Goal: Check status: Check status

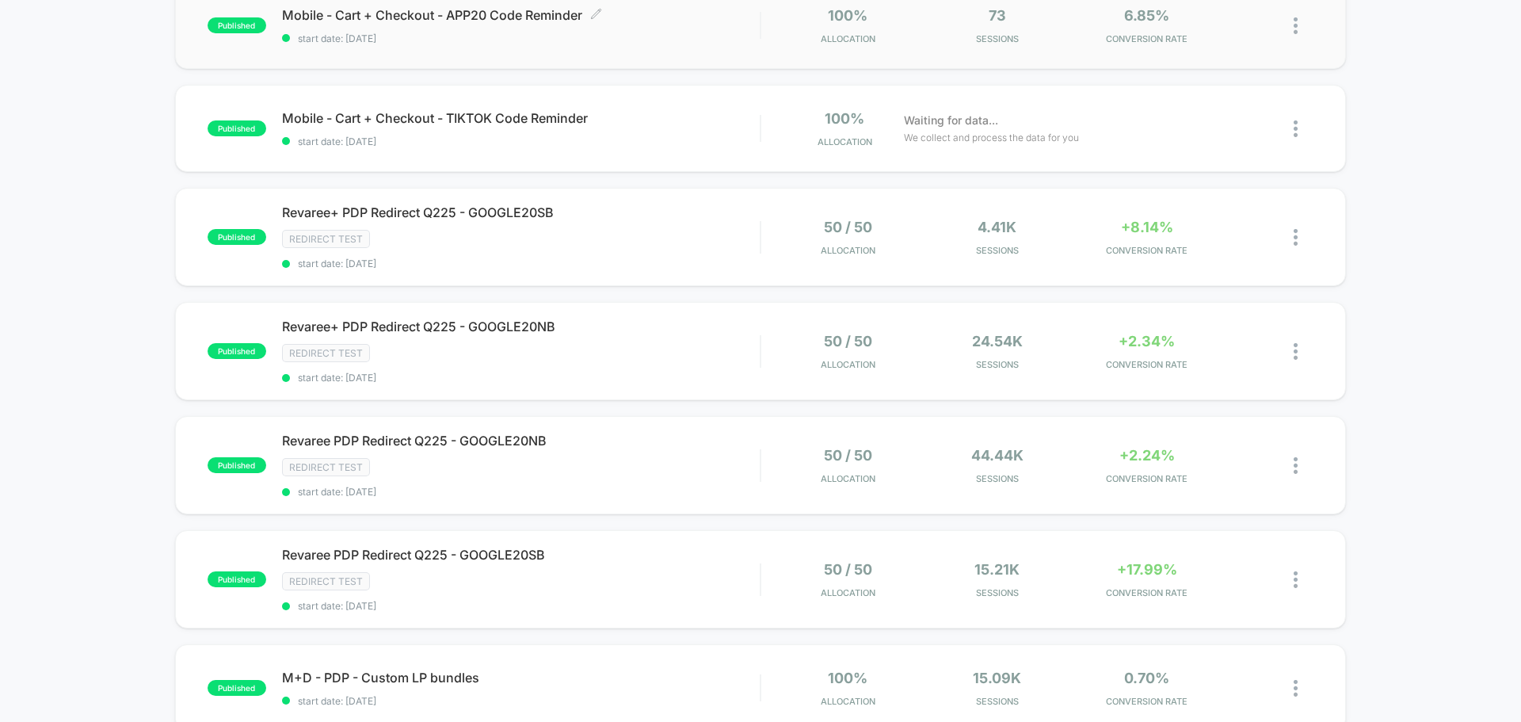
scroll to position [555, 0]
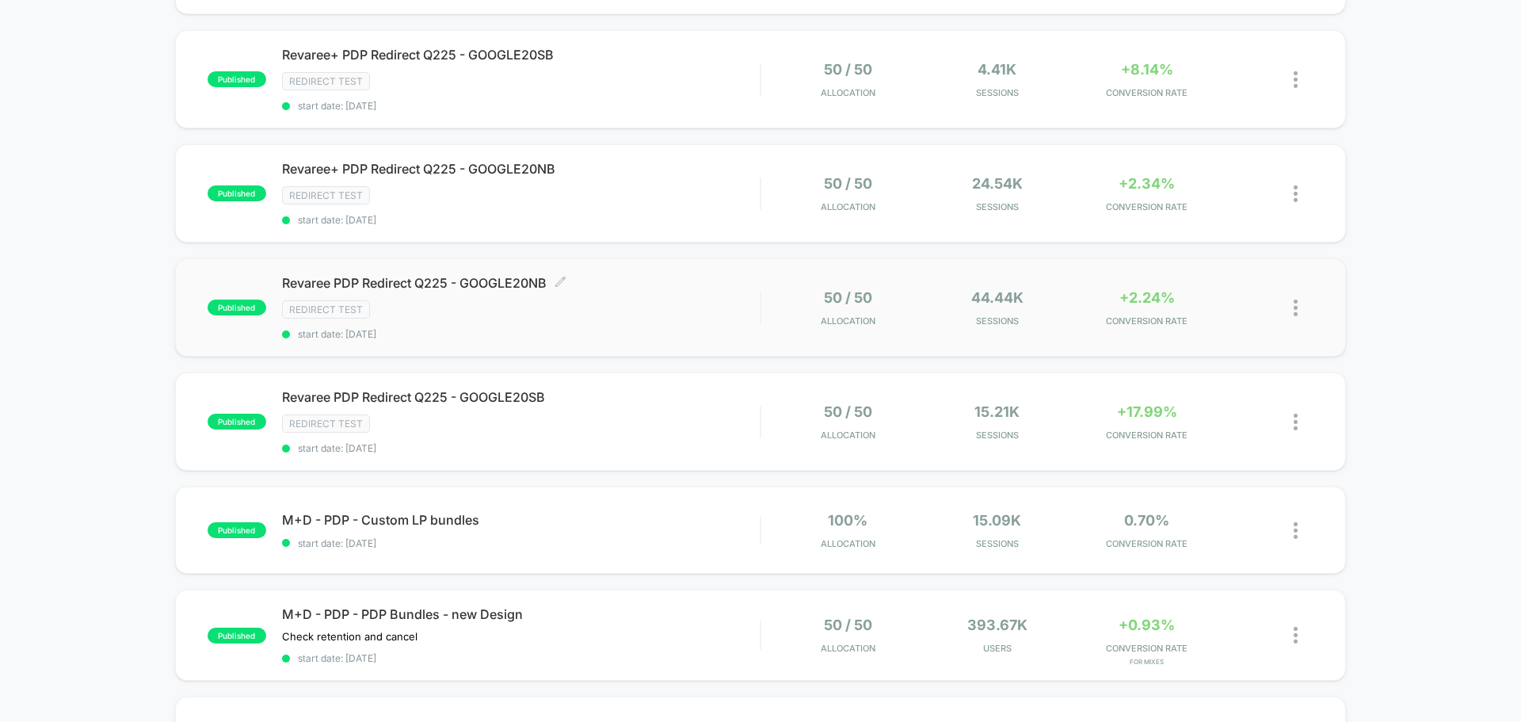
click at [488, 306] on div "Redirect Test" at bounding box center [521, 309] width 478 height 18
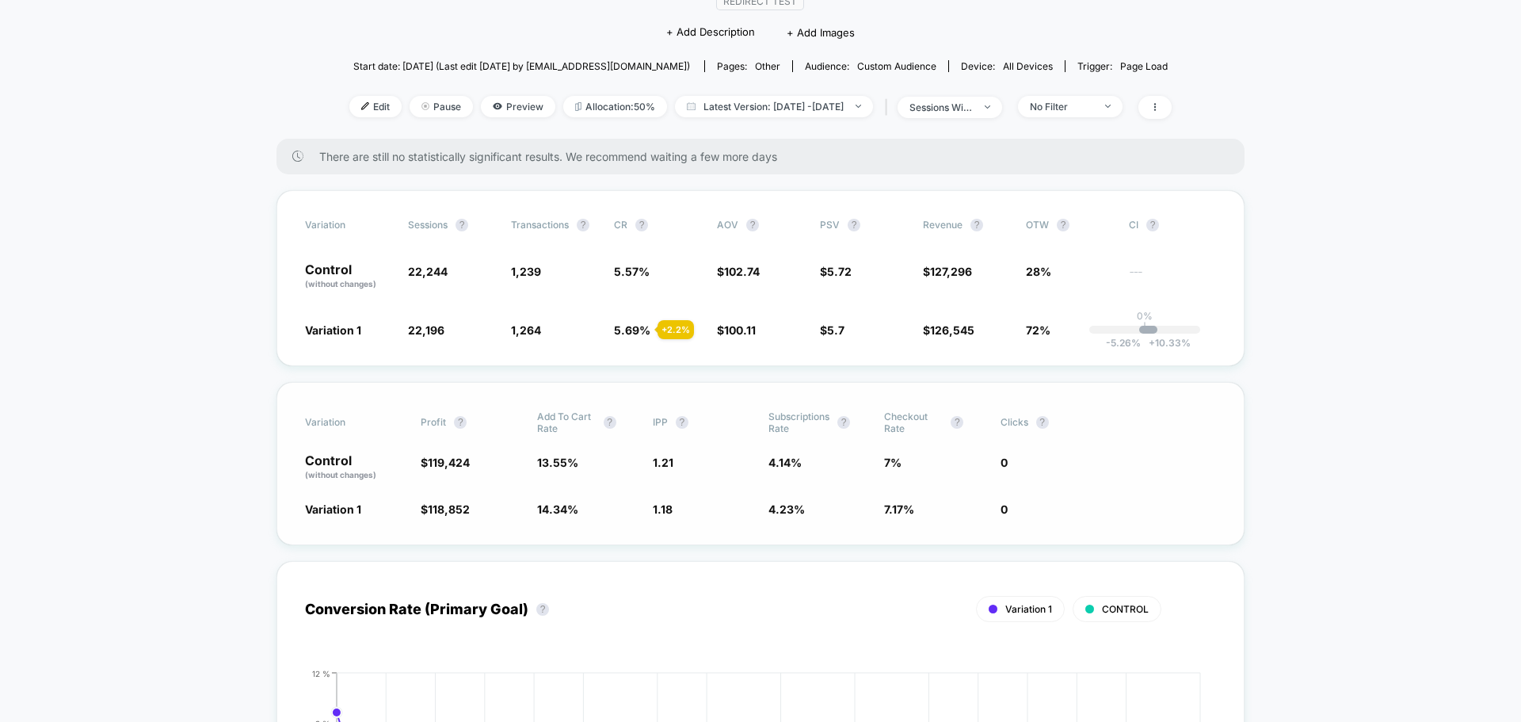
scroll to position [158, 0]
click at [944, 106] on div "sessions with impression" at bounding box center [941, 108] width 63 height 12
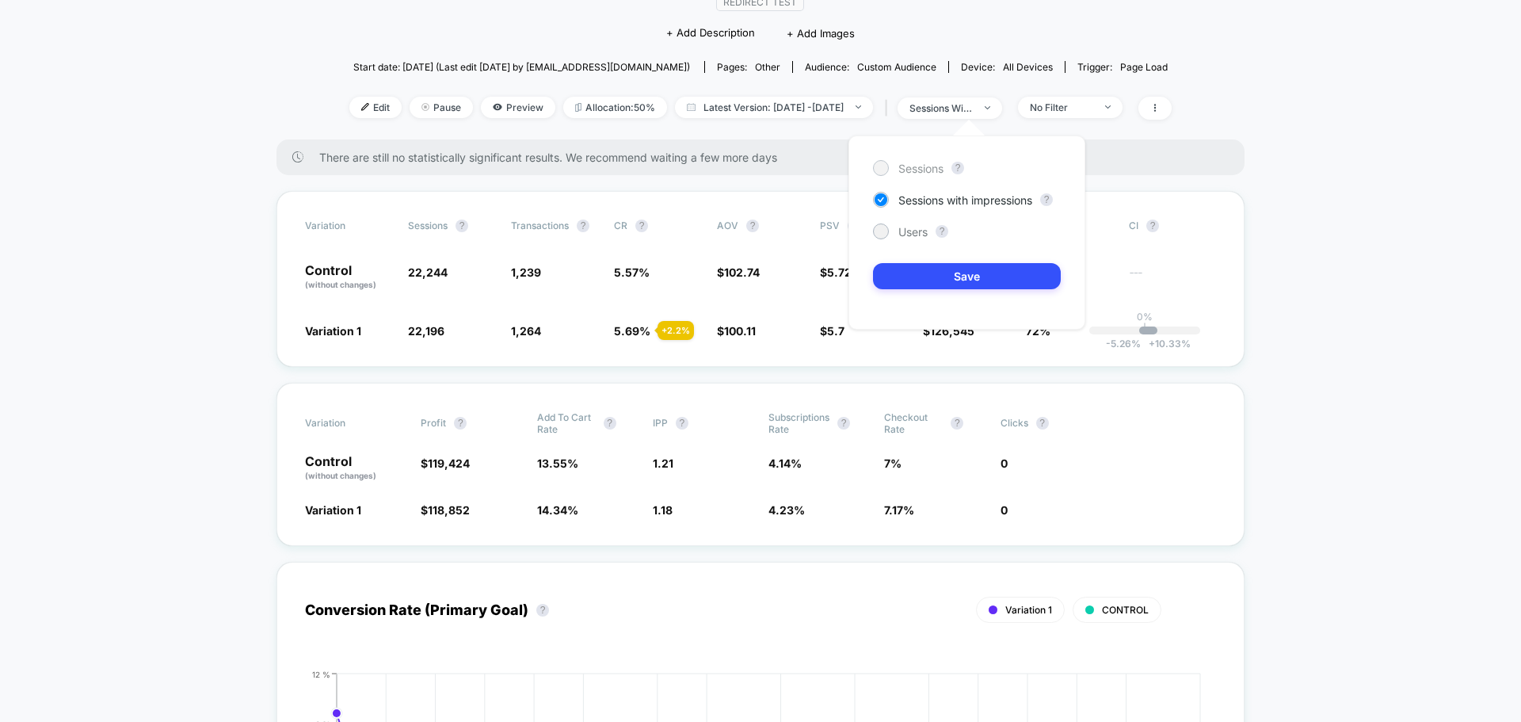
click at [876, 166] on div at bounding box center [881, 168] width 12 height 12
click at [912, 273] on button "Save" at bounding box center [967, 276] width 188 height 26
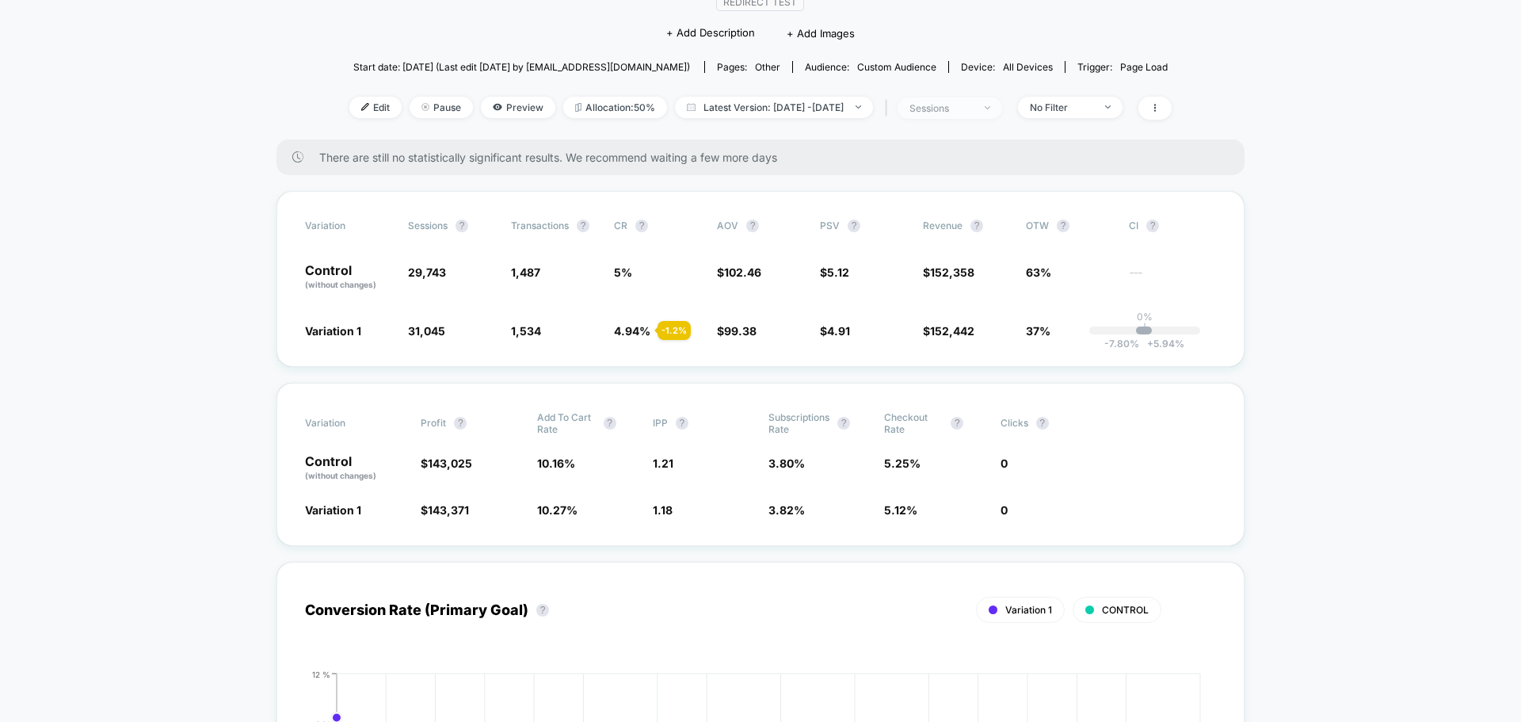
click at [972, 110] on div "sessions" at bounding box center [941, 108] width 63 height 12
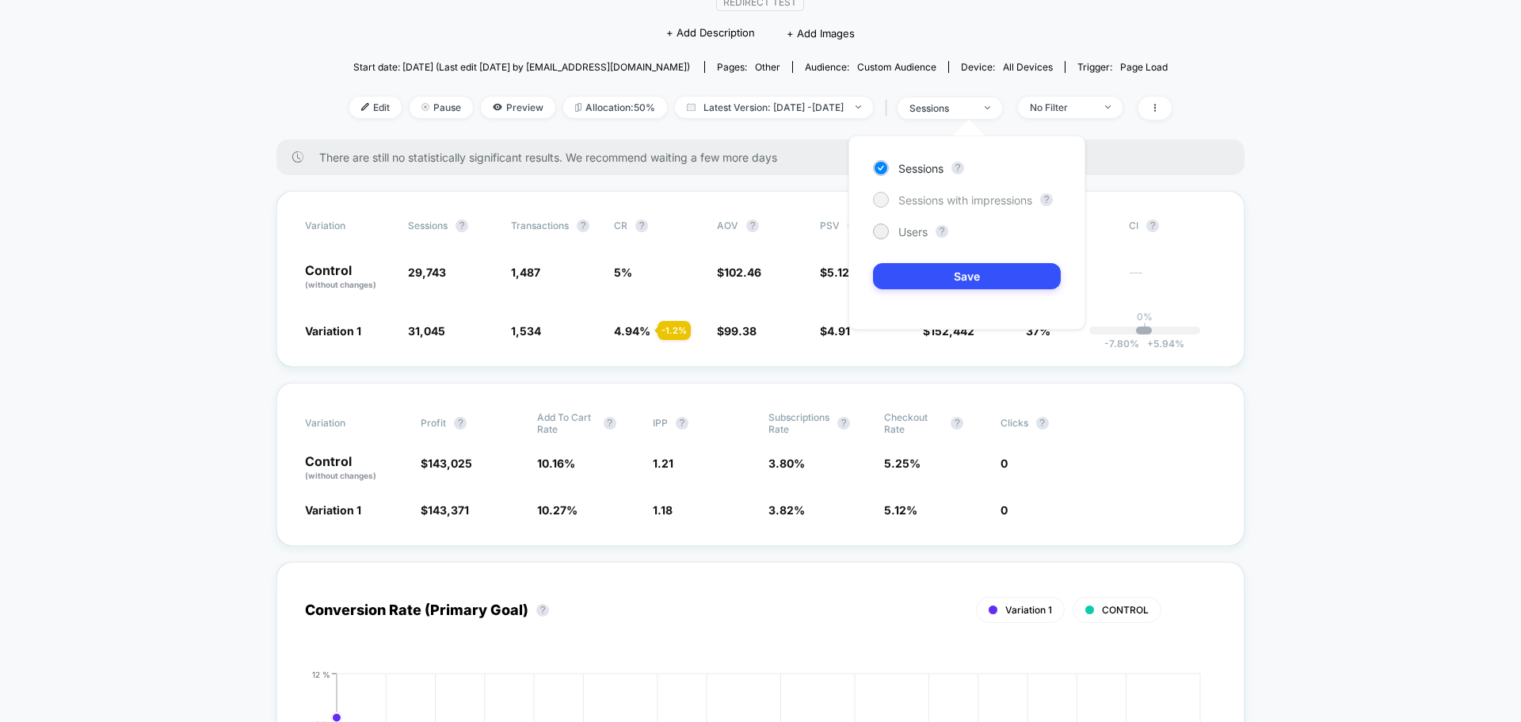
click at [961, 202] on span "Sessions with impressions" at bounding box center [965, 199] width 134 height 13
click at [960, 270] on button "Save" at bounding box center [967, 276] width 188 height 26
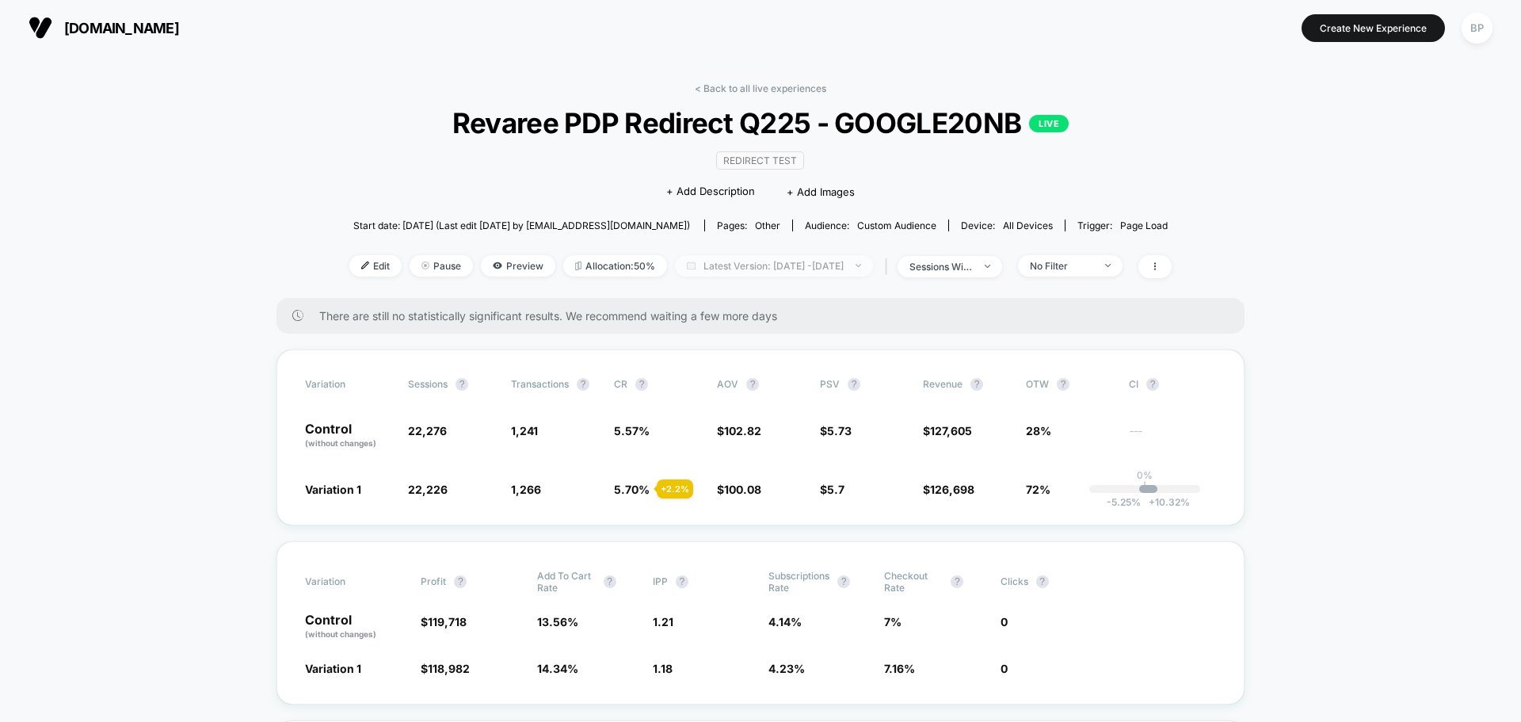
click at [801, 261] on span "Latest Version: [DATE] - [DATE]" at bounding box center [774, 265] width 198 height 21
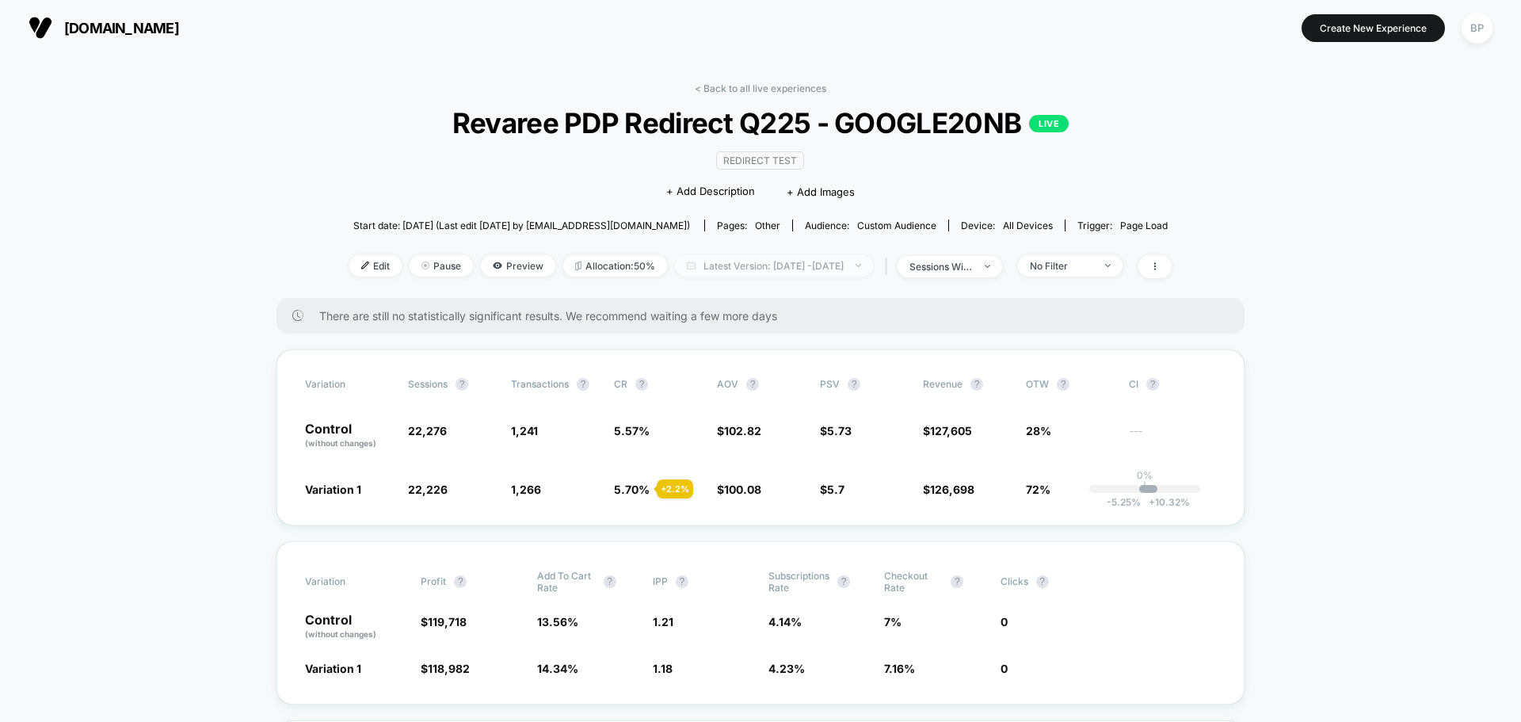
click at [837, 267] on span "Latest Version: [DATE] - [DATE]" at bounding box center [774, 265] width 198 height 21
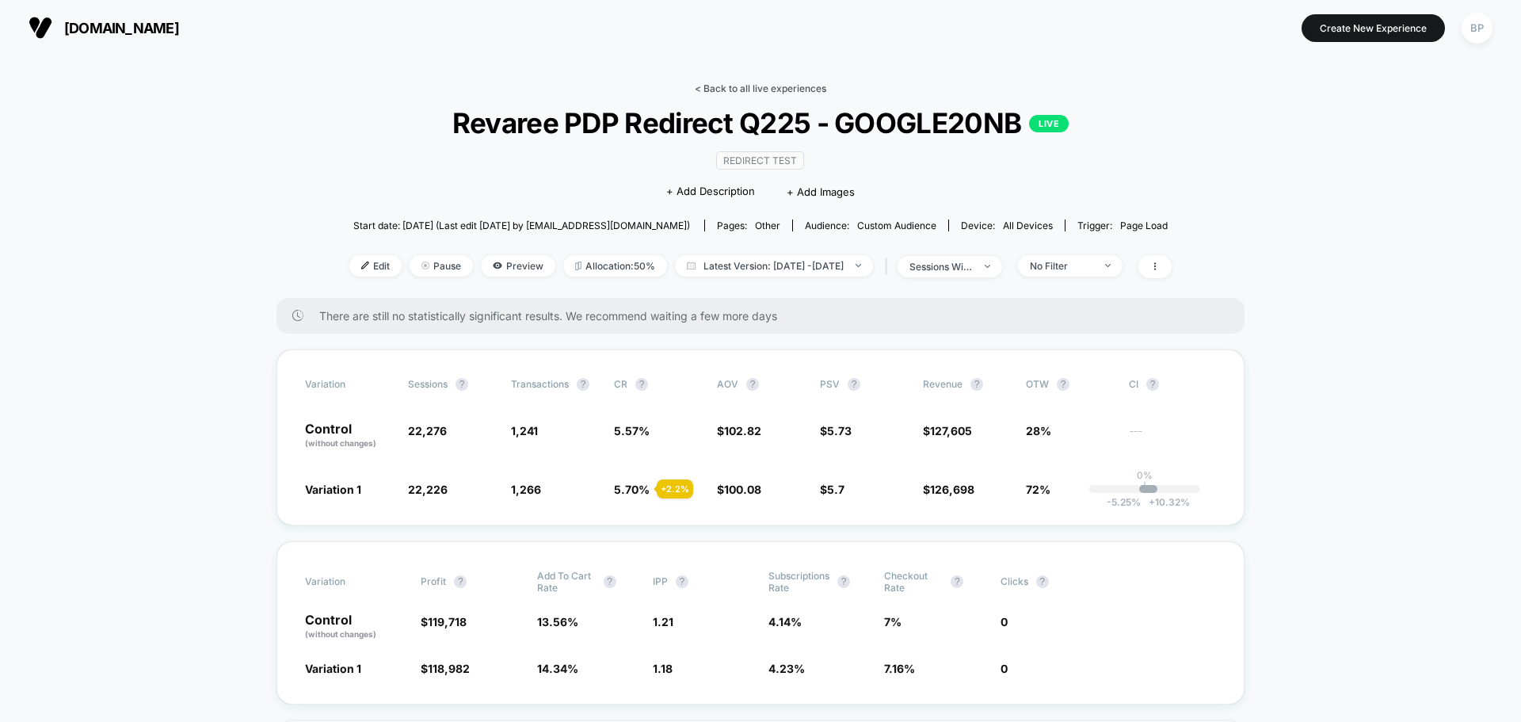
click at [711, 82] on link "< Back to all live experiences" at bounding box center [761, 88] width 132 height 12
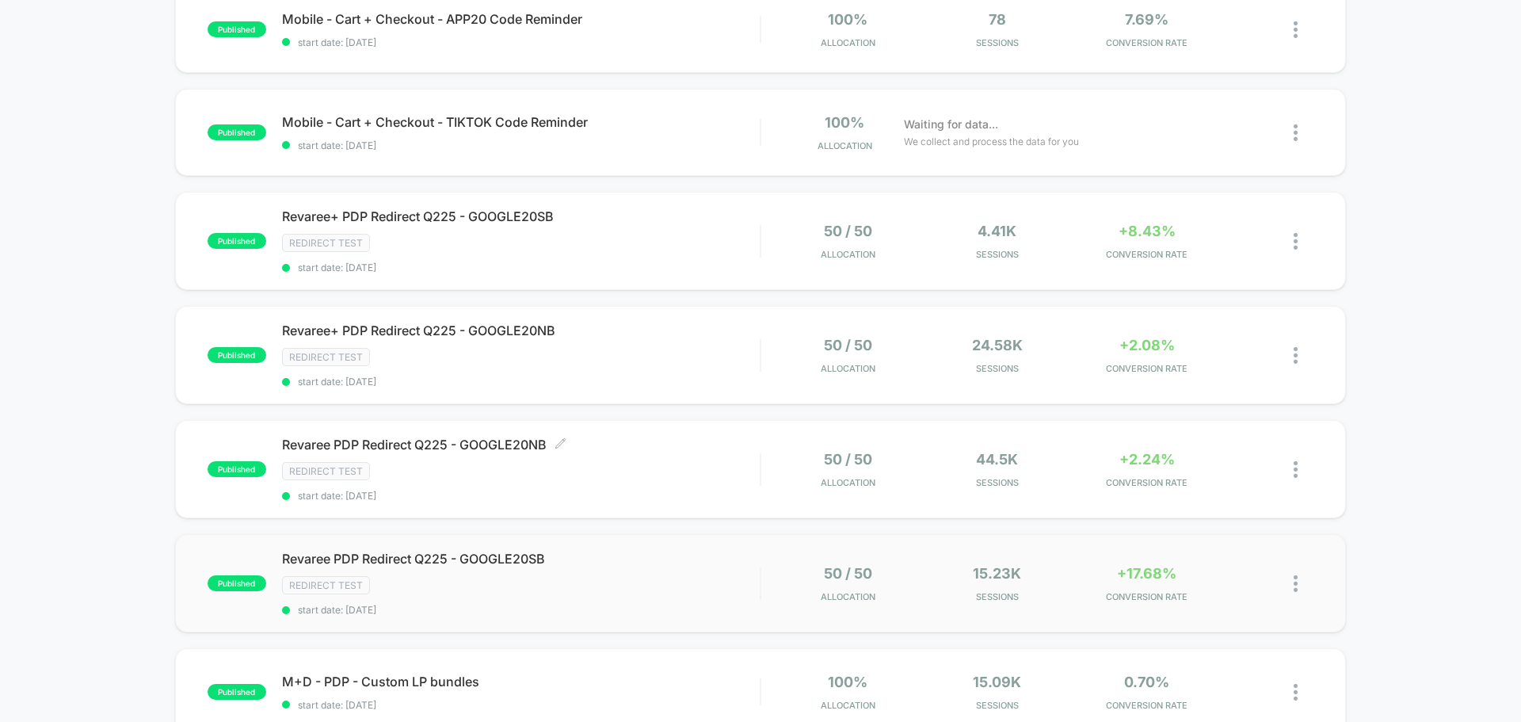
scroll to position [396, 0]
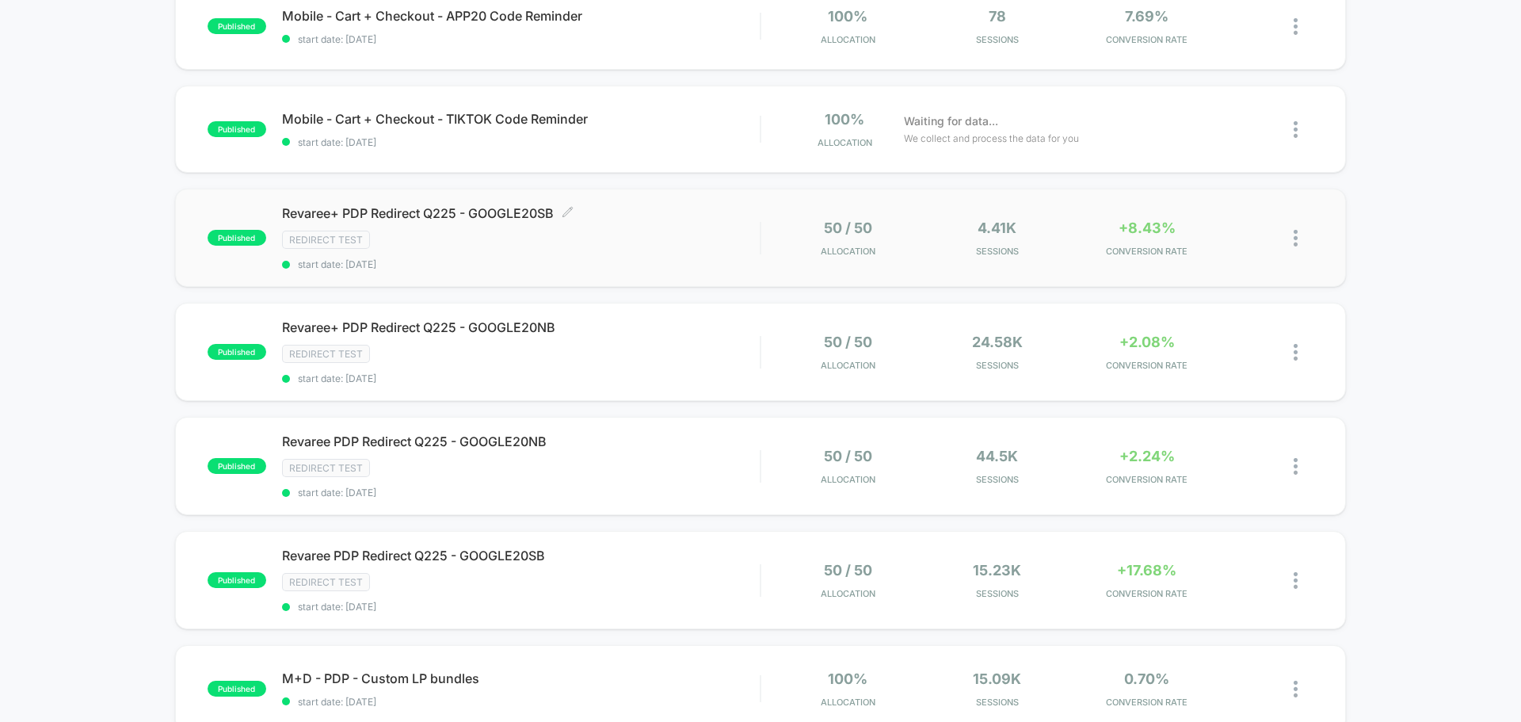
click at [494, 218] on span "Revaree+ PDP Redirect Q225 - GOOGLE20SB Click to edit experience details" at bounding box center [521, 213] width 478 height 16
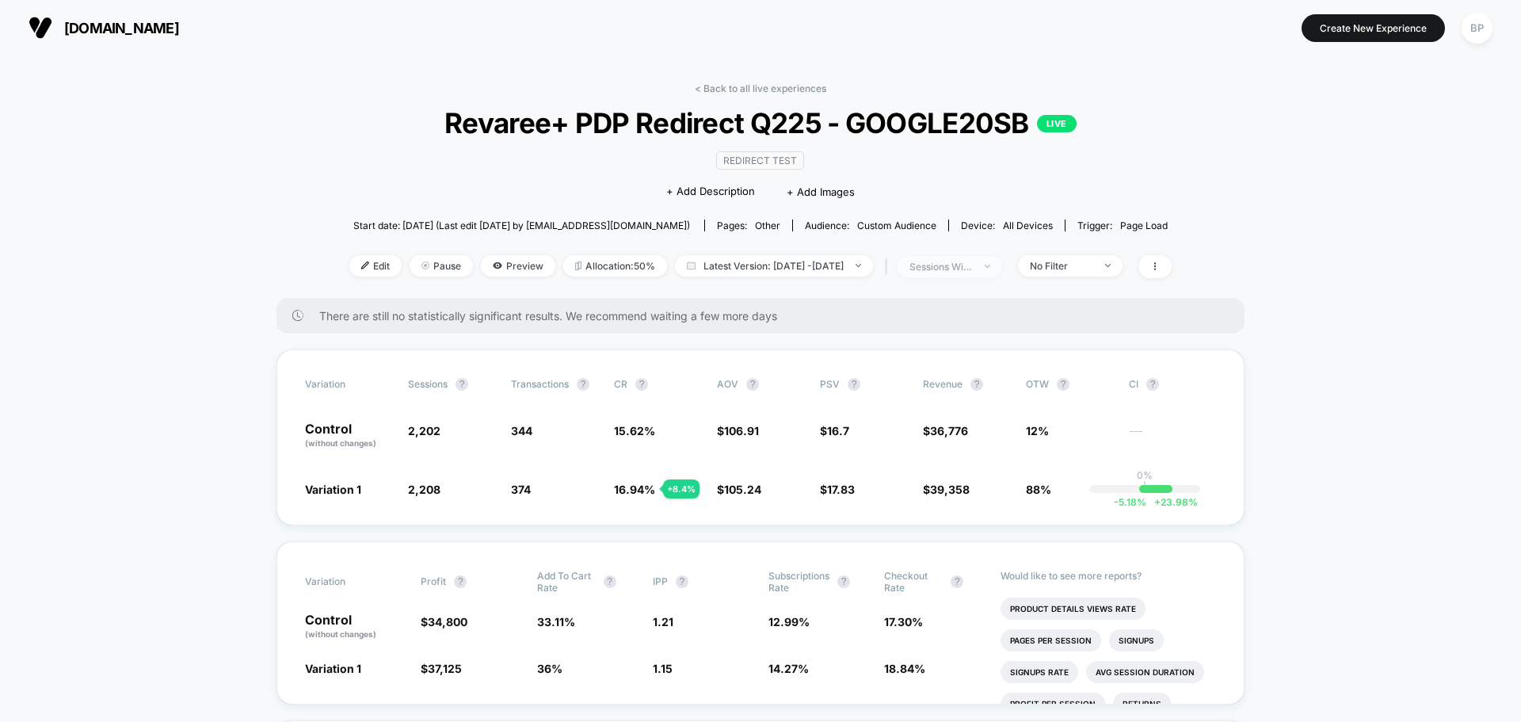
click at [970, 267] on div "sessions with impression" at bounding box center [941, 267] width 63 height 12
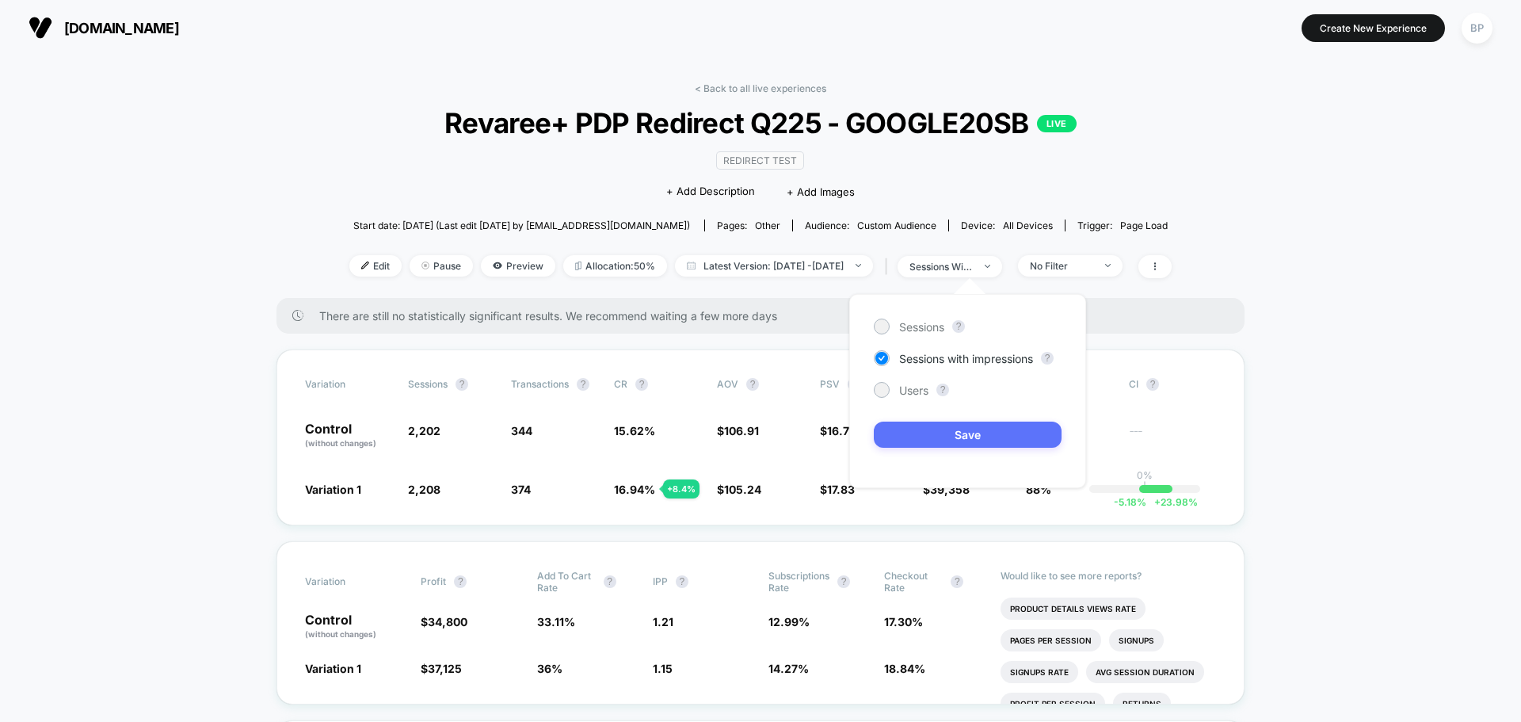
click at [934, 440] on button "Save" at bounding box center [968, 435] width 188 height 26
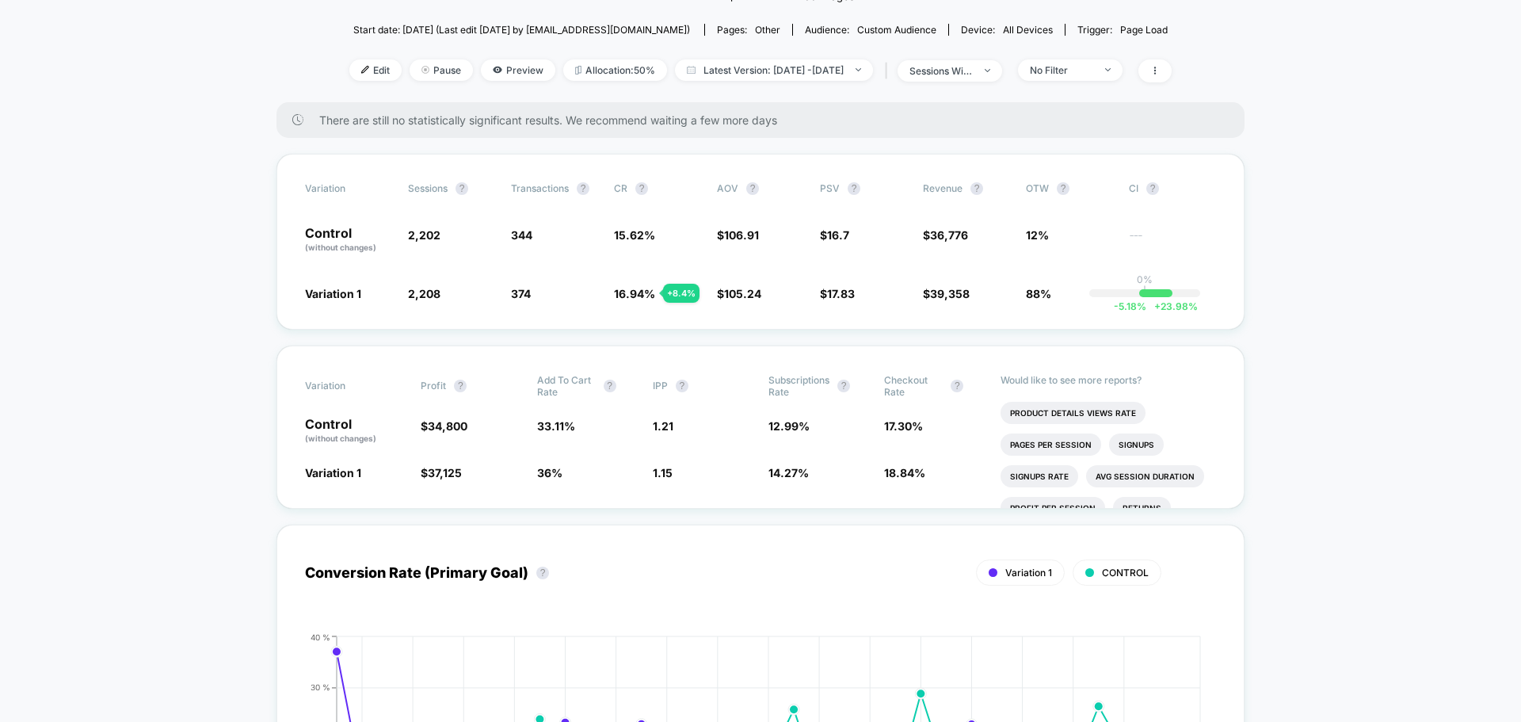
scroll to position [158, 0]
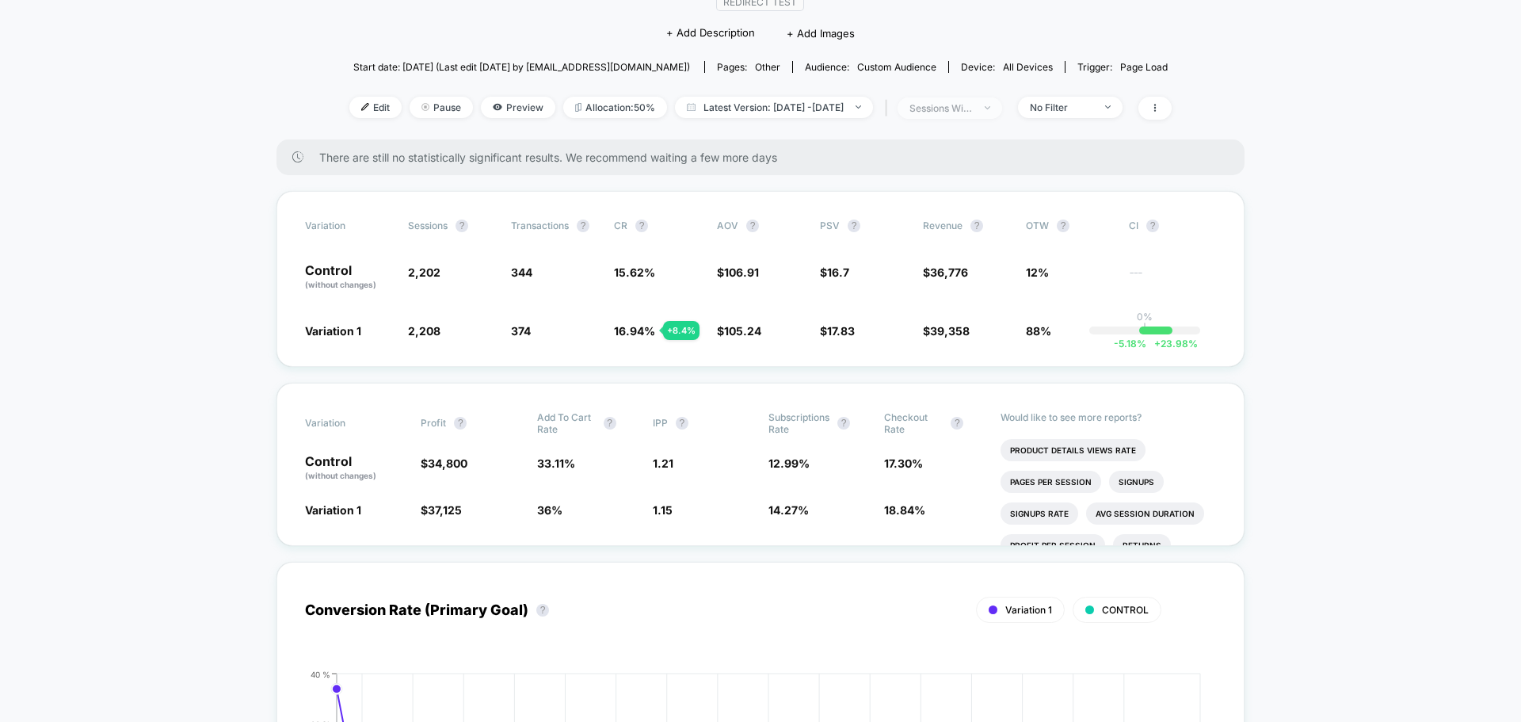
click at [965, 102] on div "sessions with impression" at bounding box center [941, 108] width 63 height 12
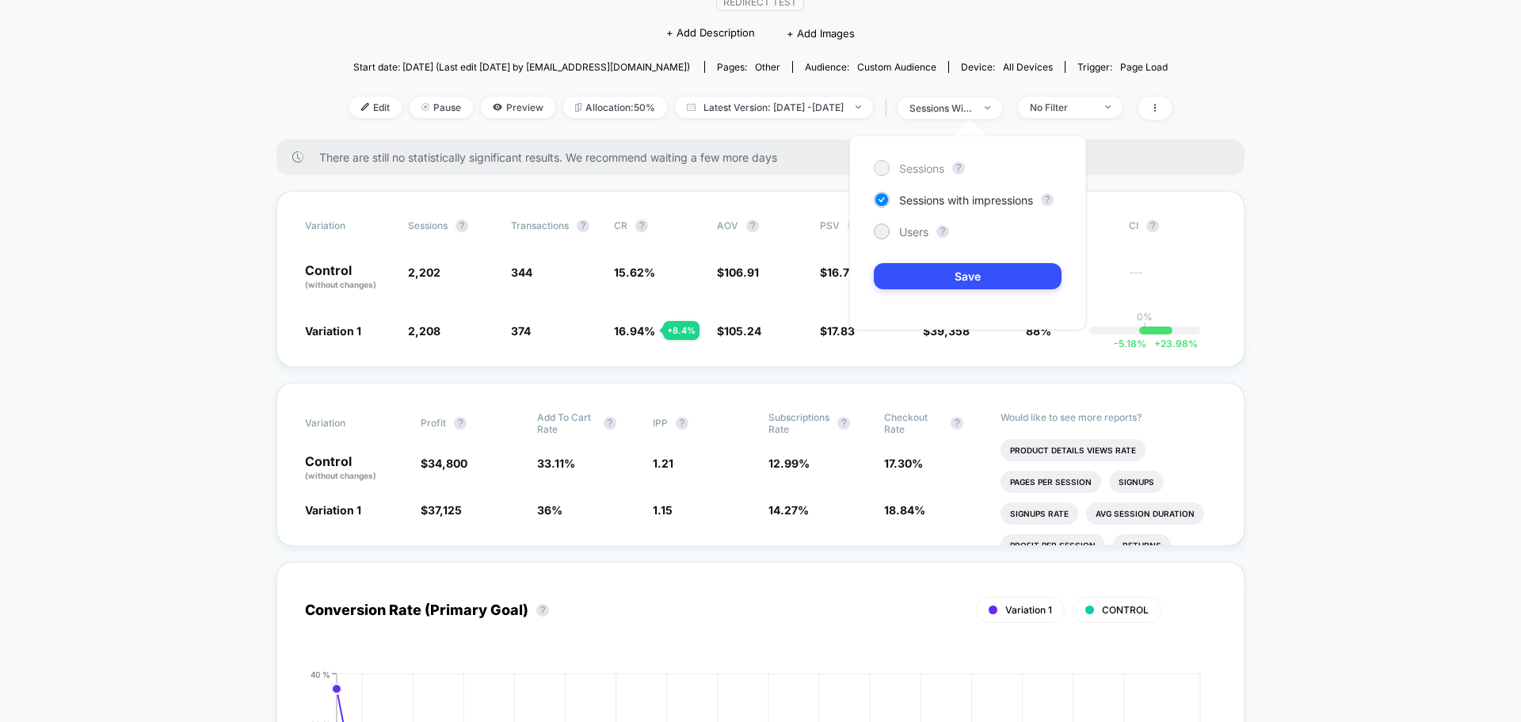
click at [906, 170] on span "Sessions" at bounding box center [921, 168] width 45 height 13
click at [928, 287] on button "Save" at bounding box center [968, 276] width 188 height 26
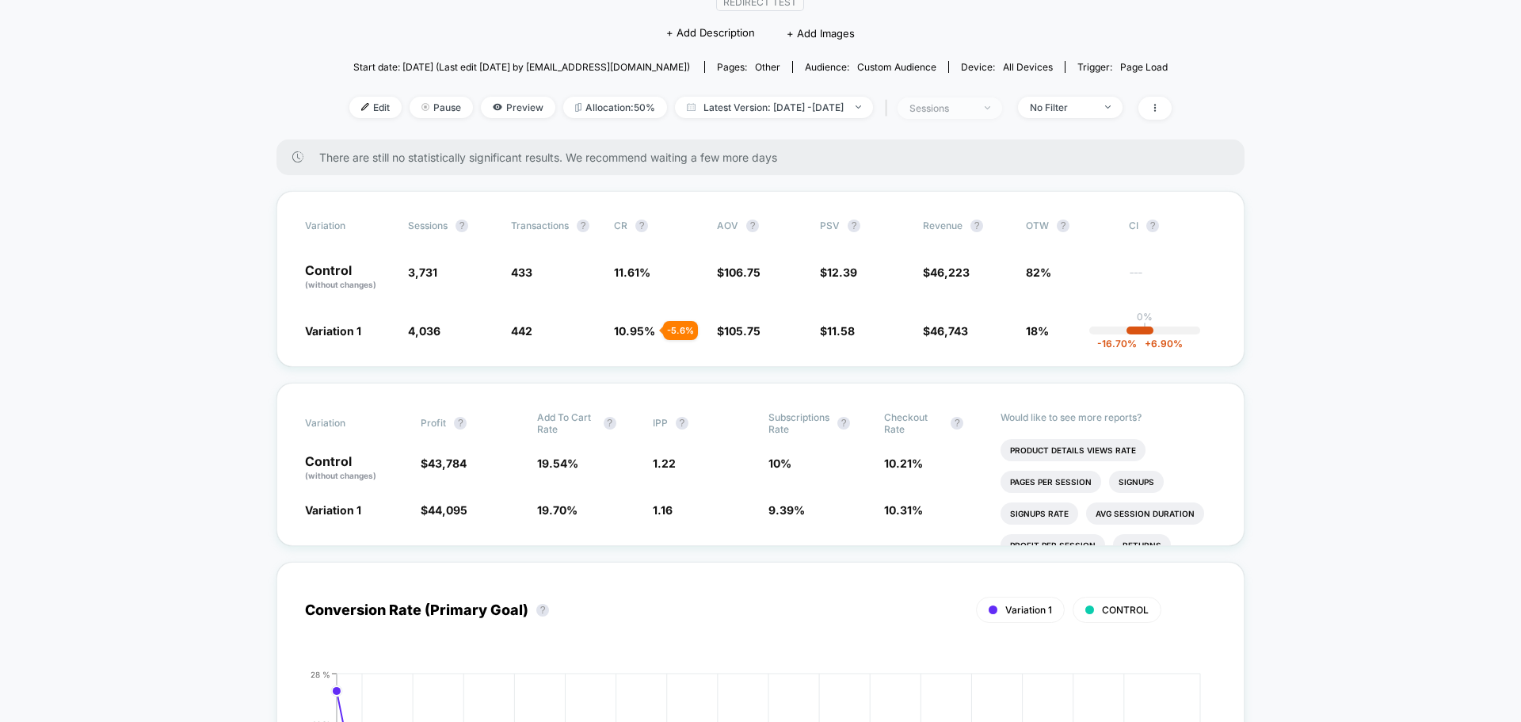
click at [973, 107] on div "sessions" at bounding box center [941, 108] width 63 height 12
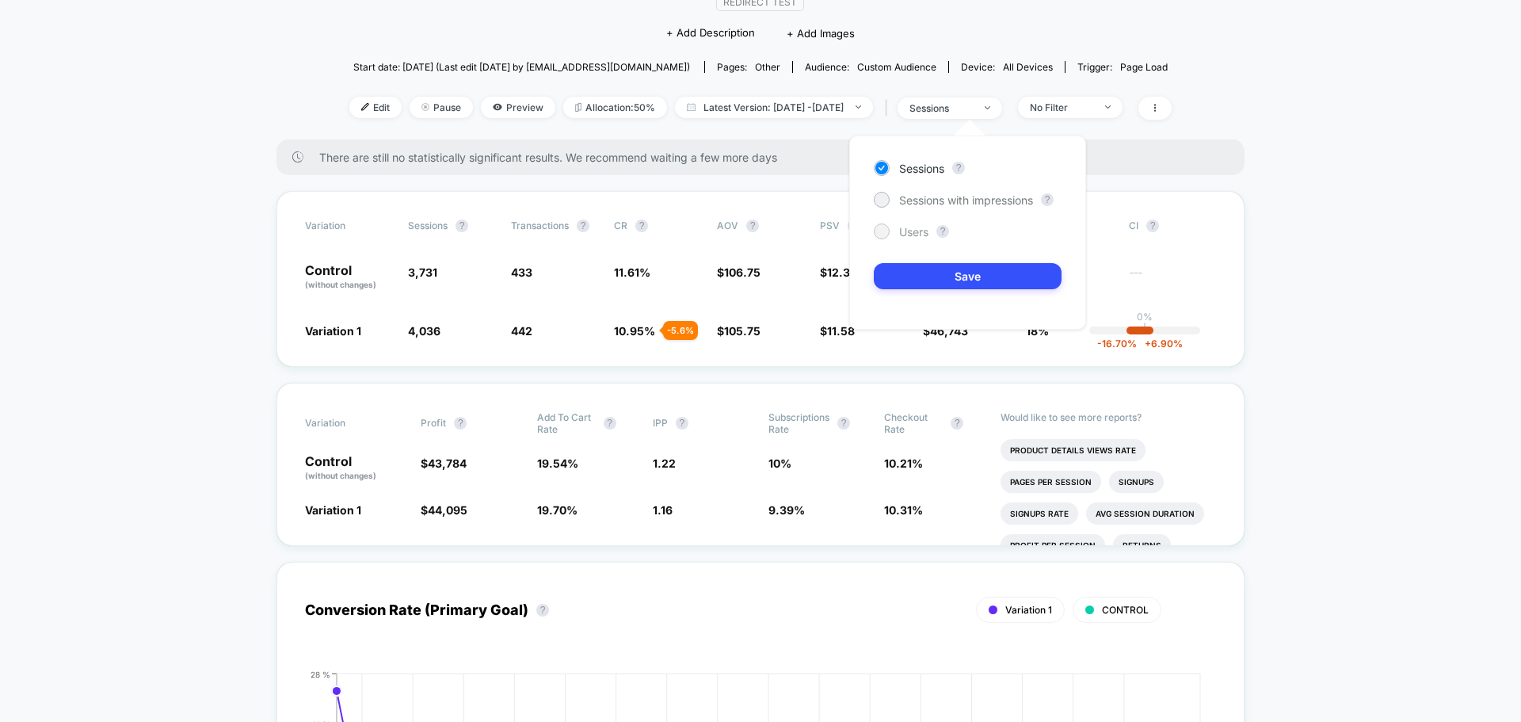
click at [903, 227] on span "Users" at bounding box center [913, 231] width 29 height 13
click at [908, 265] on button "Save" at bounding box center [968, 276] width 188 height 26
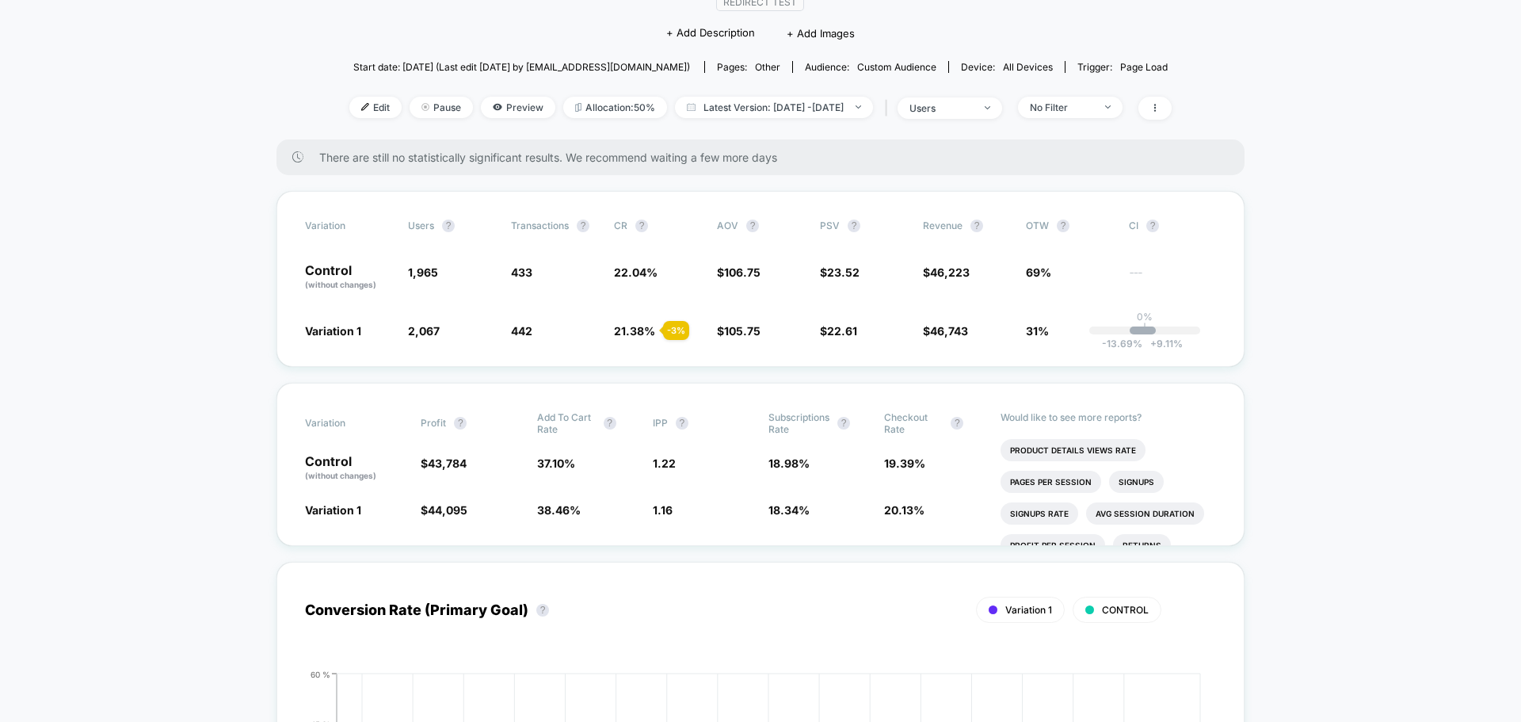
click at [994, 120] on div "< Back to all live experiences Revaree+ PDP Redirect Q225 - GOOGLE20SB LIVE Red…" at bounding box center [760, 32] width 822 height 216
click at [973, 109] on div "users" at bounding box center [941, 108] width 63 height 12
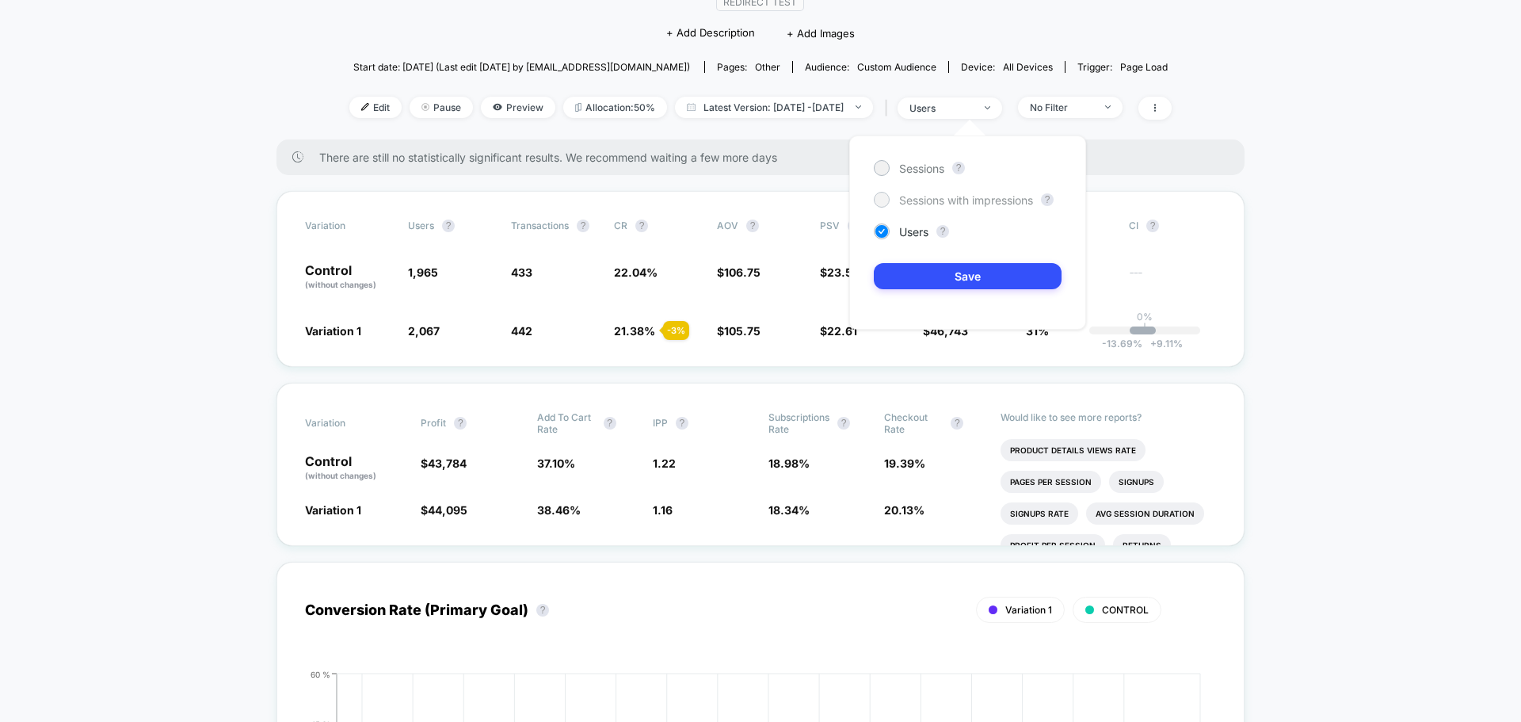
click at [936, 206] on span "Sessions with impressions" at bounding box center [966, 199] width 134 height 13
click at [956, 291] on div "Sessions ? Sessions with impressions ? Users ? Save" at bounding box center [967, 232] width 237 height 194
click at [952, 283] on button "Save" at bounding box center [968, 276] width 188 height 26
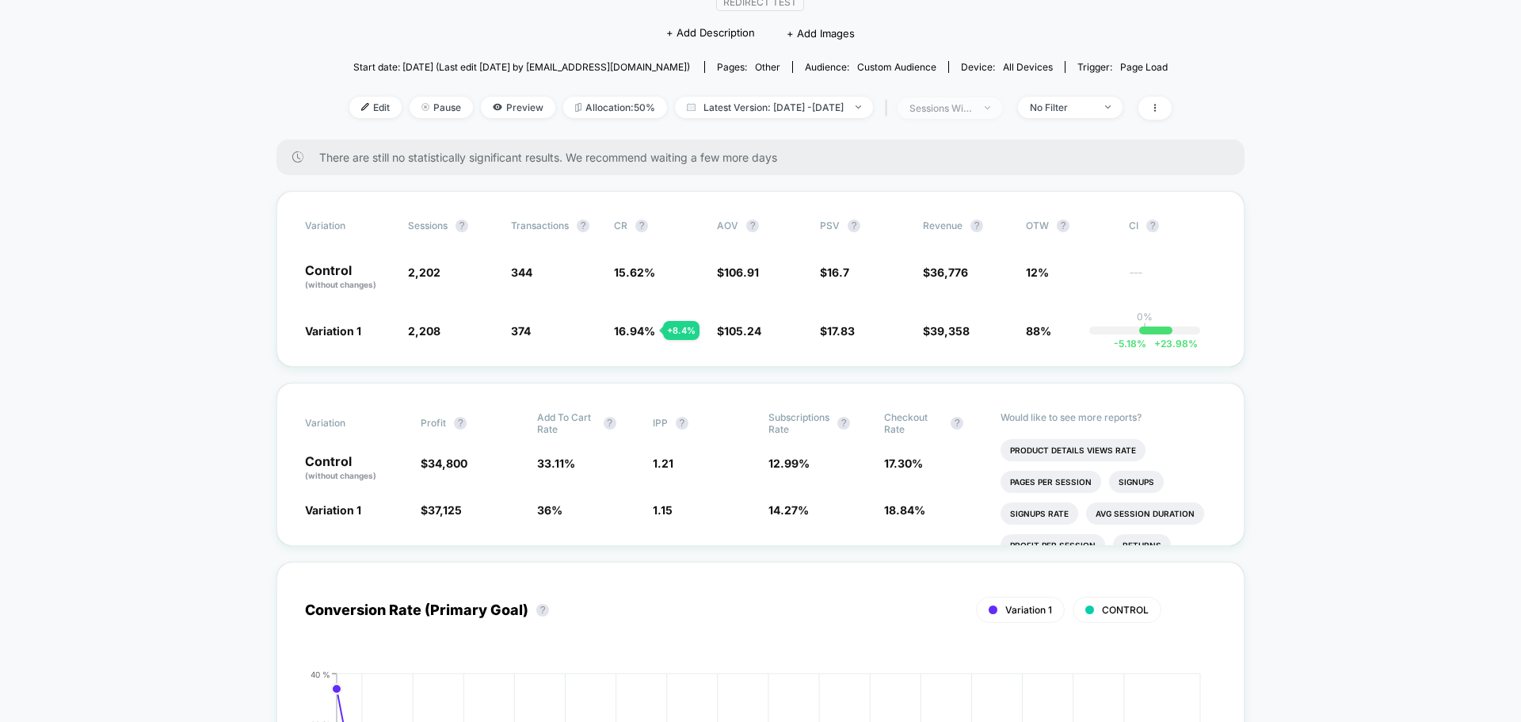
drag, startPoint x: 969, startPoint y: 122, endPoint x: 980, endPoint y: 104, distance: 21.3
click at [975, 116] on div "< Back to all live experiences Revaree+ PDP Redirect Q225 - GOOGLE20SB LIVE Red…" at bounding box center [760, 32] width 822 height 216
click at [972, 100] on span "sessions with impression" at bounding box center [950, 107] width 105 height 21
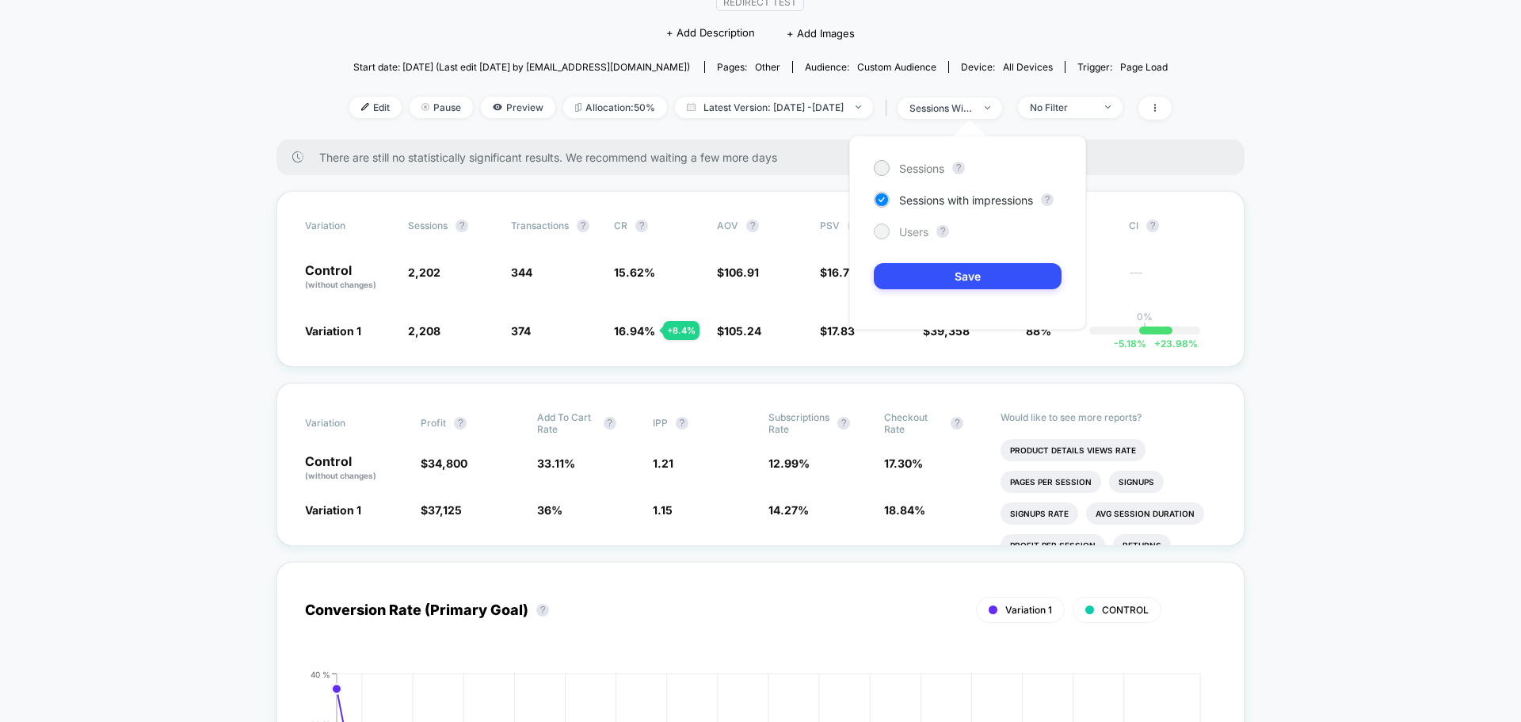
click at [905, 235] on span "Users" at bounding box center [913, 231] width 29 height 13
click at [934, 278] on button "Save" at bounding box center [968, 276] width 188 height 26
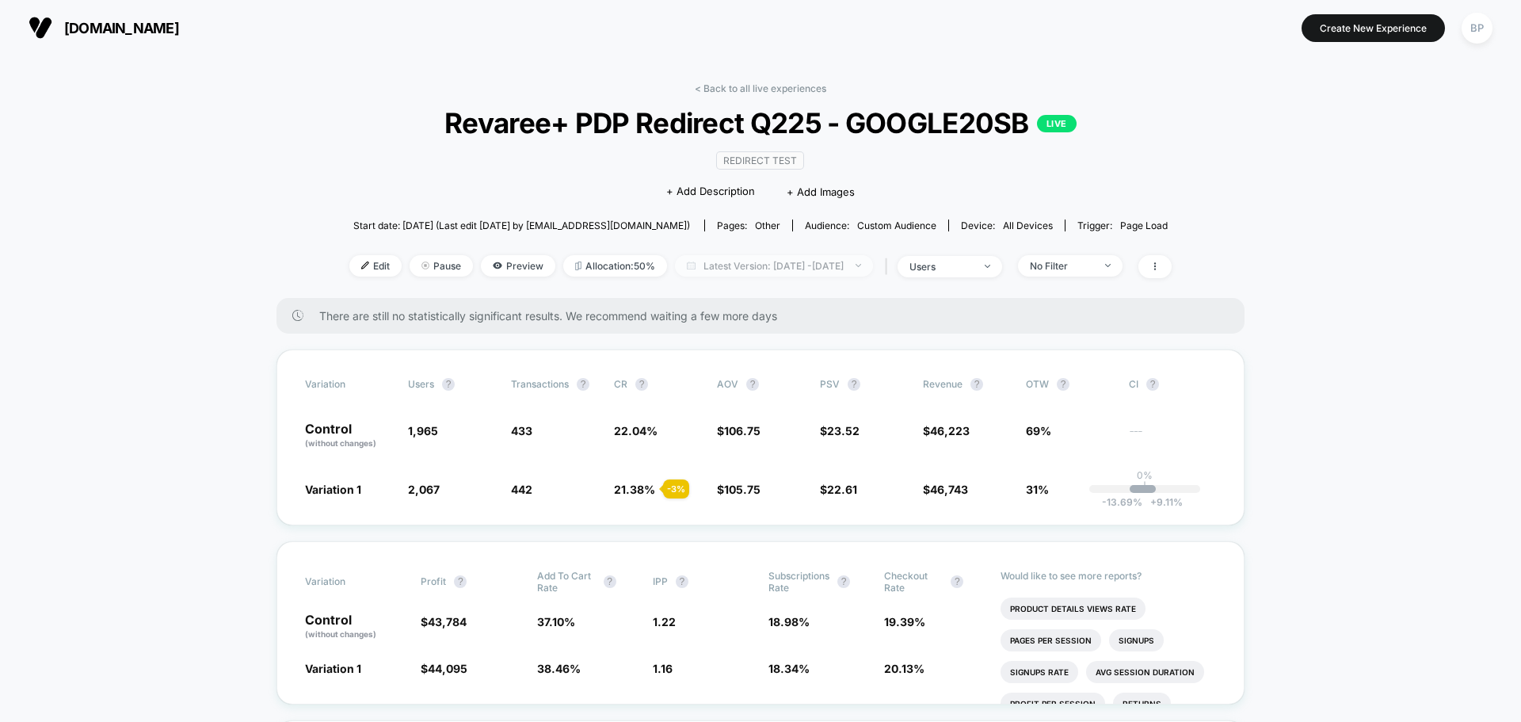
click at [765, 265] on span "Latest Version: Jul 18, 2025 - Aug 21, 2025" at bounding box center [774, 265] width 198 height 21
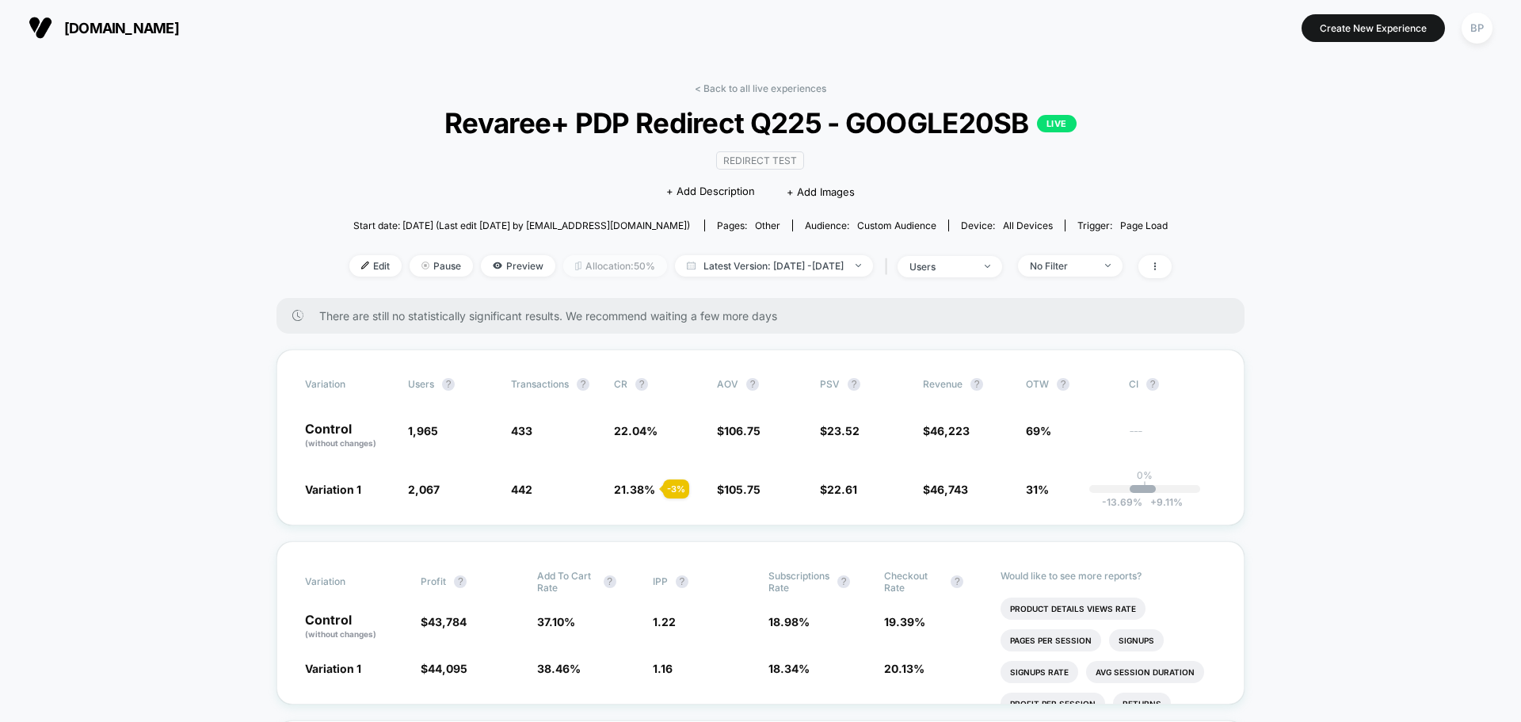
click at [592, 266] on span "Allocation: 50%" at bounding box center [615, 265] width 104 height 21
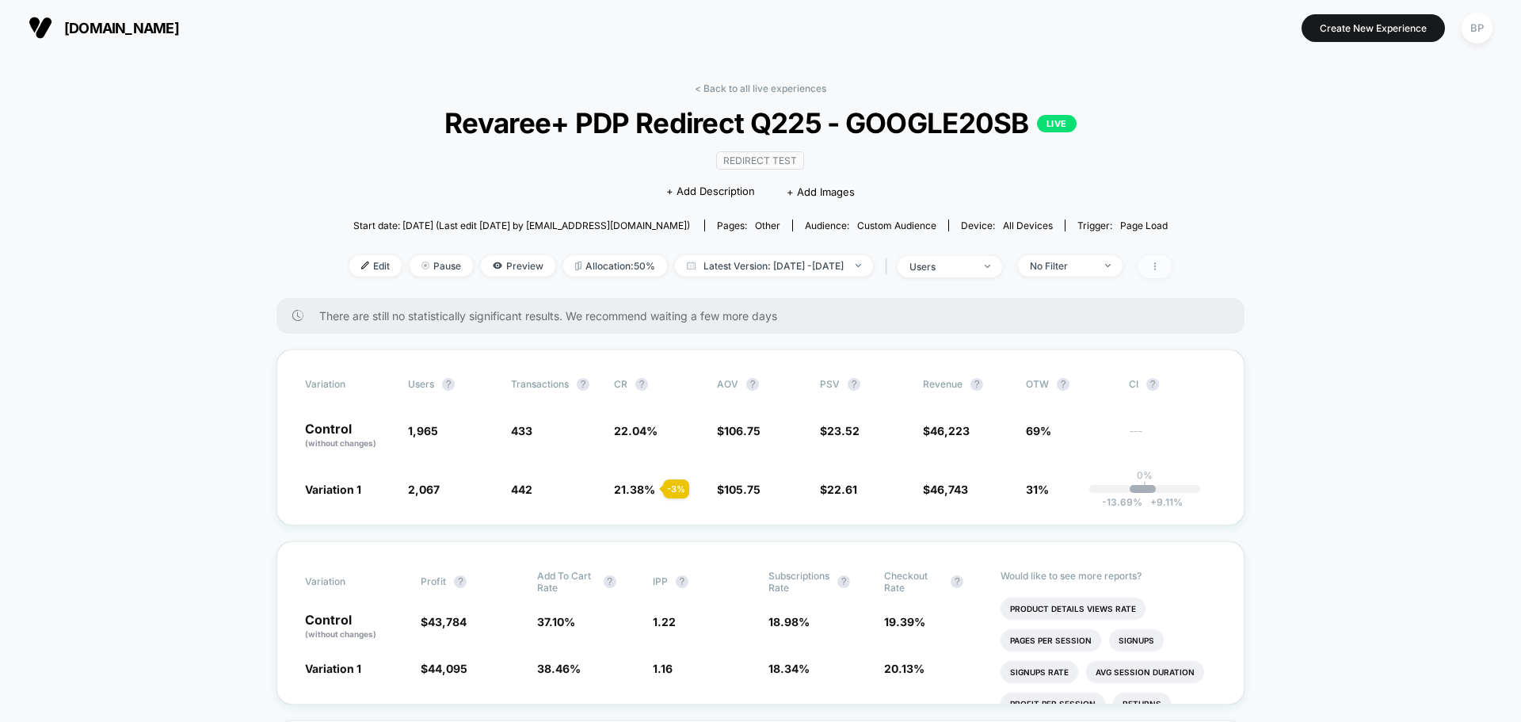
click at [1156, 267] on icon at bounding box center [1155, 266] width 2 height 8
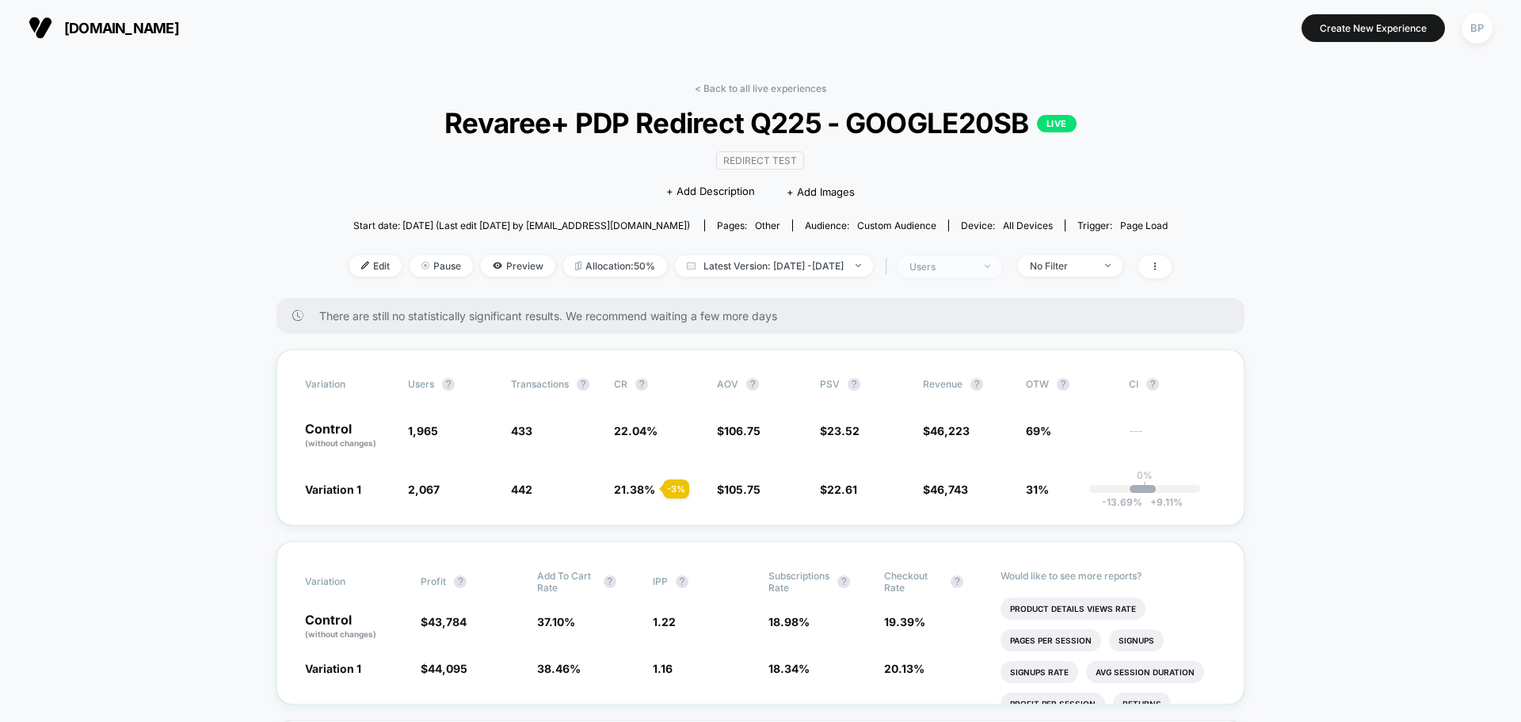
click at [973, 268] on div "users" at bounding box center [941, 267] width 63 height 12
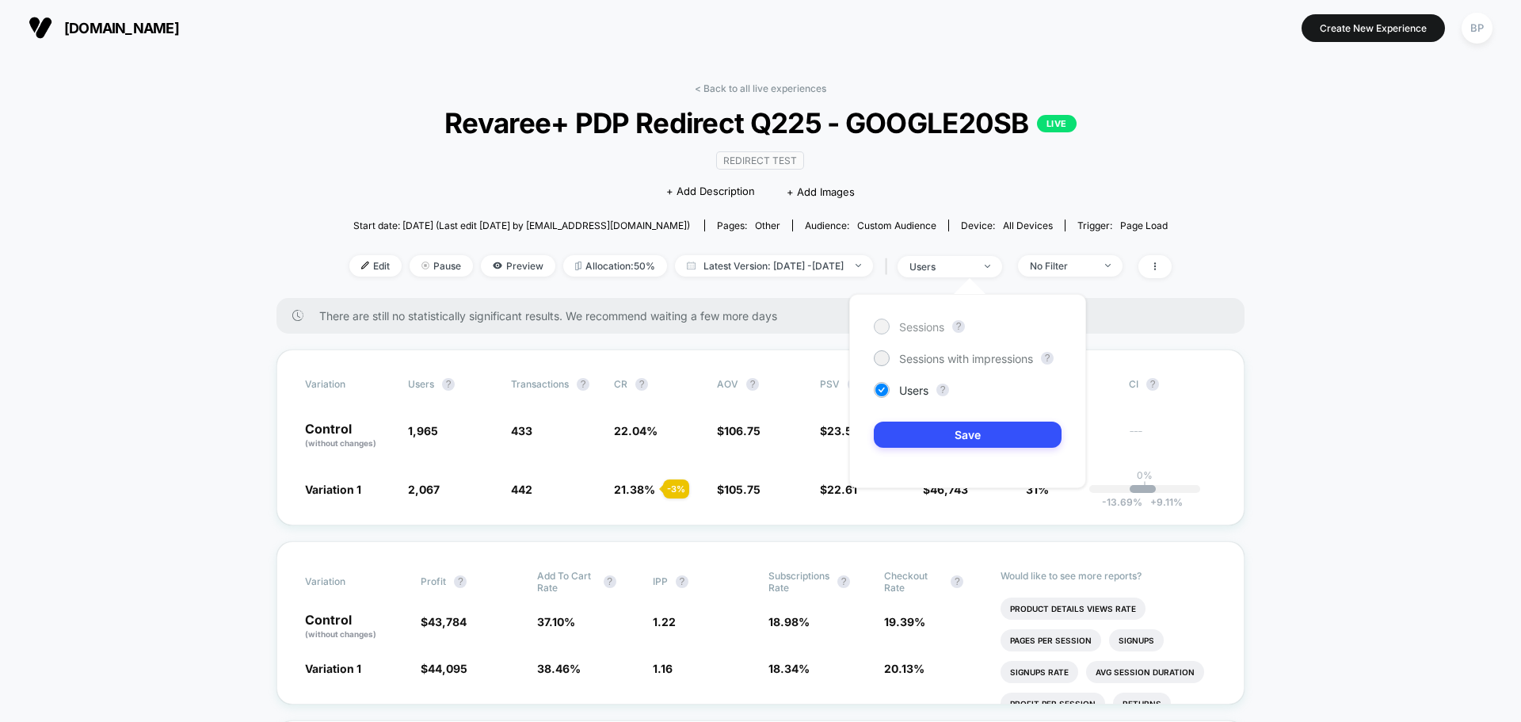
click at [903, 331] on span "Sessions" at bounding box center [921, 326] width 45 height 13
click at [963, 438] on button "Save" at bounding box center [968, 435] width 188 height 26
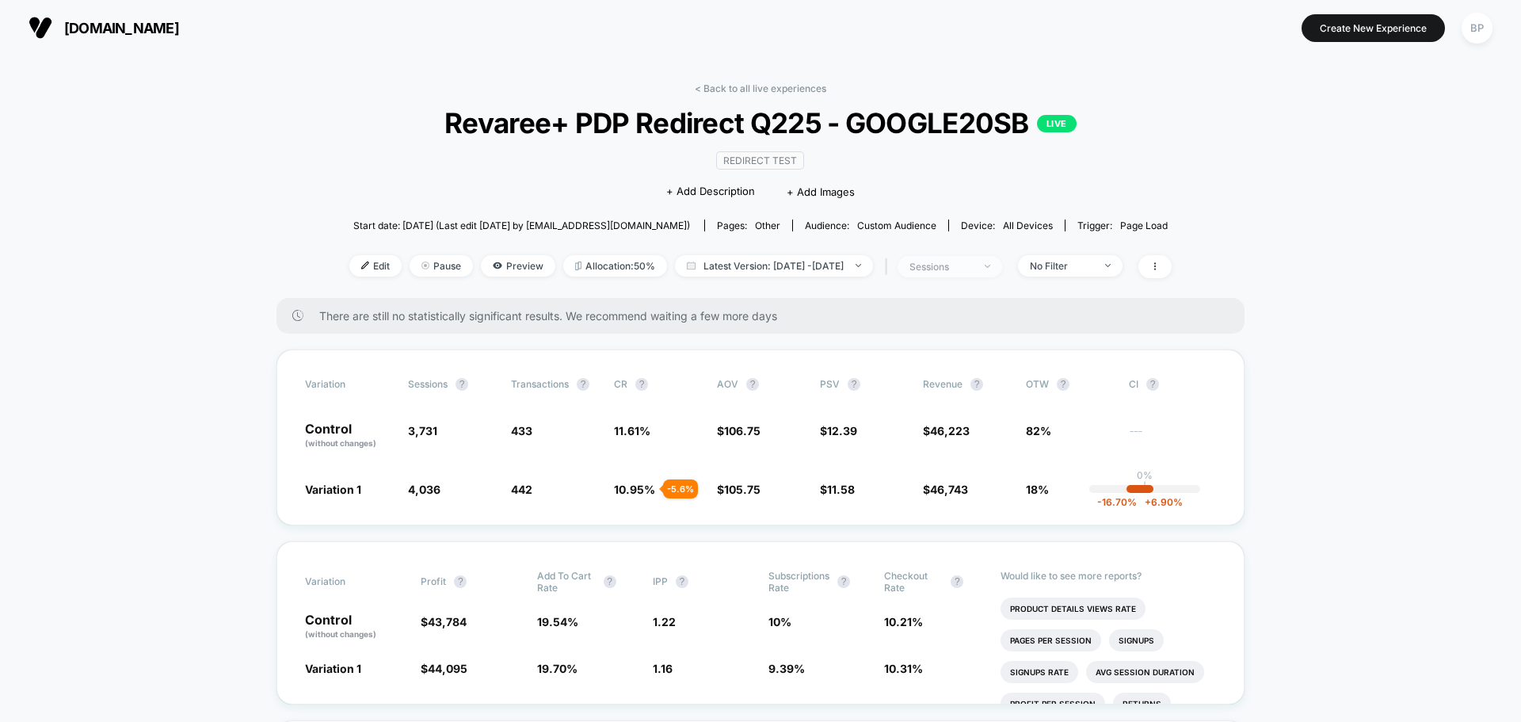
click at [989, 273] on span "sessions" at bounding box center [950, 266] width 105 height 21
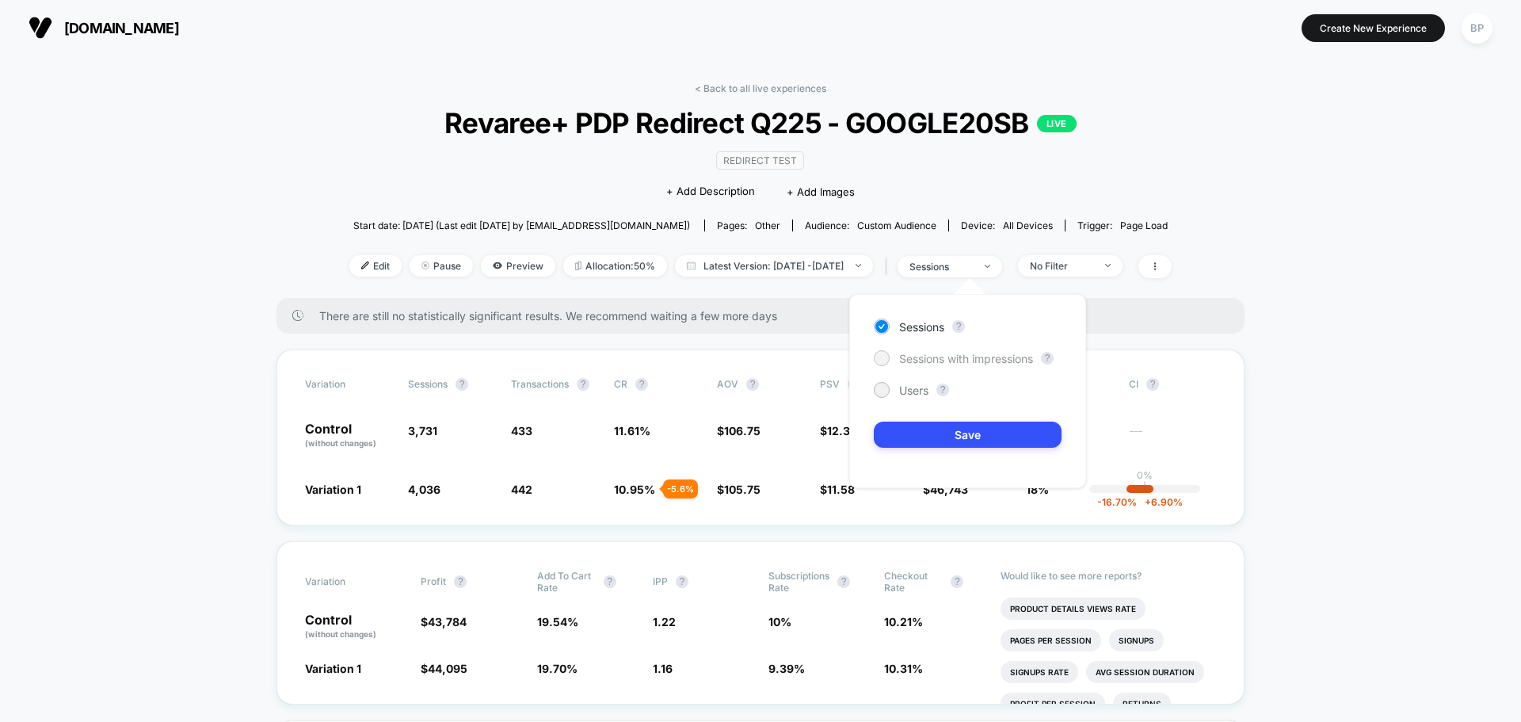
click at [1019, 357] on span "Sessions with impressions" at bounding box center [966, 358] width 134 height 13
click at [1041, 432] on button "Save" at bounding box center [968, 435] width 188 height 26
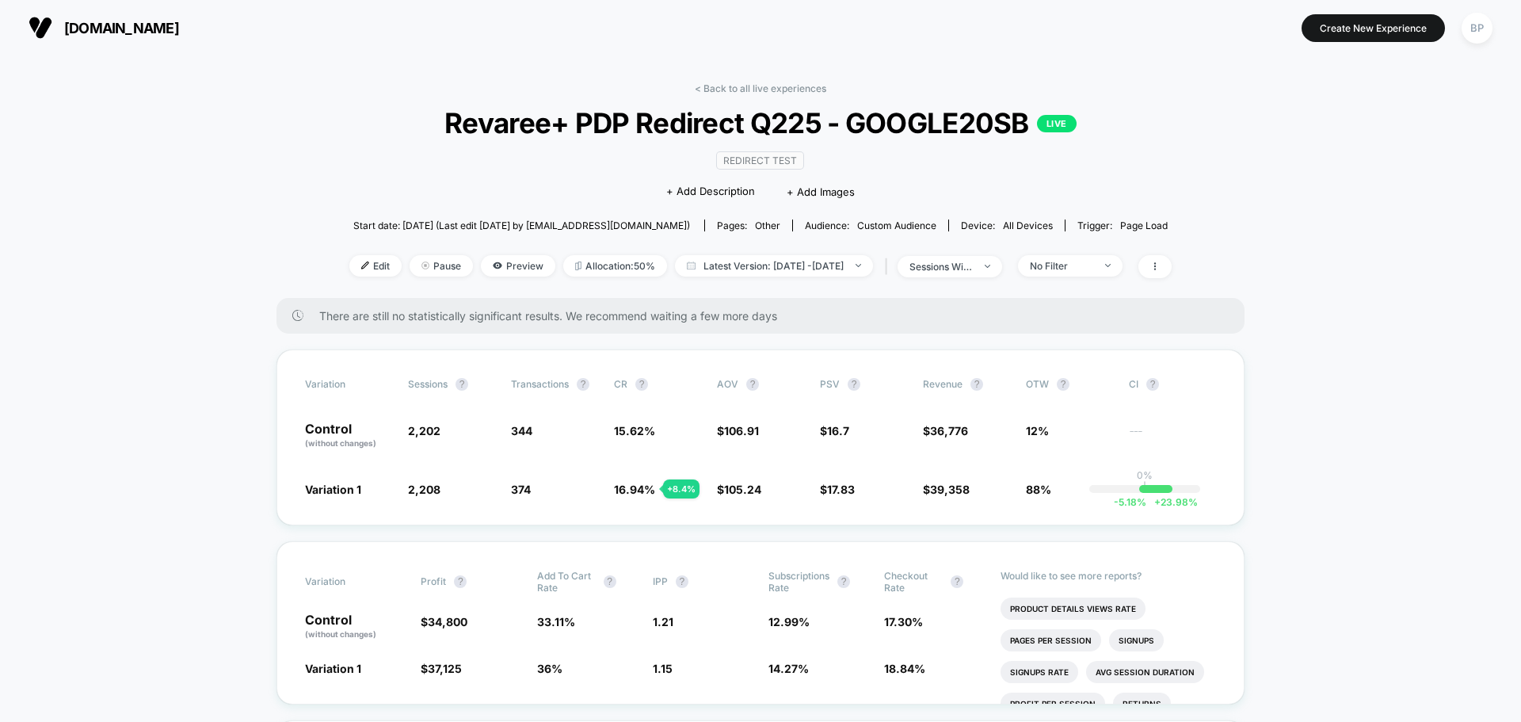
drag, startPoint x: 724, startPoint y: 87, endPoint x: 831, endPoint y: 147, distance: 122.7
click at [724, 87] on link "< Back to all live experiences" at bounding box center [761, 88] width 132 height 12
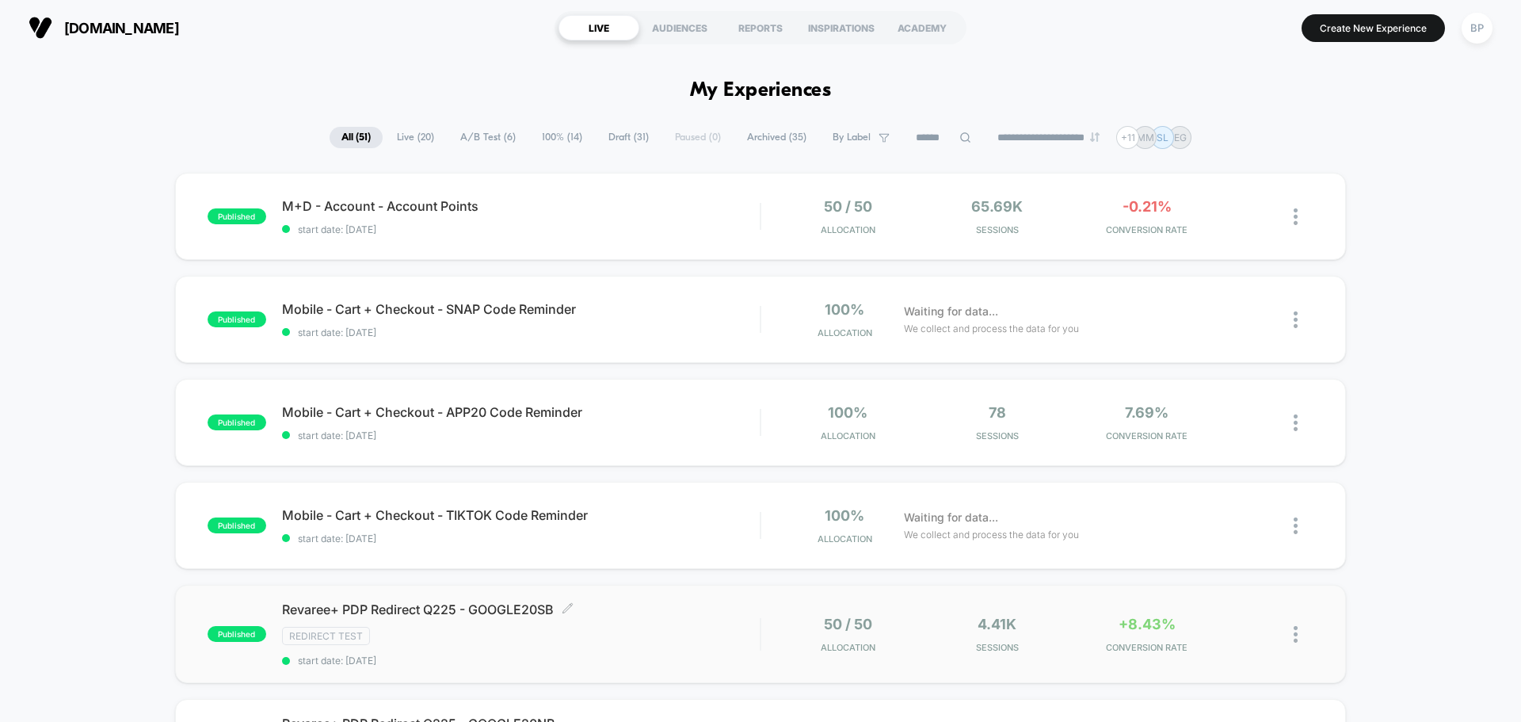
scroll to position [475, 0]
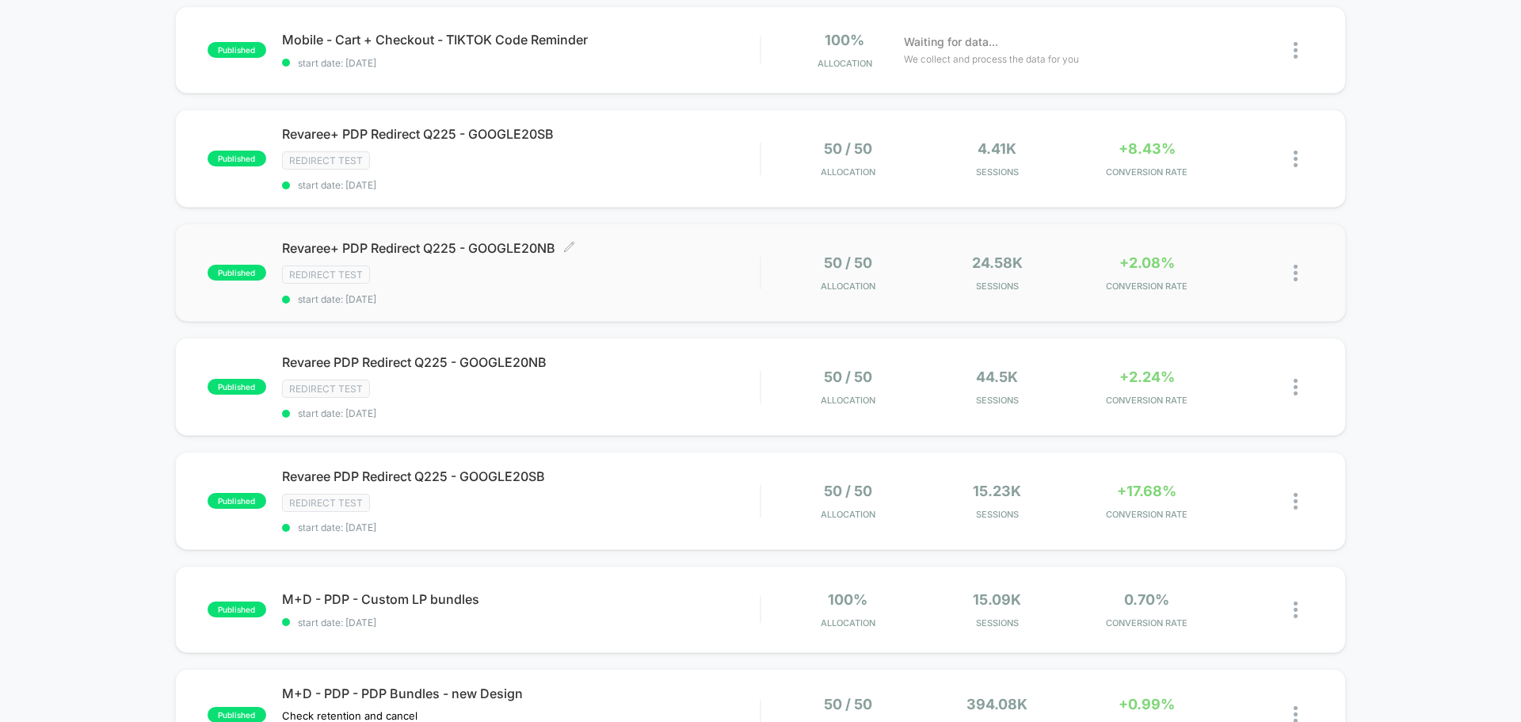
click at [507, 246] on span "Revaree+ PDP Redirect Q225 - GOOGLE20NB Click to edit experience details" at bounding box center [521, 248] width 478 height 16
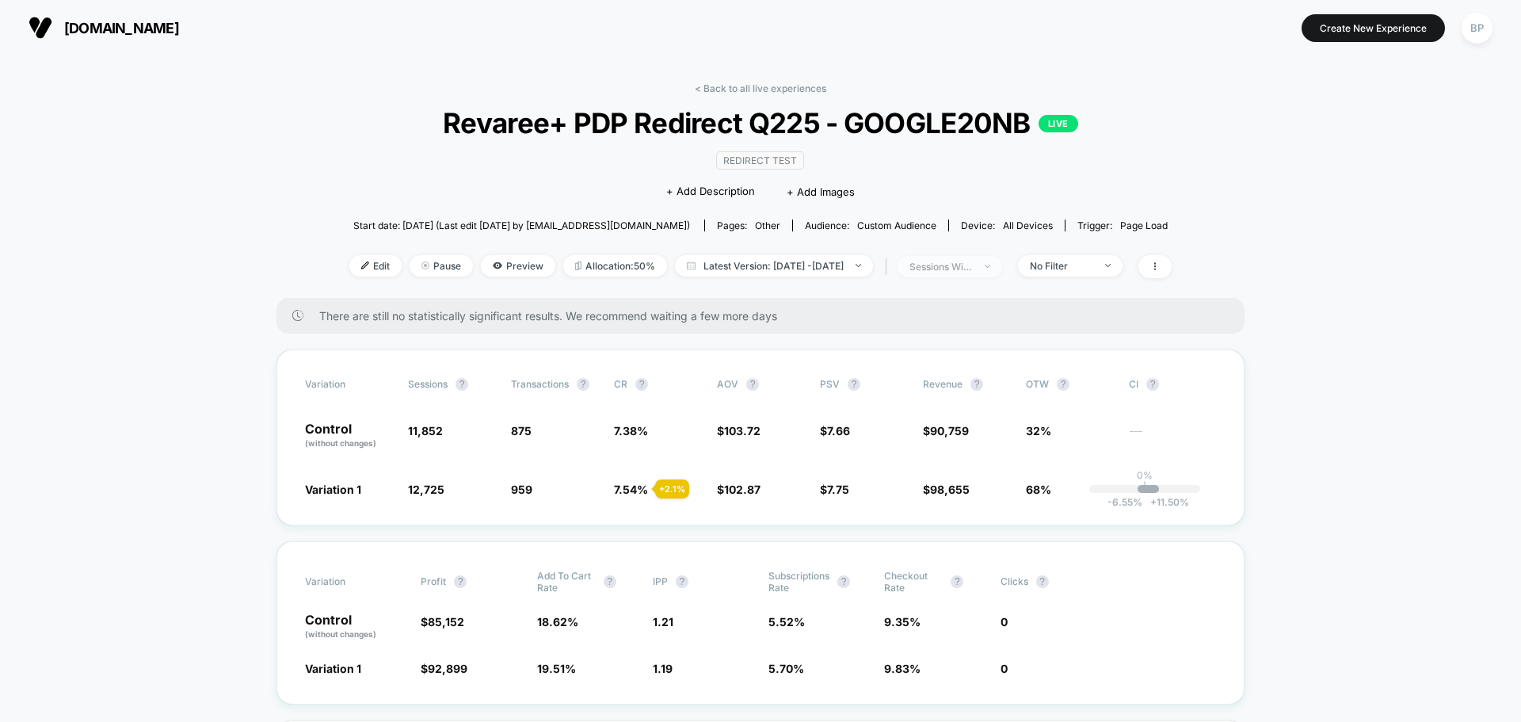
click at [973, 264] on div "sessions with impression" at bounding box center [941, 267] width 63 height 12
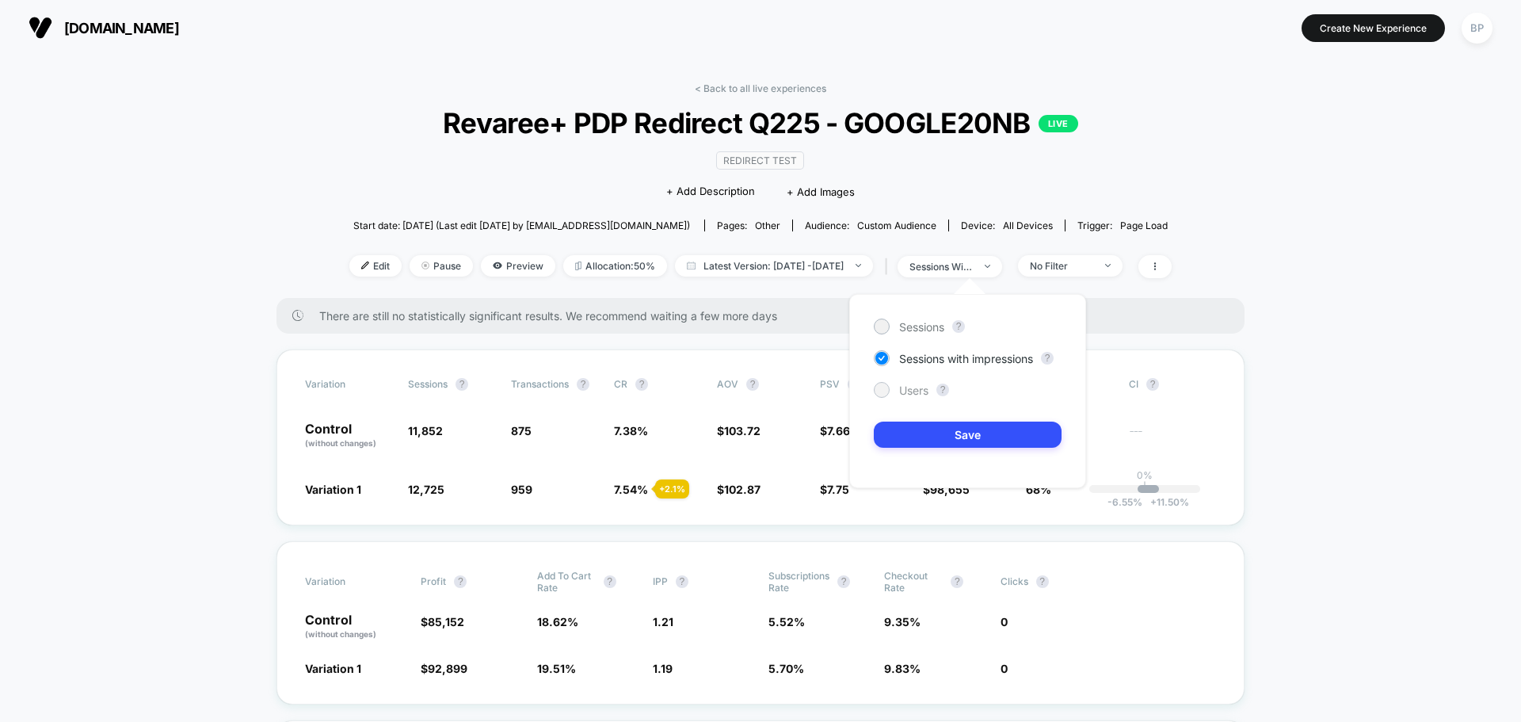
click at [914, 388] on span "Users" at bounding box center [913, 389] width 29 height 13
click at [937, 441] on button "Save" at bounding box center [968, 435] width 188 height 26
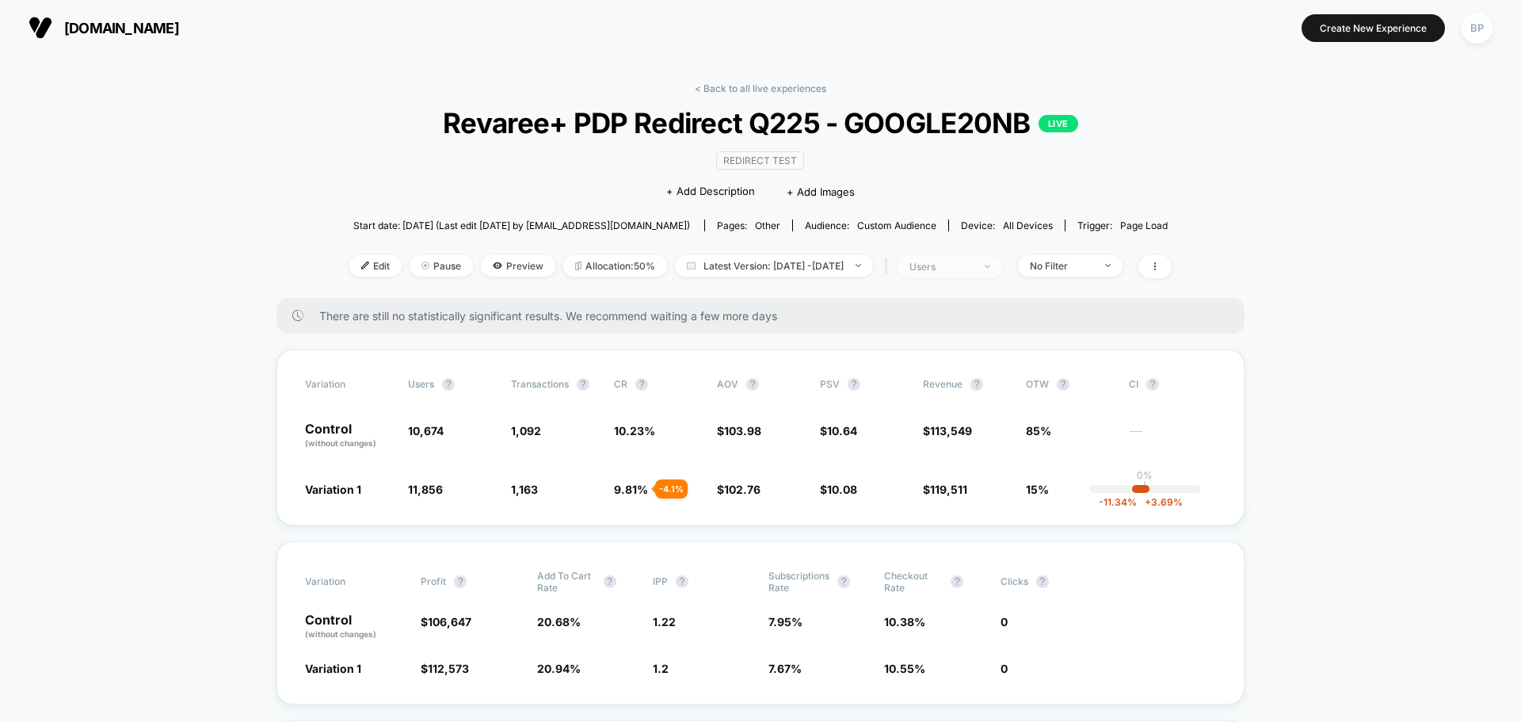
click at [951, 273] on span "users" at bounding box center [950, 266] width 105 height 21
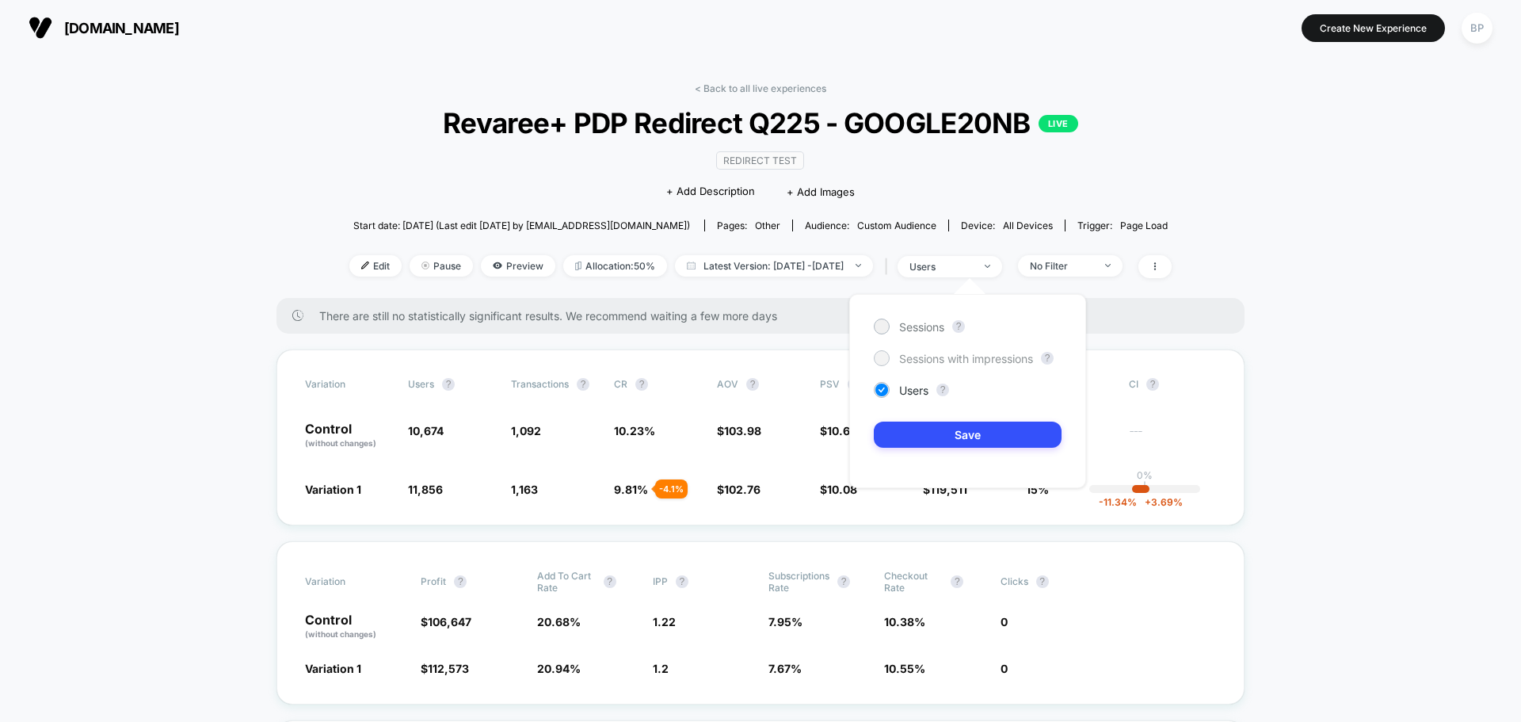
click at [908, 357] on span "Sessions with impressions" at bounding box center [966, 358] width 134 height 13
click at [1021, 430] on button "Save" at bounding box center [968, 435] width 188 height 26
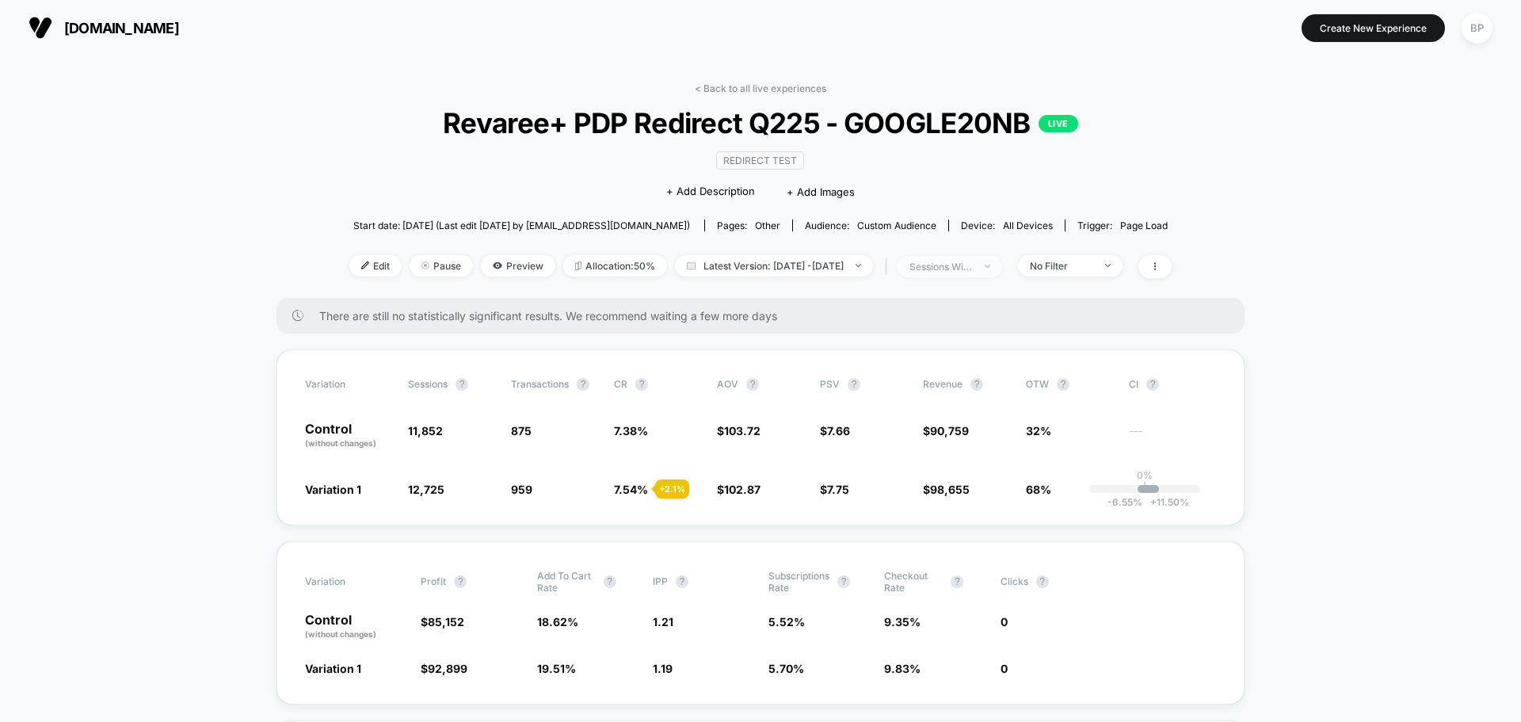
drag, startPoint x: 1006, startPoint y: 258, endPoint x: 1000, endPoint y: 264, distance: 9.0
click at [1002, 258] on span "sessions with impression" at bounding box center [950, 266] width 105 height 21
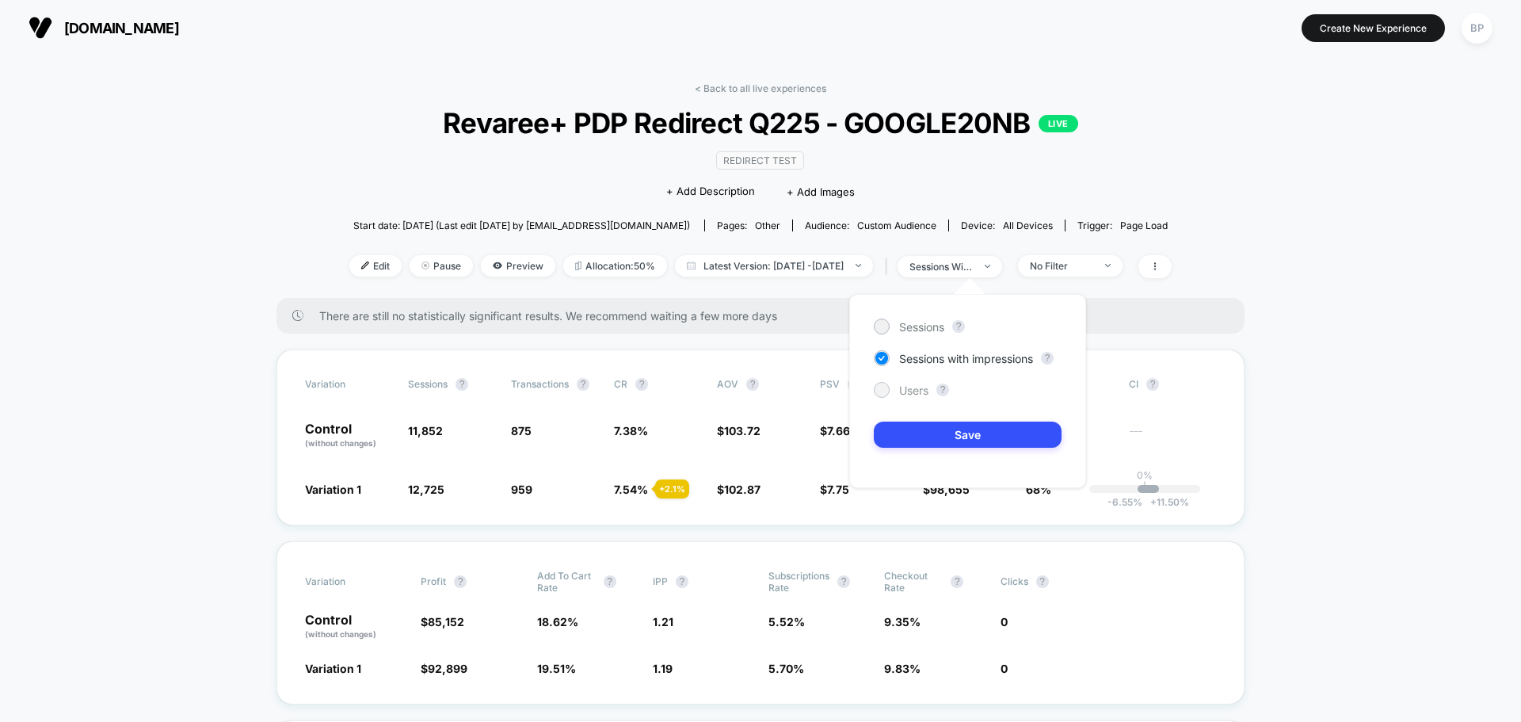
click at [911, 389] on span "Users" at bounding box center [913, 389] width 29 height 13
click at [904, 458] on div "Sessions ? Sessions with impressions ? Users ? Save" at bounding box center [967, 391] width 237 height 194
click at [921, 438] on button "Save" at bounding box center [968, 435] width 188 height 26
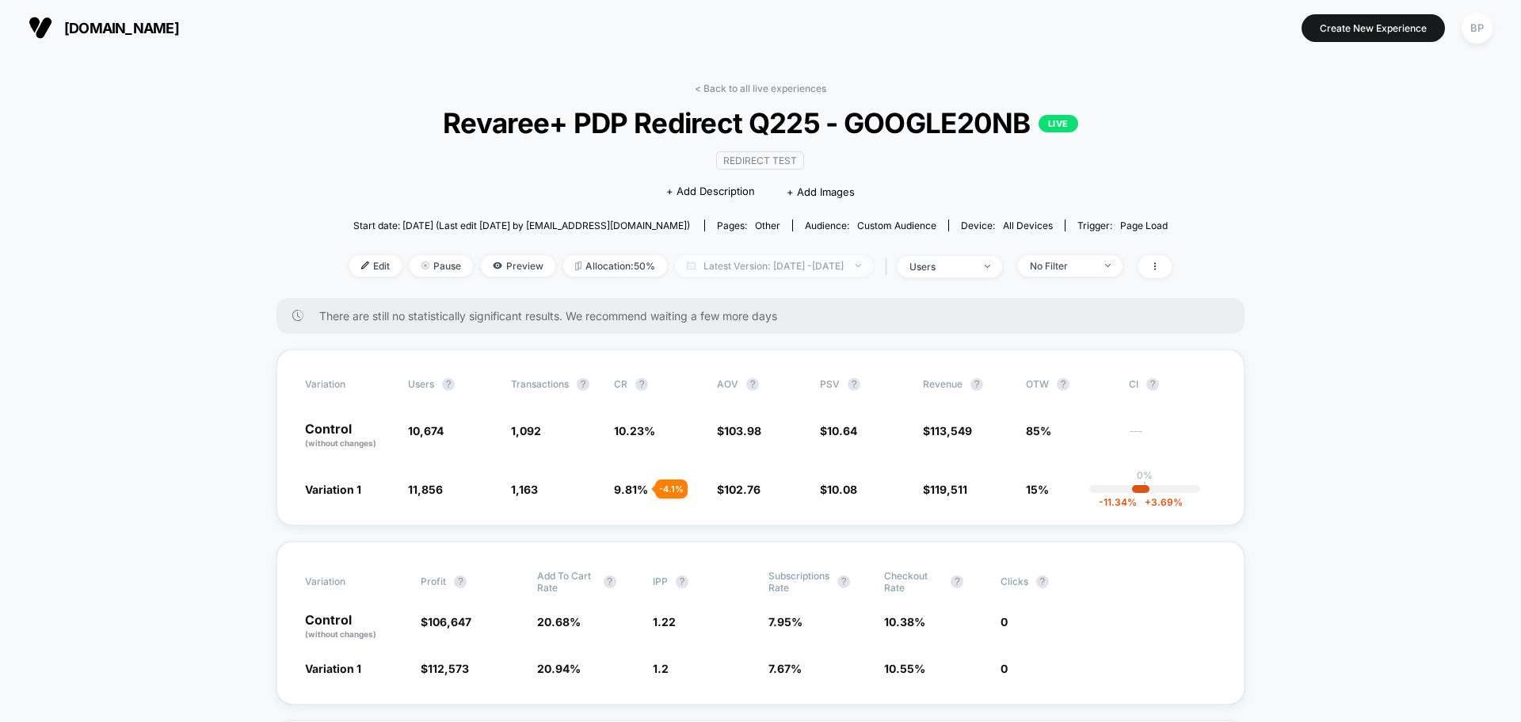
click at [810, 265] on span "Latest Version: Jul 18, 2025 - Aug 21, 2025" at bounding box center [774, 265] width 198 height 21
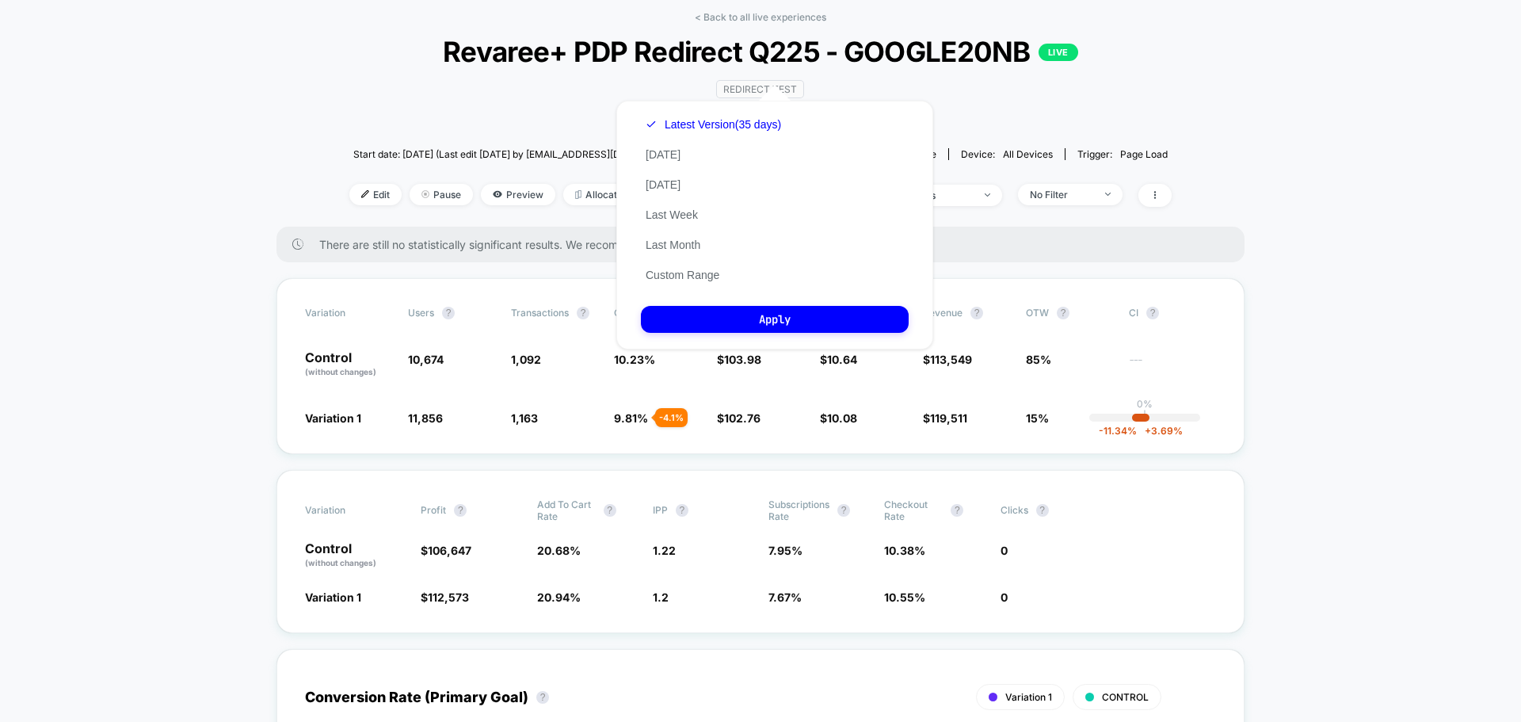
scroll to position [238, 0]
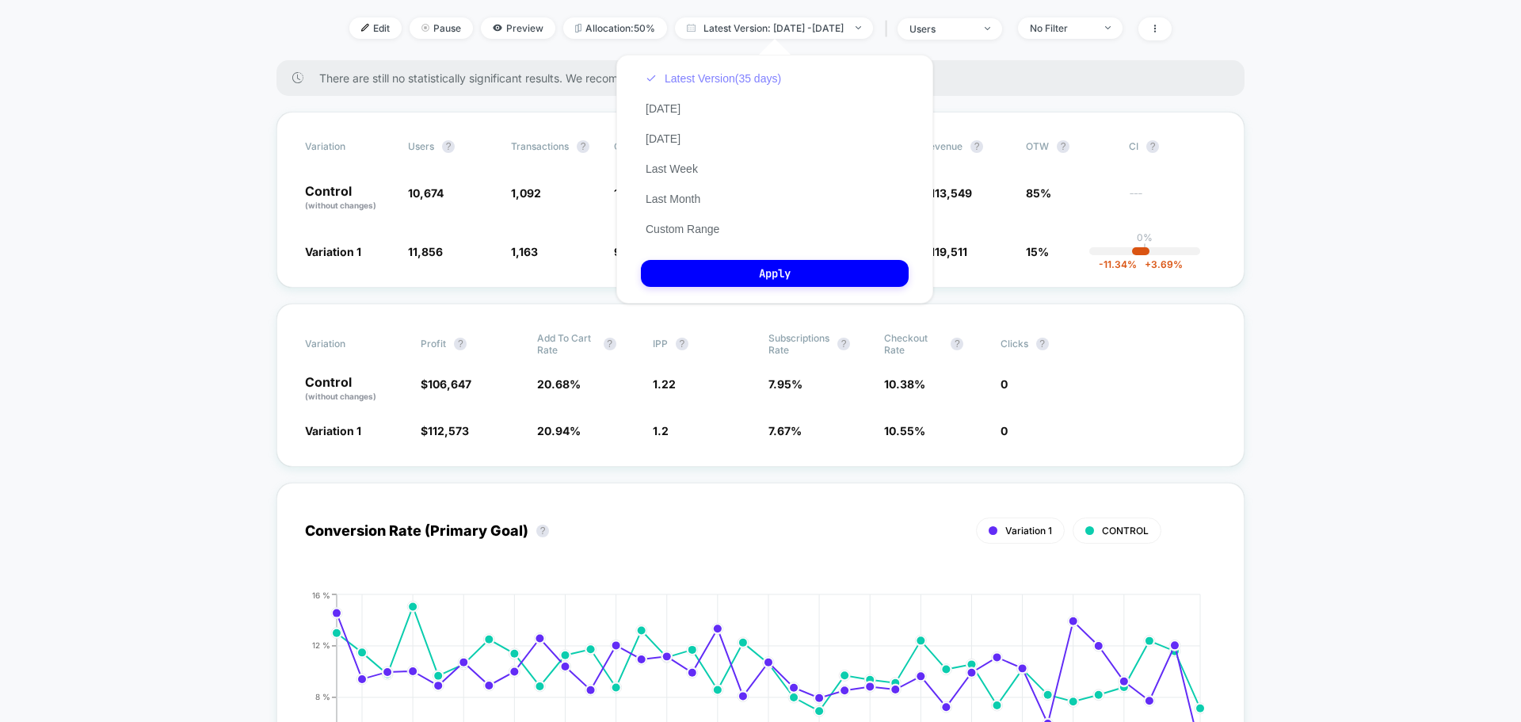
click at [750, 78] on button "Latest Version (35 days)" at bounding box center [713, 78] width 145 height 14
drag, startPoint x: 678, startPoint y: 174, endPoint x: 688, endPoint y: 177, distance: 9.8
click at [679, 174] on button "Last Week" at bounding box center [672, 169] width 62 height 14
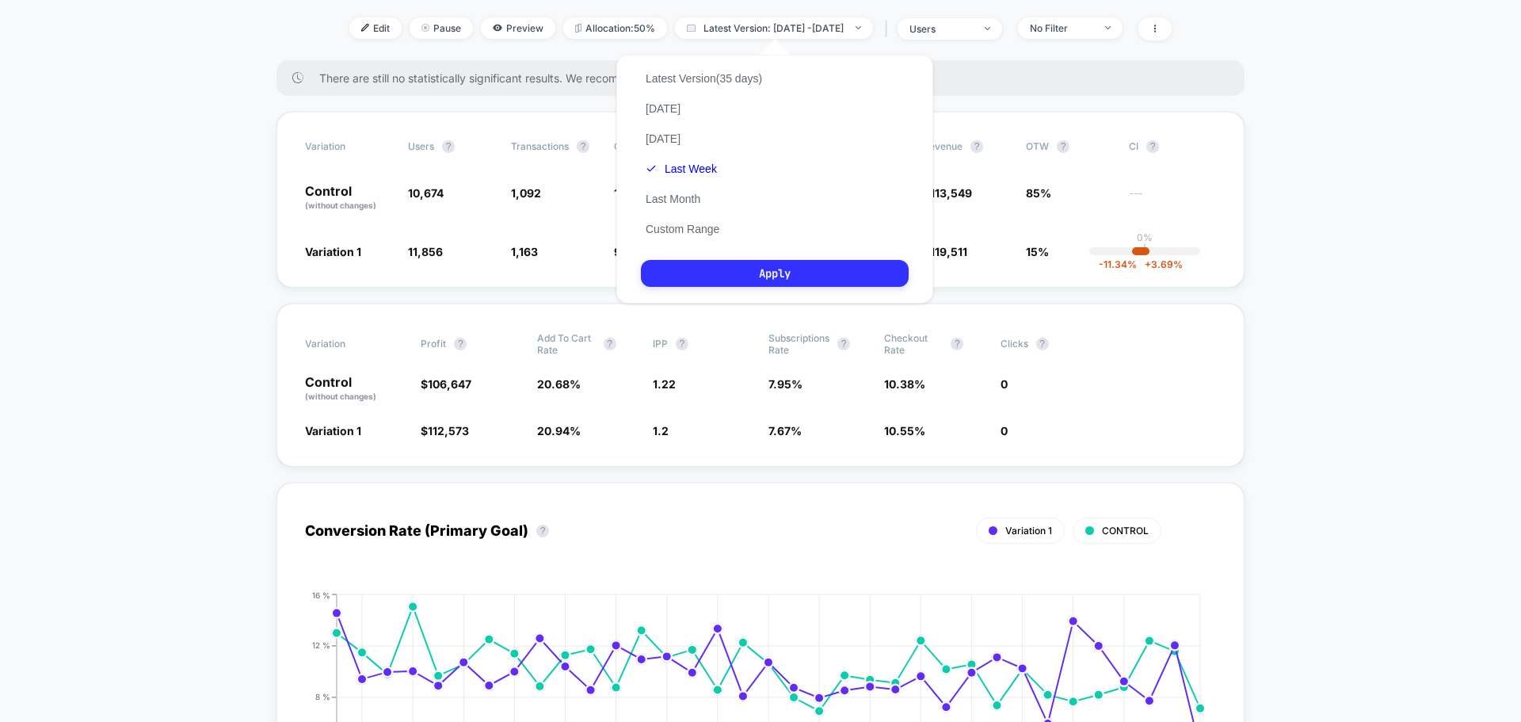
click at [713, 266] on button "Apply" at bounding box center [775, 273] width 268 height 27
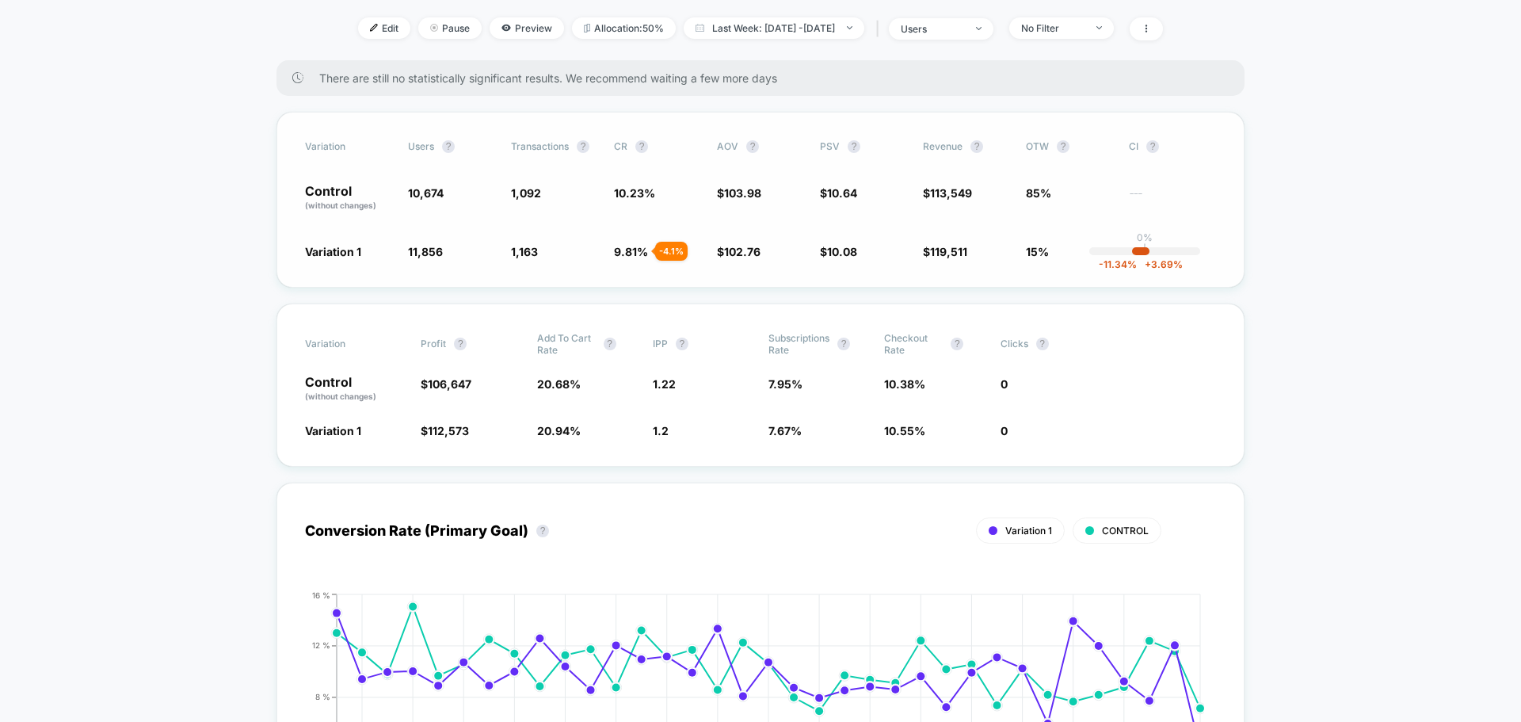
scroll to position [79, 0]
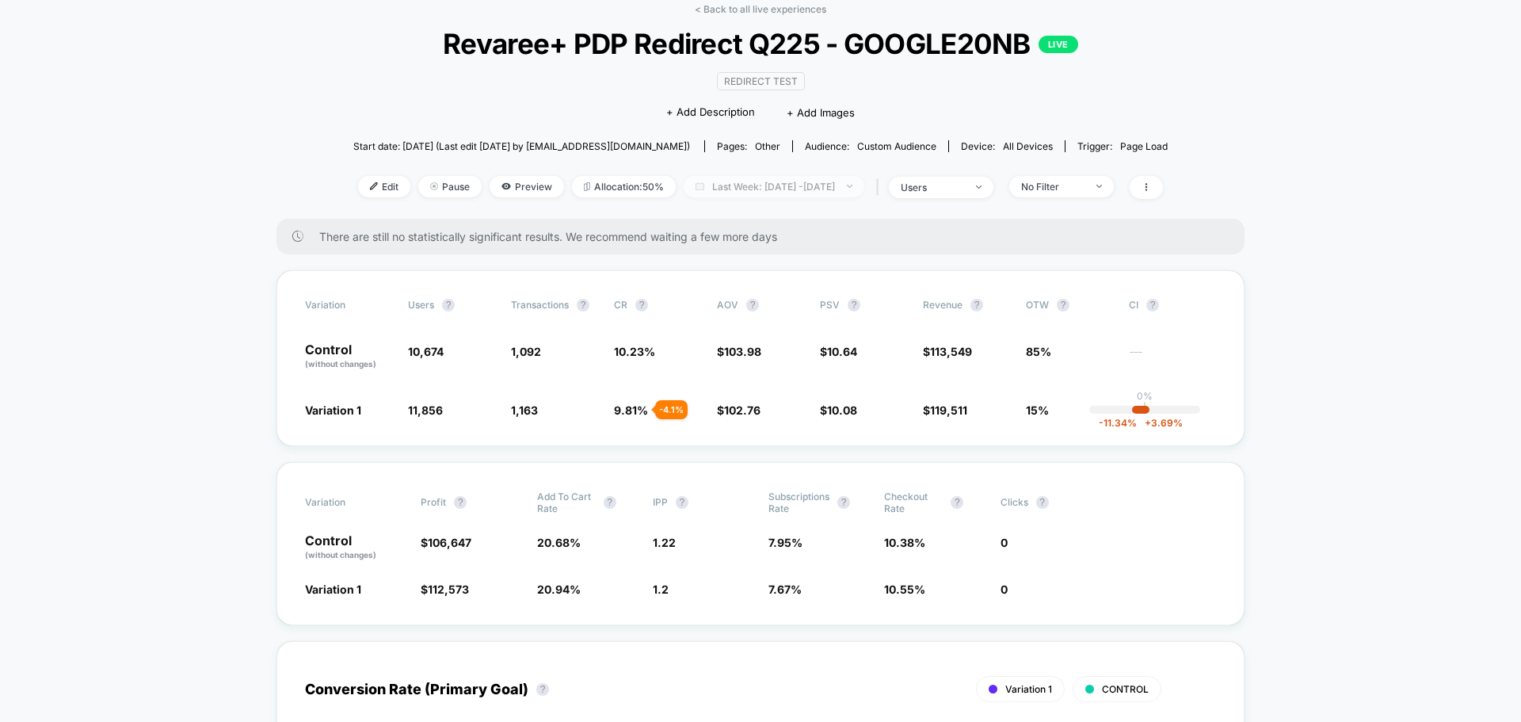
click at [799, 183] on span "Last Week: Jul 17, 2025 - Aug 21, 2025" at bounding box center [774, 186] width 181 height 21
select select "*"
select select "****"
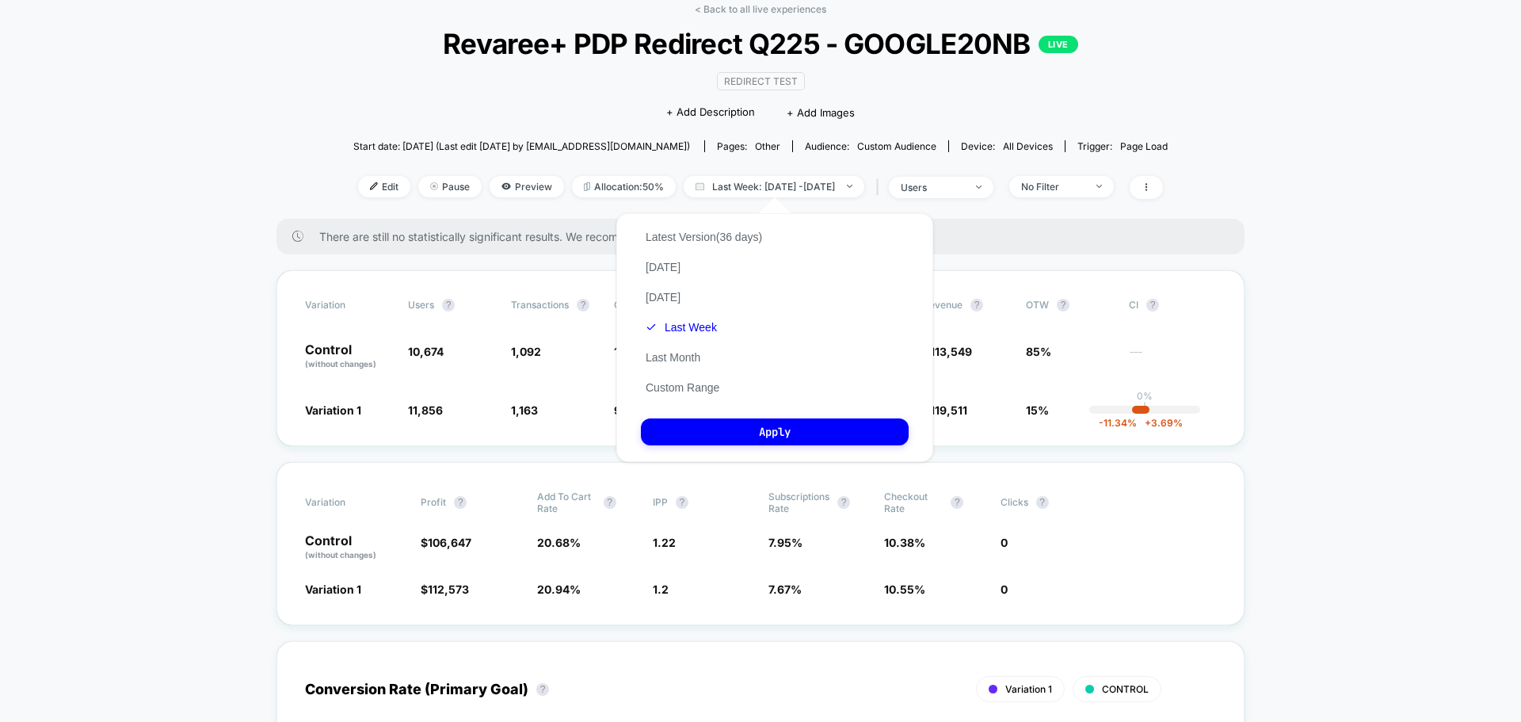
click at [681, 395] on div "Latest Version (36 days) Today Yesterday Last Week Last Month Custom Range" at bounding box center [704, 312] width 126 height 181
click at [683, 387] on button "Custom Range" at bounding box center [682, 387] width 83 height 14
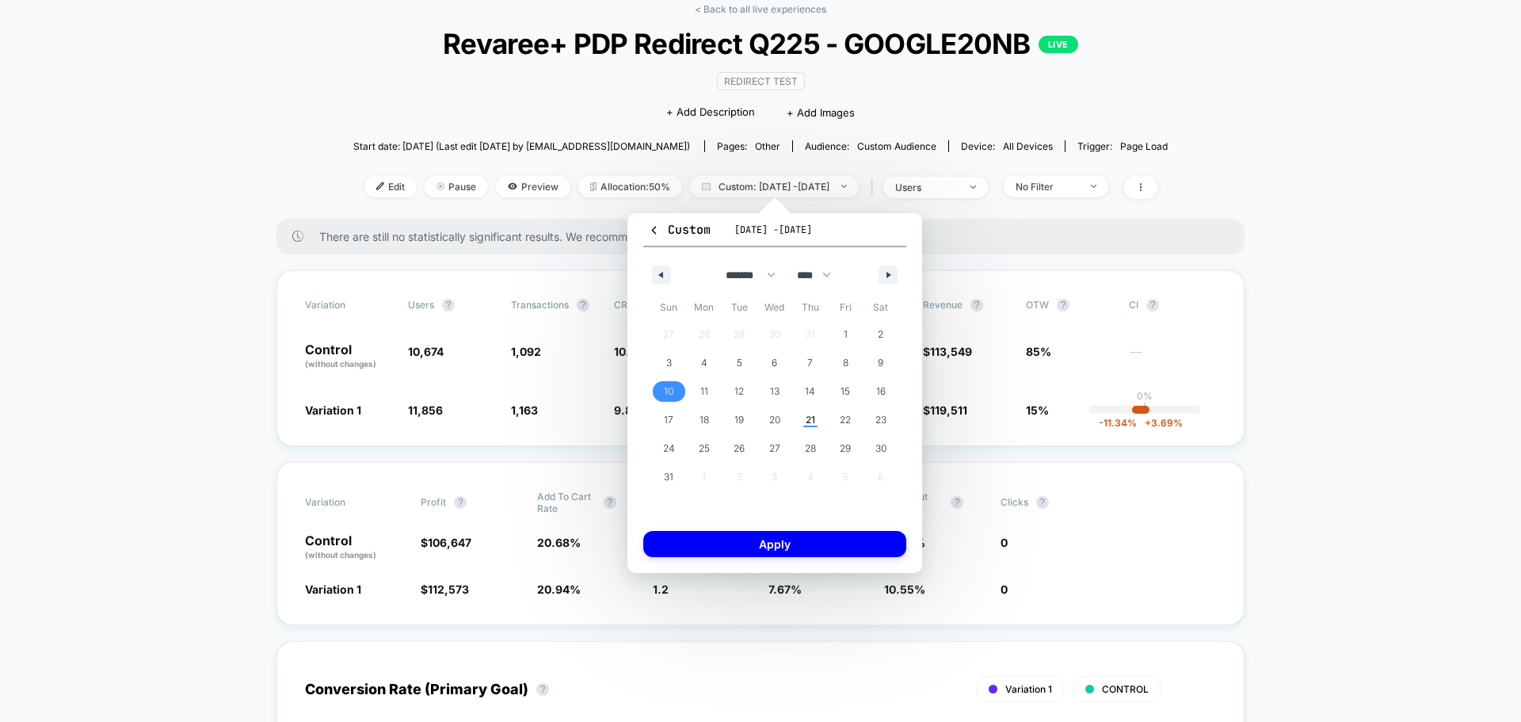
click at [672, 385] on span "10" at bounding box center [669, 391] width 10 height 29
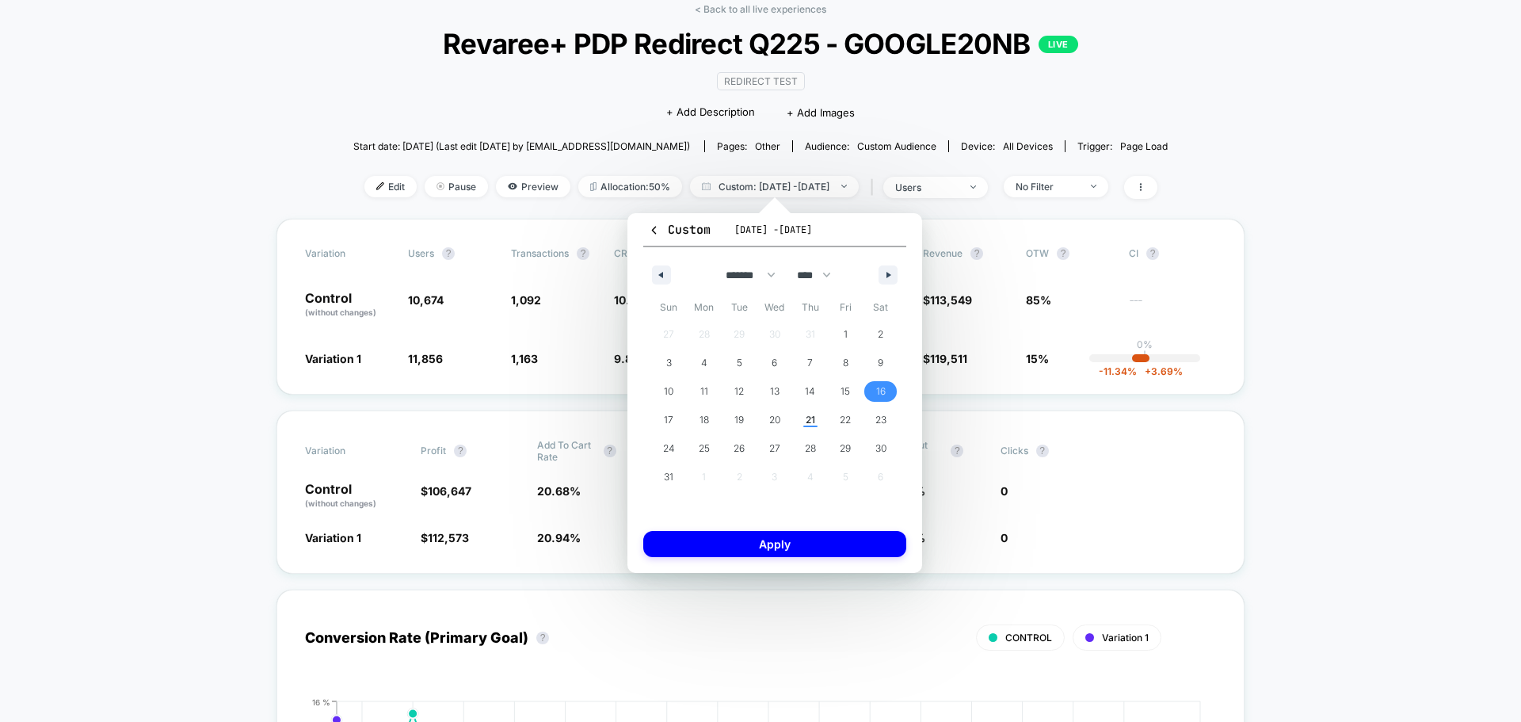
click at [867, 389] on span "16" at bounding box center [881, 391] width 36 height 21
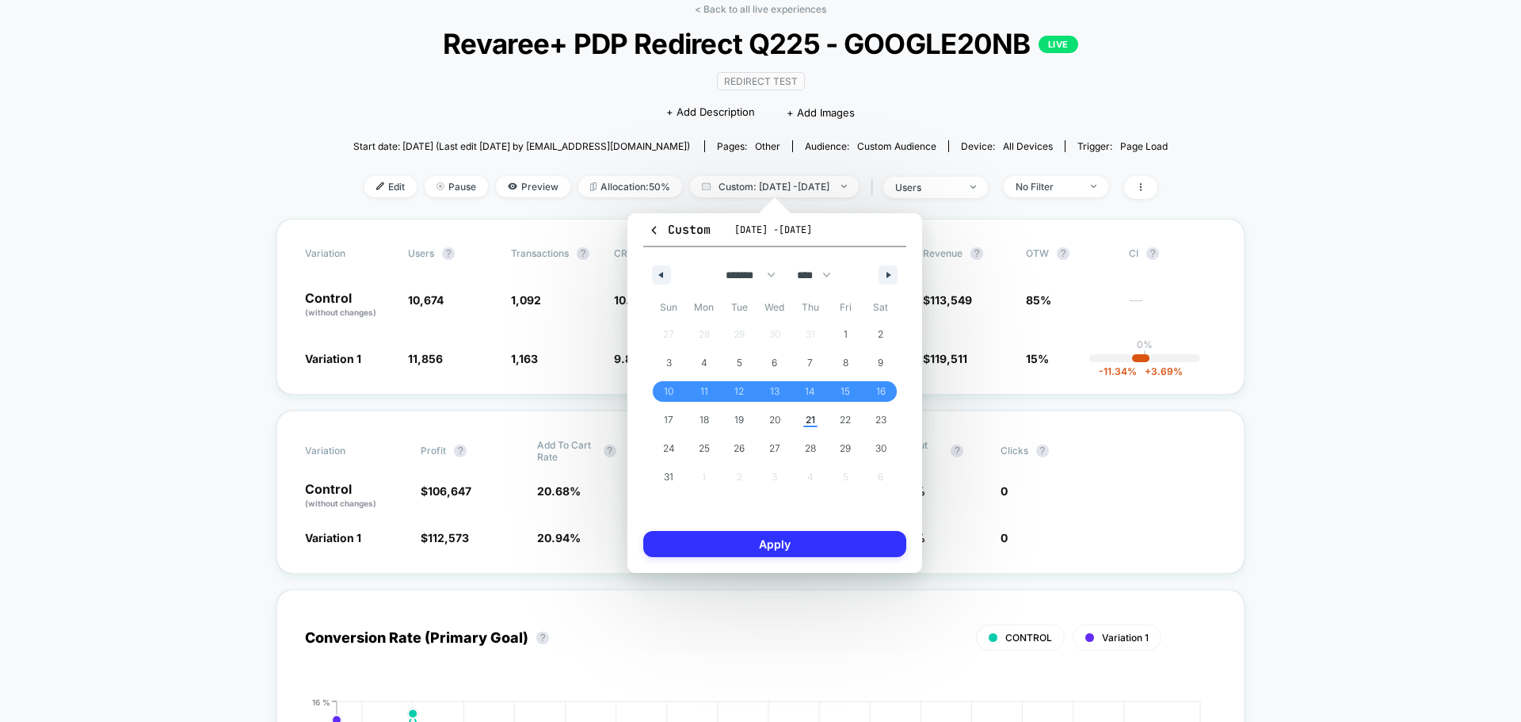
click at [874, 547] on button "Apply" at bounding box center [774, 544] width 263 height 26
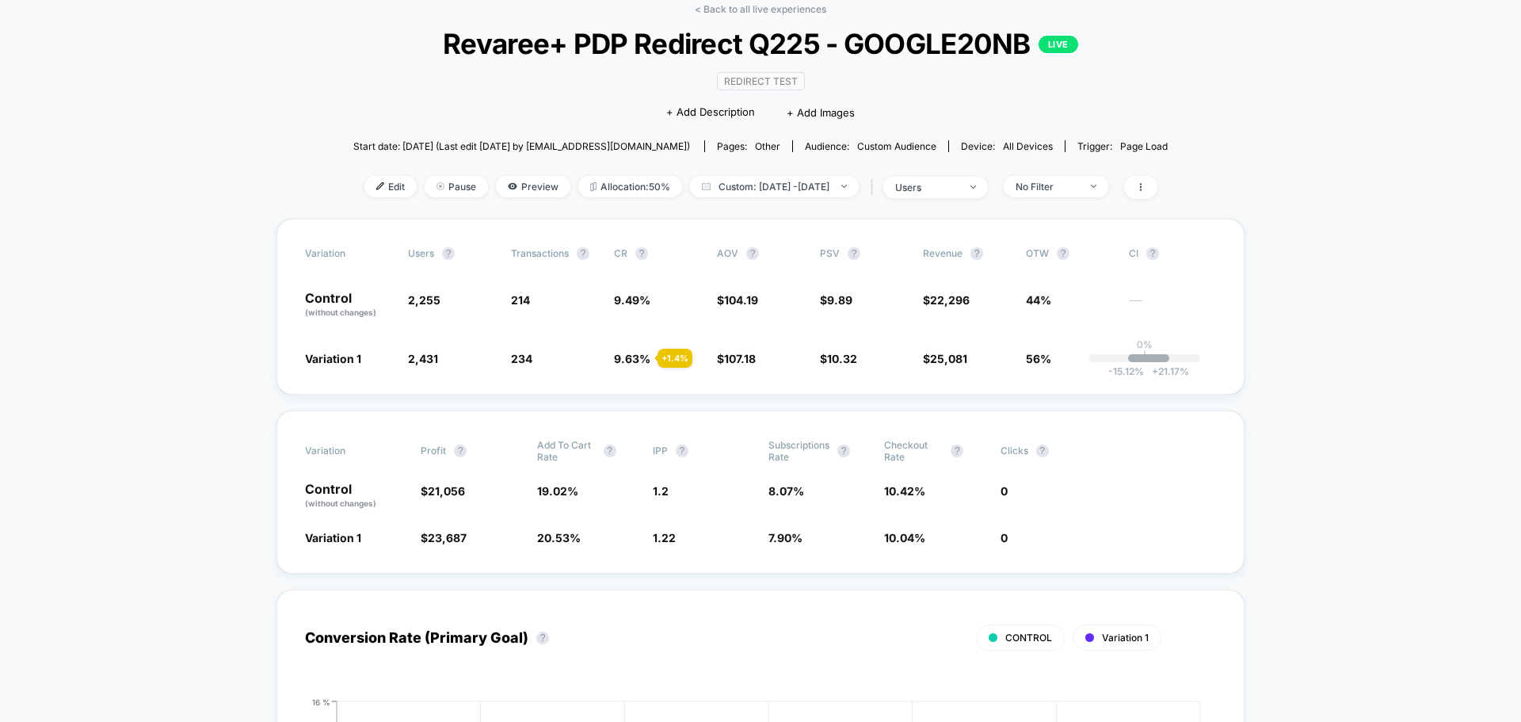
click at [759, 13] on link "< Back to all live experiences" at bounding box center [761, 9] width 132 height 12
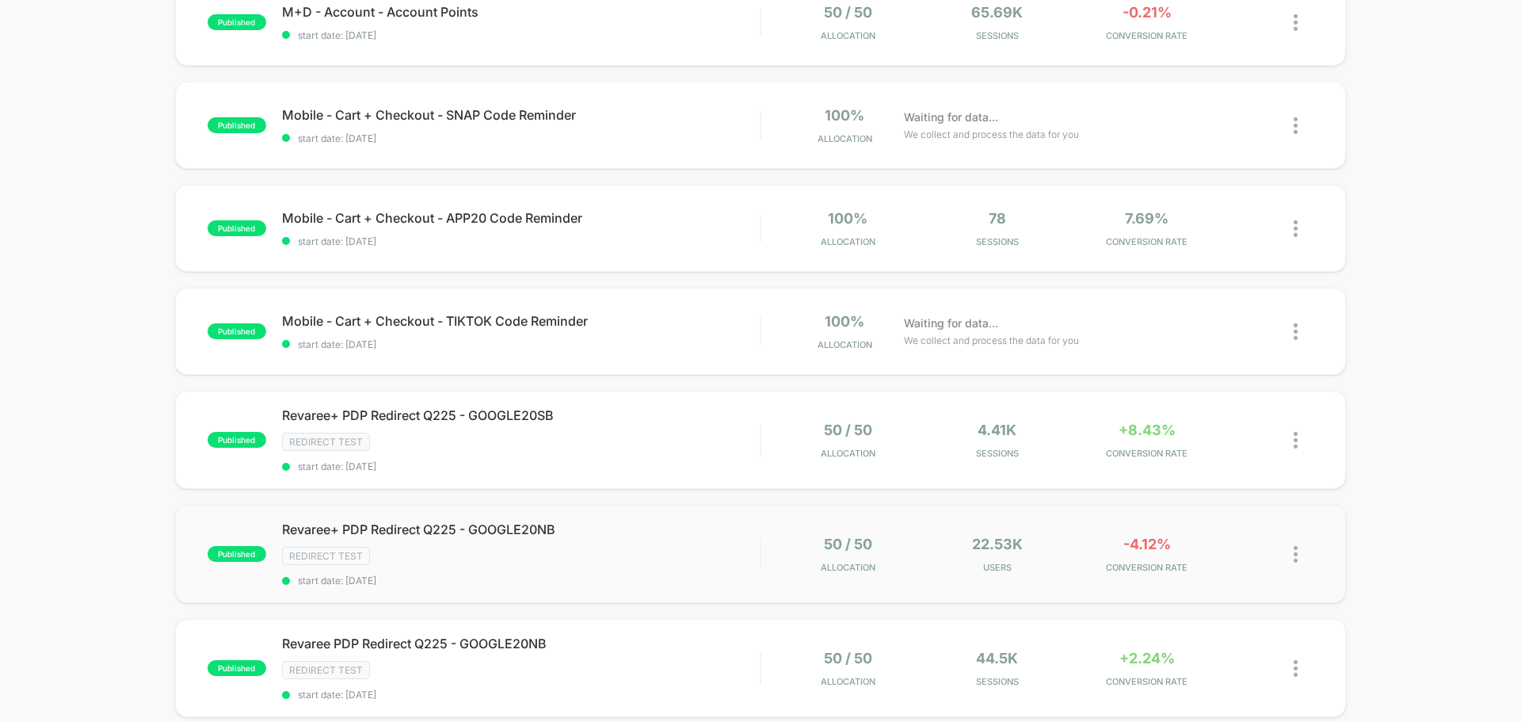
scroll to position [475, 0]
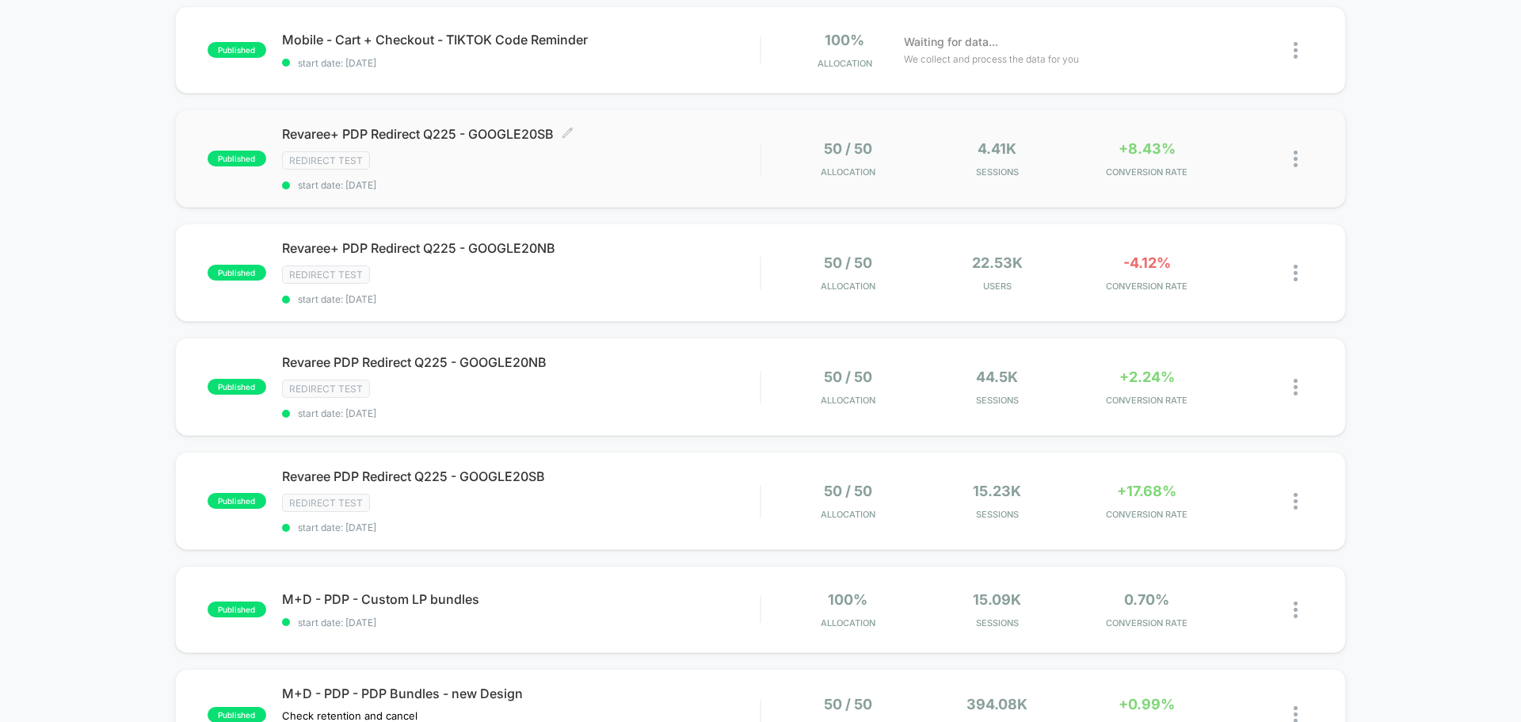
click at [495, 132] on span "Revaree+ PDP Redirect Q225 - GOOGLE20SB Click to edit experience details" at bounding box center [521, 134] width 478 height 16
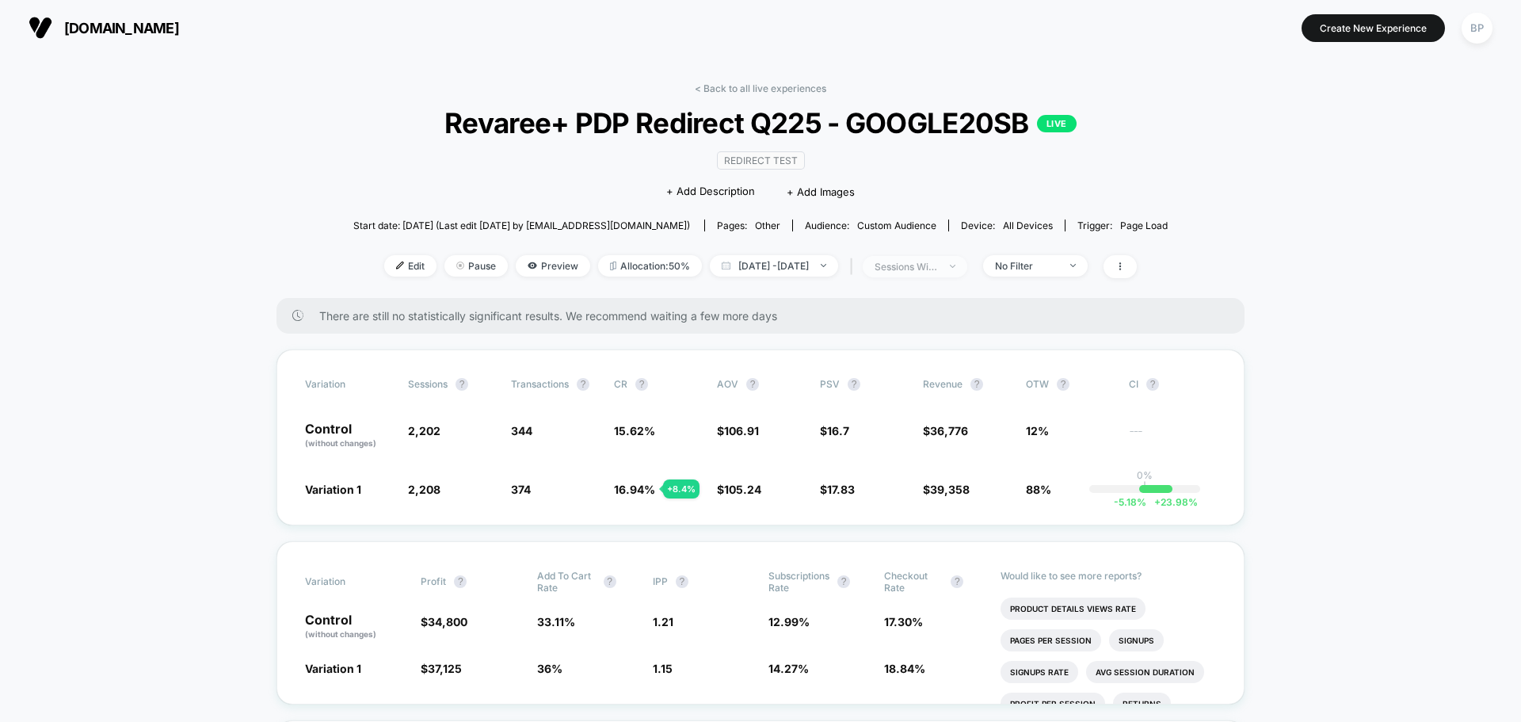
click at [938, 265] on div "sessions with impression" at bounding box center [906, 267] width 63 height 12
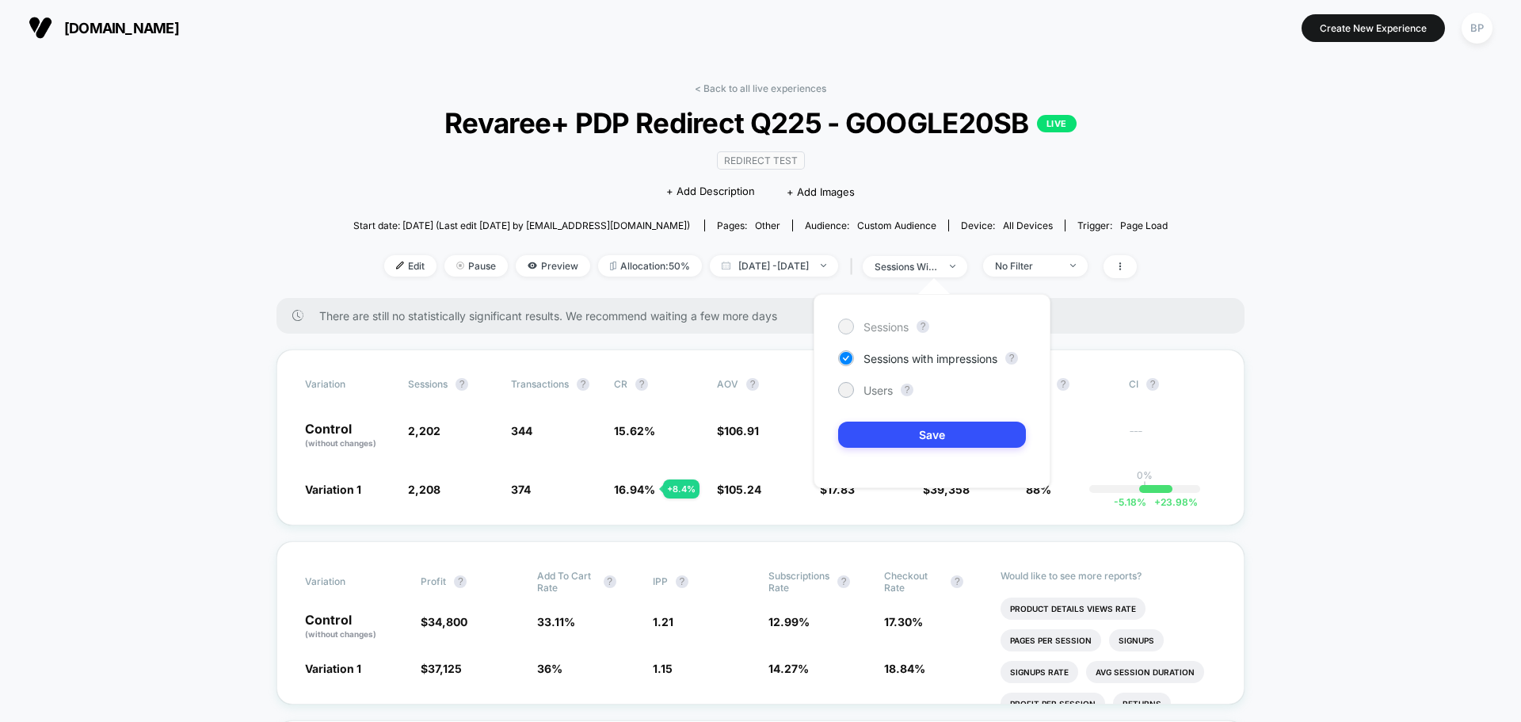
click at [880, 326] on span "Sessions" at bounding box center [886, 326] width 45 height 13
click at [938, 435] on button "Save" at bounding box center [932, 435] width 188 height 26
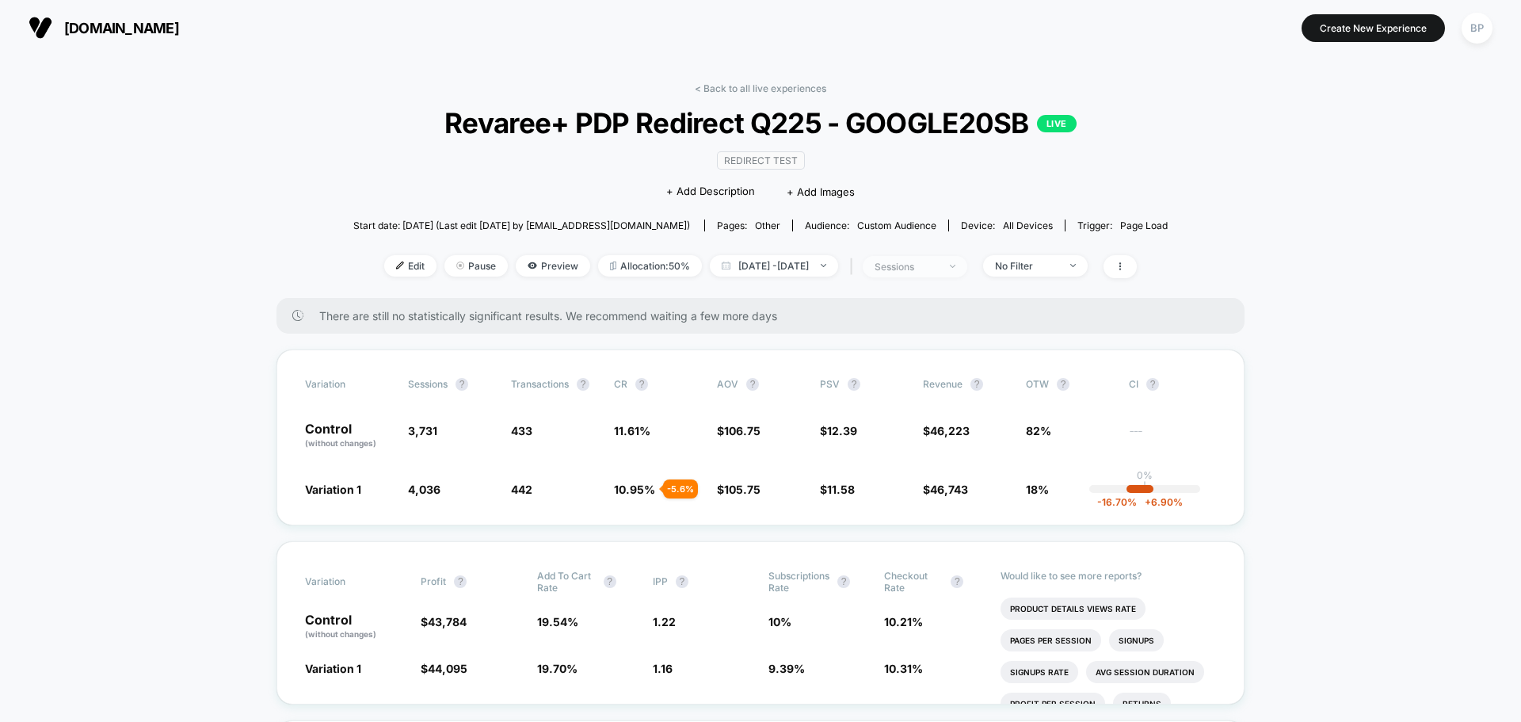
click at [931, 261] on div "sessions" at bounding box center [906, 267] width 63 height 12
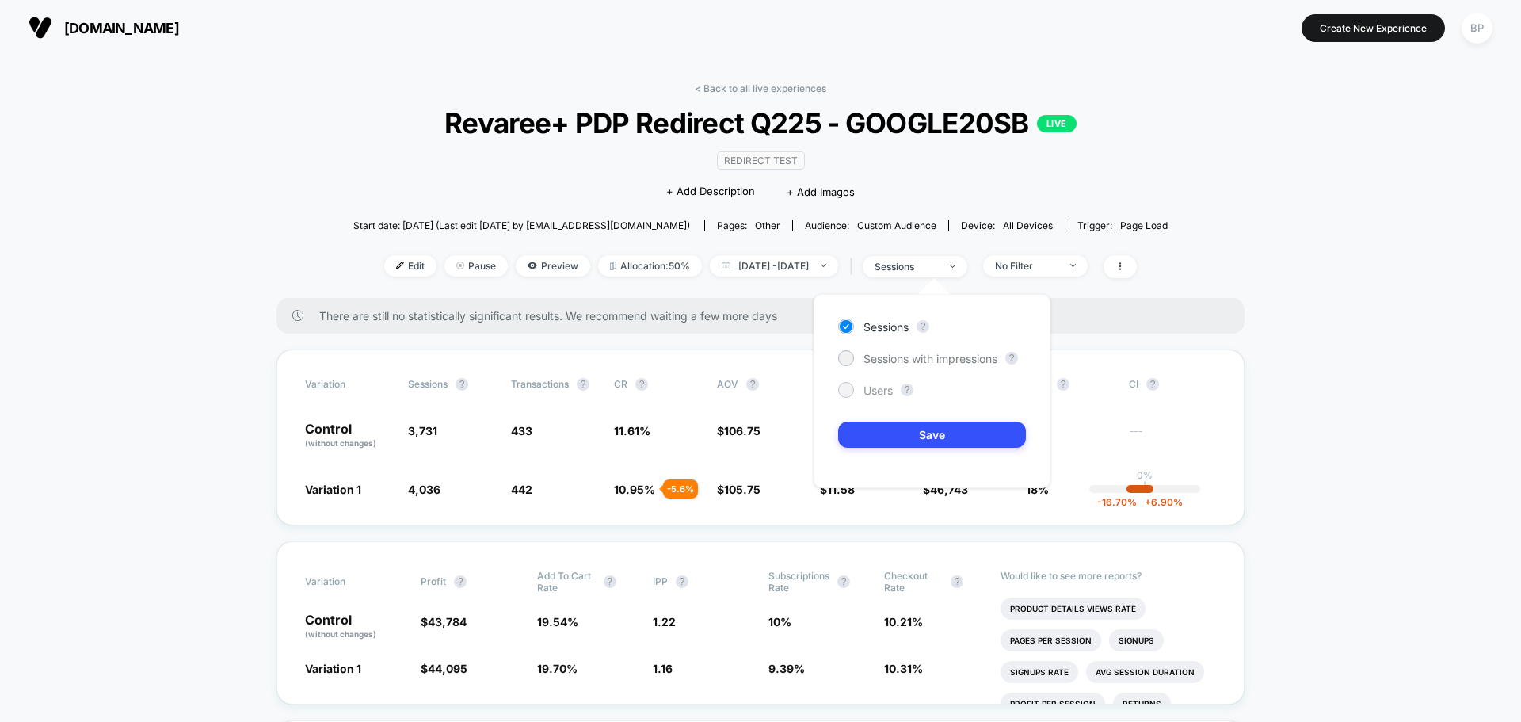
click at [879, 391] on span "Users" at bounding box center [878, 389] width 29 height 13
click at [913, 433] on button "Save" at bounding box center [932, 435] width 188 height 26
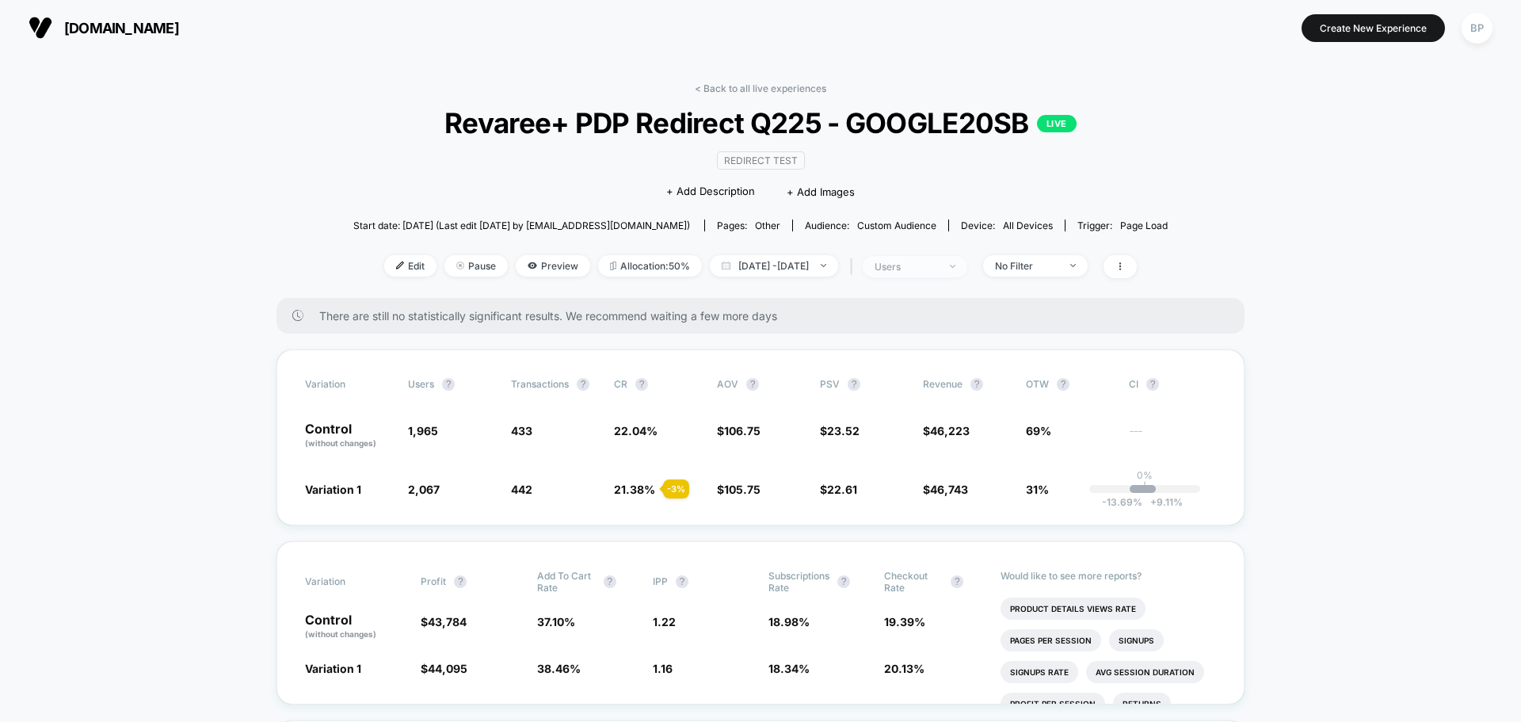
click at [953, 274] on span "users" at bounding box center [915, 266] width 105 height 21
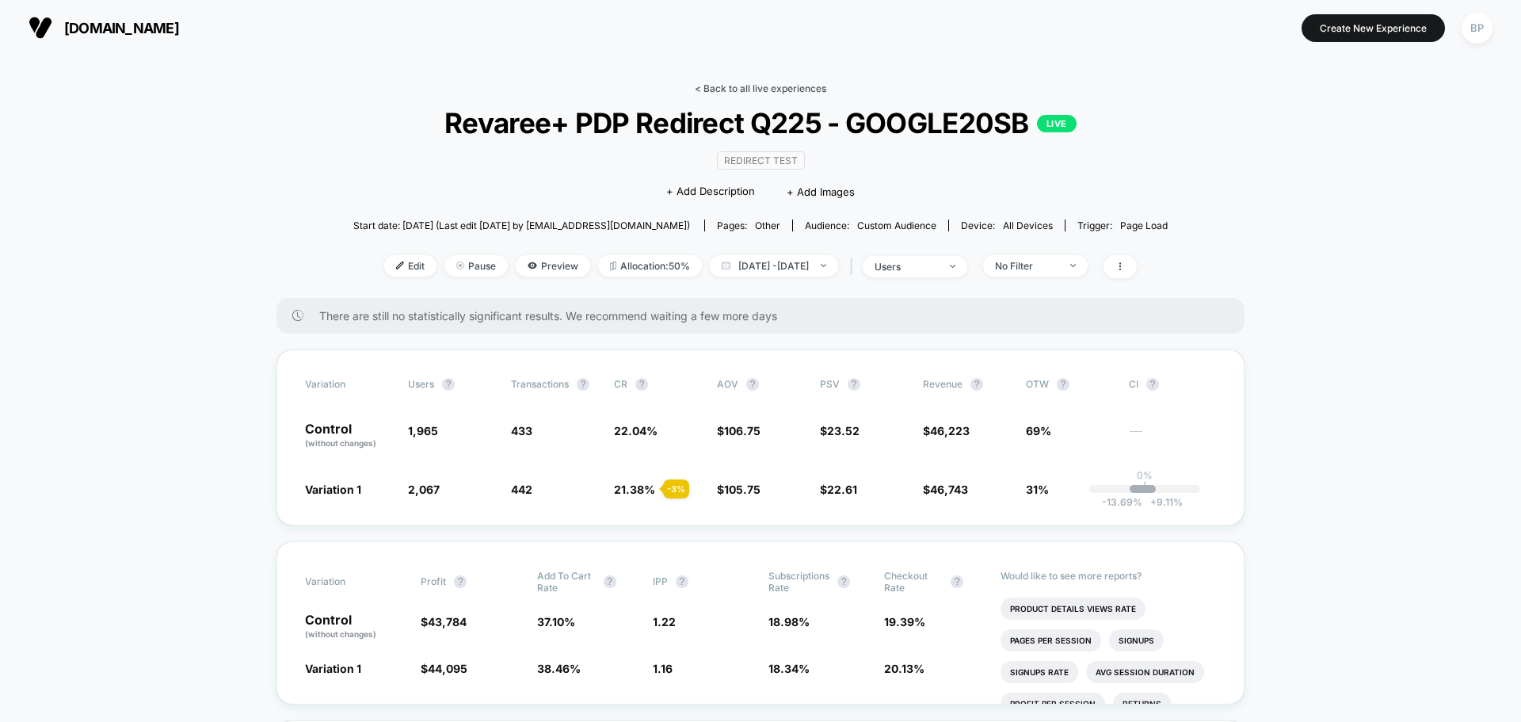
click at [748, 82] on link "< Back to all live experiences" at bounding box center [761, 88] width 132 height 12
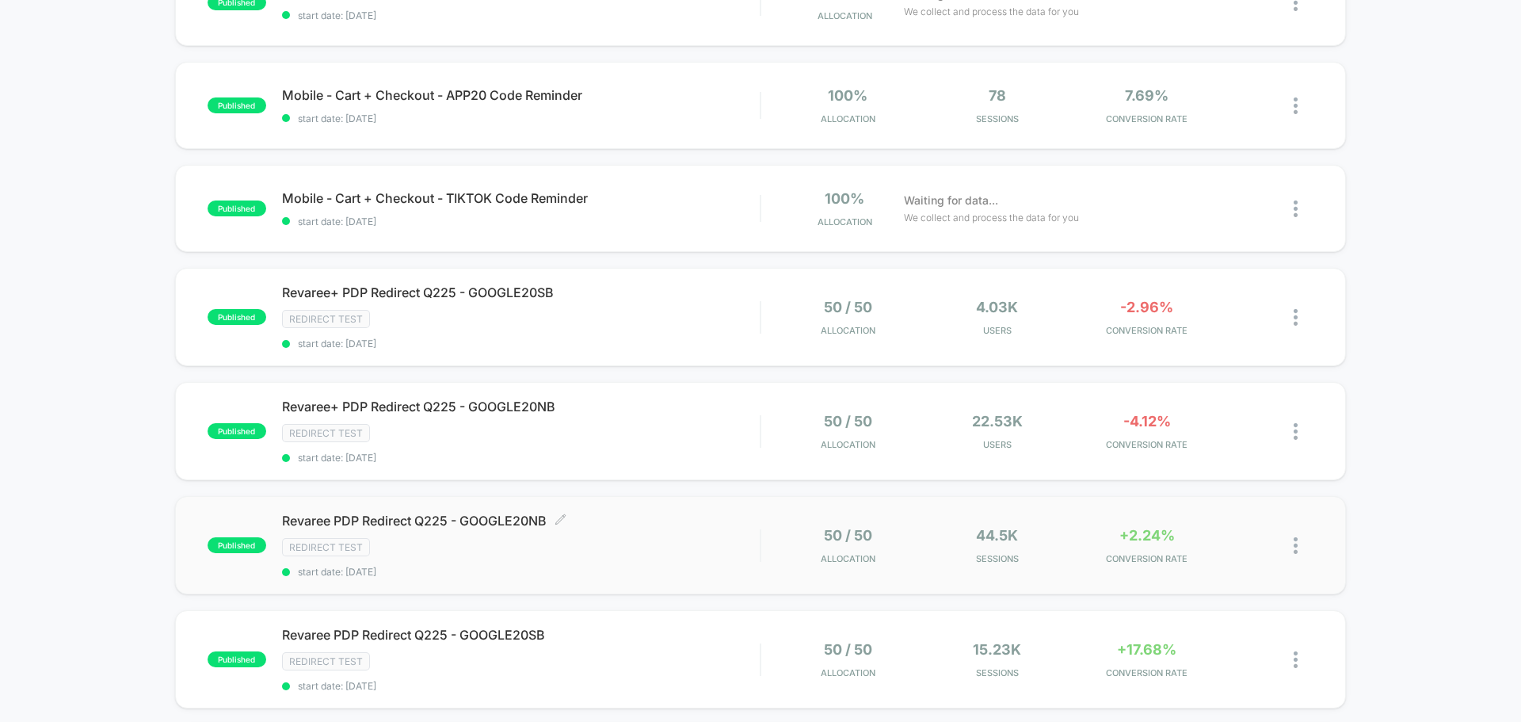
scroll to position [396, 0]
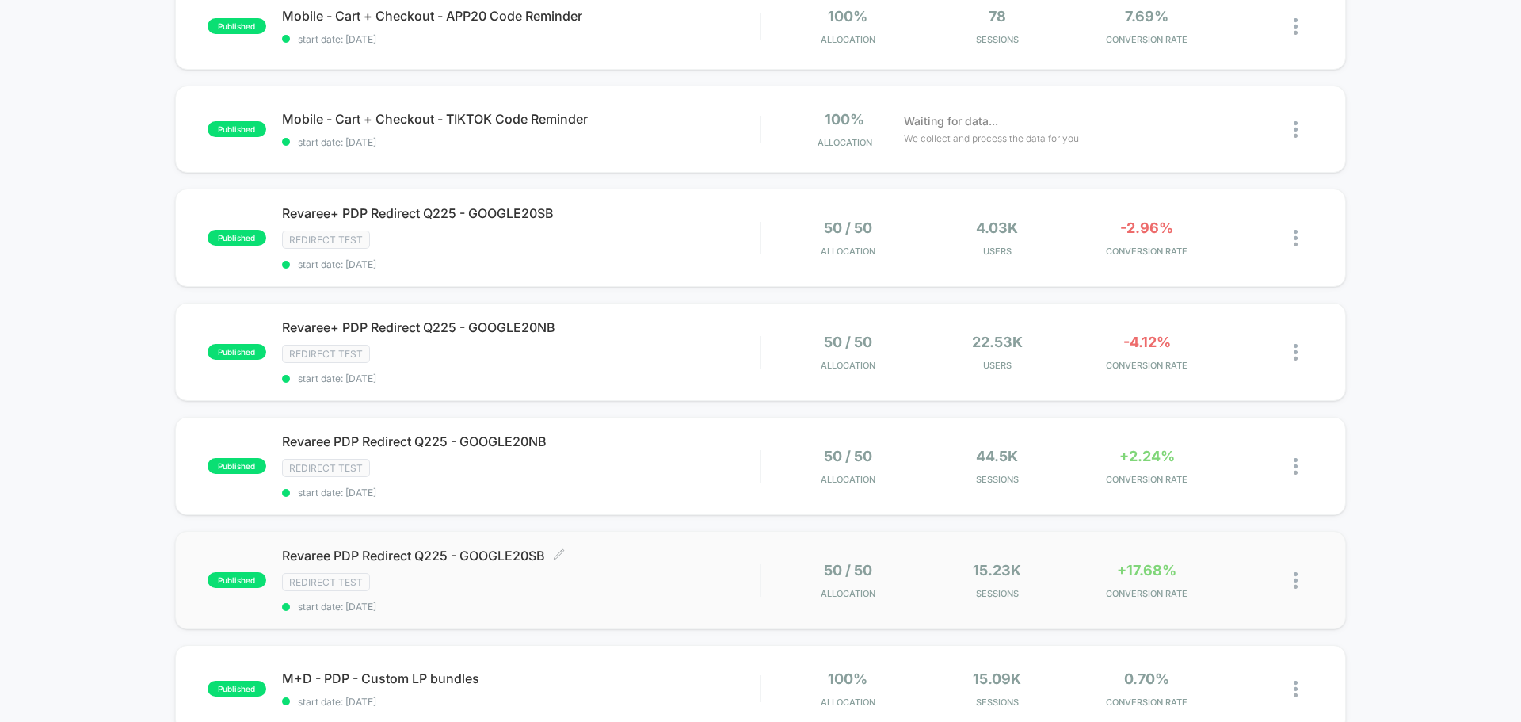
drag, startPoint x: 496, startPoint y: 559, endPoint x: 179, endPoint y: 593, distance: 318.7
click at [112, 570] on div "published M+D - Account - Account Points start date: 8/6/2025 50 / 50 Allocatio…" at bounding box center [760, 456] width 1521 height 1359
click at [399, 562] on span "Revaree PDP Redirect Q225 - GOOGLE20SB Click to edit experience details" at bounding box center [521, 555] width 478 height 16
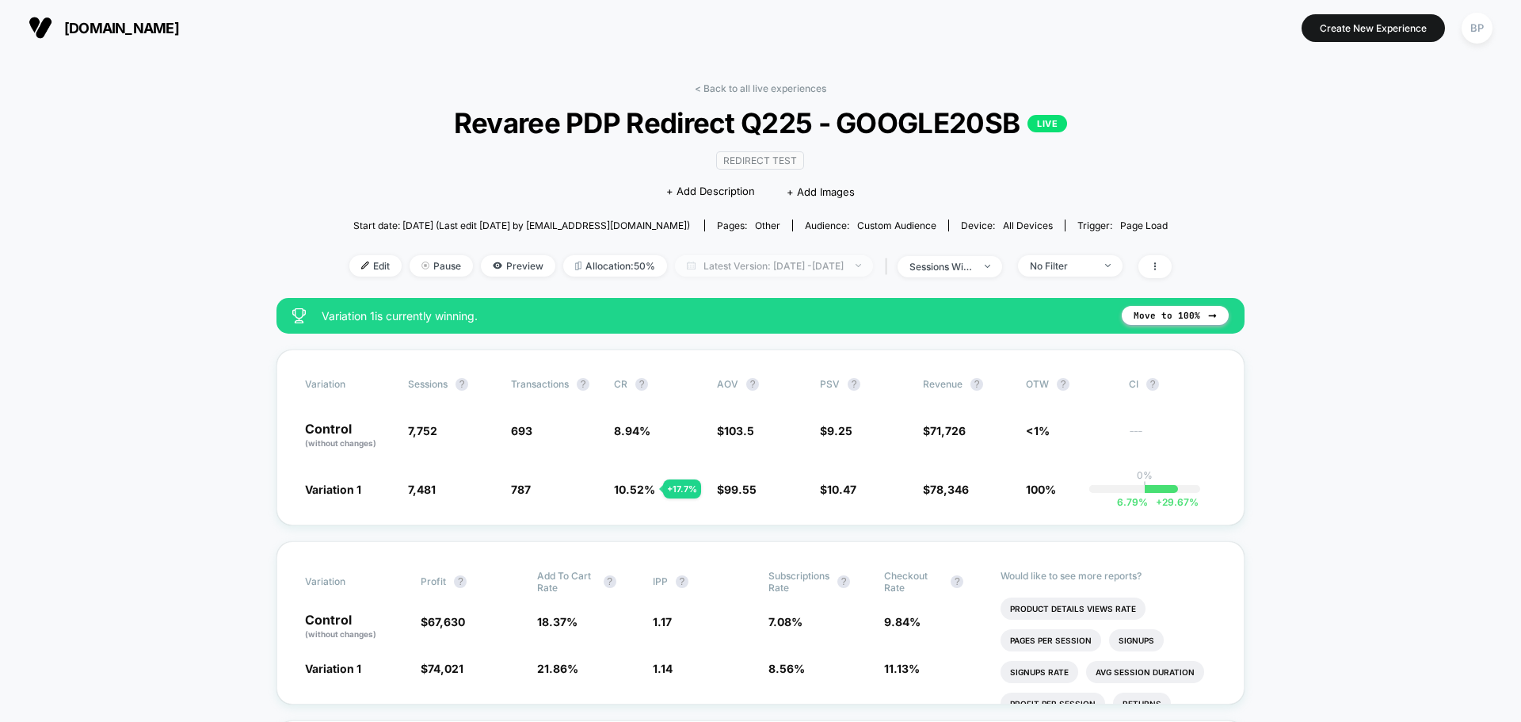
click at [805, 260] on span "Latest Version: Jul 17, 2025 - Aug 21, 2025" at bounding box center [774, 265] width 198 height 21
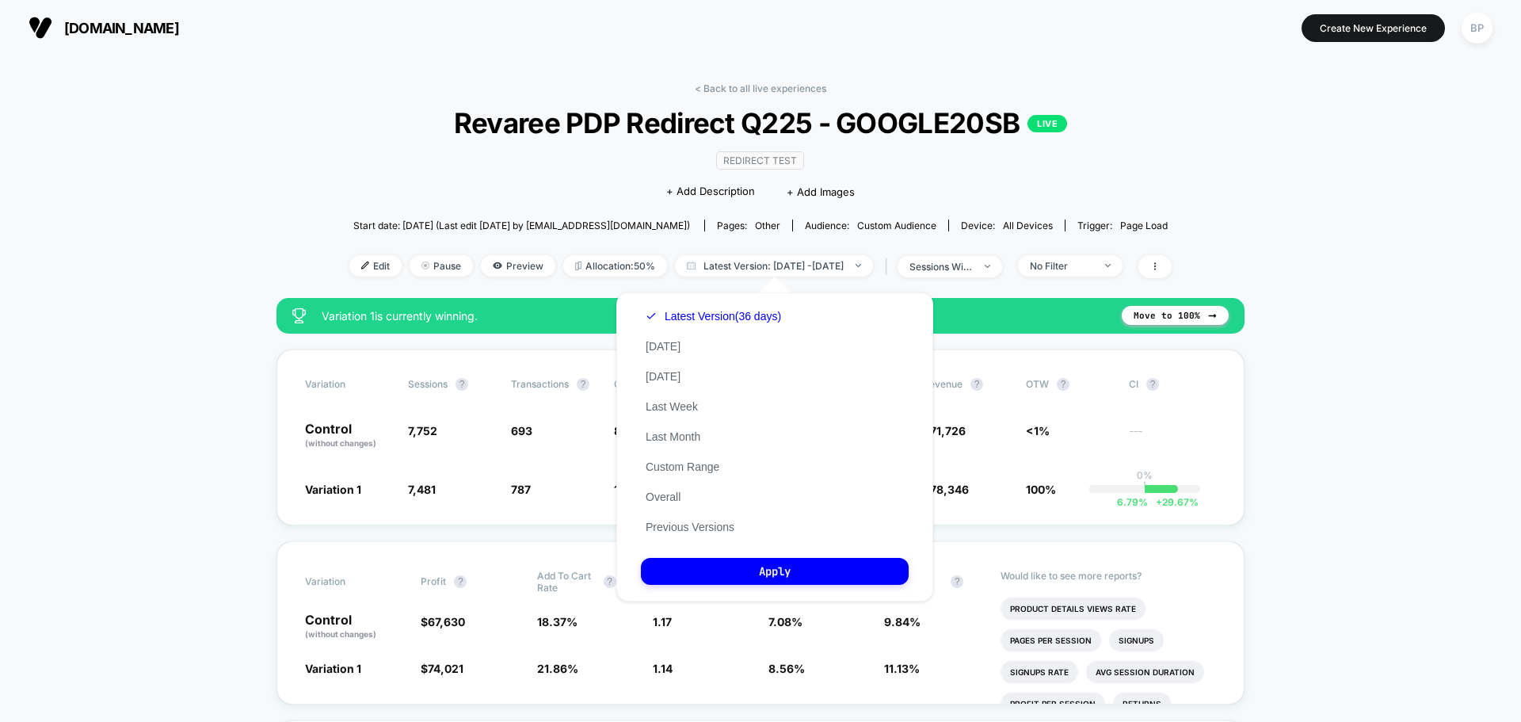
click at [689, 459] on div "Latest Version (36 days) Today Yesterday Last Week Last Month Custom Range Over…" at bounding box center [713, 421] width 145 height 241
click at [692, 476] on div "Latest Version (36 days) Today Yesterday Last Week Last Month Custom Range Over…" at bounding box center [713, 421] width 145 height 241
click at [696, 465] on button "Custom Range" at bounding box center [682, 467] width 83 height 14
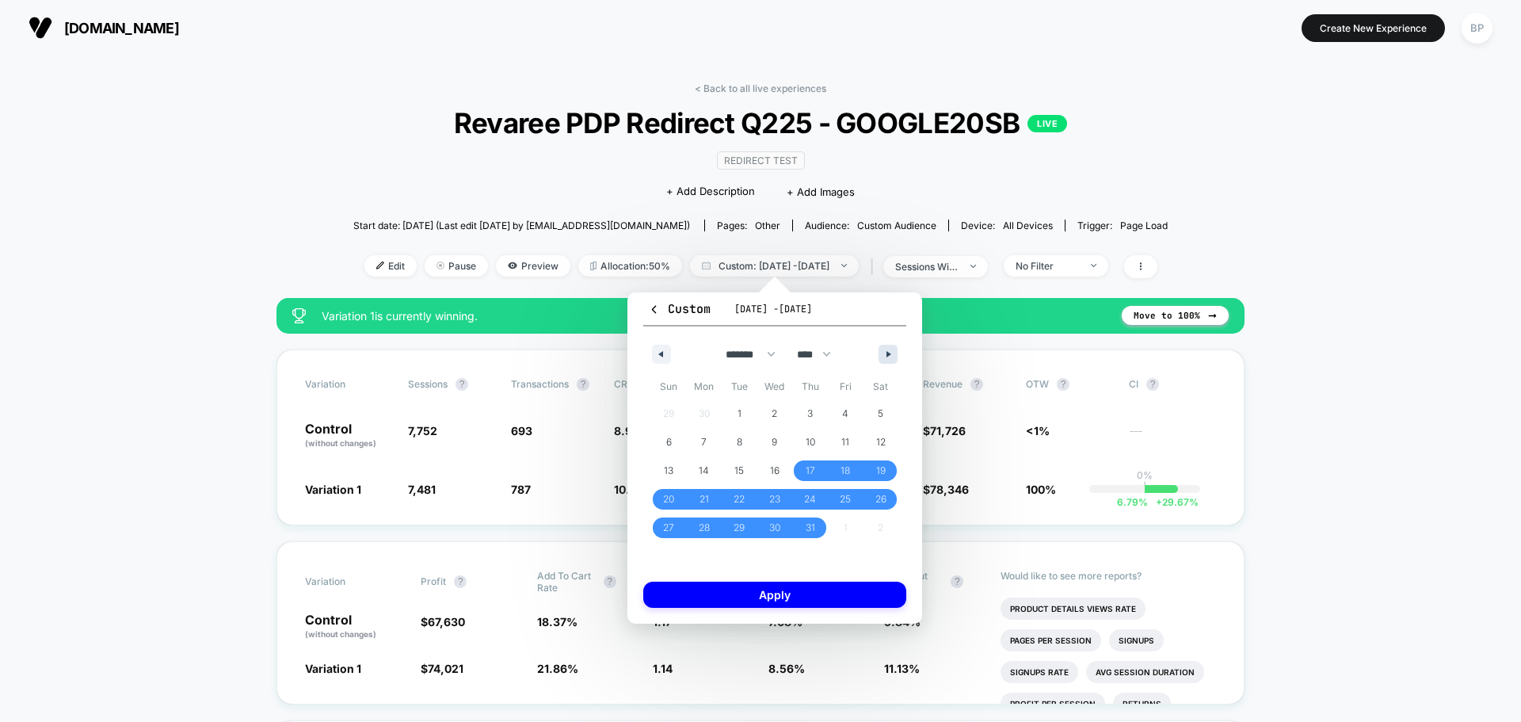
click at [891, 350] on button "button" at bounding box center [888, 354] width 19 height 19
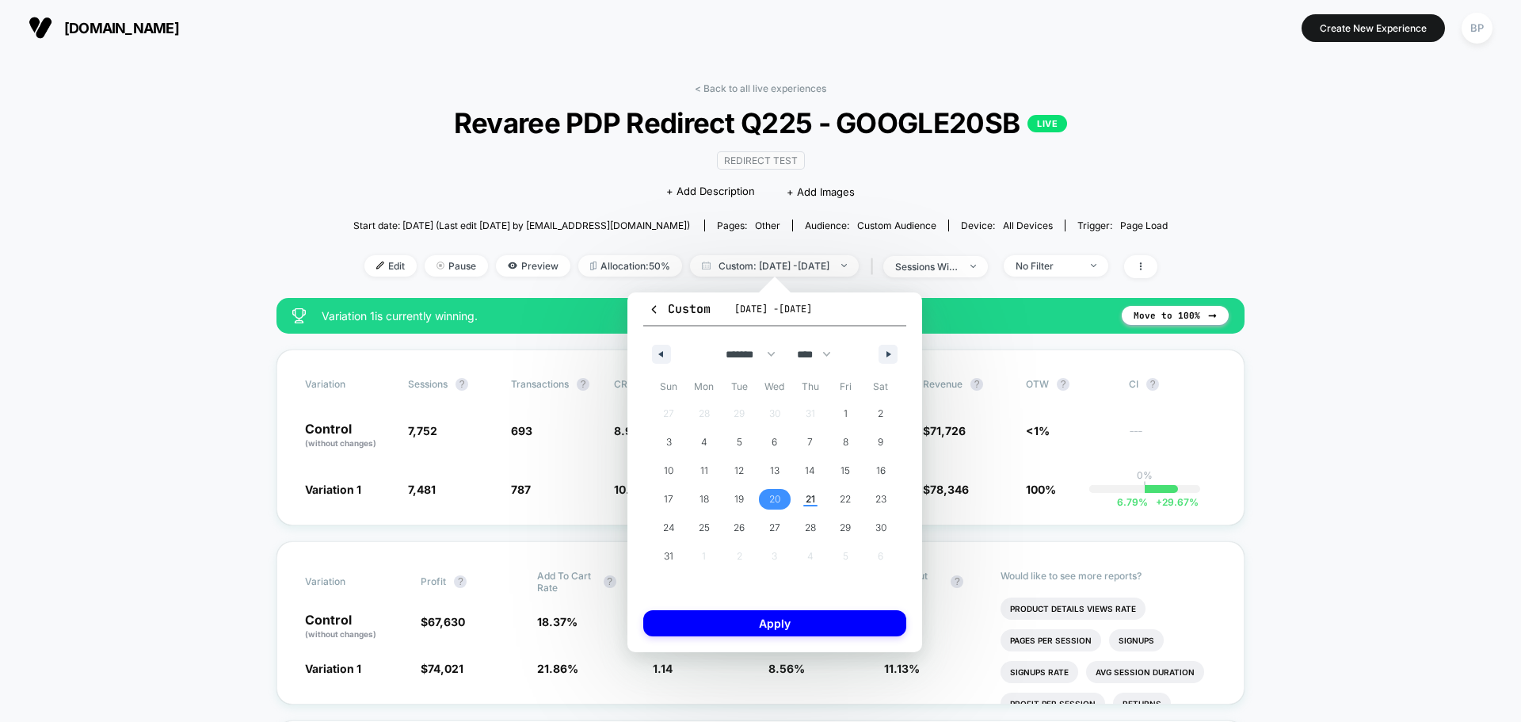
click at [778, 498] on span "20" at bounding box center [774, 499] width 11 height 29
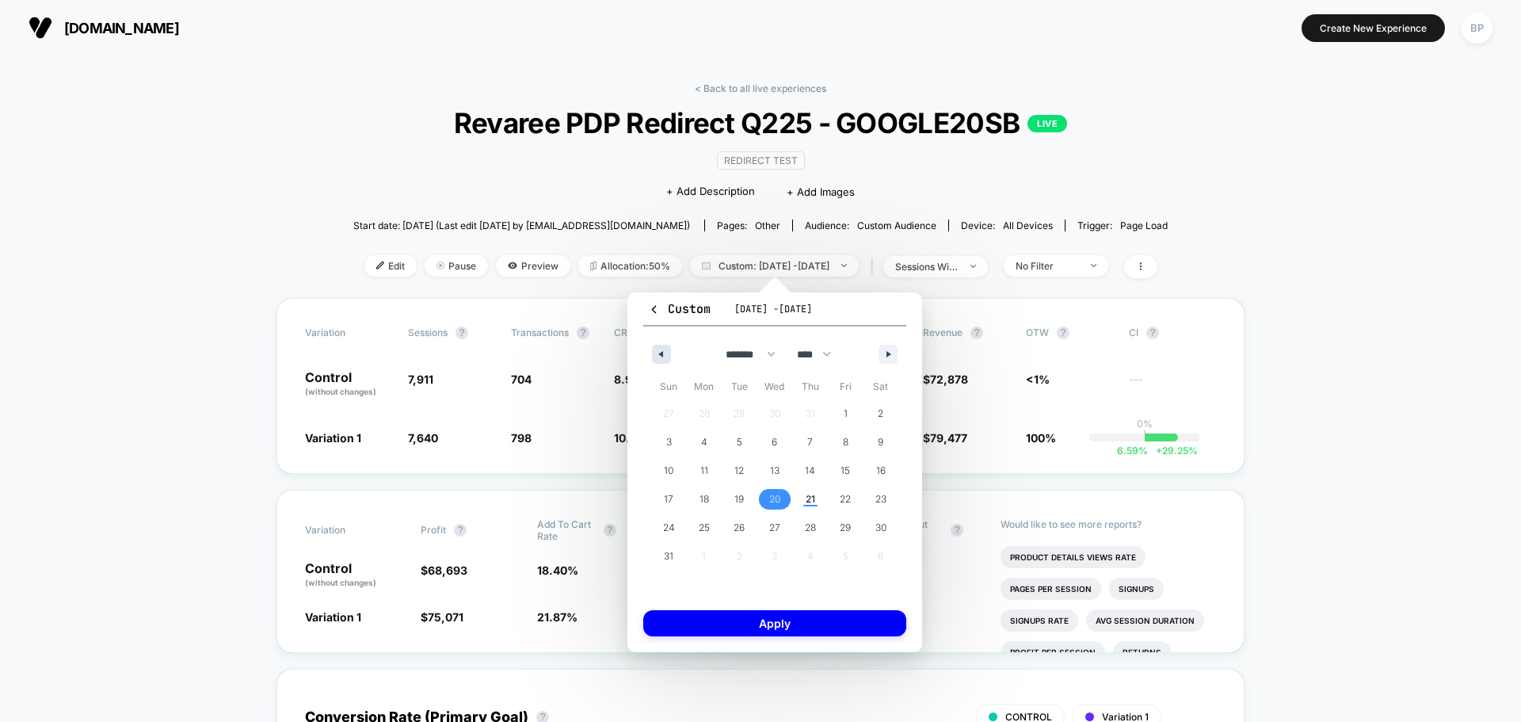
click at [665, 358] on button "button" at bounding box center [661, 354] width 19 height 19
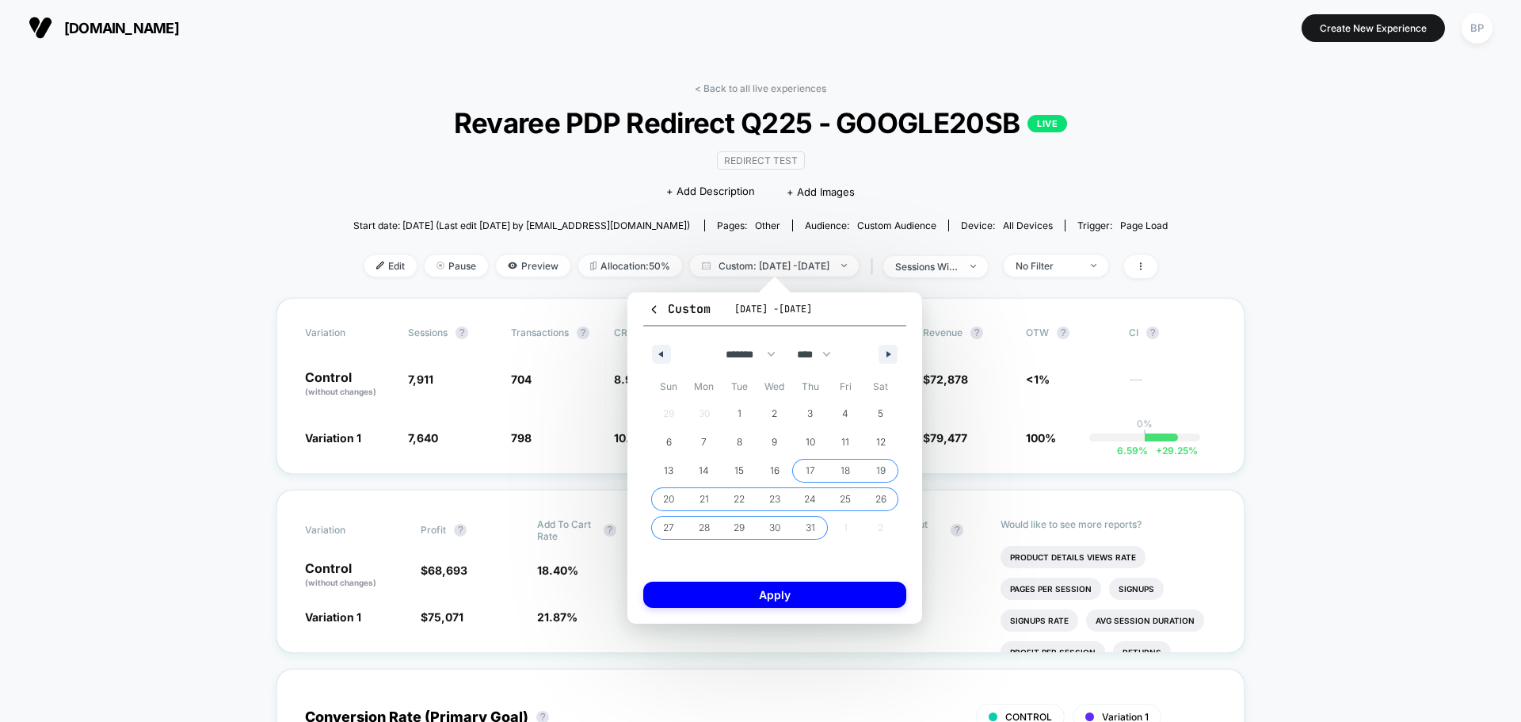
click at [807, 470] on span "17" at bounding box center [811, 470] width 10 height 29
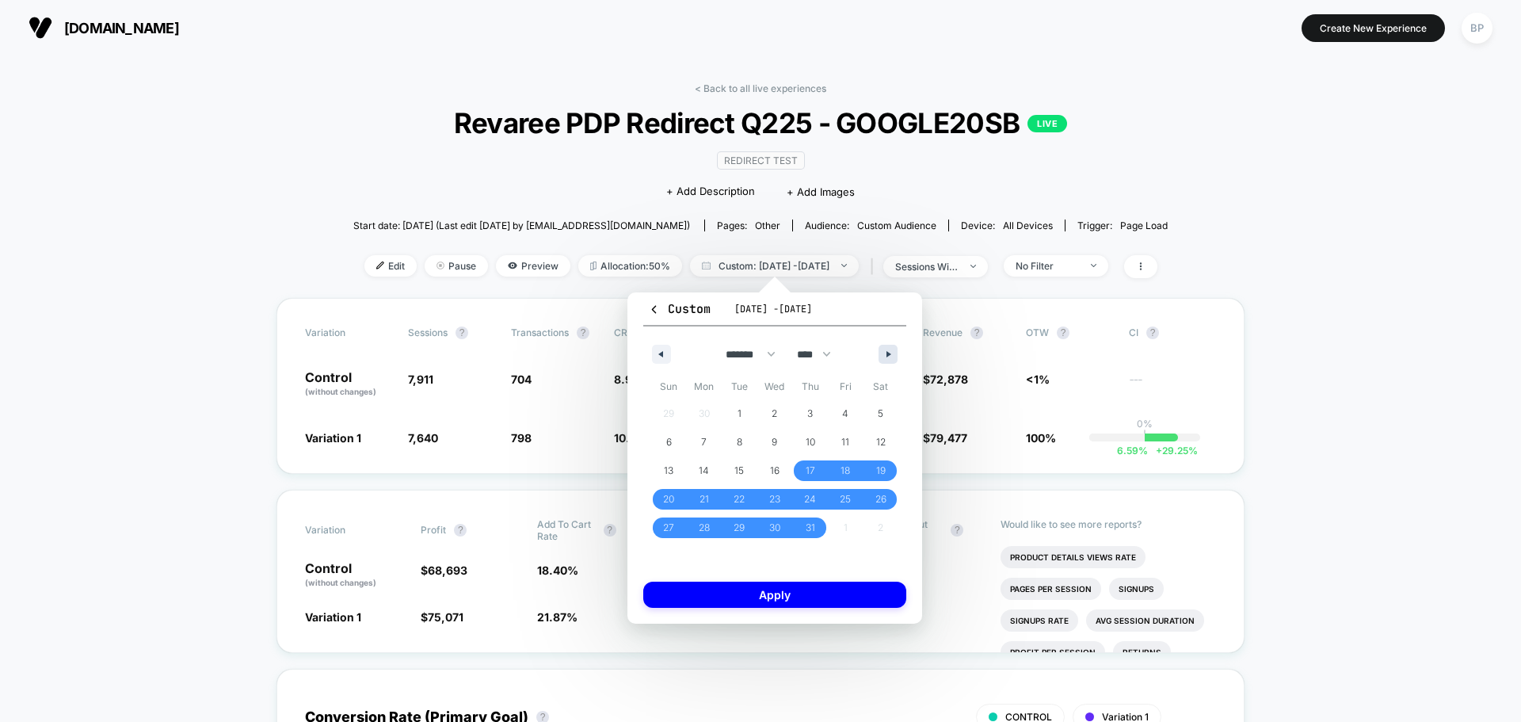
click at [883, 359] on button "button" at bounding box center [888, 354] width 19 height 19
select select "*"
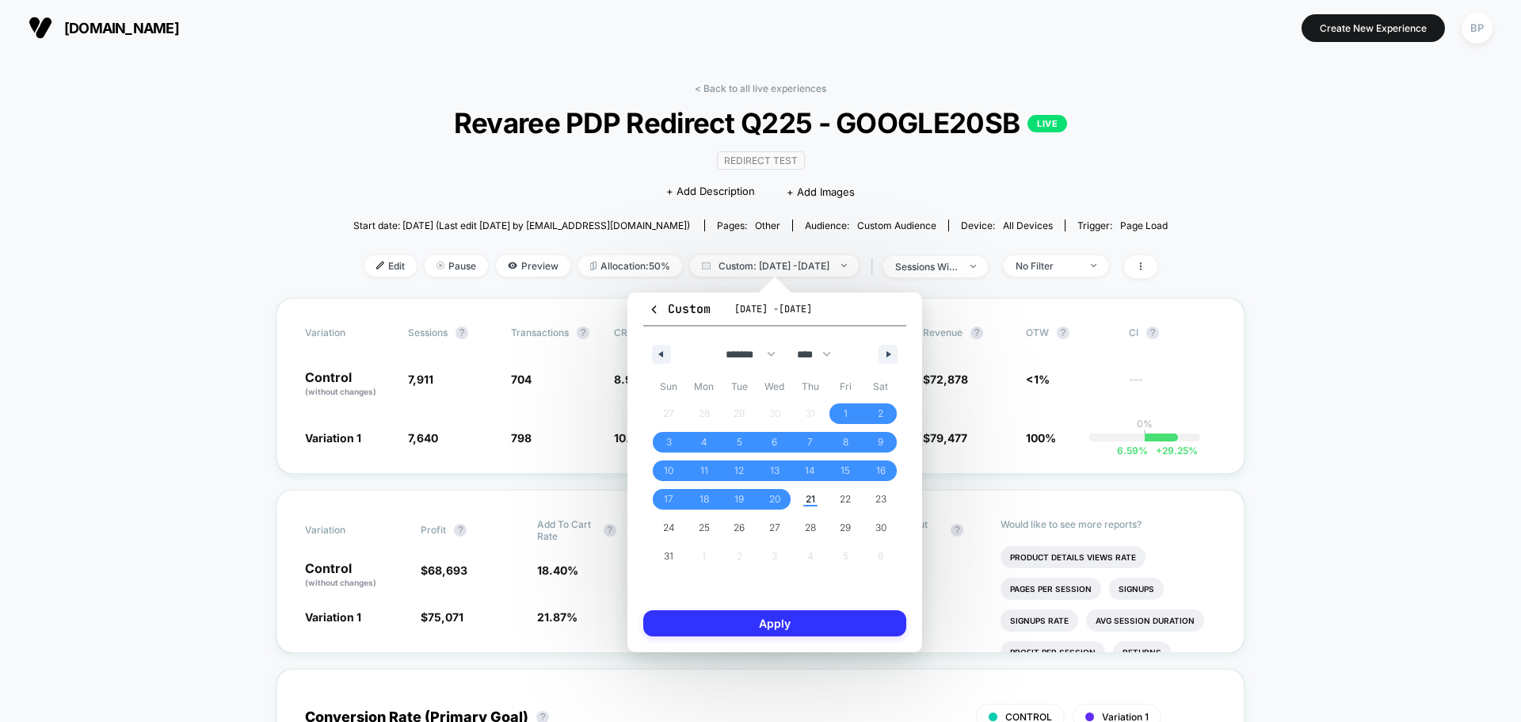
click at [827, 621] on button "Apply" at bounding box center [774, 623] width 263 height 26
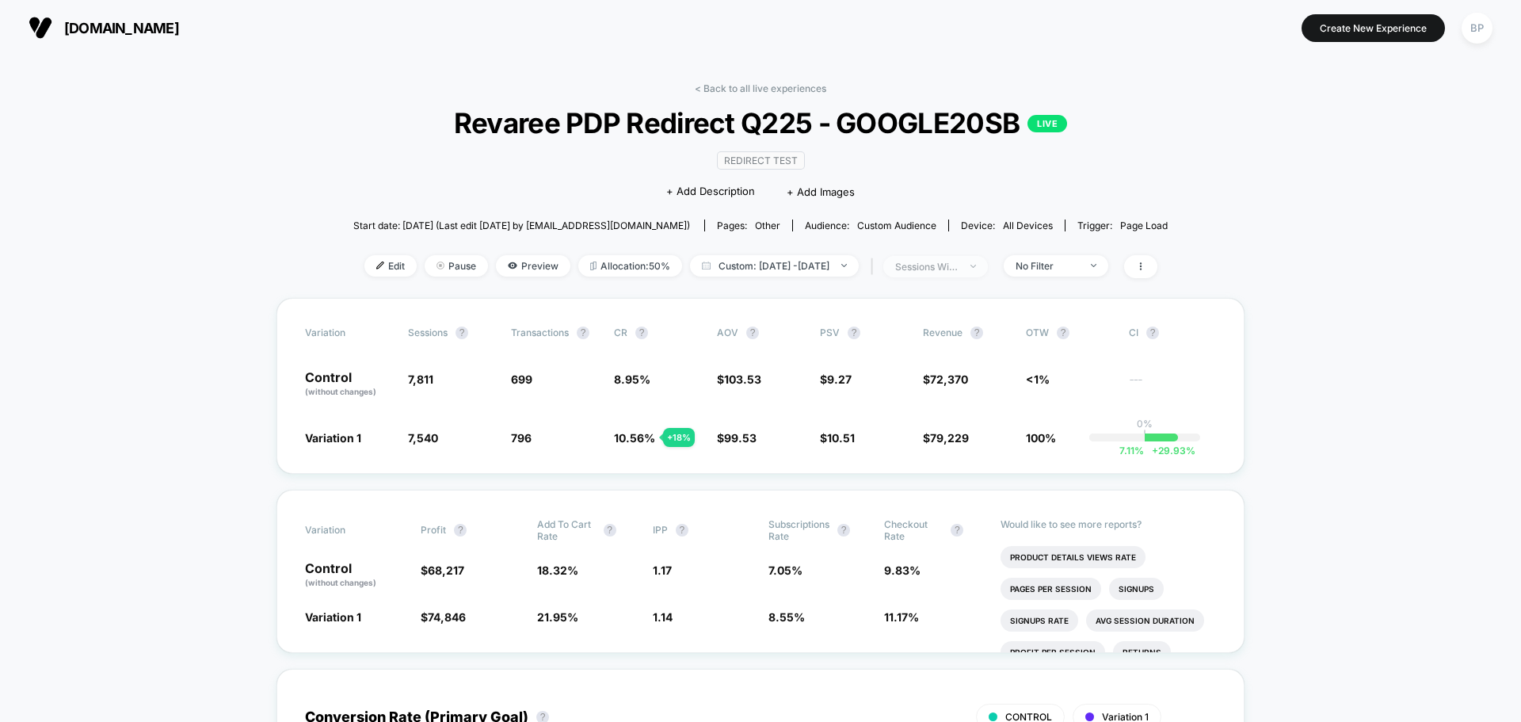
click at [925, 277] on span "sessions with impression" at bounding box center [935, 266] width 105 height 21
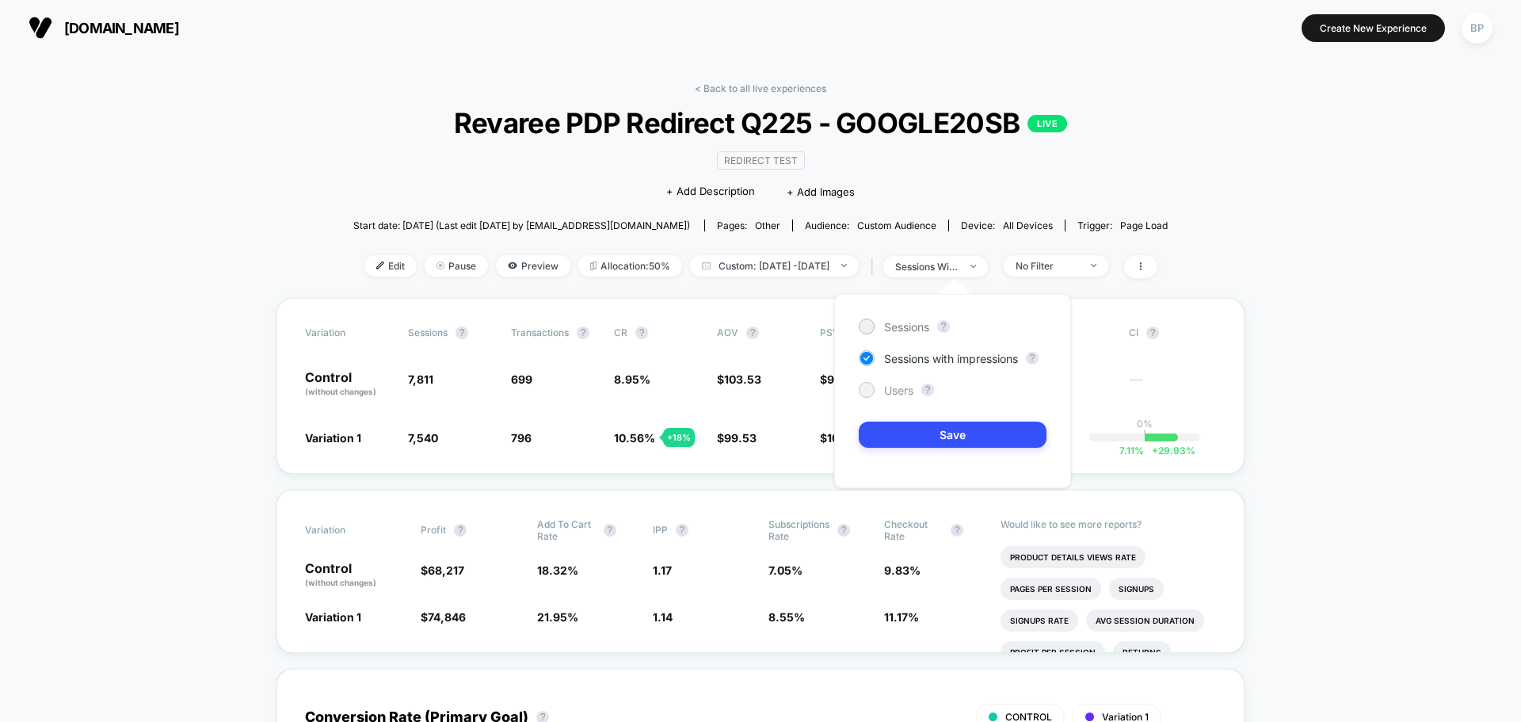
click at [887, 388] on span "Users" at bounding box center [898, 389] width 29 height 13
click at [916, 438] on button "Save" at bounding box center [953, 435] width 188 height 26
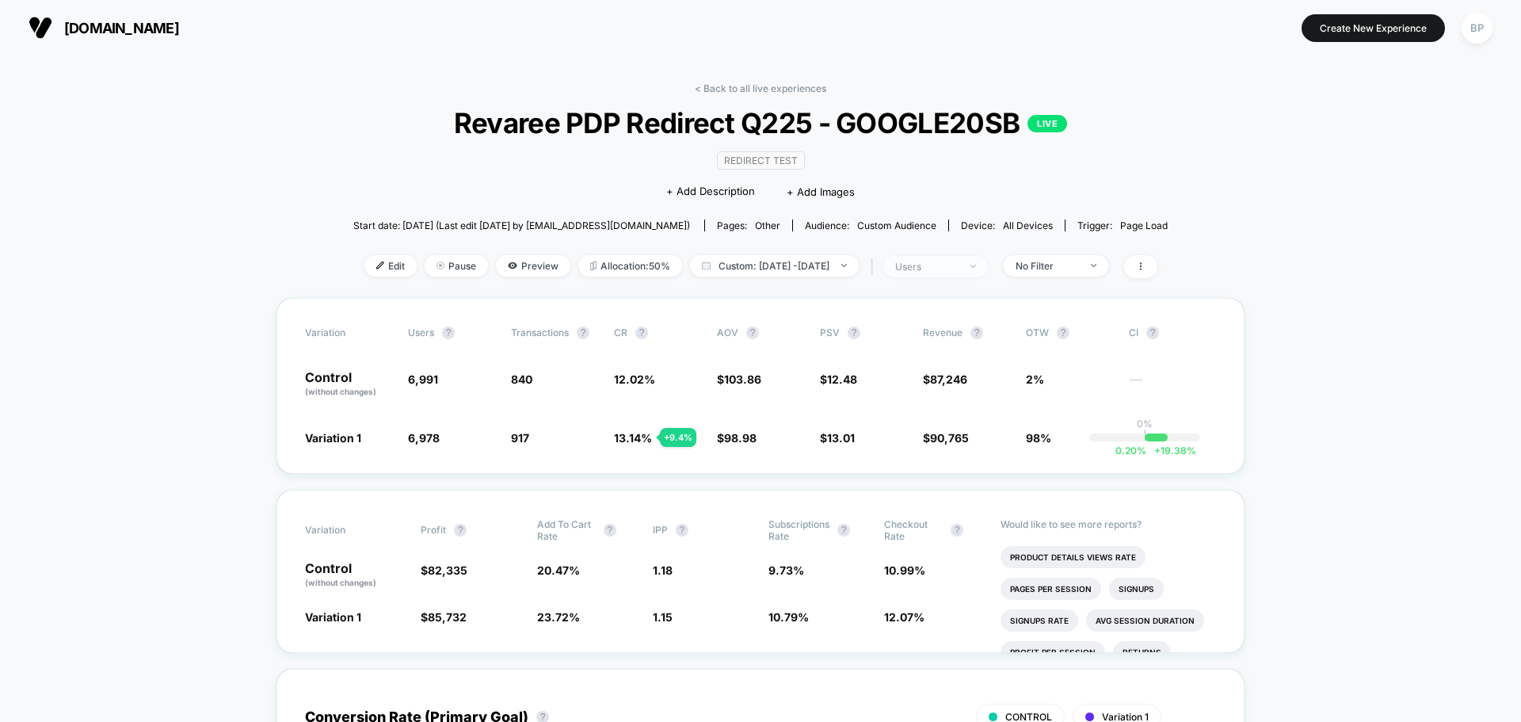
click at [959, 265] on div "users" at bounding box center [926, 267] width 63 height 12
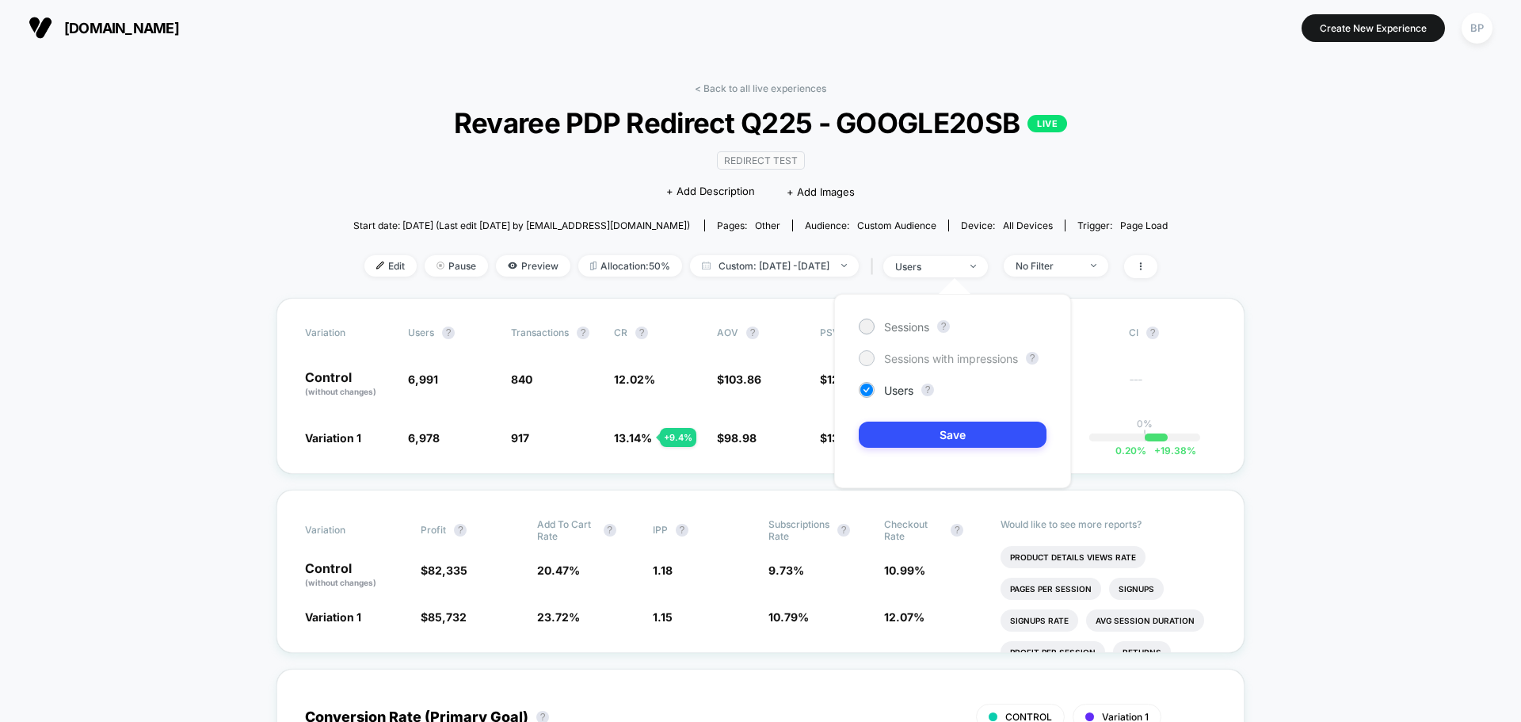
click at [949, 352] on span "Sessions with impressions" at bounding box center [951, 358] width 134 height 13
drag, startPoint x: 949, startPoint y: 423, endPoint x: 955, endPoint y: 388, distance: 35.3
click at [952, 426] on button "Save" at bounding box center [953, 435] width 188 height 26
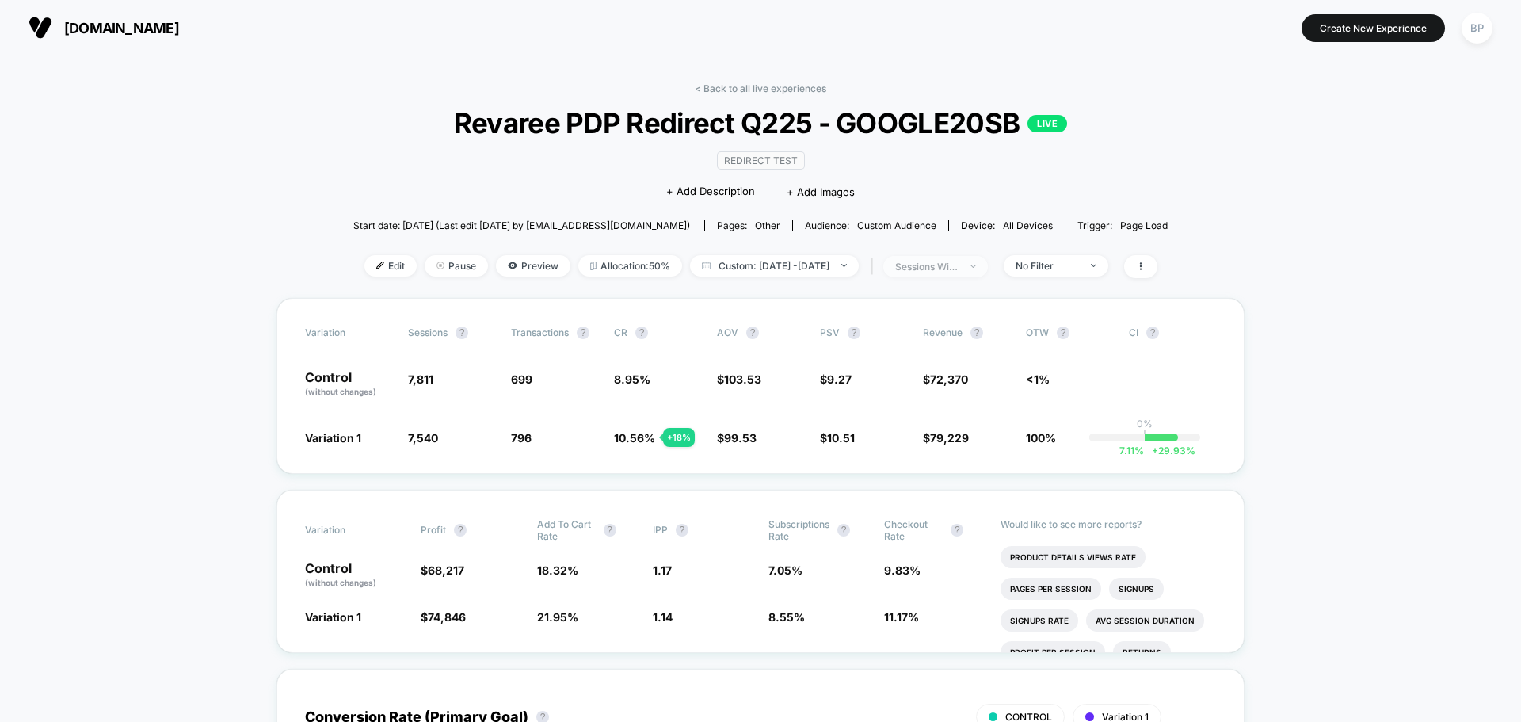
click at [977, 258] on span "sessions with impression" at bounding box center [935, 266] width 105 height 21
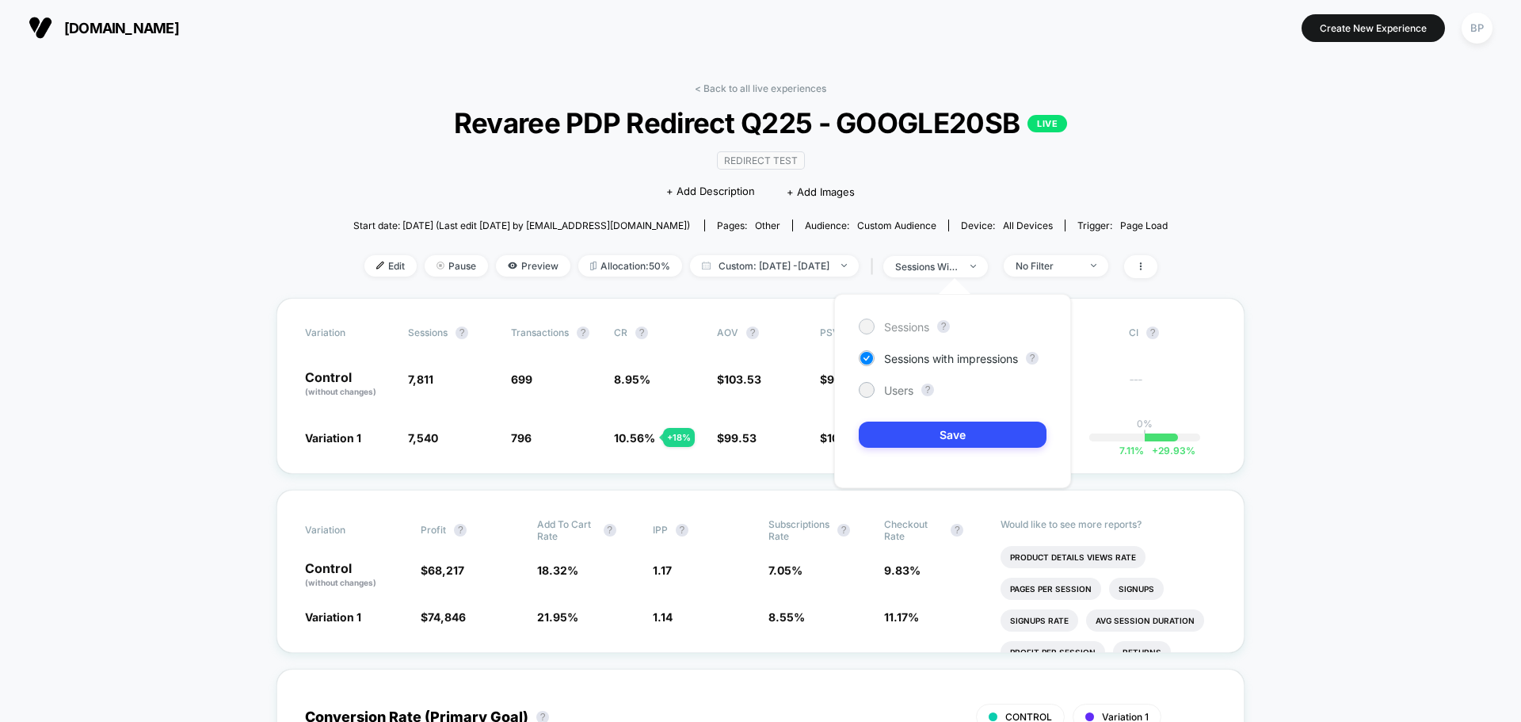
click at [901, 328] on span "Sessions" at bounding box center [906, 326] width 45 height 13
click at [906, 426] on button "Save" at bounding box center [953, 435] width 188 height 26
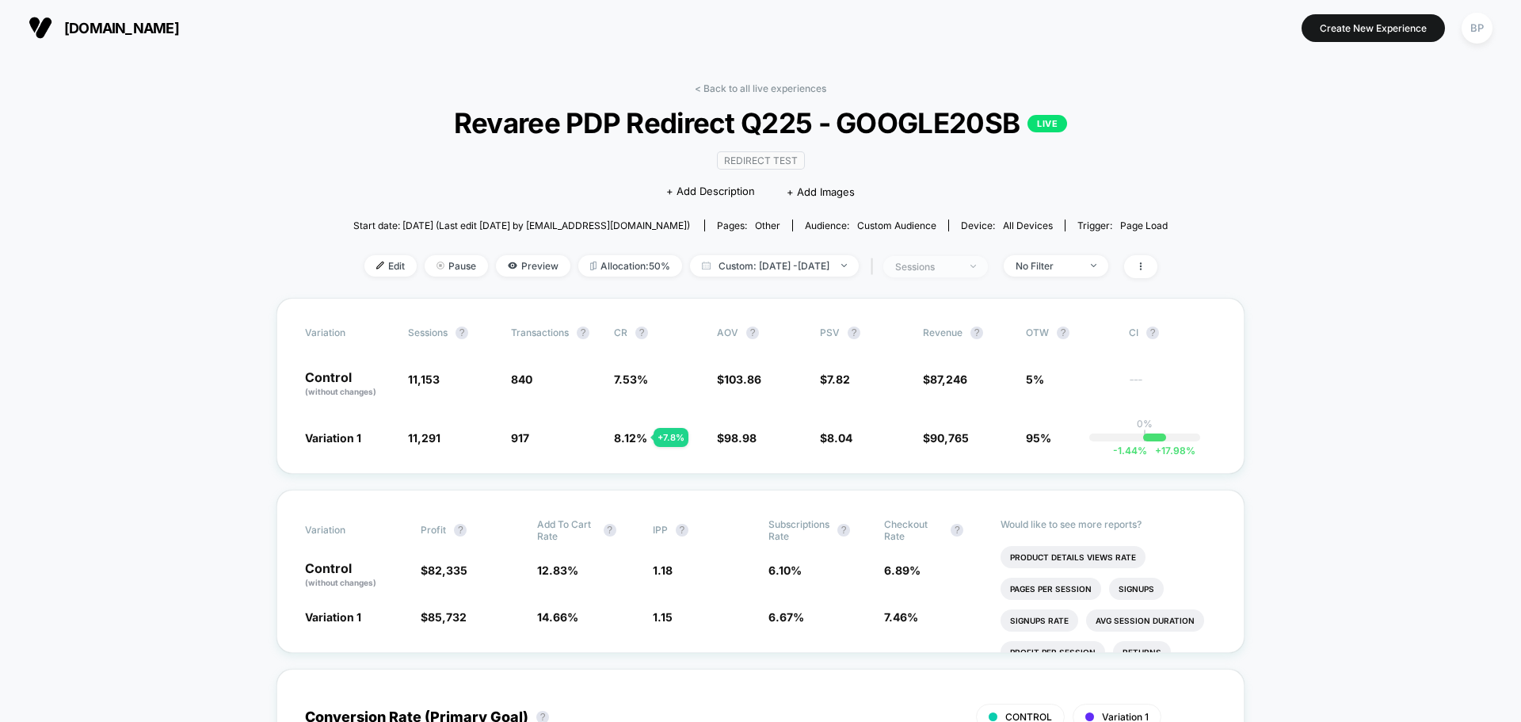
click at [985, 273] on span "sessions" at bounding box center [935, 266] width 105 height 21
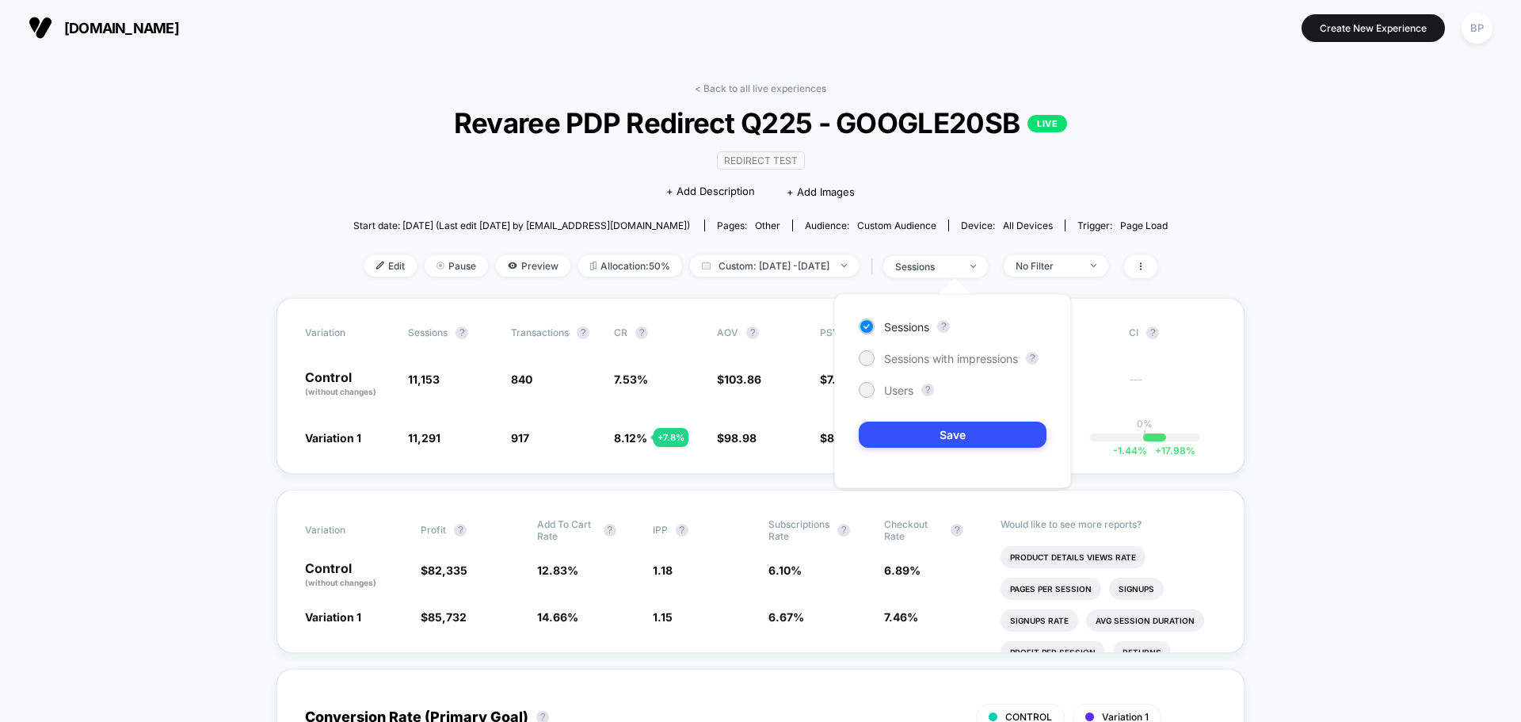
click at [953, 366] on div "Sessions ? Sessions with impressions ? Users ? Save" at bounding box center [952, 391] width 237 height 194
click at [963, 338] on div "Sessions ? Sessions with impressions ? Users ? Save" at bounding box center [952, 391] width 237 height 194
click at [968, 357] on span "Sessions with impressions" at bounding box center [951, 358] width 134 height 13
click at [955, 429] on button "Save" at bounding box center [953, 435] width 188 height 26
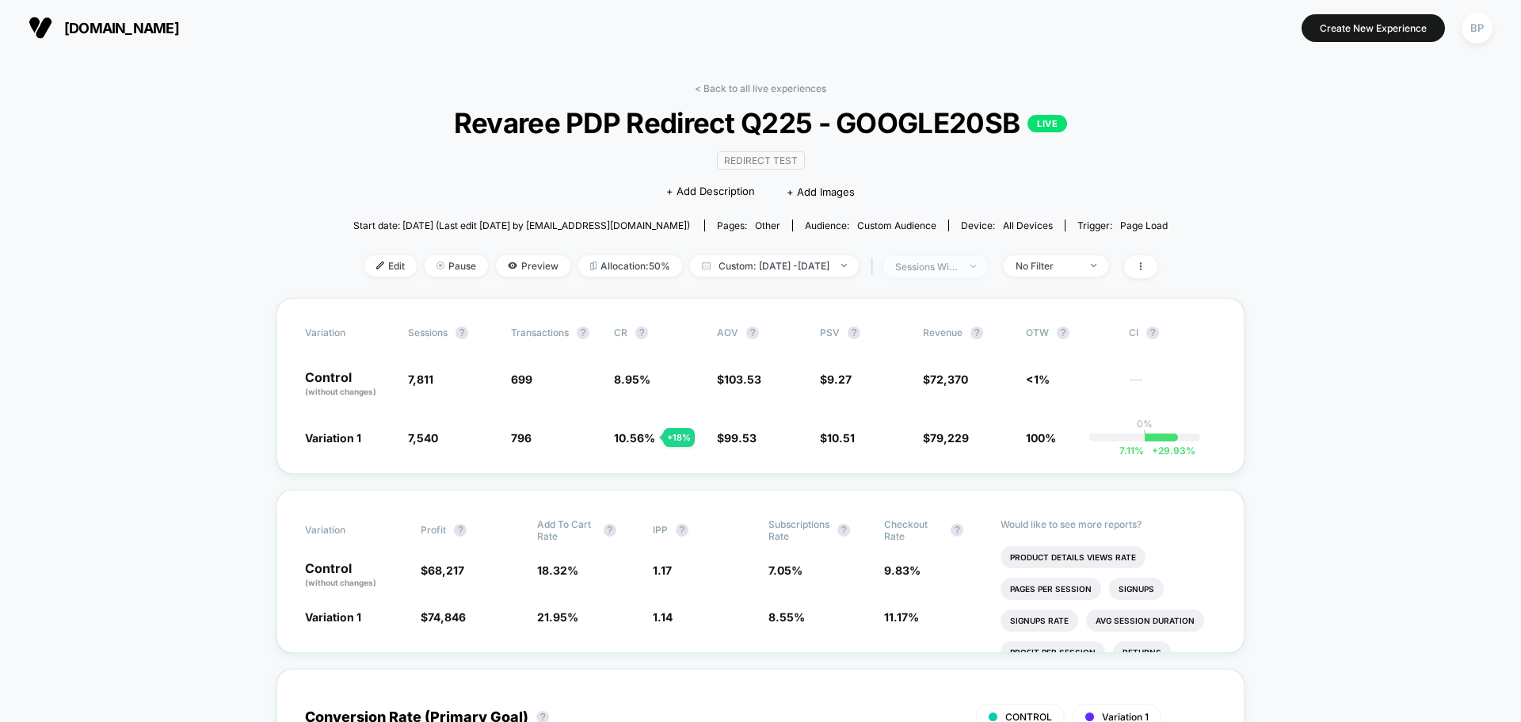
click at [959, 269] on div "sessions with impression" at bounding box center [926, 267] width 63 height 12
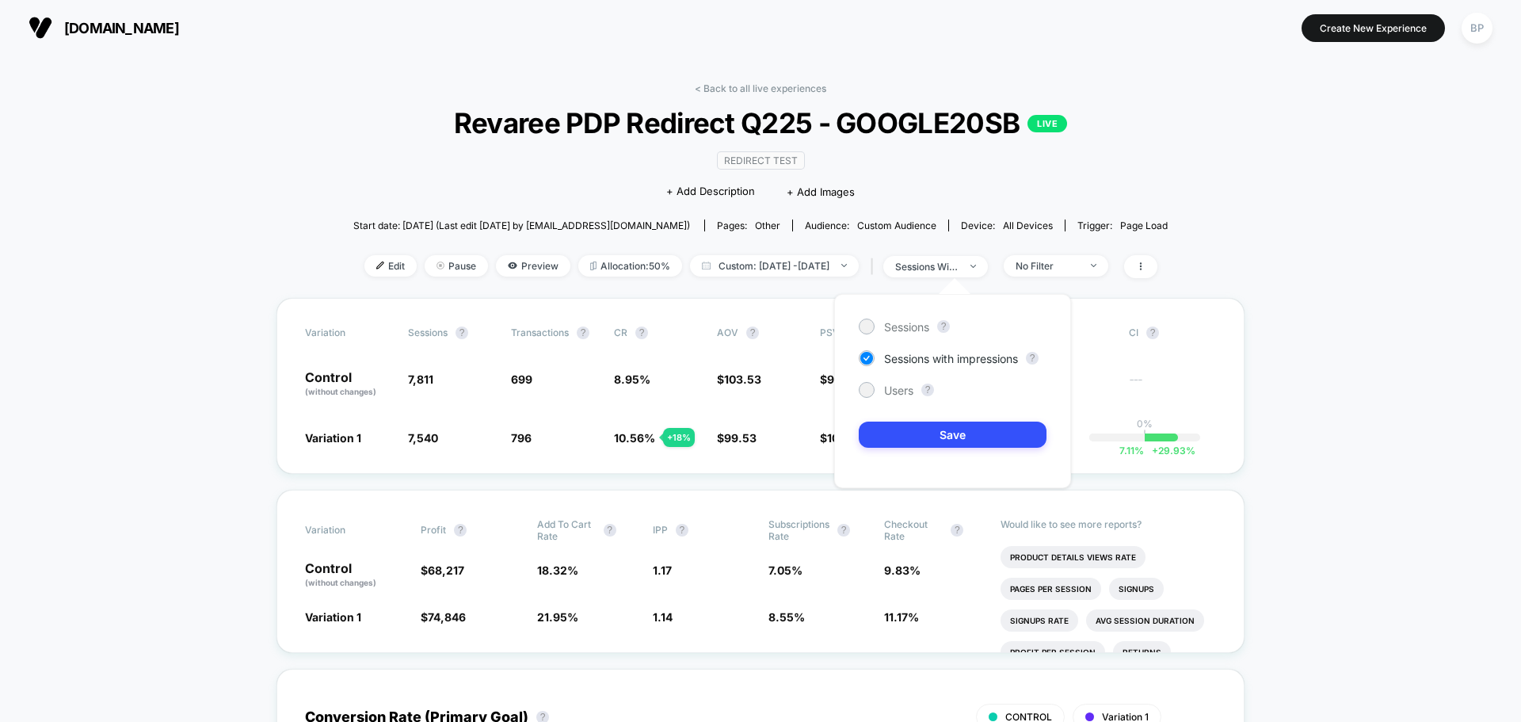
click at [884, 399] on div "Sessions ? Sessions with impressions ? Users ? Save" at bounding box center [952, 391] width 237 height 194
click at [866, 385] on div at bounding box center [866, 389] width 12 height 12
click at [906, 439] on button "Save" at bounding box center [953, 435] width 188 height 26
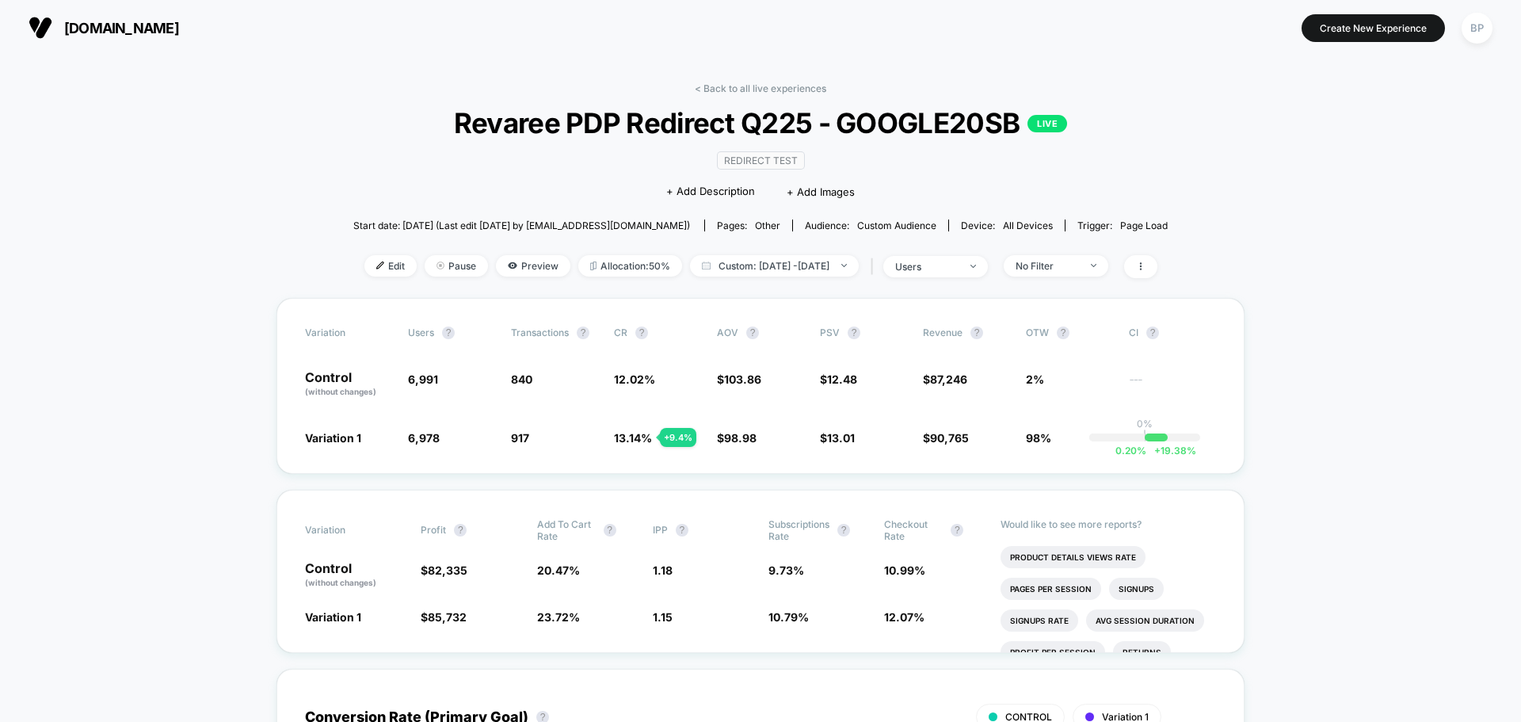
click at [985, 276] on span "users" at bounding box center [935, 266] width 105 height 21
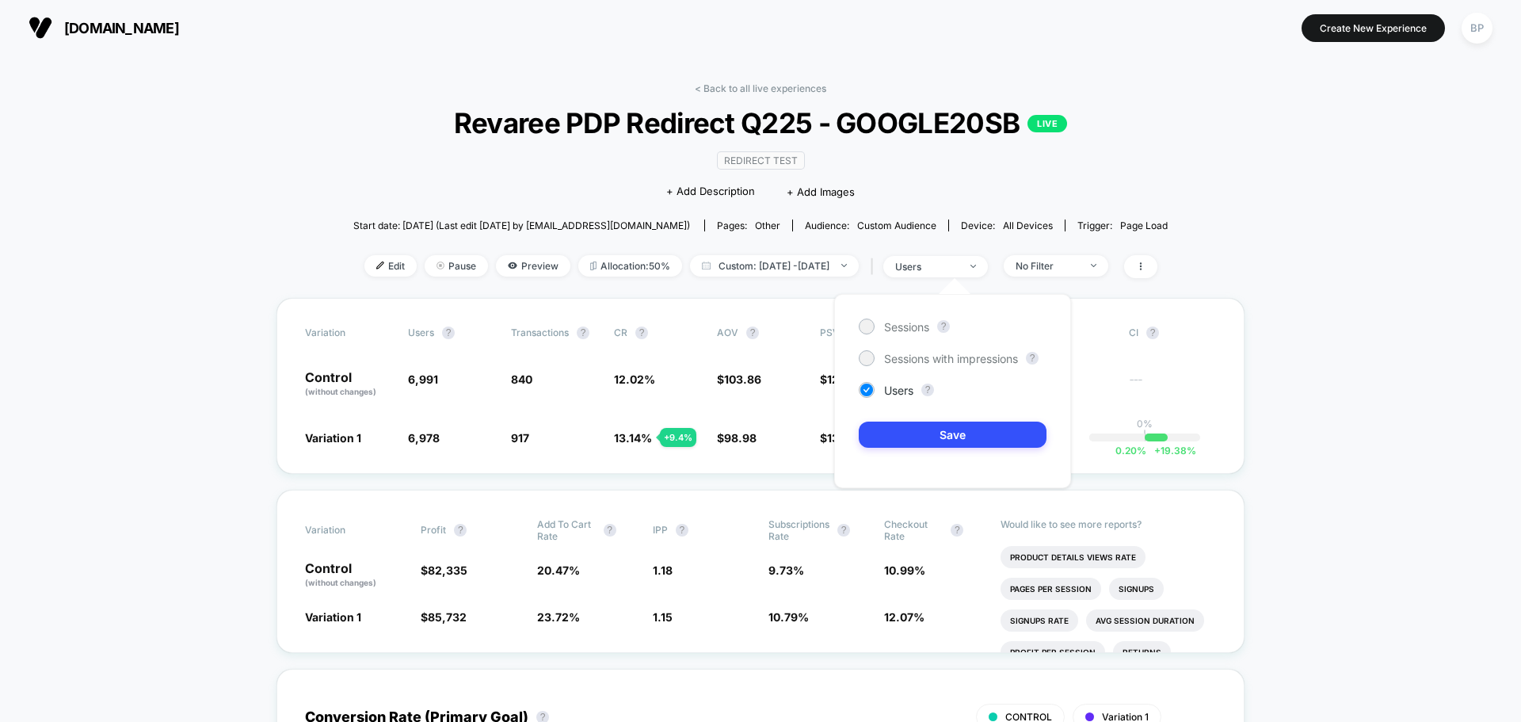
drag, startPoint x: 886, startPoint y: 326, endPoint x: 892, endPoint y: 334, distance: 10.1
click at [886, 329] on span "Sessions" at bounding box center [906, 326] width 45 height 13
drag, startPoint x: 919, startPoint y: 440, endPoint x: 930, endPoint y: 437, distance: 11.3
click at [920, 439] on button "Save" at bounding box center [953, 435] width 188 height 26
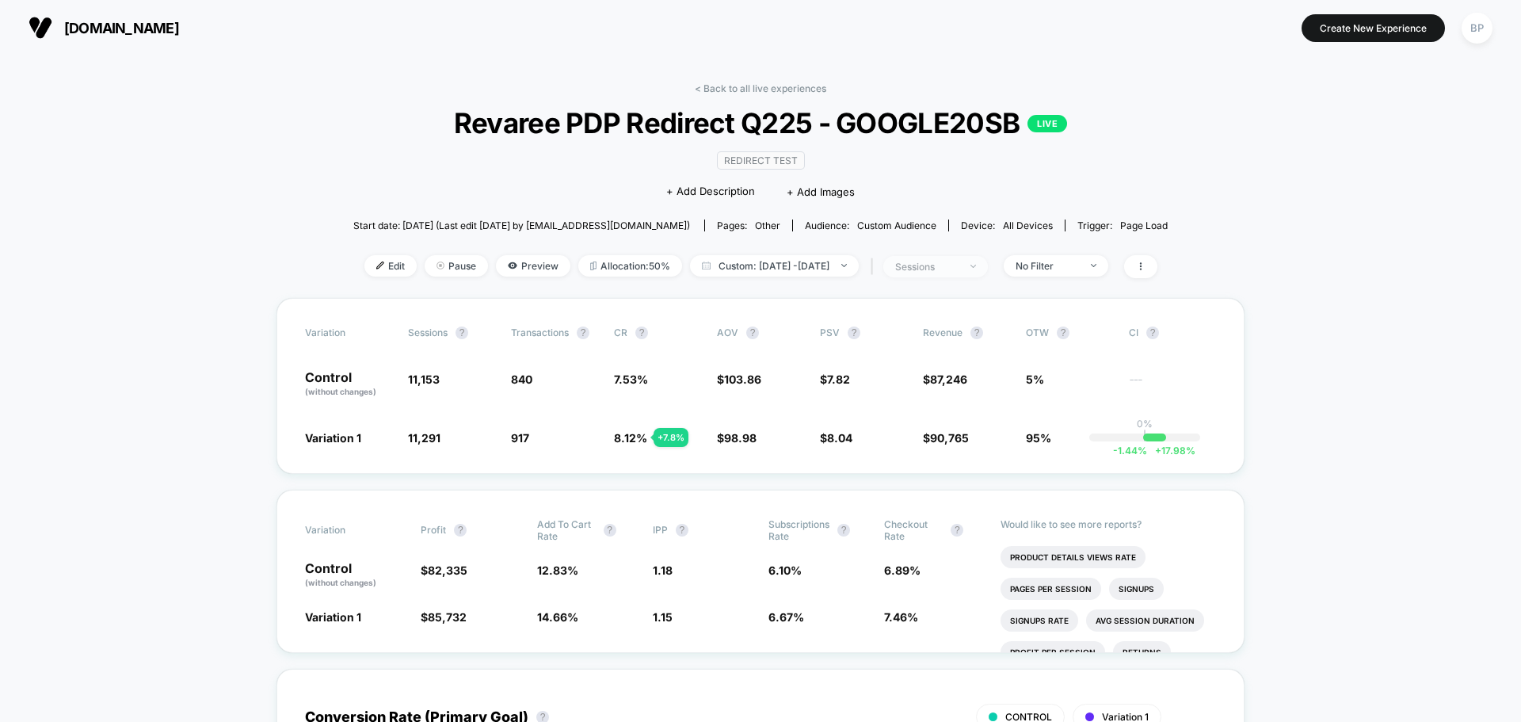
click at [941, 272] on div "sessions" at bounding box center [926, 267] width 63 height 12
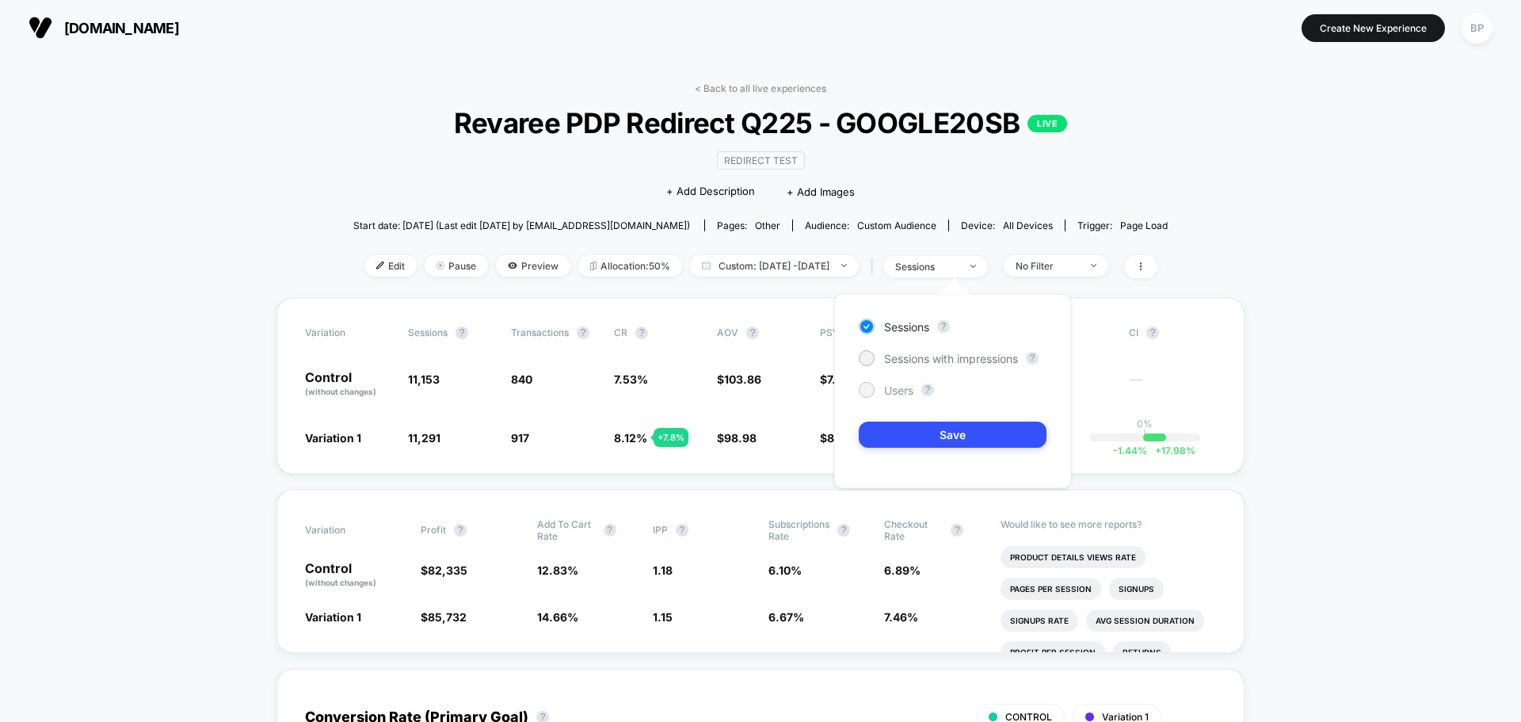
click at [872, 389] on div at bounding box center [866, 389] width 12 height 12
click at [913, 435] on button "Save" at bounding box center [953, 435] width 188 height 26
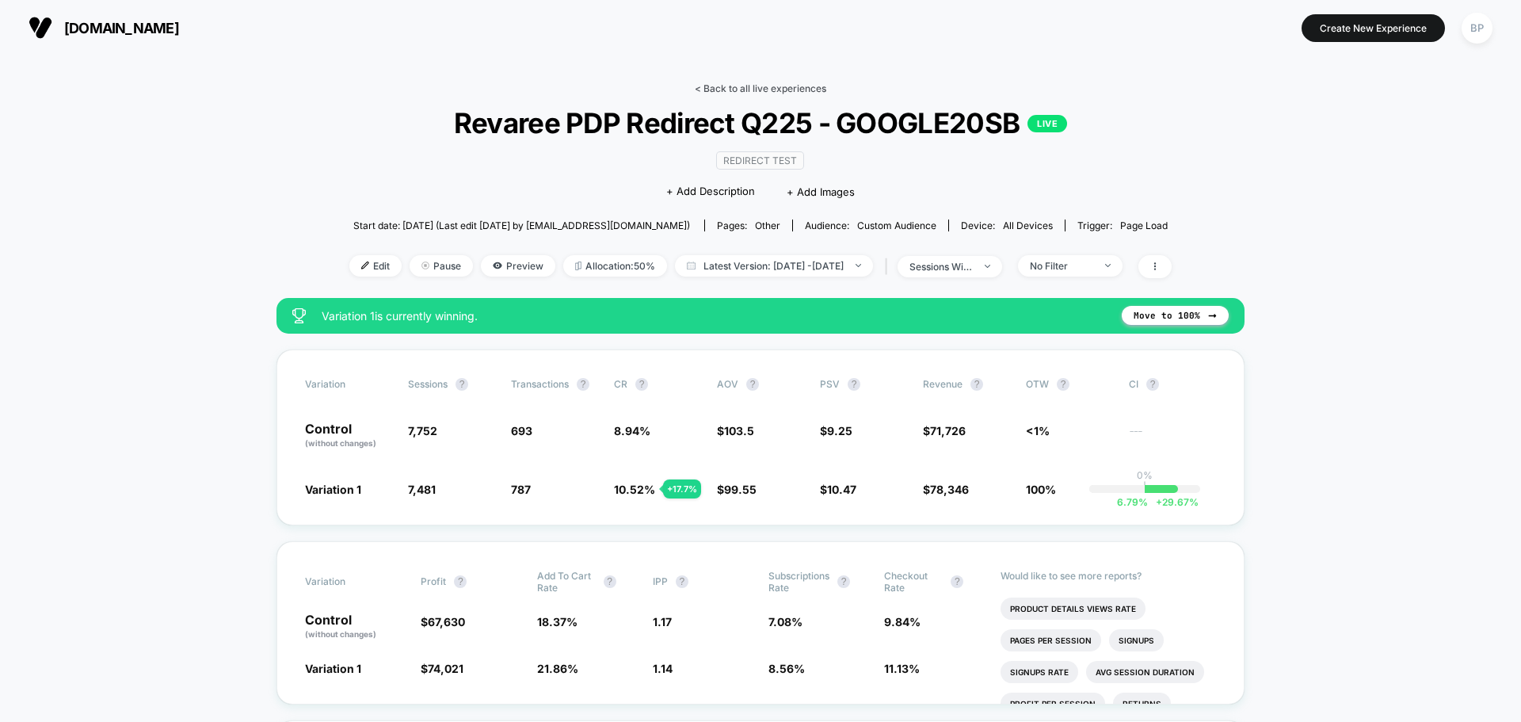
click at [764, 93] on link "< Back to all live experiences" at bounding box center [761, 88] width 132 height 12
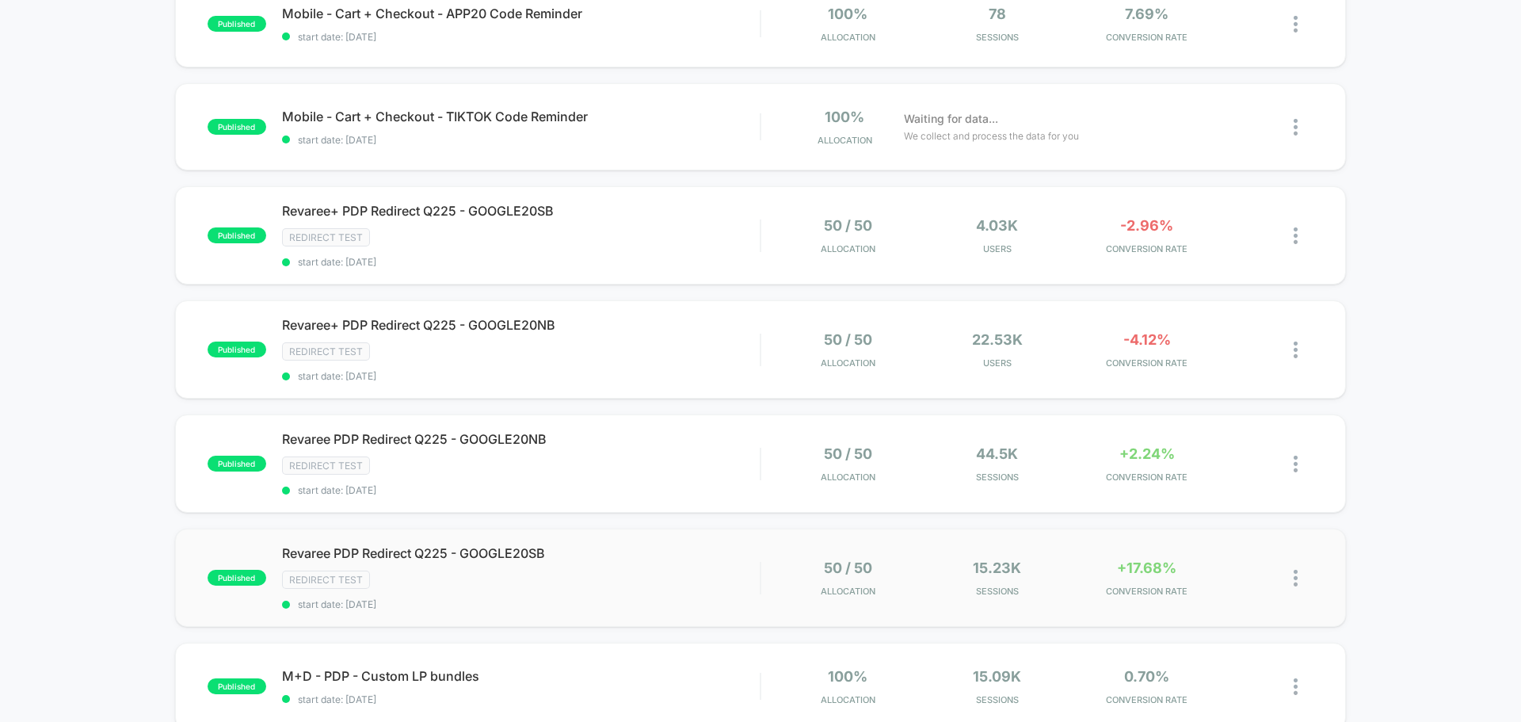
scroll to position [475, 0]
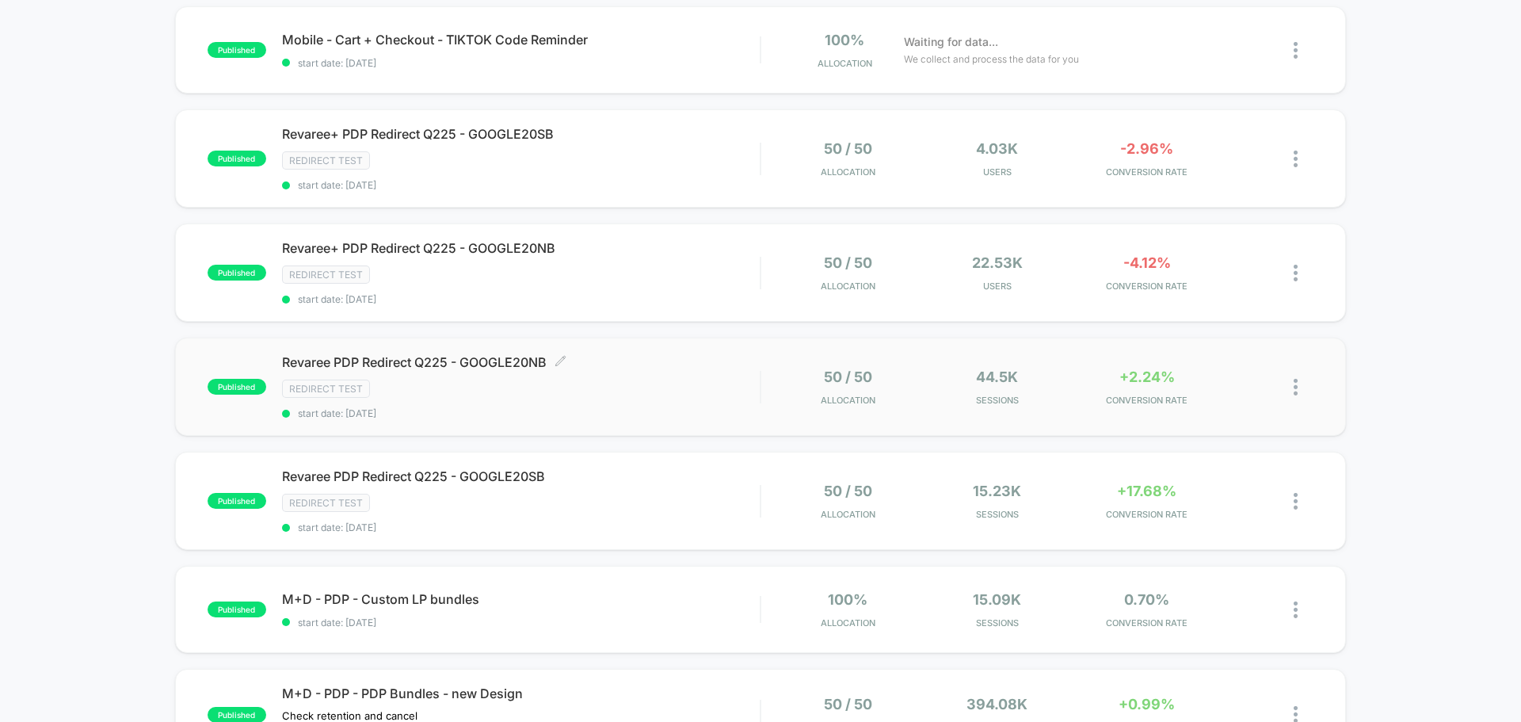
click at [506, 367] on span "Revaree PDP Redirect Q225 - GOOGLE20NB Click to edit experience details" at bounding box center [521, 362] width 478 height 16
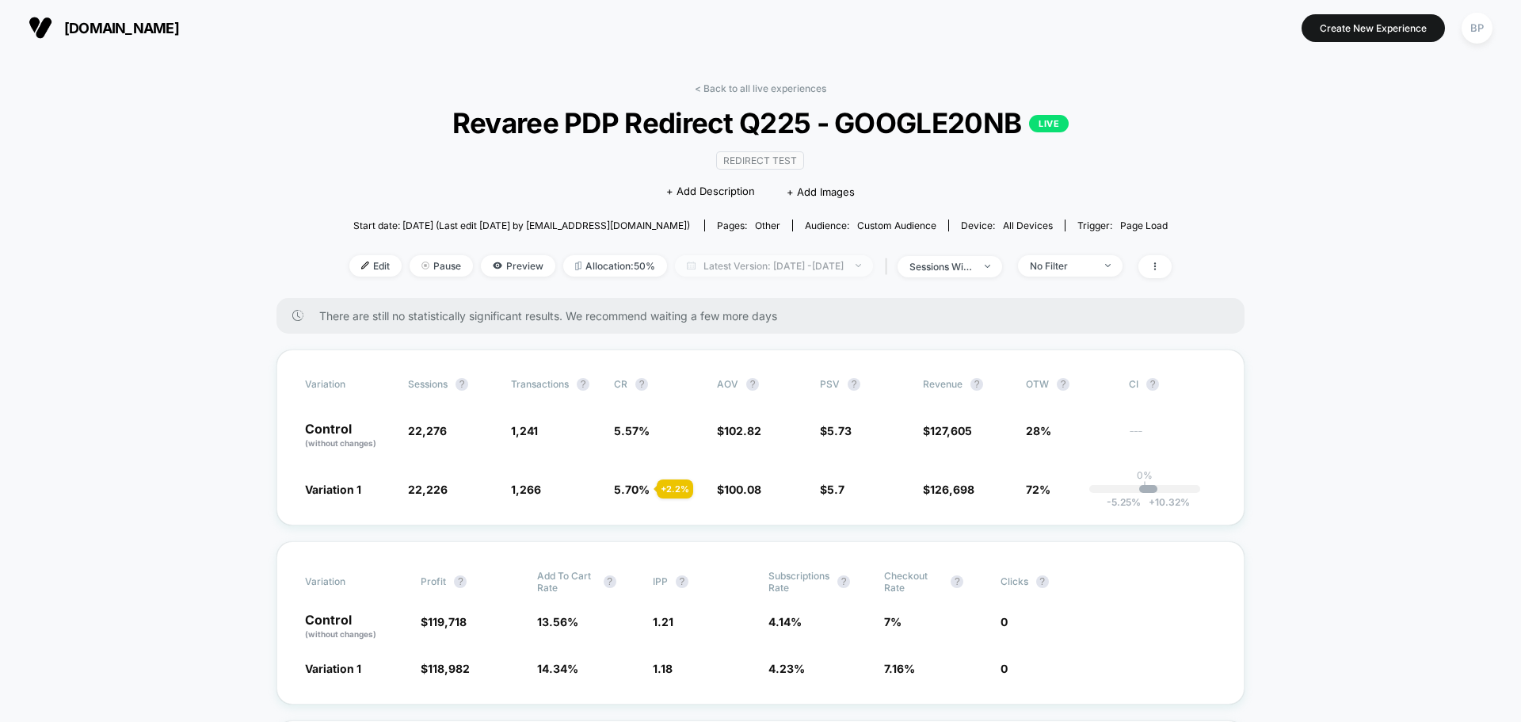
click at [820, 261] on span "Latest Version: [DATE] - [DATE]" at bounding box center [774, 265] width 198 height 21
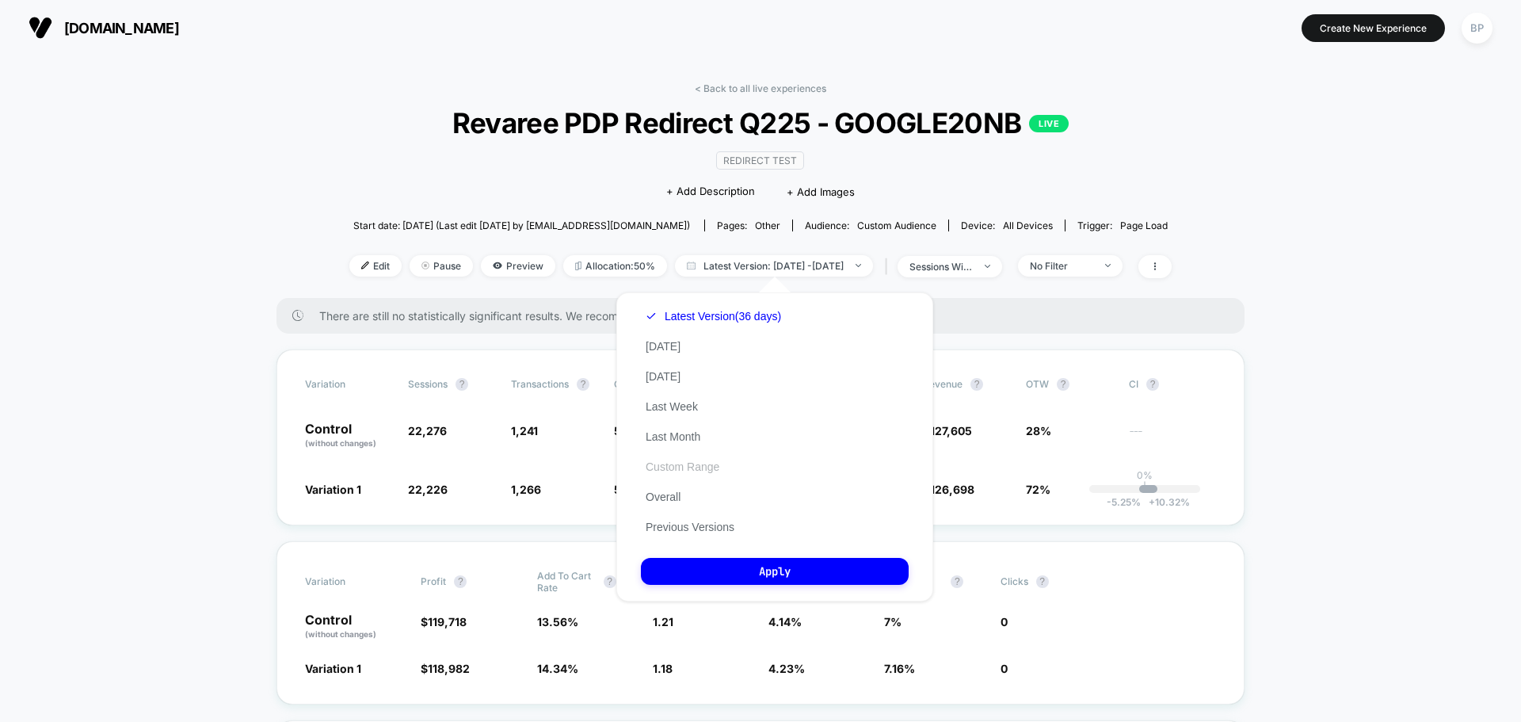
click at [697, 471] on button "Custom Range" at bounding box center [682, 467] width 83 height 14
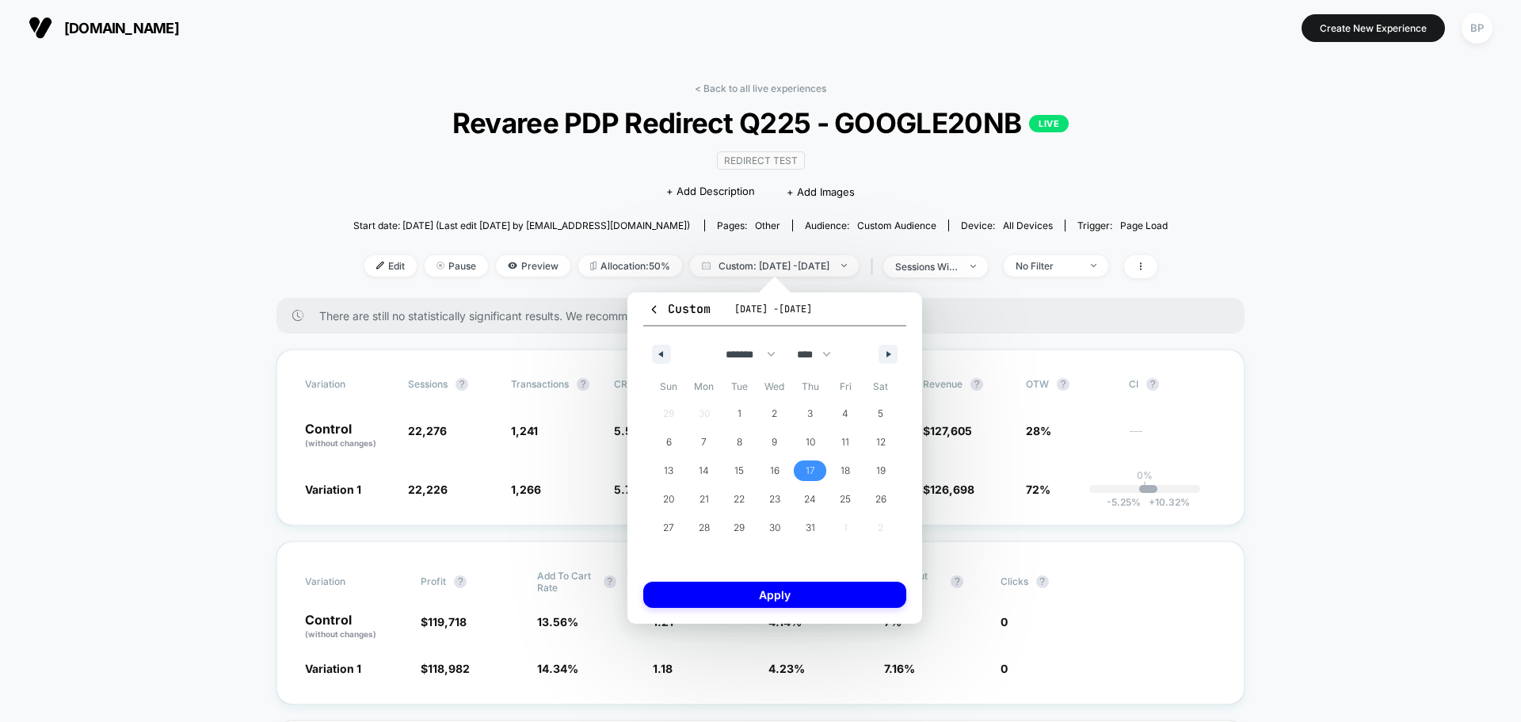
click at [811, 465] on span "17" at bounding box center [811, 470] width 10 height 29
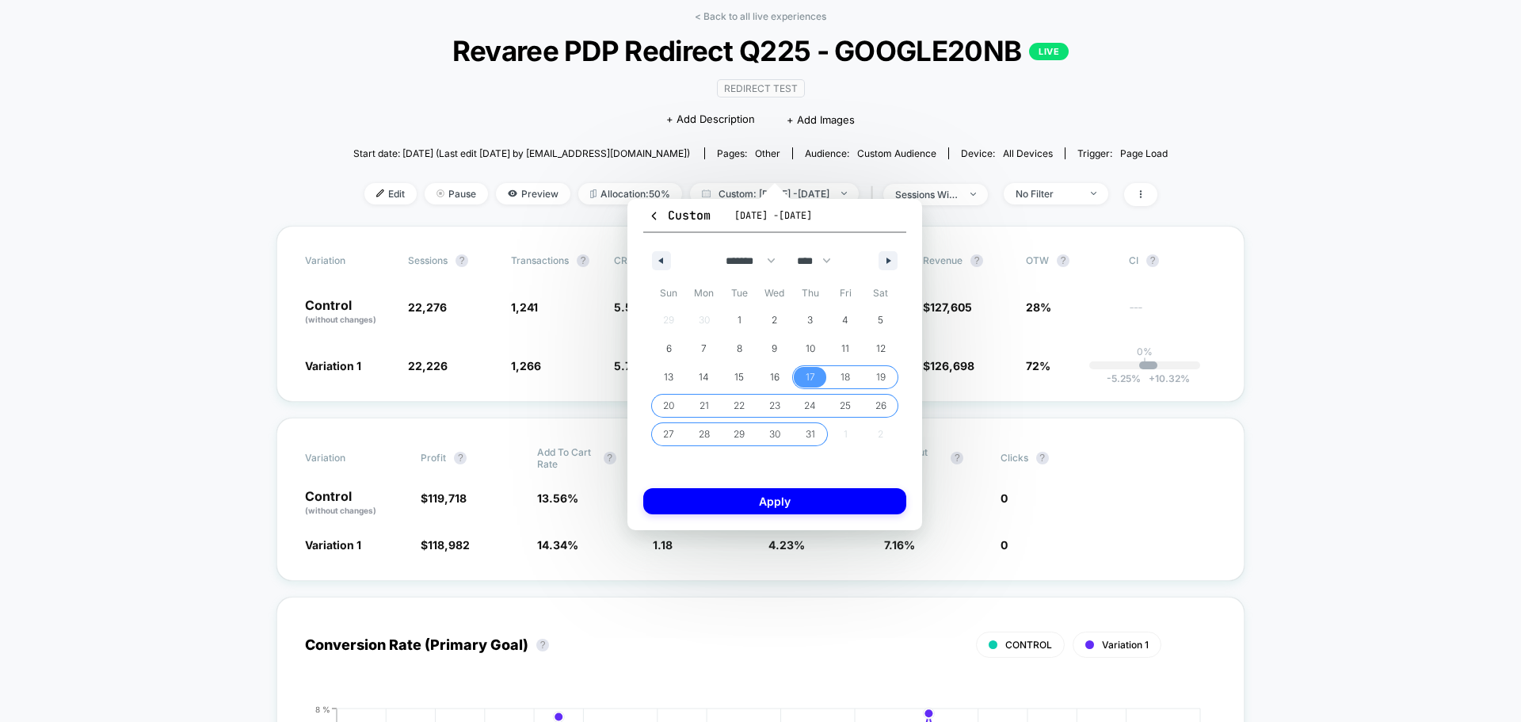
scroll to position [158, 0]
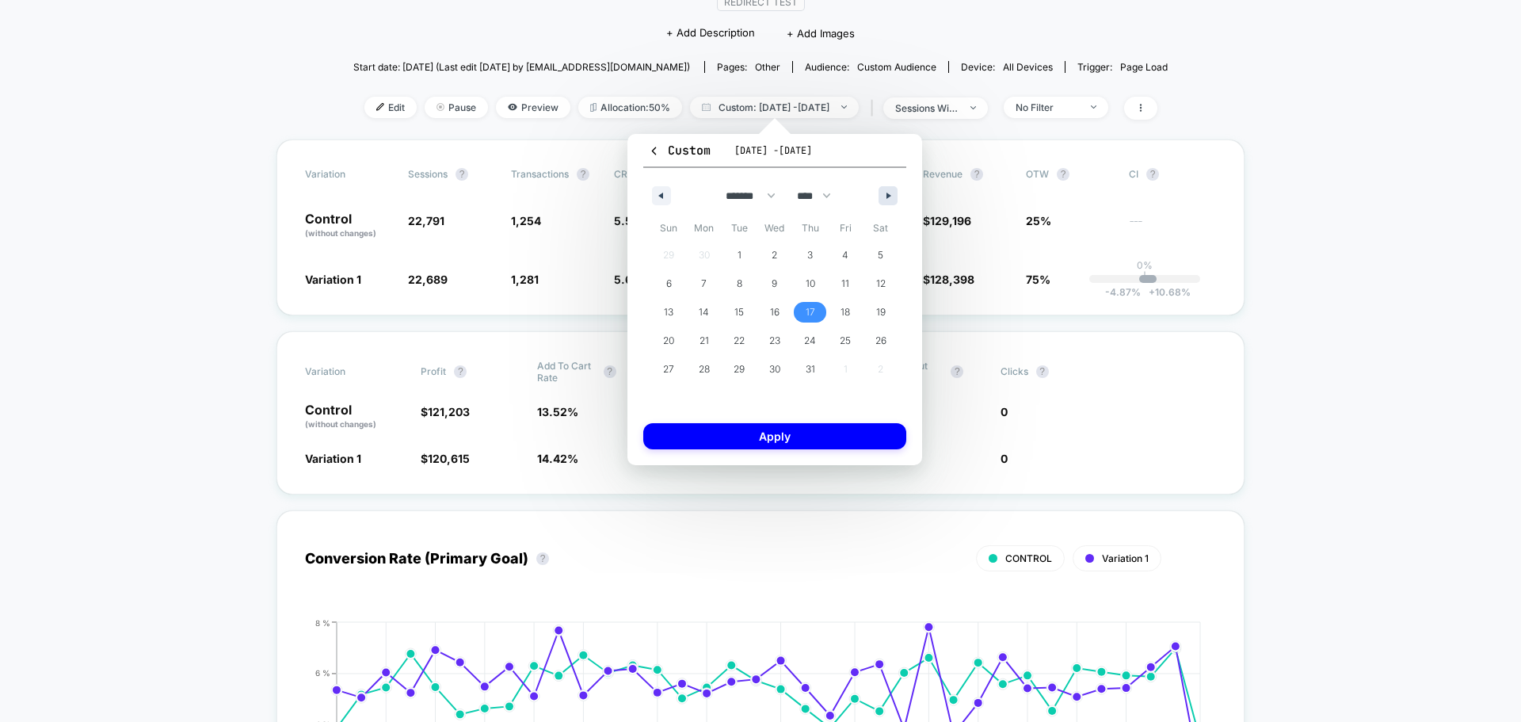
click at [887, 189] on button "button" at bounding box center [888, 195] width 19 height 19
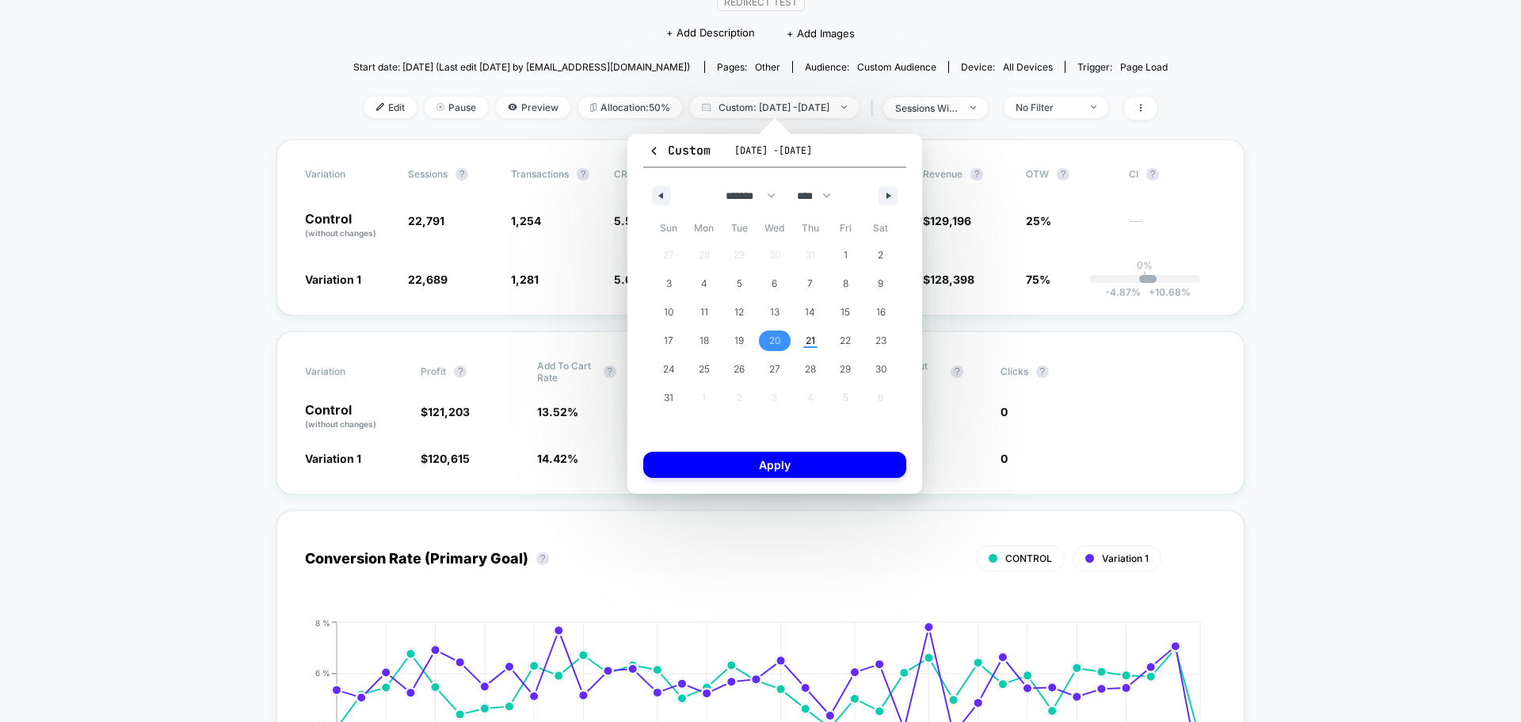
click at [780, 342] on span "20" at bounding box center [774, 340] width 11 height 29
select select "*"
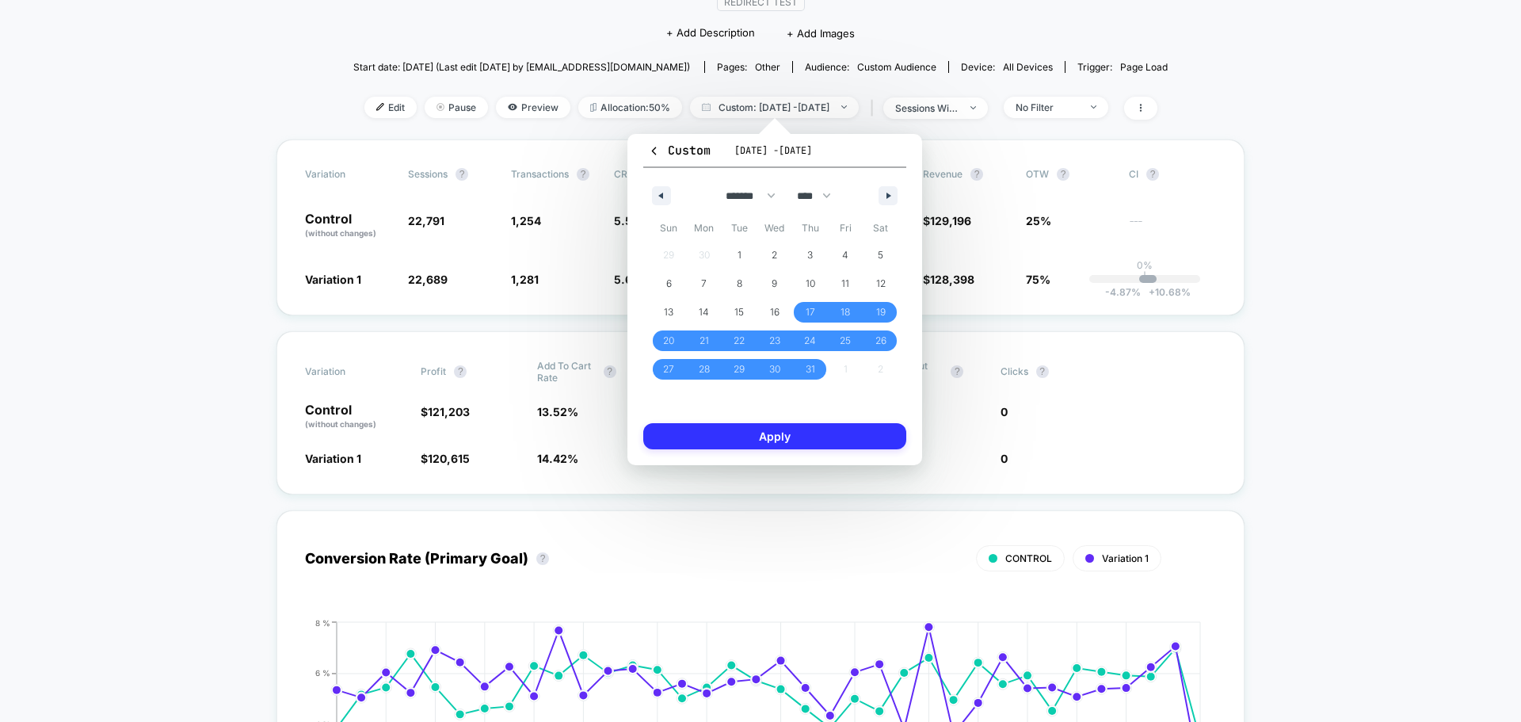
click at [811, 437] on button "Apply" at bounding box center [774, 436] width 263 height 26
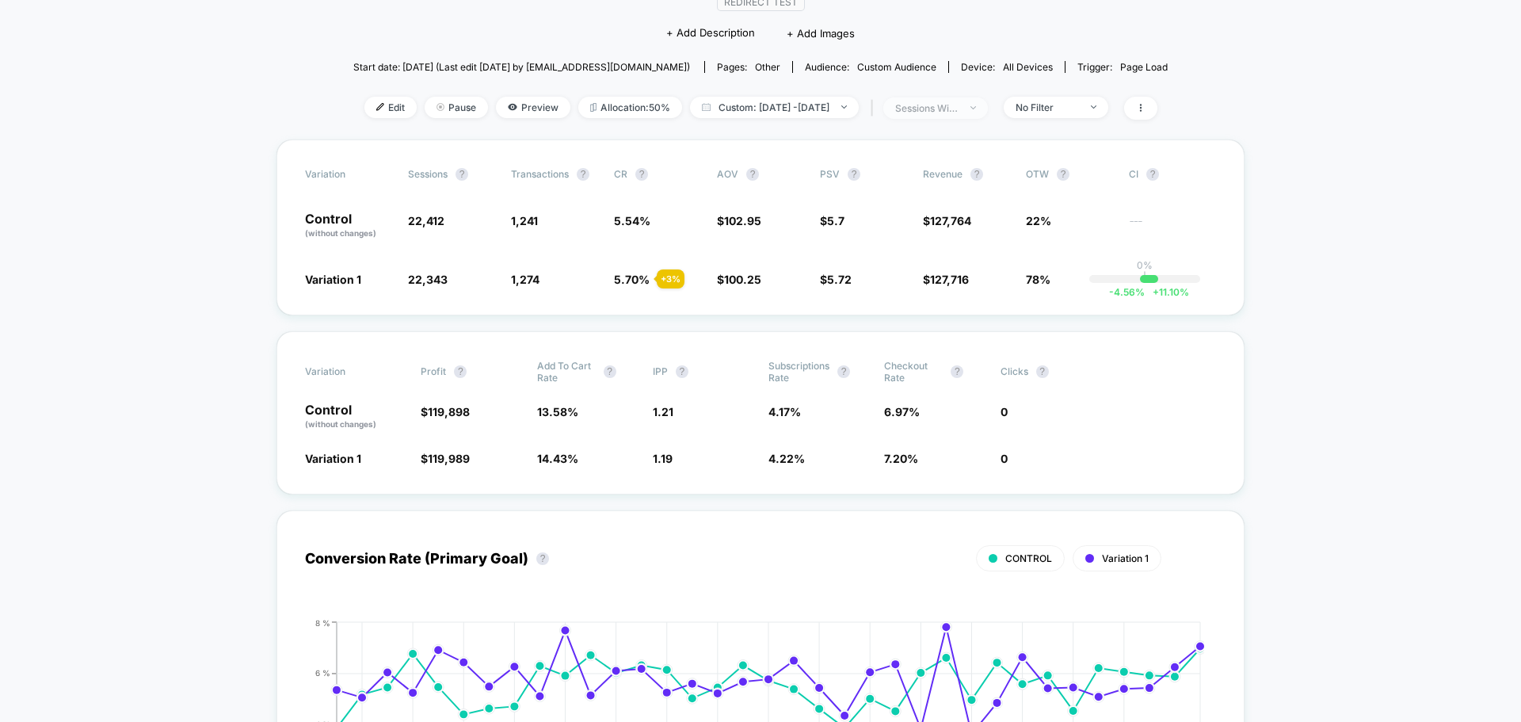
click at [977, 118] on span "sessions with impression" at bounding box center [935, 107] width 105 height 21
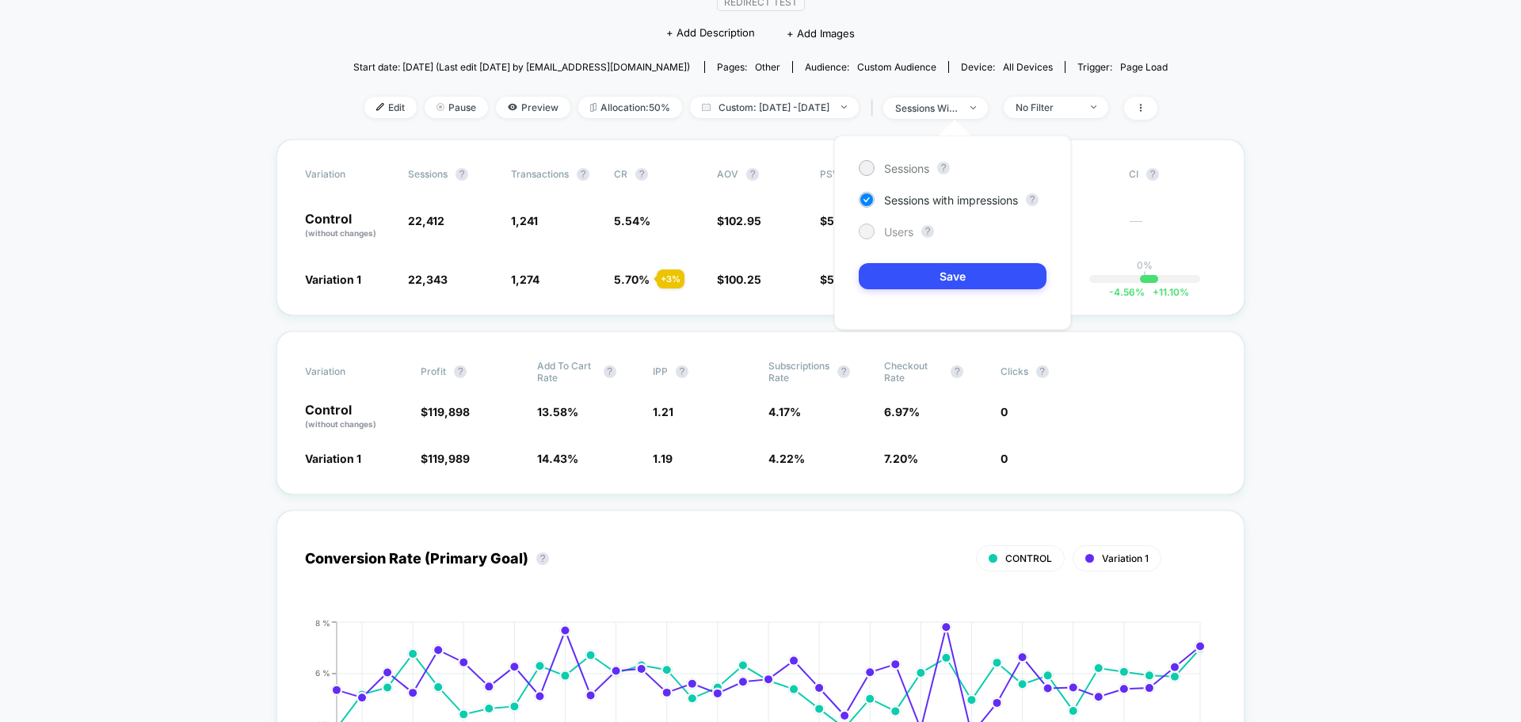
click at [904, 231] on span "Users" at bounding box center [898, 231] width 29 height 13
click at [929, 276] on button "Save" at bounding box center [953, 276] width 188 height 26
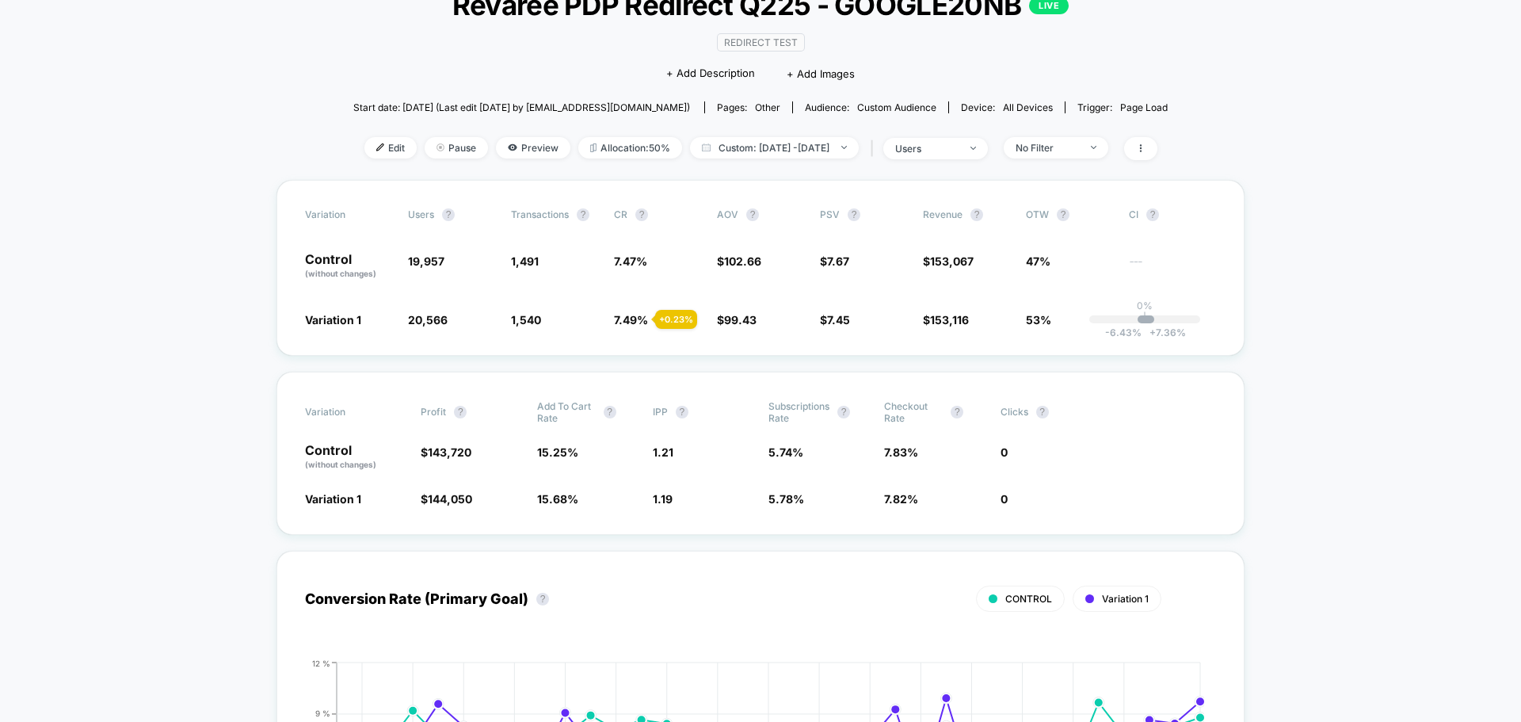
scroll to position [79, 0]
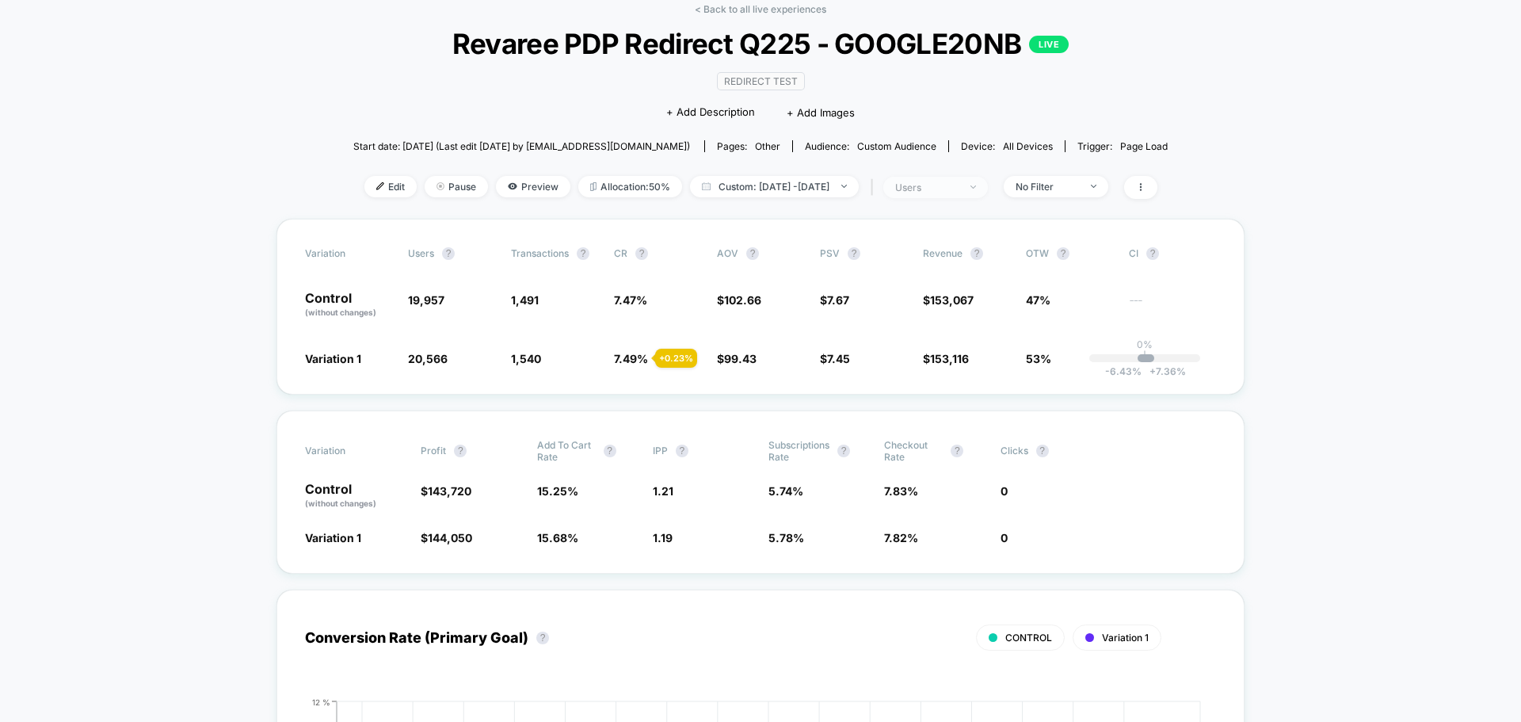
click at [937, 191] on div "users" at bounding box center [926, 187] width 63 height 12
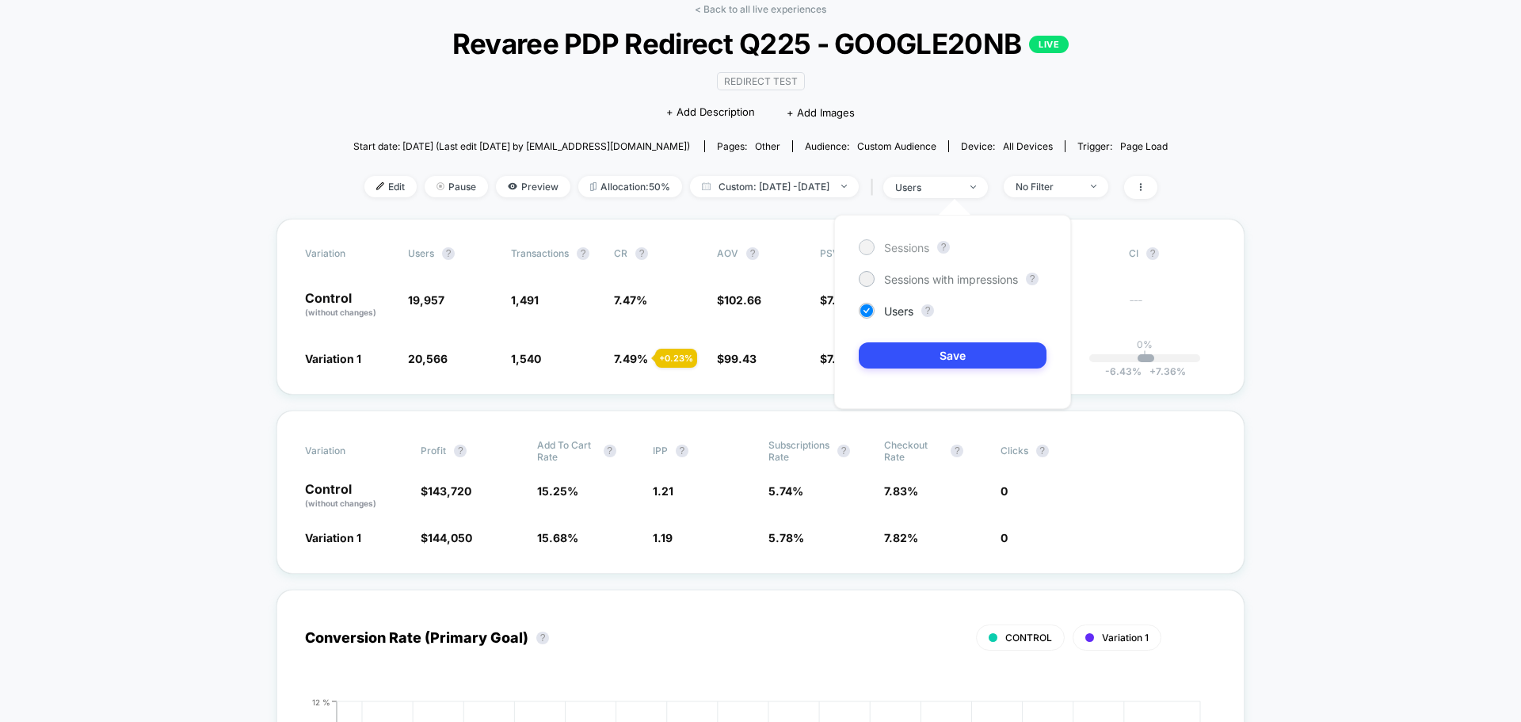
click at [895, 245] on span "Sessions" at bounding box center [906, 247] width 45 height 13
click at [897, 354] on button "Save" at bounding box center [953, 355] width 188 height 26
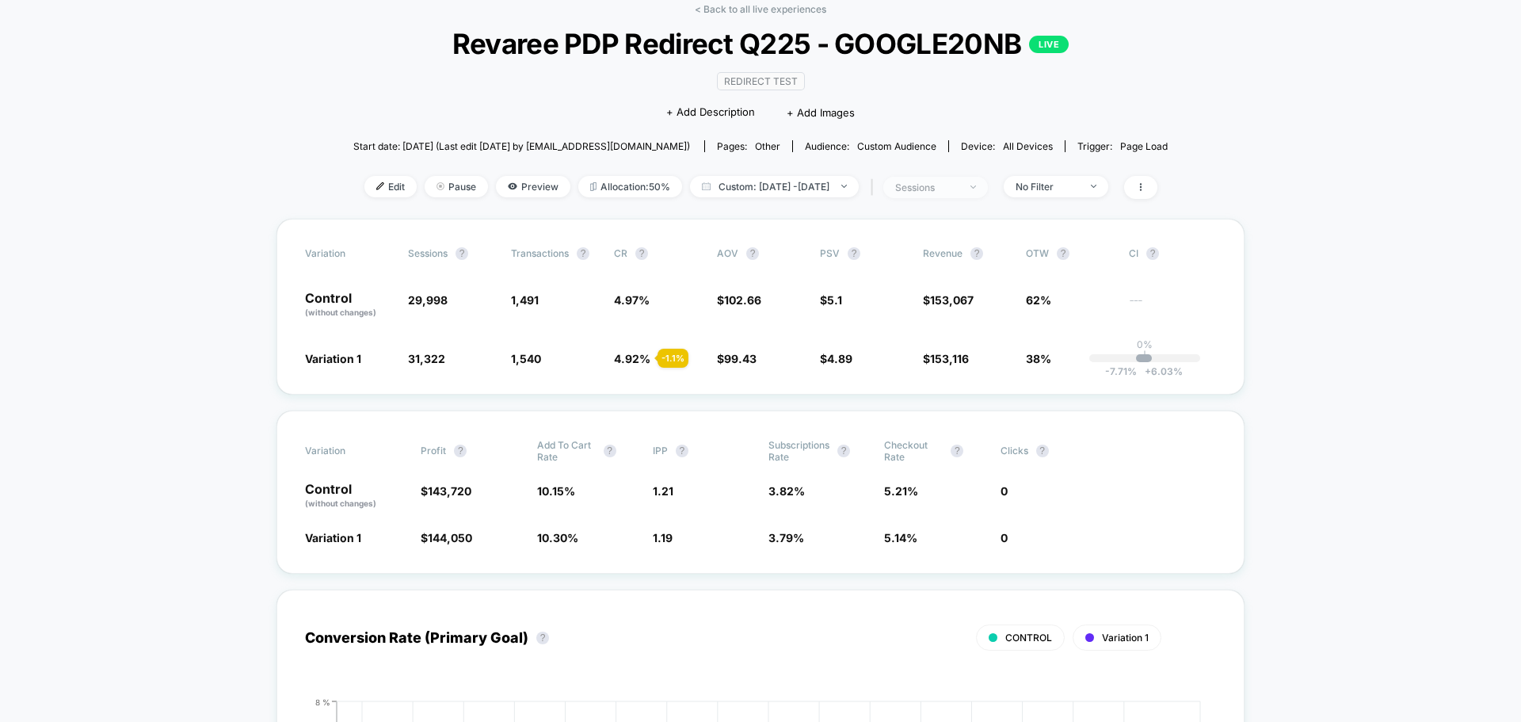
click at [959, 181] on div "sessions" at bounding box center [926, 187] width 63 height 12
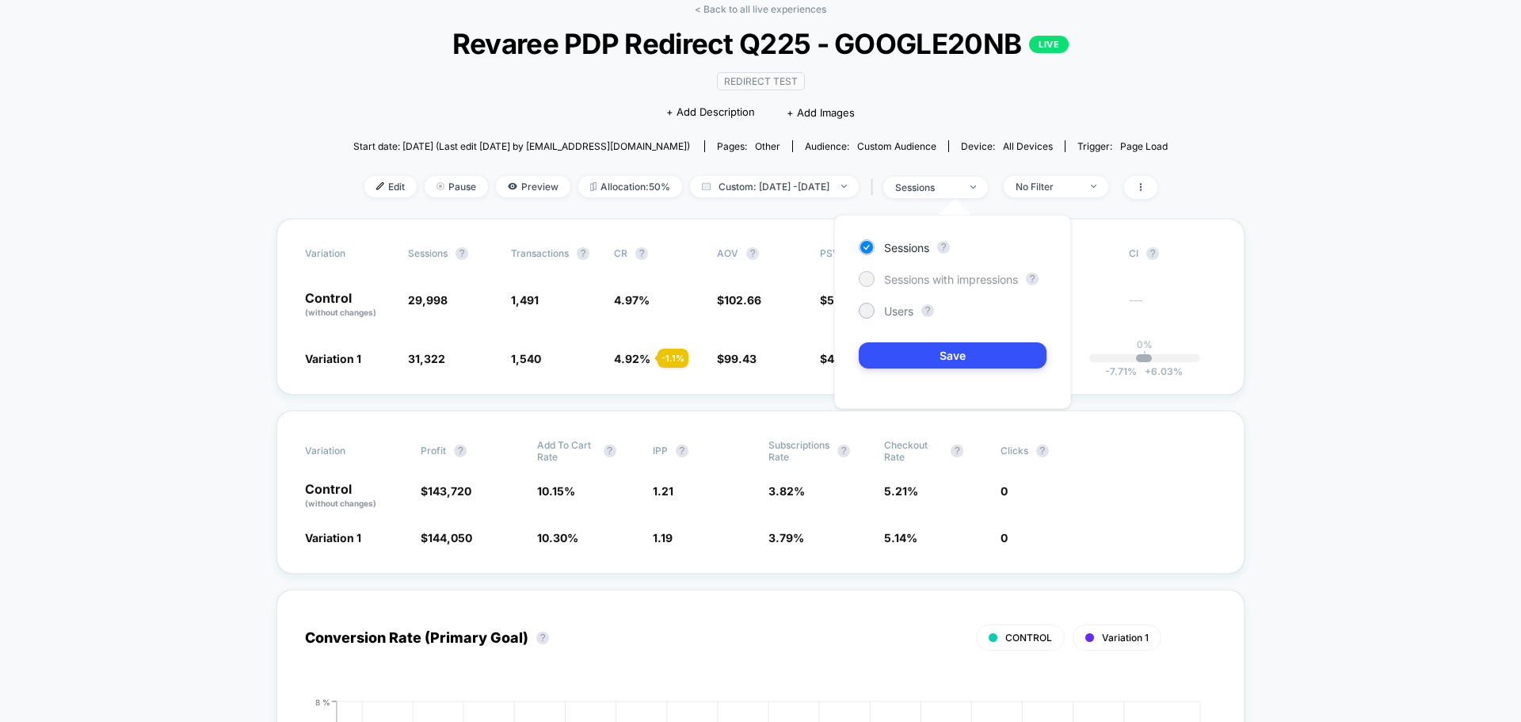
click at [954, 279] on span "Sessions with impressions" at bounding box center [951, 279] width 134 height 13
click at [941, 373] on div "Sessions ? Sessions with impressions ? Users ? Save" at bounding box center [952, 312] width 237 height 194
click at [944, 367] on button "Save" at bounding box center [953, 355] width 188 height 26
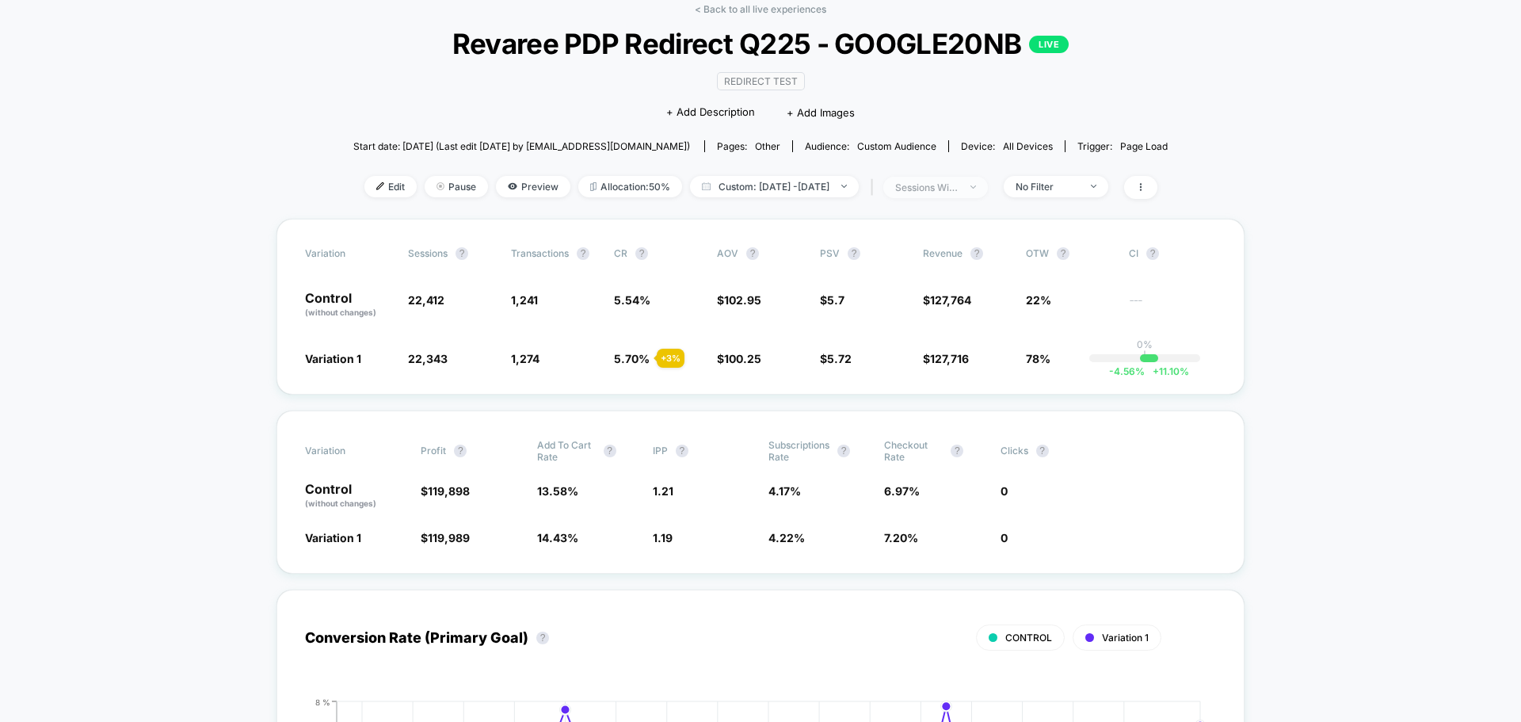
click at [956, 191] on div "sessions with impression" at bounding box center [926, 187] width 63 height 12
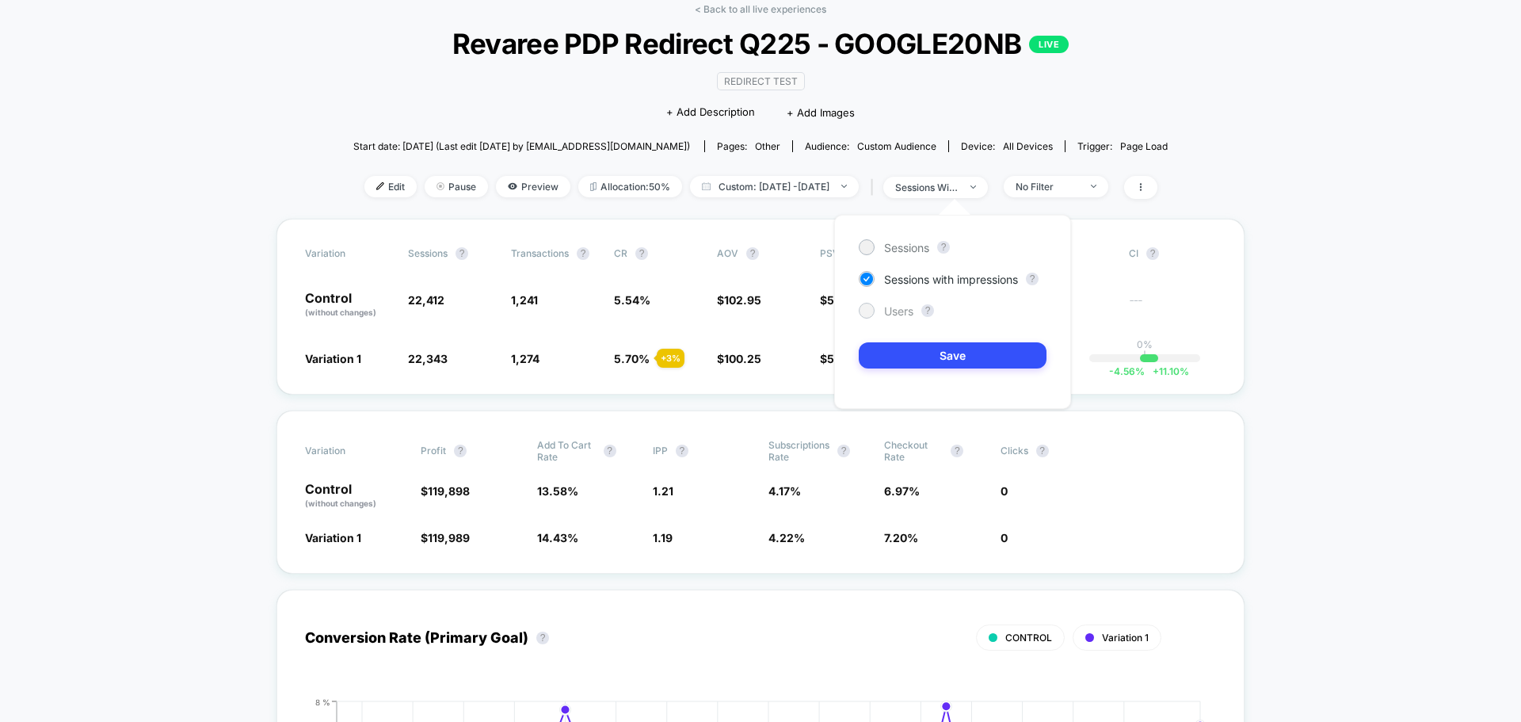
drag, startPoint x: 883, startPoint y: 306, endPoint x: 892, endPoint y: 307, distance: 8.8
click at [888, 306] on div "Users" at bounding box center [886, 311] width 55 height 16
click at [898, 341] on div "Sessions ? Sessions with impressions ? Users ? Save" at bounding box center [952, 312] width 237 height 194
click at [898, 351] on button "Save" at bounding box center [953, 355] width 188 height 26
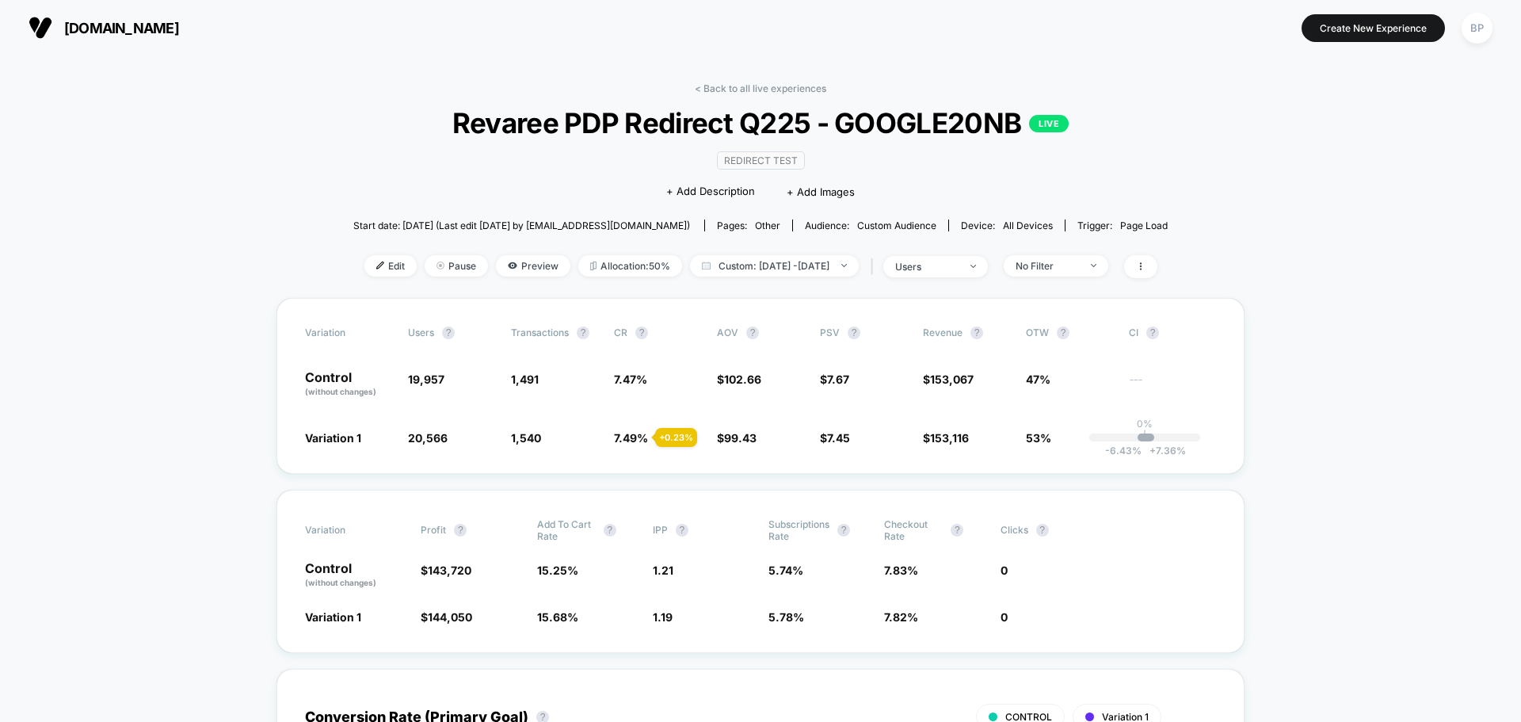
click at [963, 280] on div "< Back to all live experiences Revaree PDP Redirect Q225 - GOOGLE20NB LIVE Redi…" at bounding box center [760, 190] width 815 height 216
click at [967, 258] on span "users" at bounding box center [935, 266] width 105 height 21
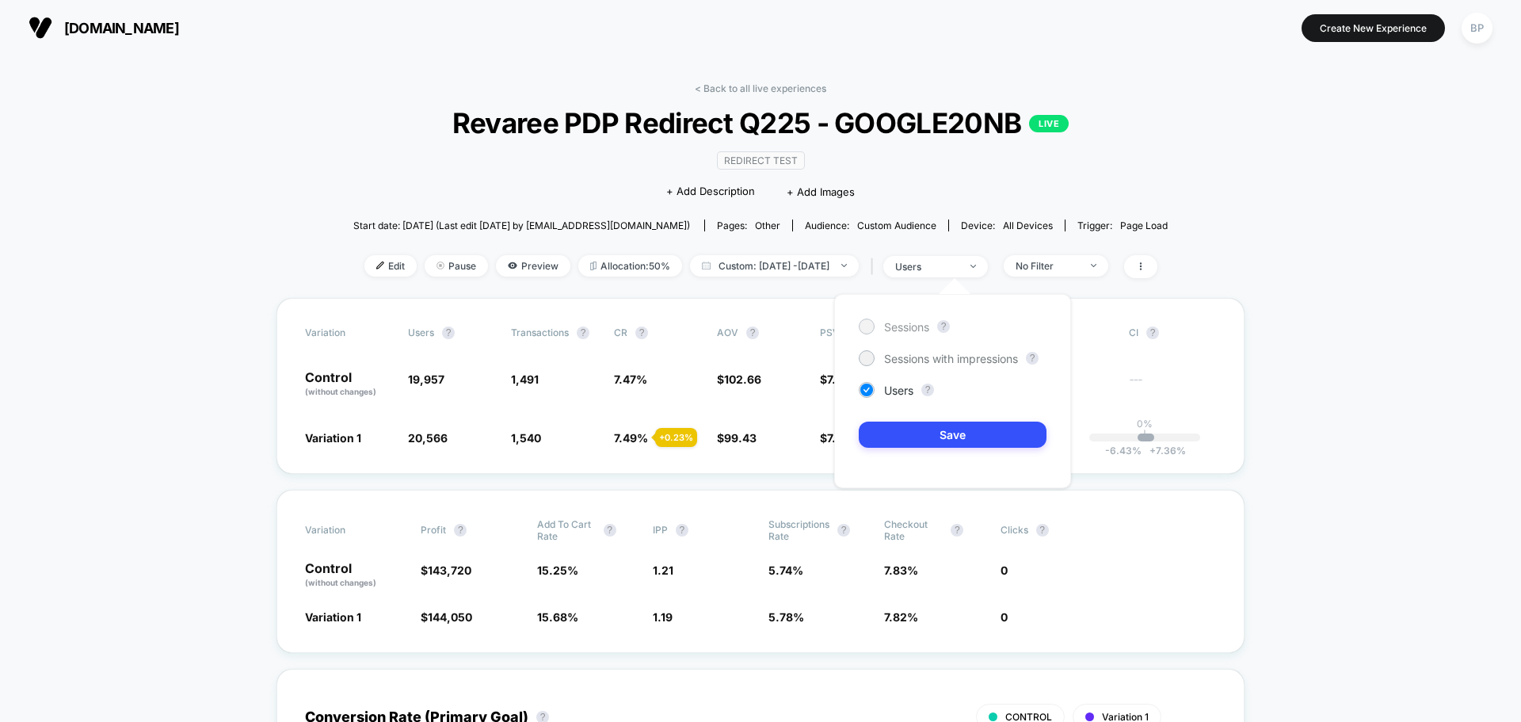
click at [906, 327] on span "Sessions" at bounding box center [906, 326] width 45 height 13
click at [919, 441] on button "Save" at bounding box center [953, 435] width 188 height 26
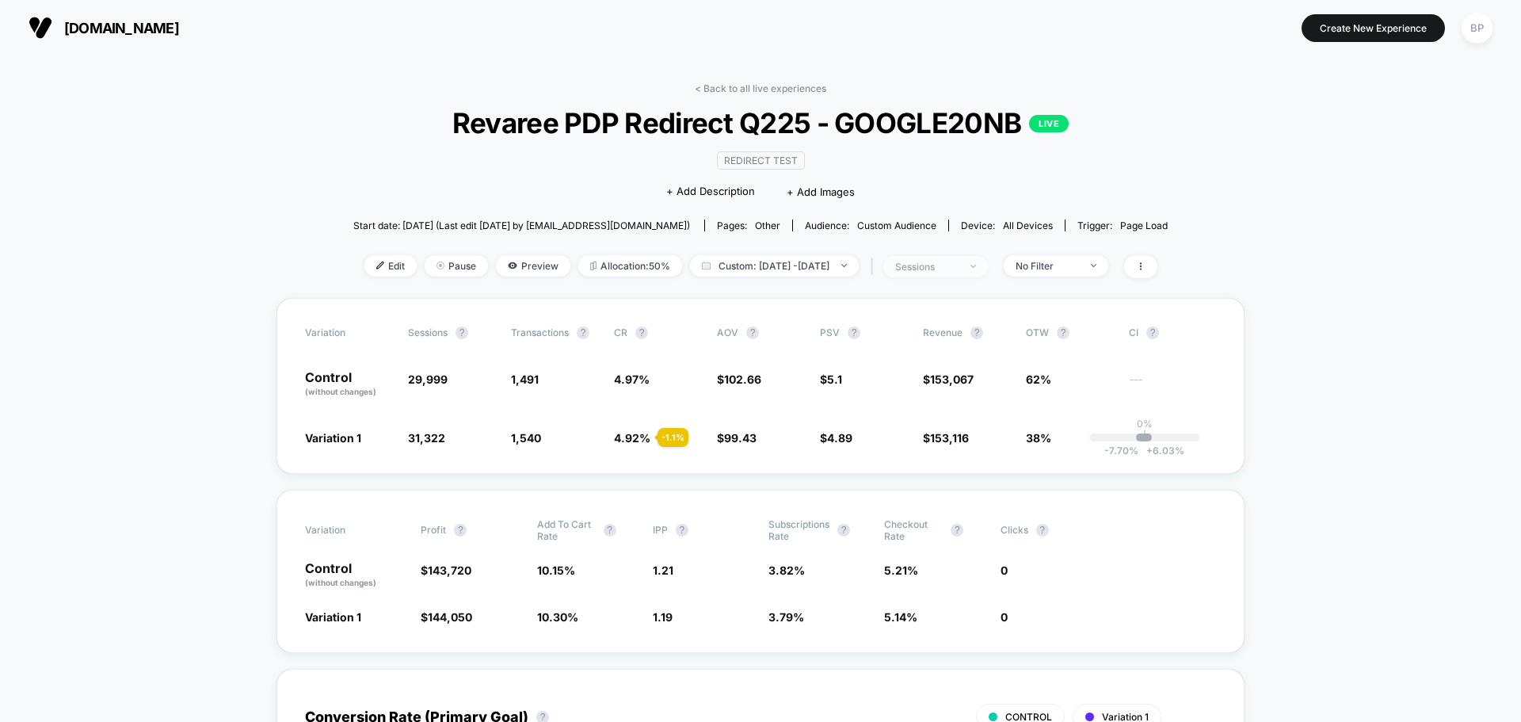
click at [959, 266] on div "sessions" at bounding box center [926, 267] width 63 height 12
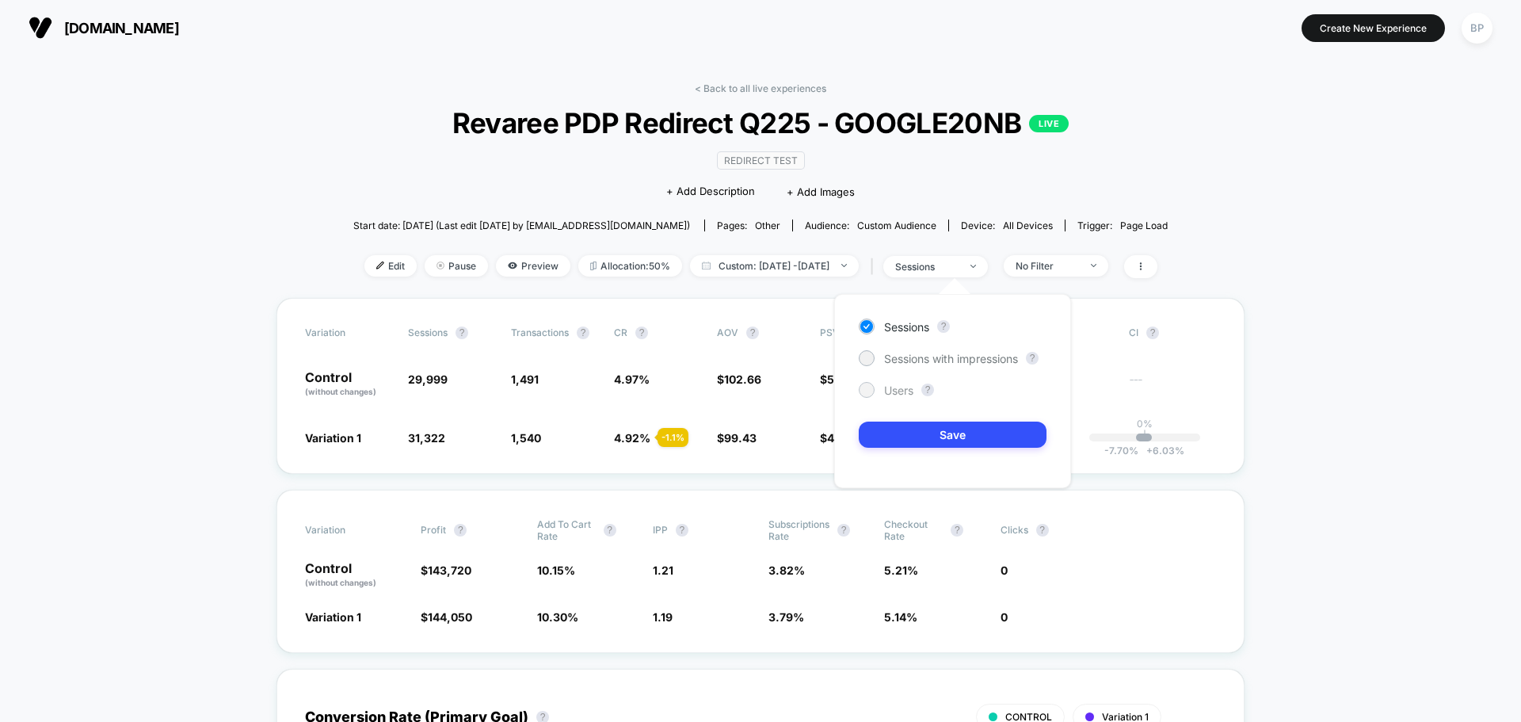
click at [860, 391] on div at bounding box center [867, 390] width 16 height 16
click at [896, 433] on button "Save" at bounding box center [953, 435] width 188 height 26
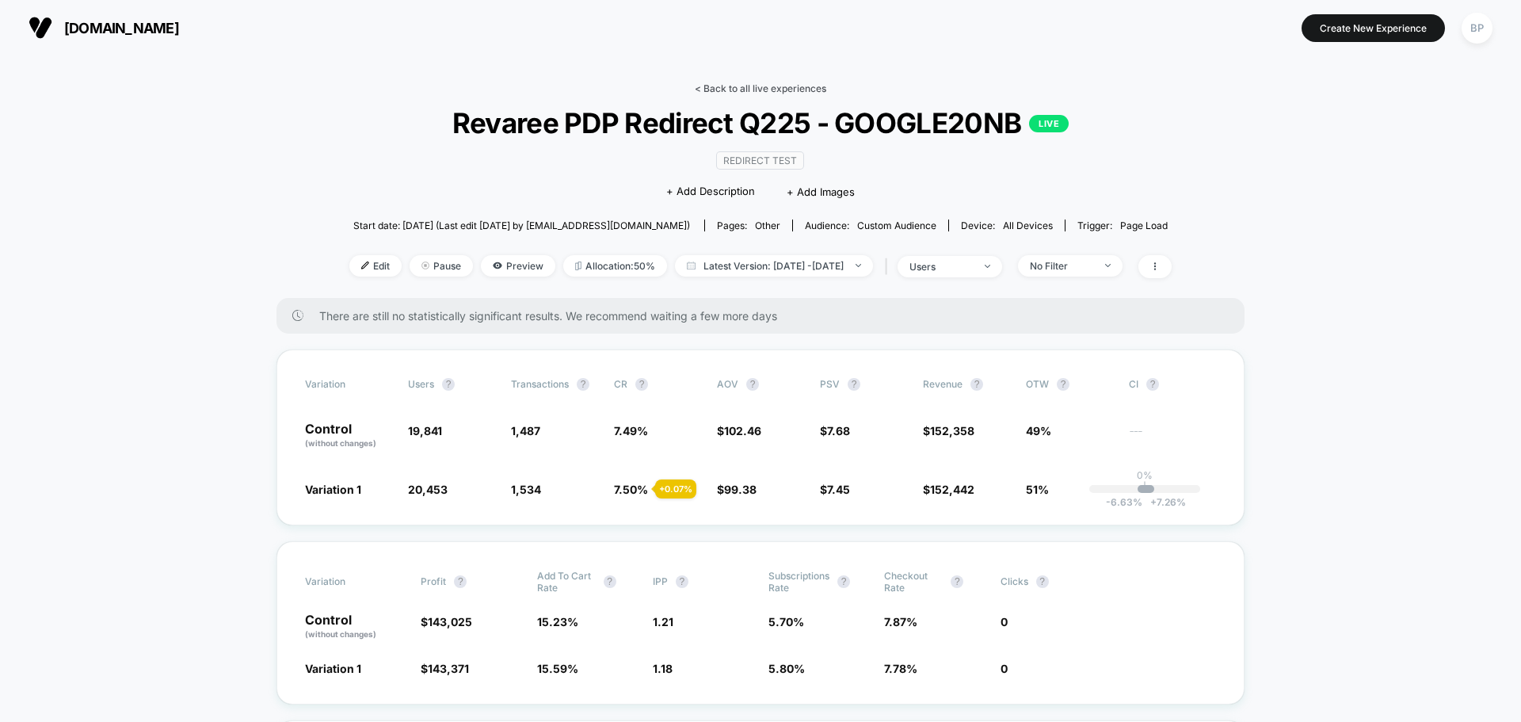
click at [723, 84] on link "< Back to all live experiences" at bounding box center [761, 88] width 132 height 12
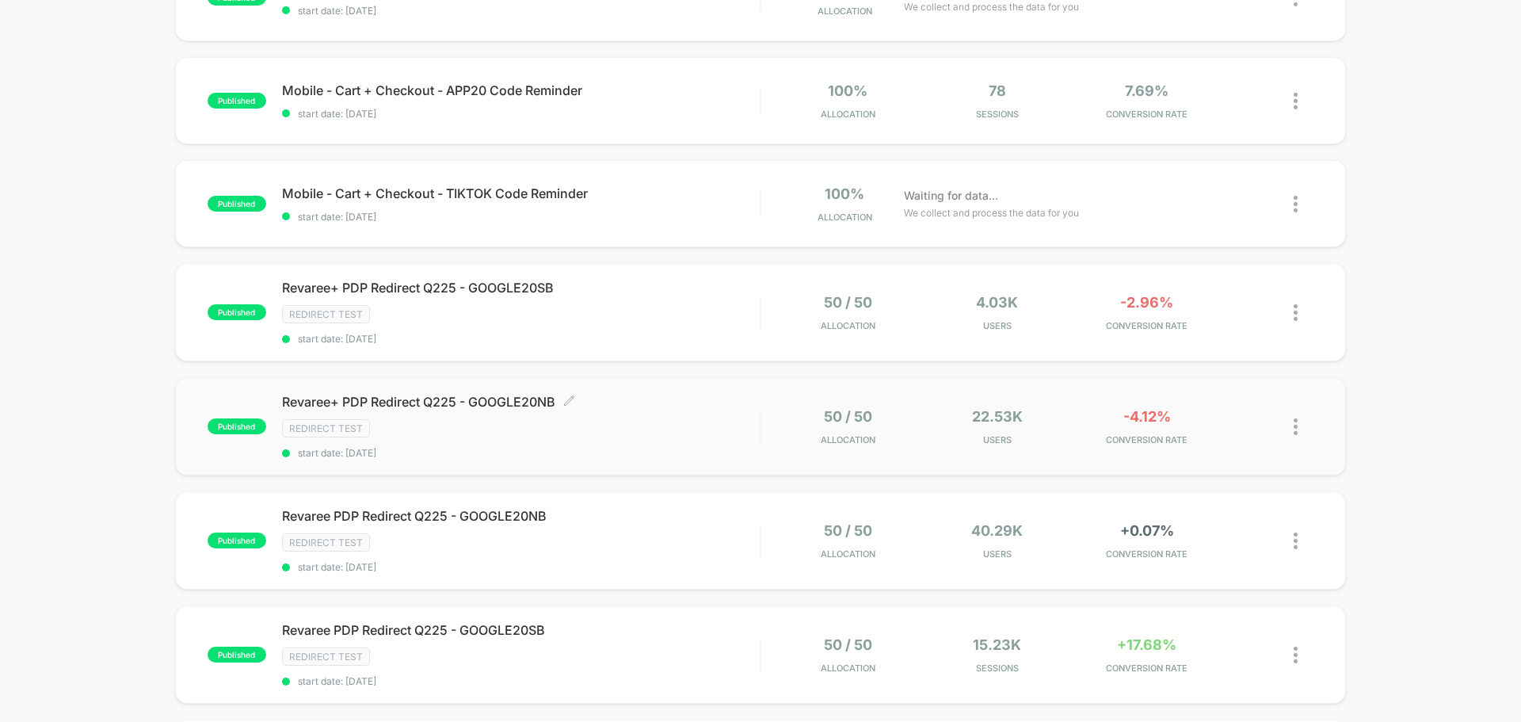
scroll to position [396, 0]
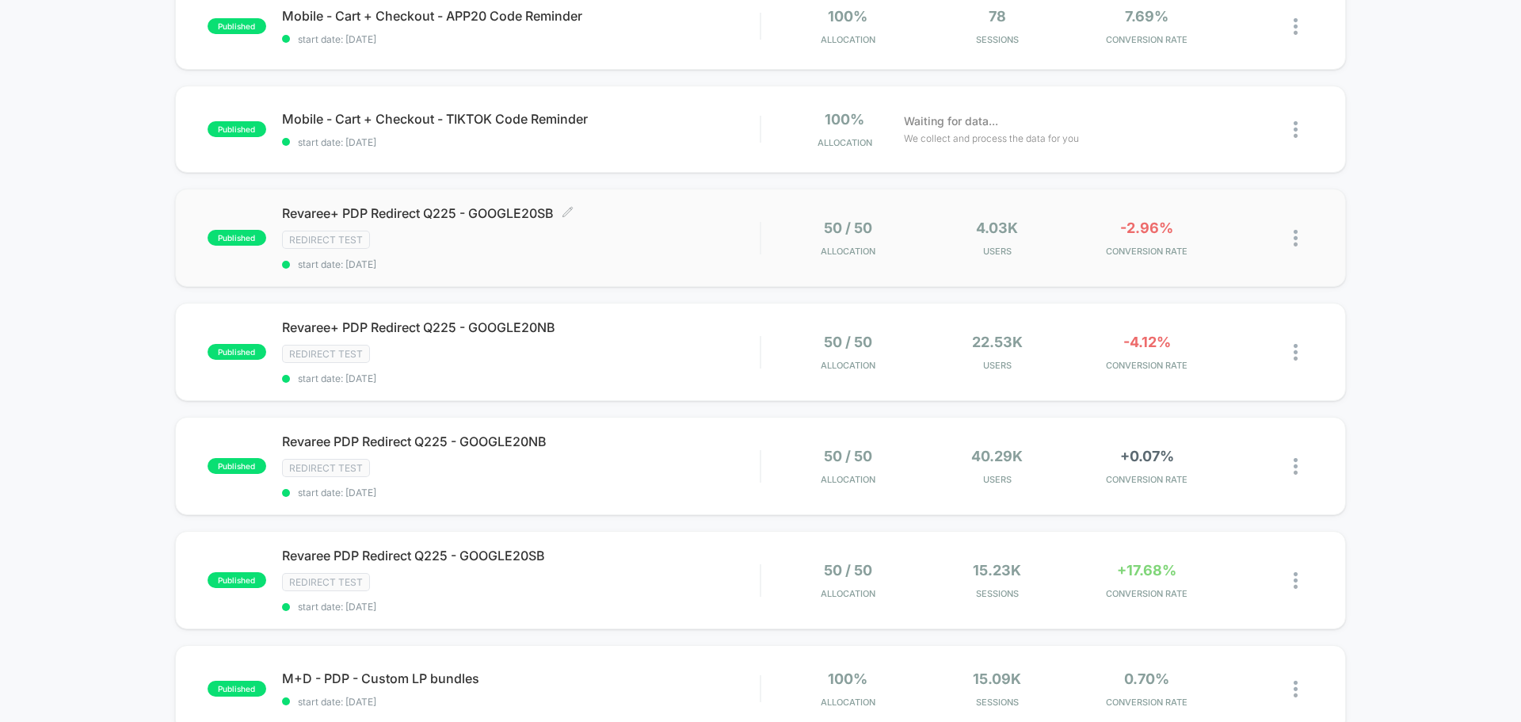
click at [494, 206] on span "Revaree+ PDP Redirect Q225 - GOOGLE20SB Click to edit experience details" at bounding box center [521, 213] width 478 height 16
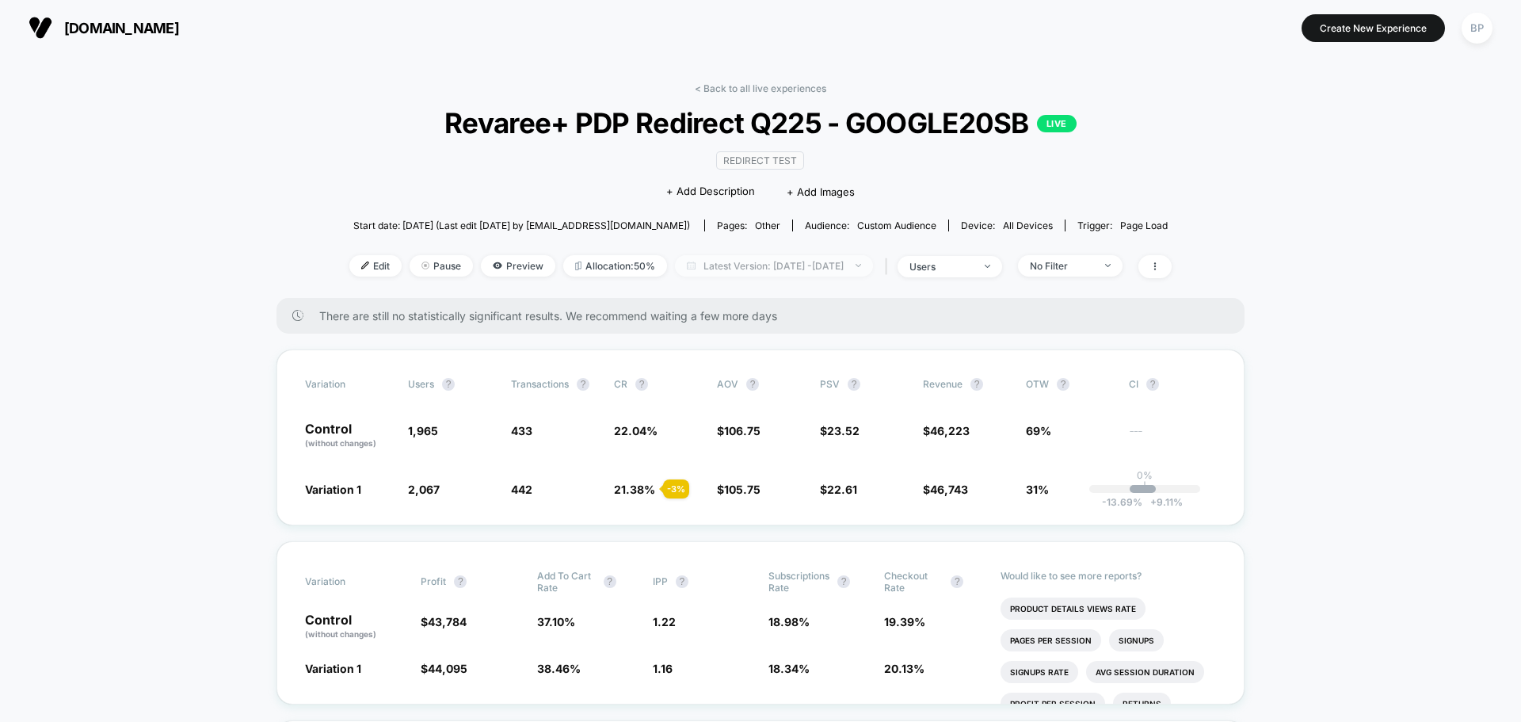
click at [796, 269] on span "Latest Version: [DATE] - [DATE]" at bounding box center [774, 265] width 198 height 21
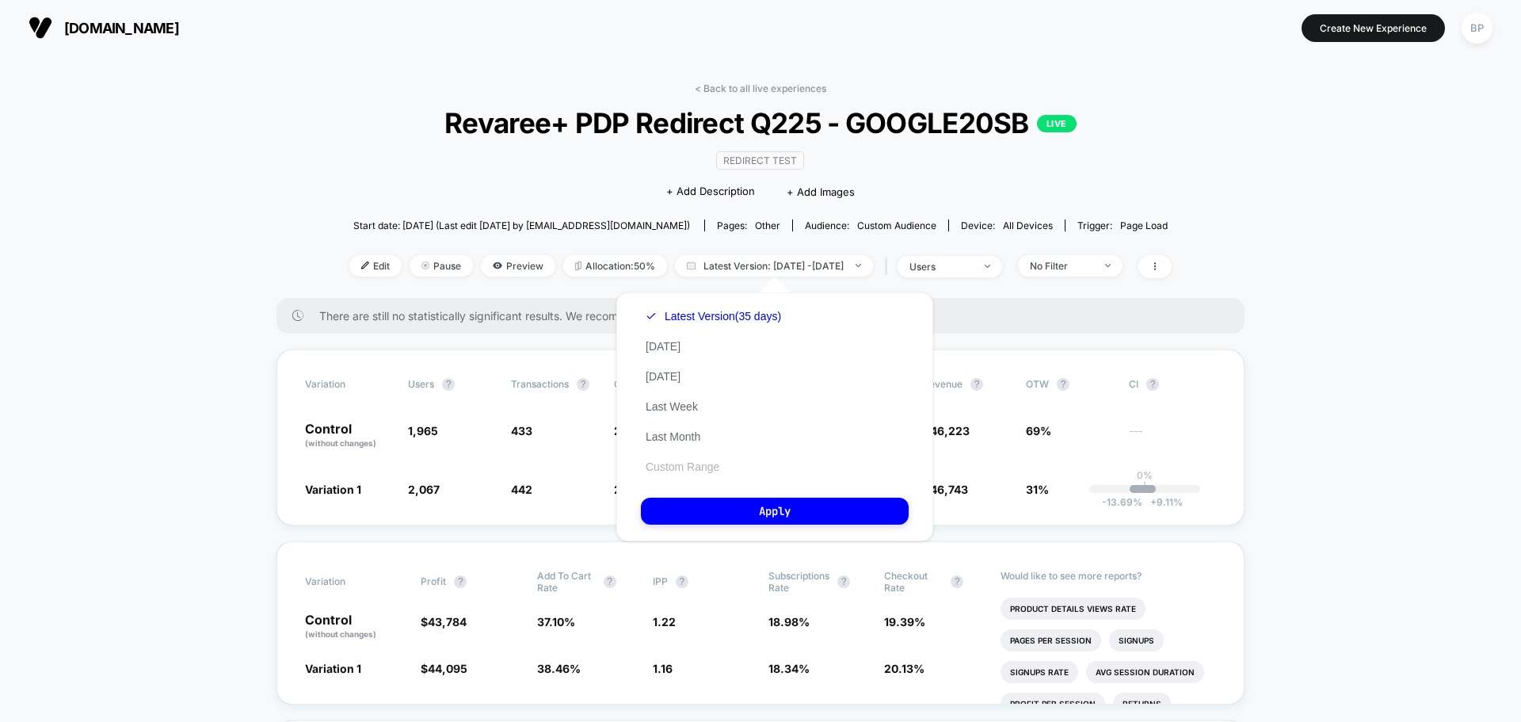
click at [708, 466] on button "Custom Range" at bounding box center [682, 467] width 83 height 14
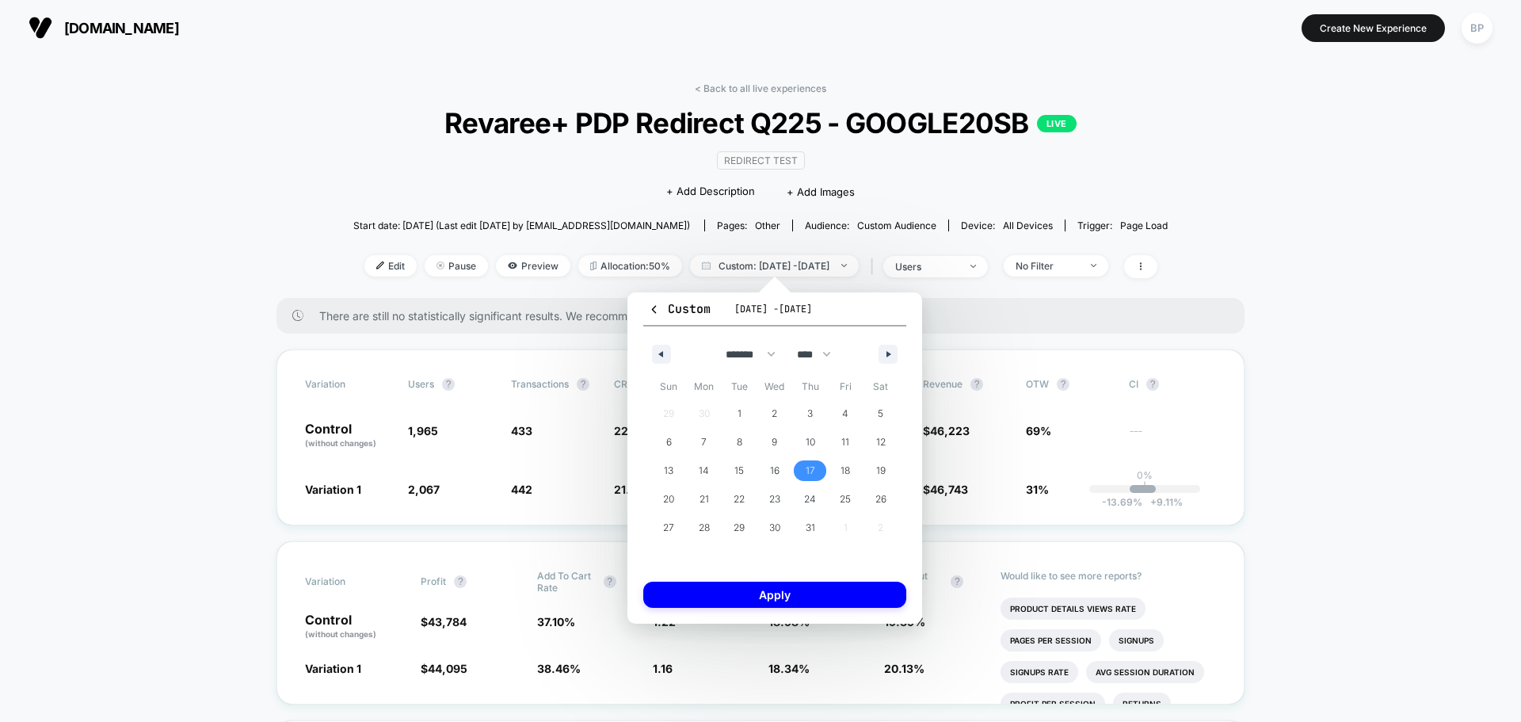
click at [818, 464] on span "17" at bounding box center [810, 470] width 36 height 21
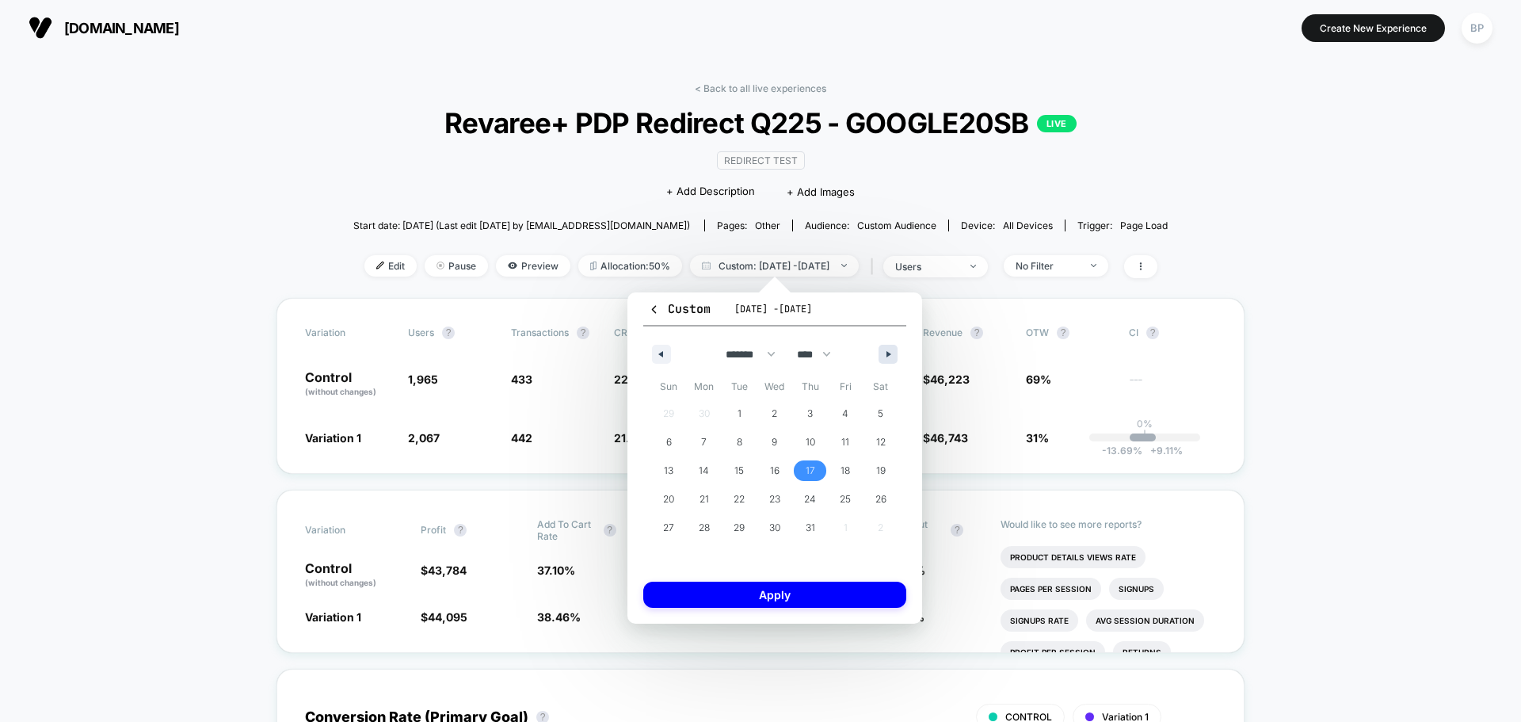
click at [889, 363] on button "button" at bounding box center [888, 354] width 19 height 19
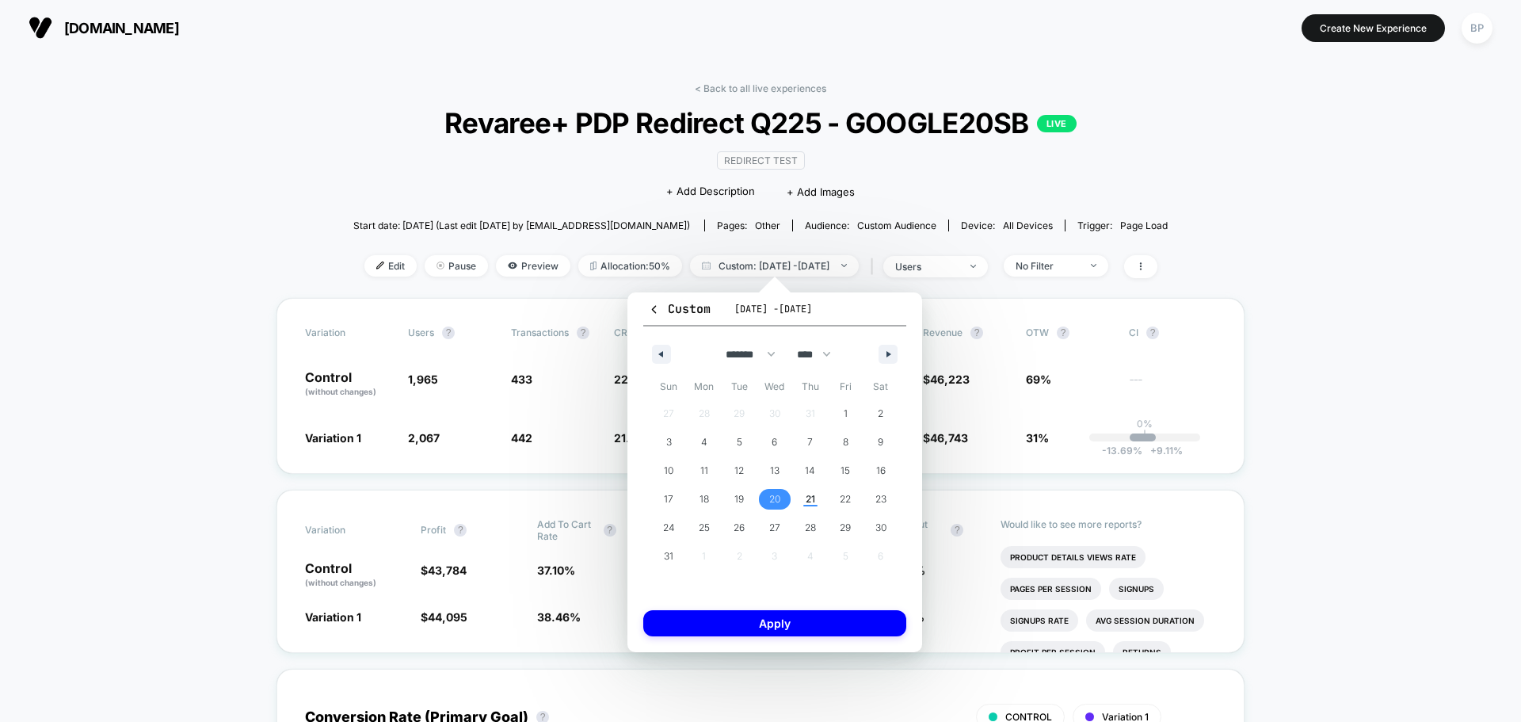
click at [783, 511] on button "20" at bounding box center [775, 499] width 36 height 29
select select "*"
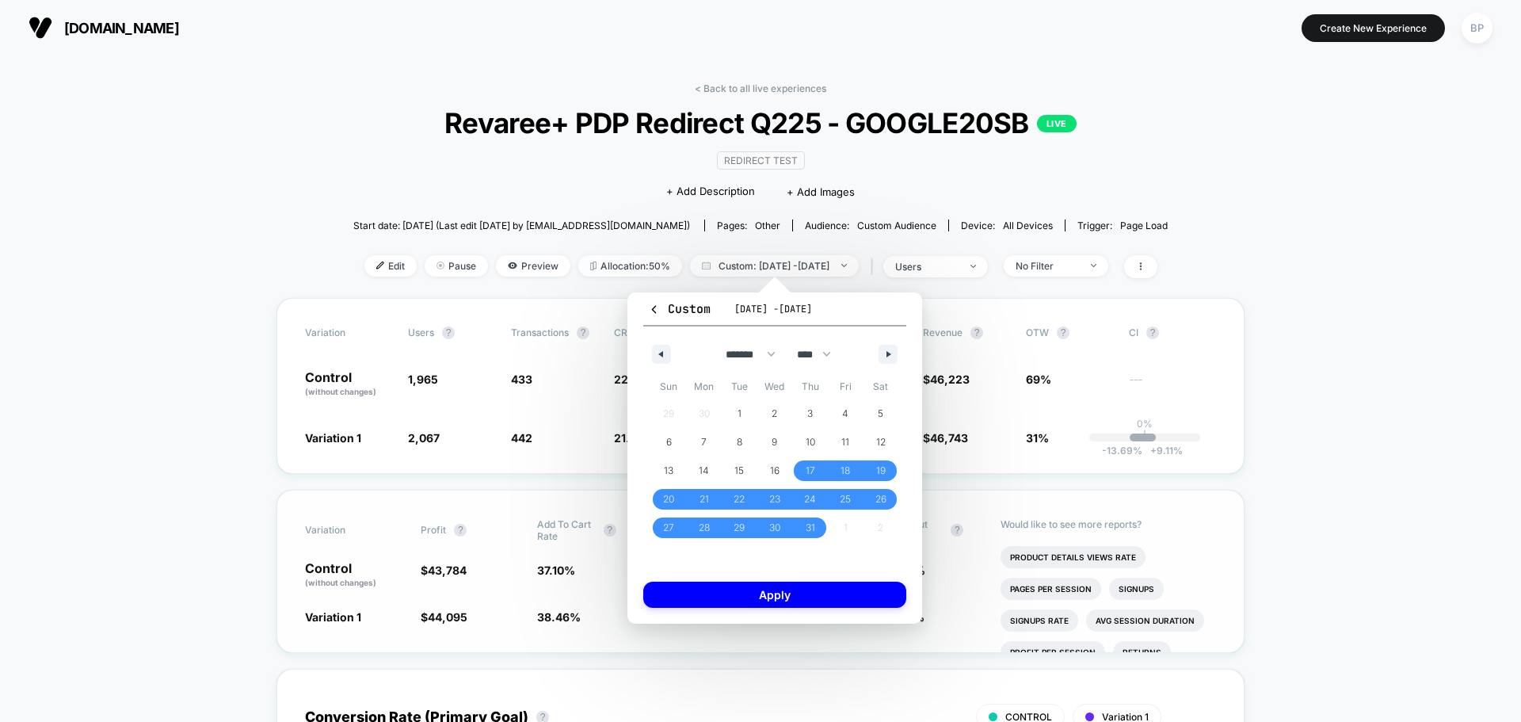
click at [792, 594] on button "Apply" at bounding box center [774, 595] width 263 height 26
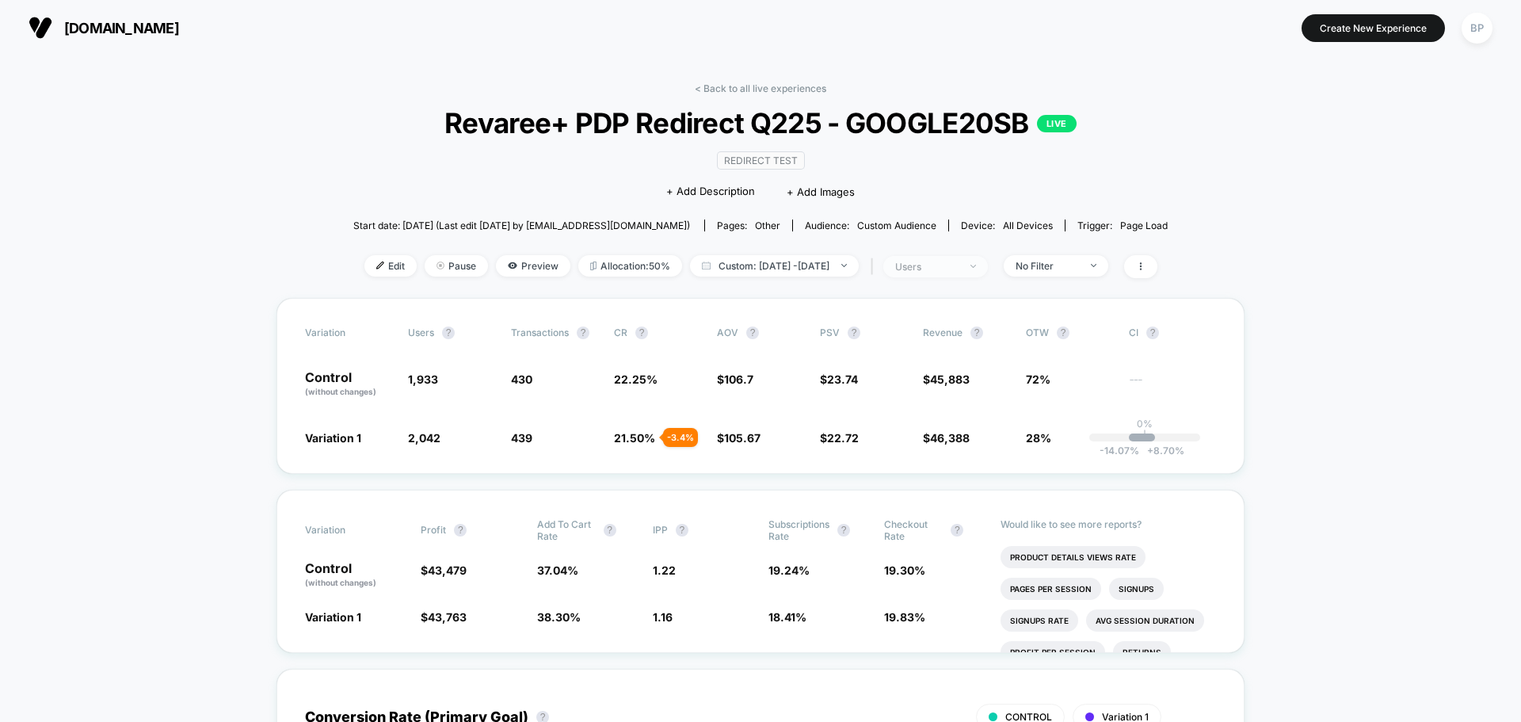
click at [941, 259] on span "users" at bounding box center [935, 266] width 105 height 21
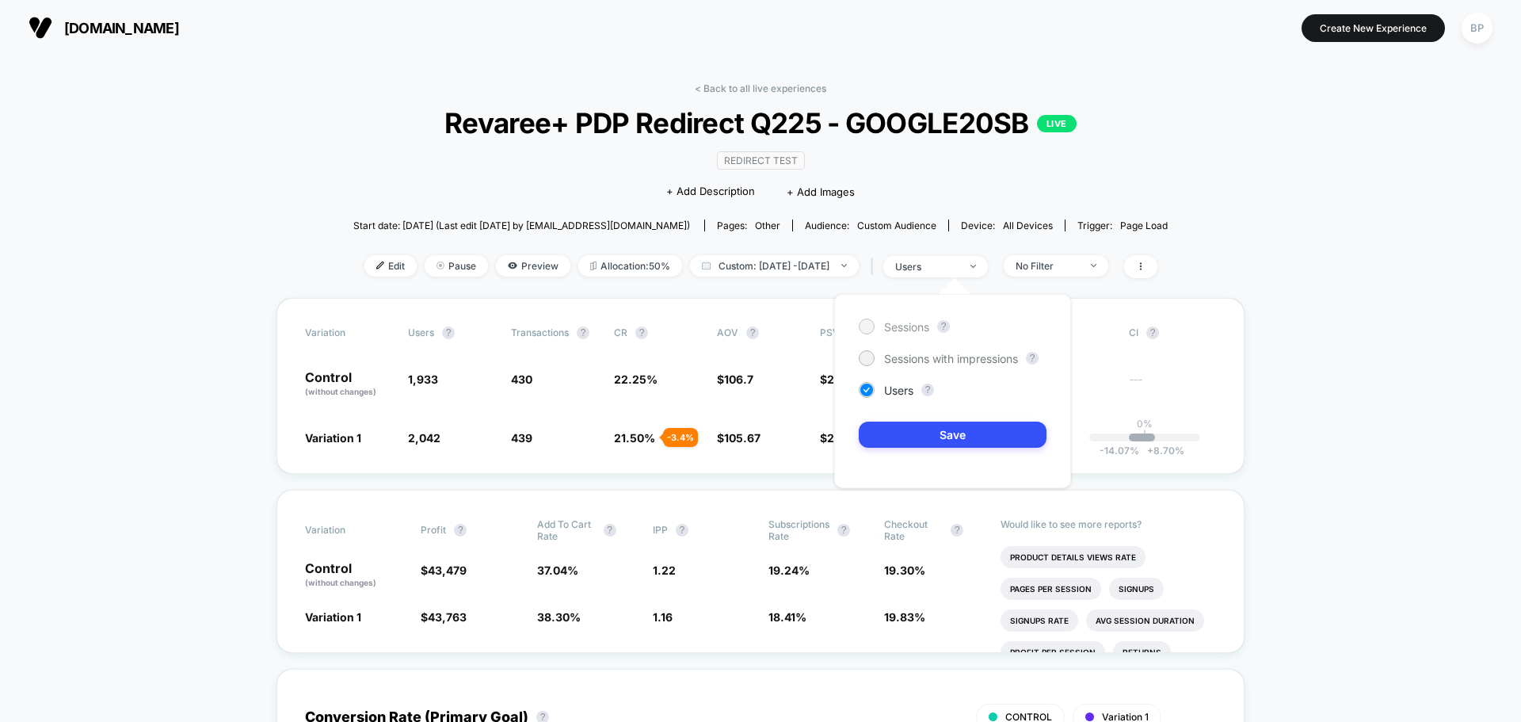
click at [902, 325] on span "Sessions" at bounding box center [906, 326] width 45 height 13
click at [939, 441] on button "Save" at bounding box center [953, 435] width 188 height 26
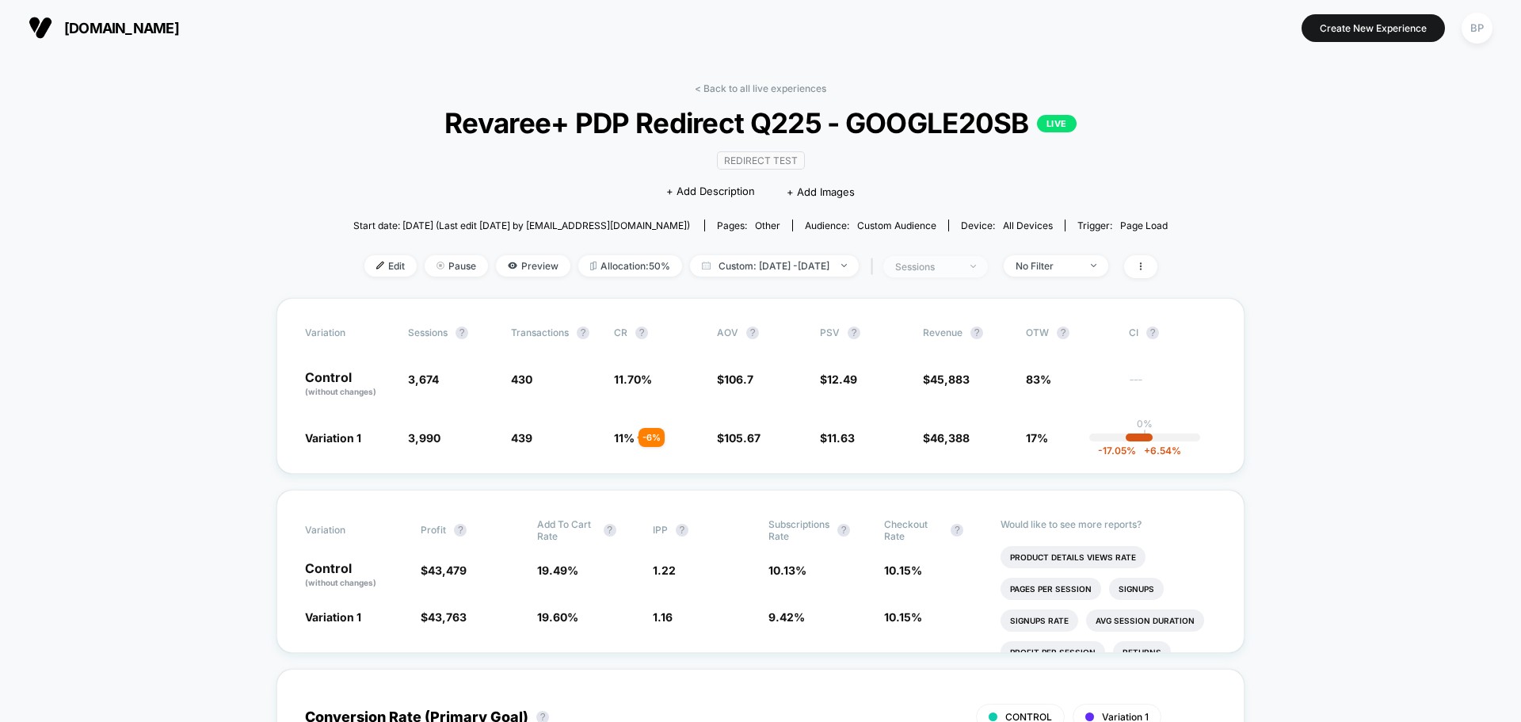
click at [959, 270] on div "sessions" at bounding box center [926, 267] width 63 height 12
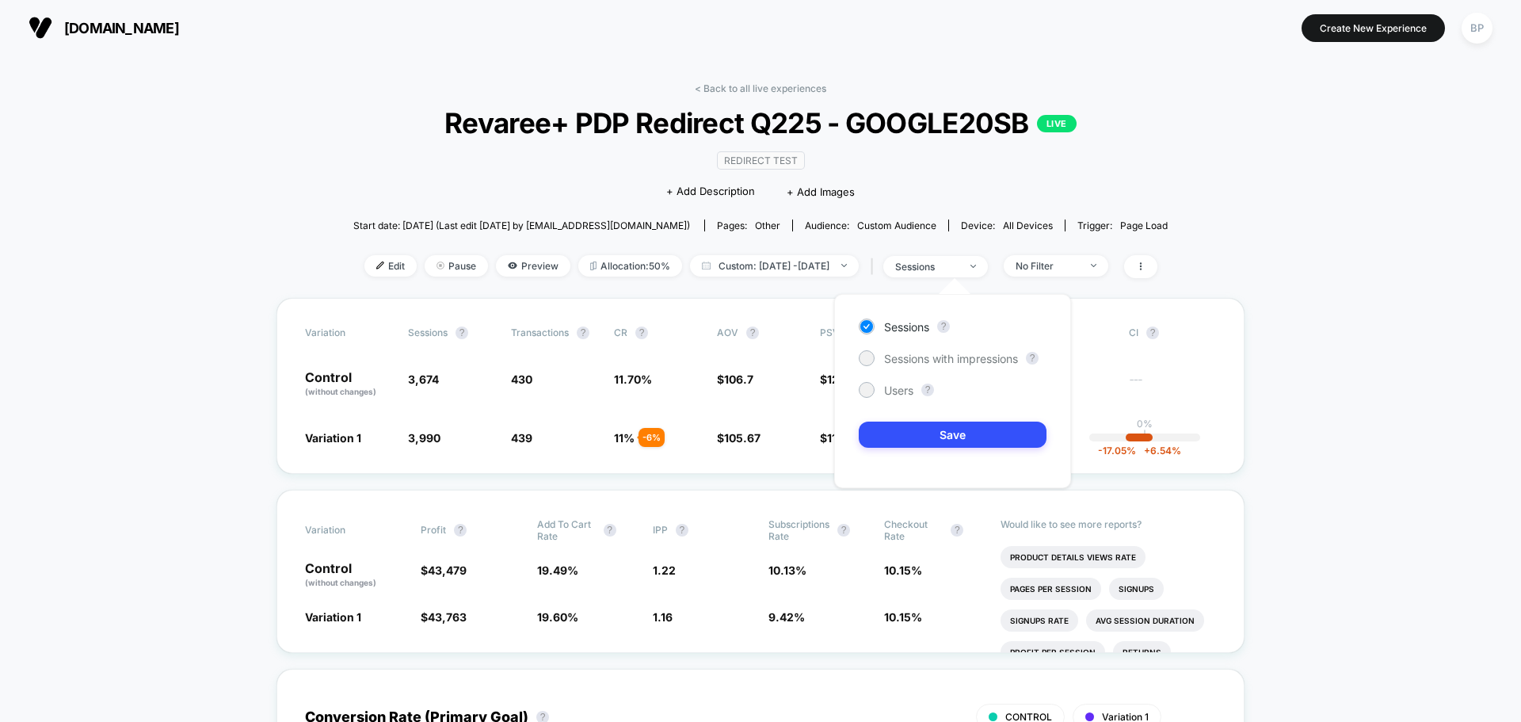
click at [908, 398] on div "Sessions ? Sessions with impressions ? Users ? Save" at bounding box center [952, 391] width 237 height 194
click at [908, 392] on span "Users" at bounding box center [898, 389] width 29 height 13
click at [910, 457] on div "Sessions ? Sessions with impressions ? Users ? Save" at bounding box center [952, 391] width 237 height 194
click at [916, 436] on button "Save" at bounding box center [953, 435] width 188 height 26
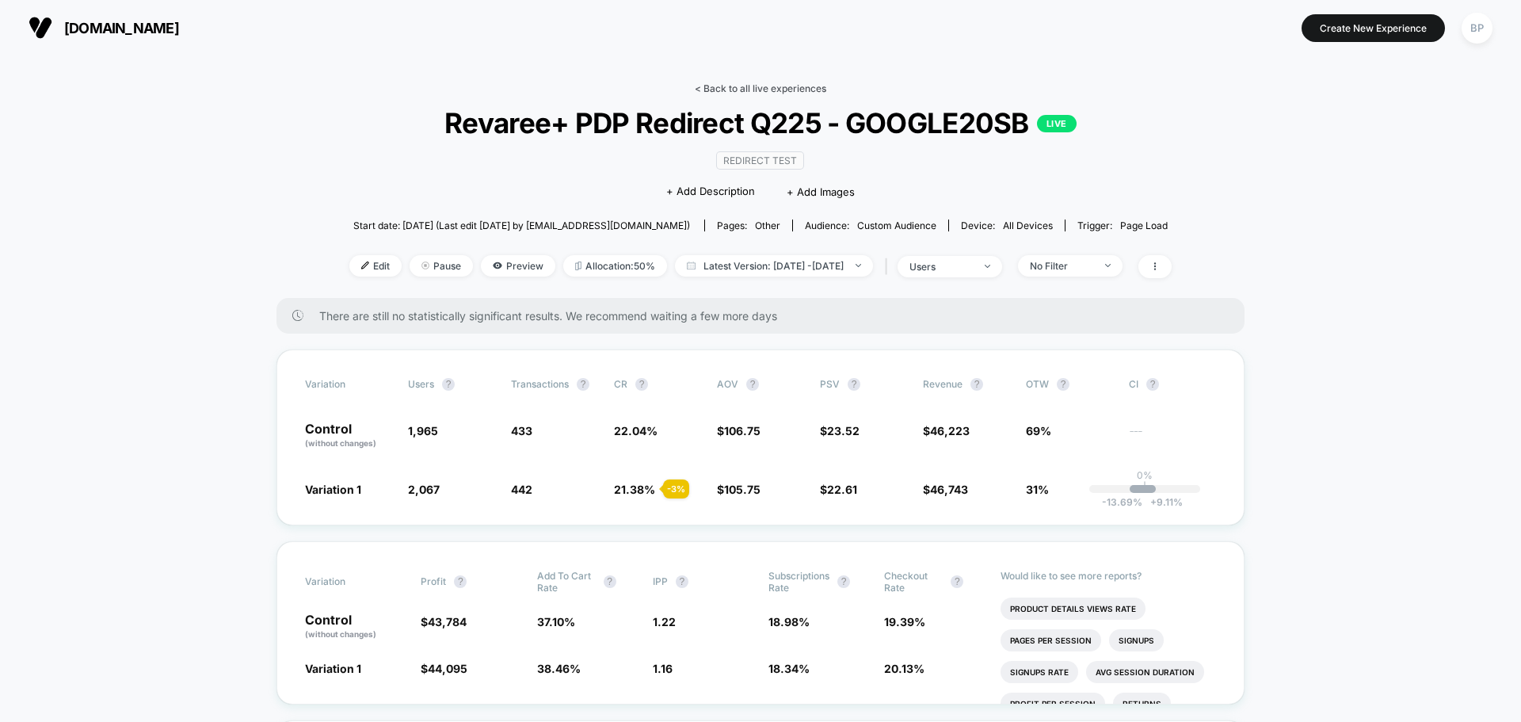
click at [780, 87] on link "< Back to all live experiences" at bounding box center [761, 88] width 132 height 12
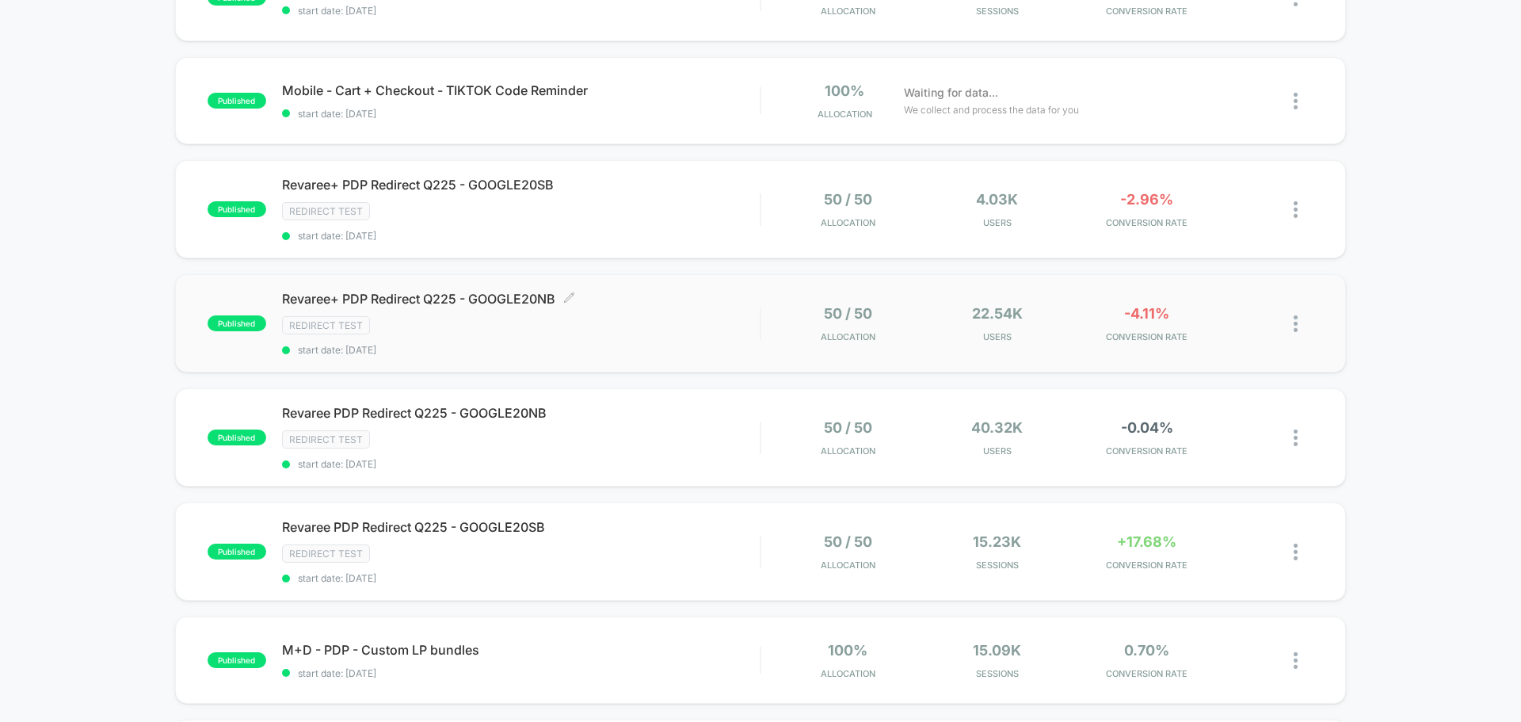
scroll to position [396, 0]
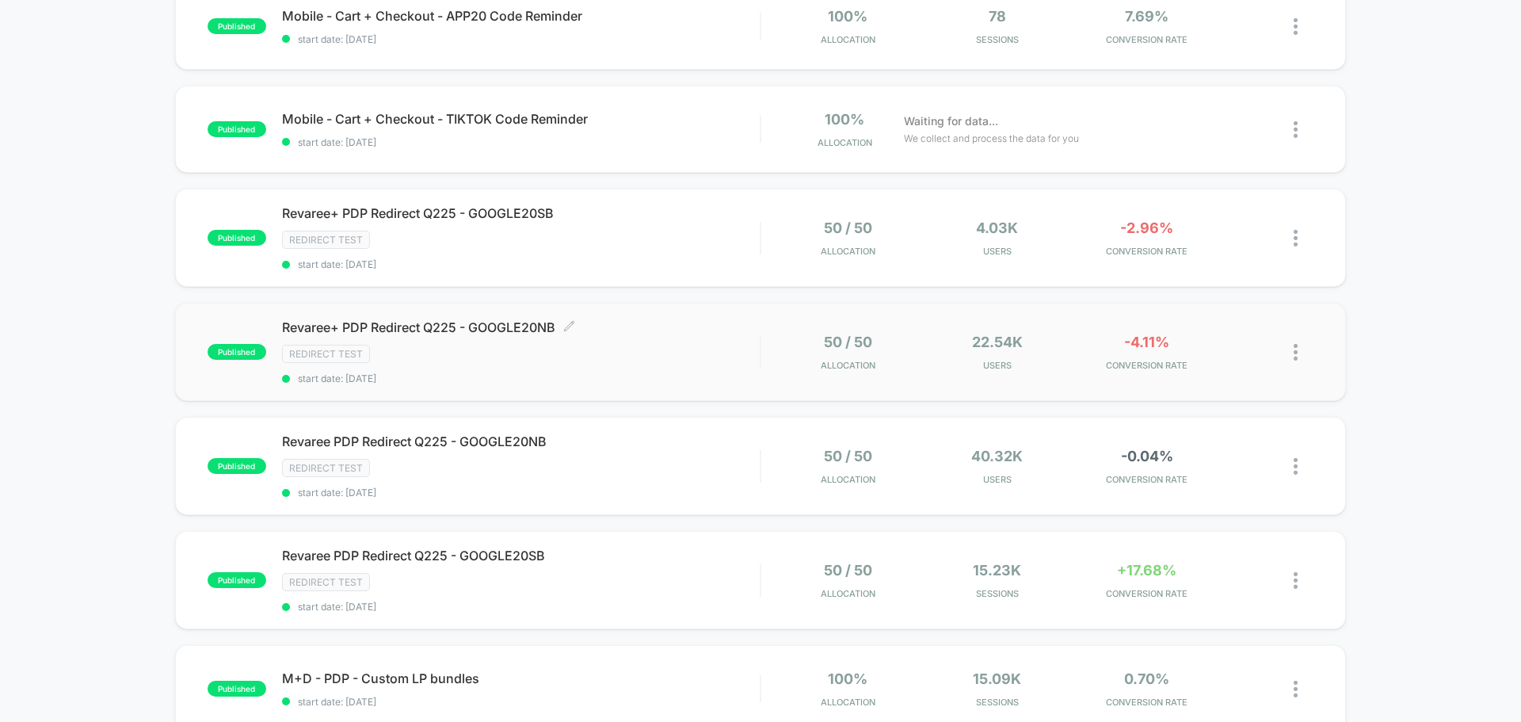
click at [480, 337] on div "Revaree+ PDP Redirect Q225 - GOOGLE20NB Click to edit experience details Click …" at bounding box center [521, 351] width 478 height 65
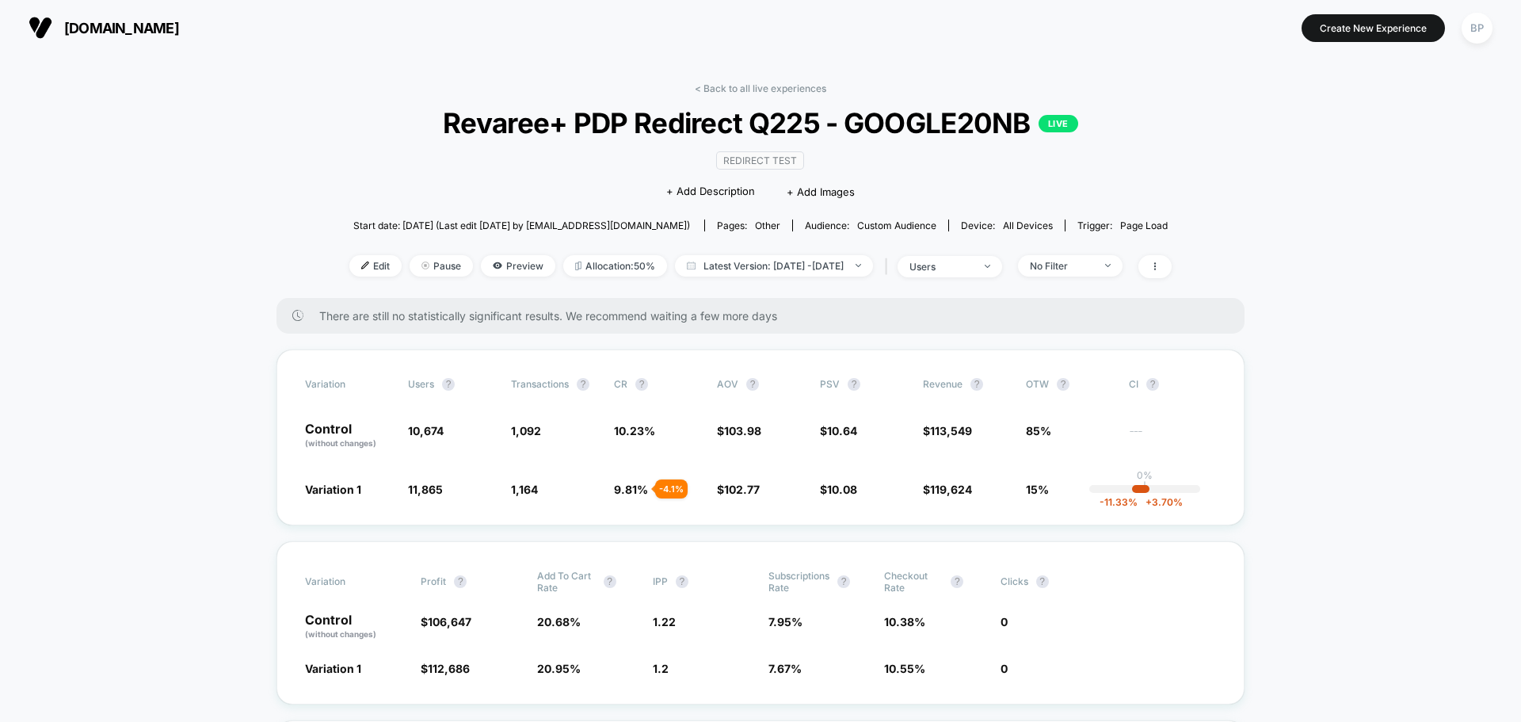
click at [780, 278] on div "< Back to all live experiences Revaree+ PDP Redirect Q225 - GOOGLE20NB LIVE Red…" at bounding box center [760, 190] width 822 height 216
click at [783, 270] on span "Latest Version: [DATE] - [DATE]" at bounding box center [774, 265] width 198 height 21
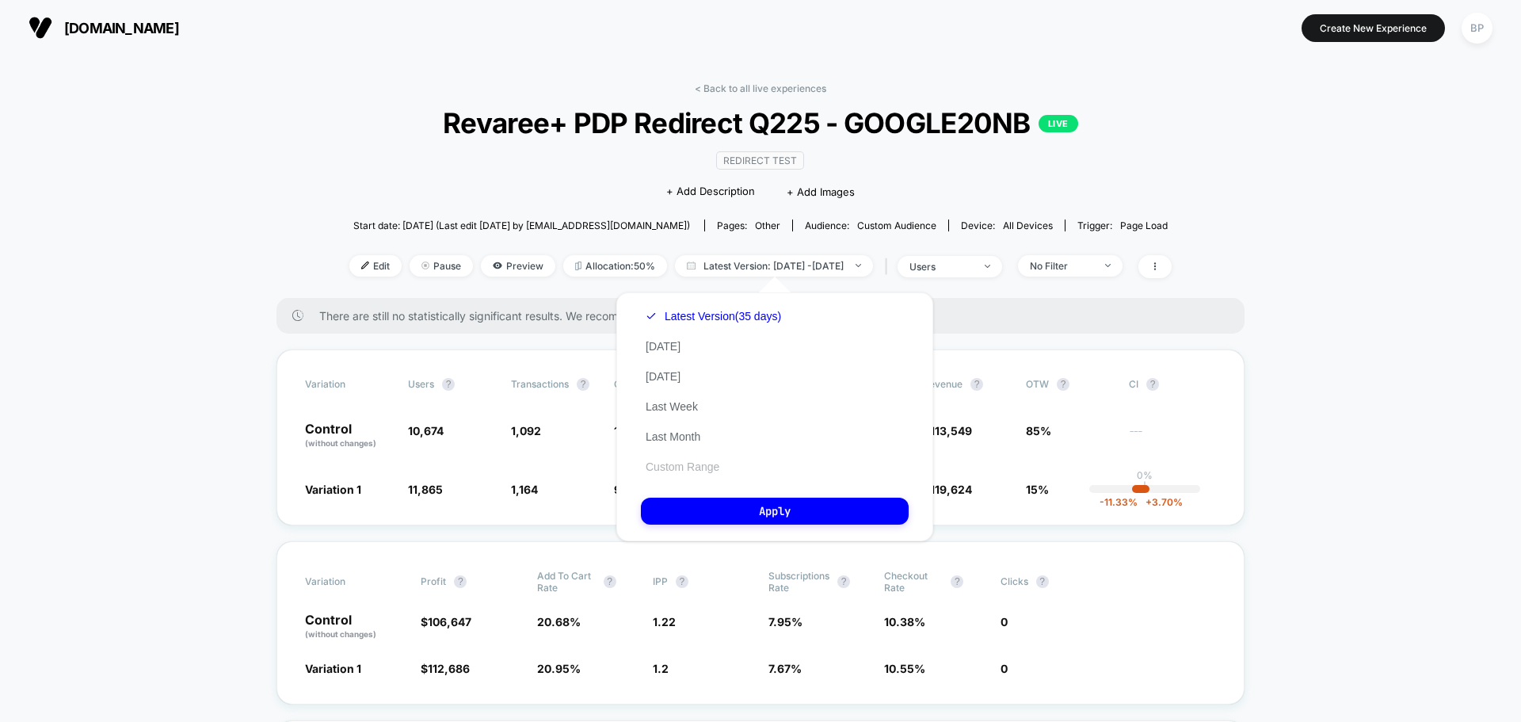
click at [696, 471] on button "Custom Range" at bounding box center [682, 467] width 83 height 14
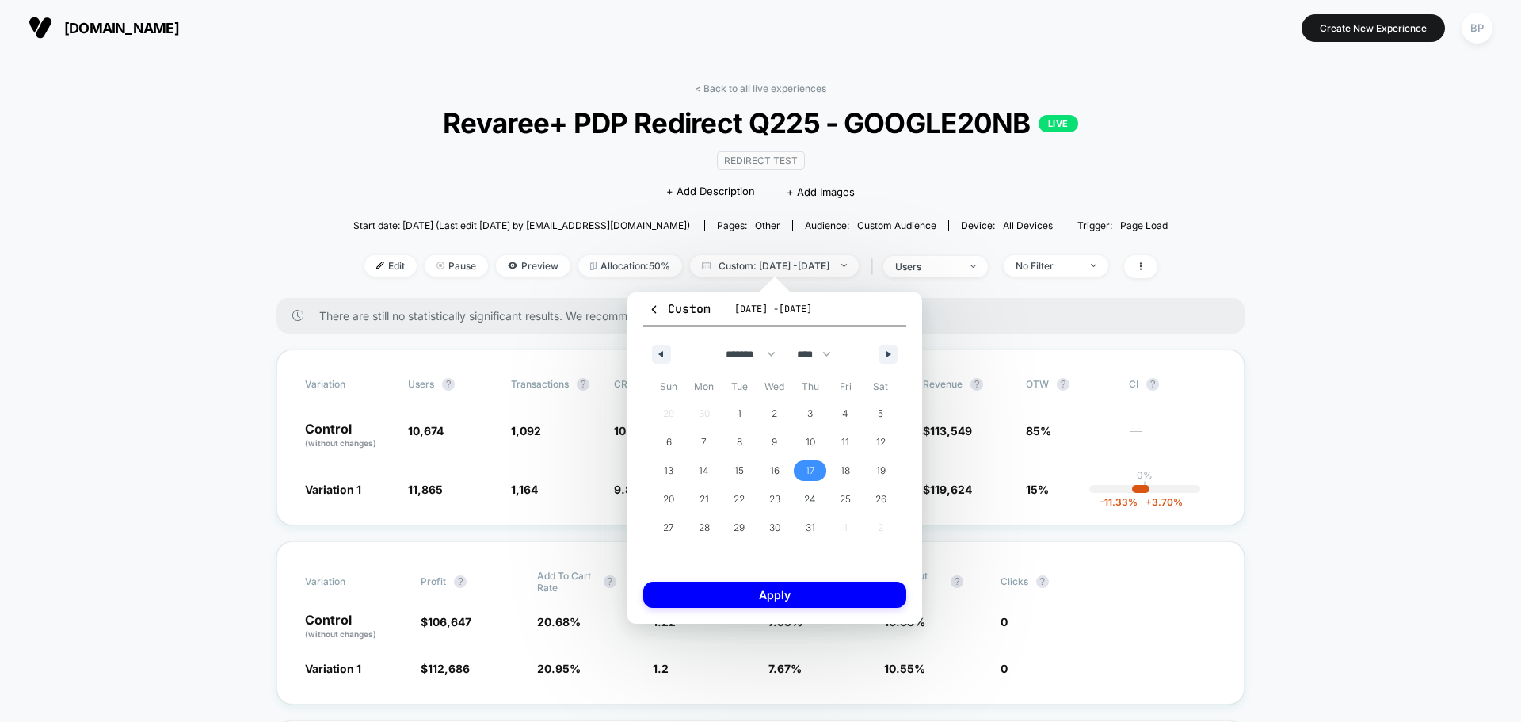
click at [822, 478] on span "17" at bounding box center [810, 470] width 36 height 21
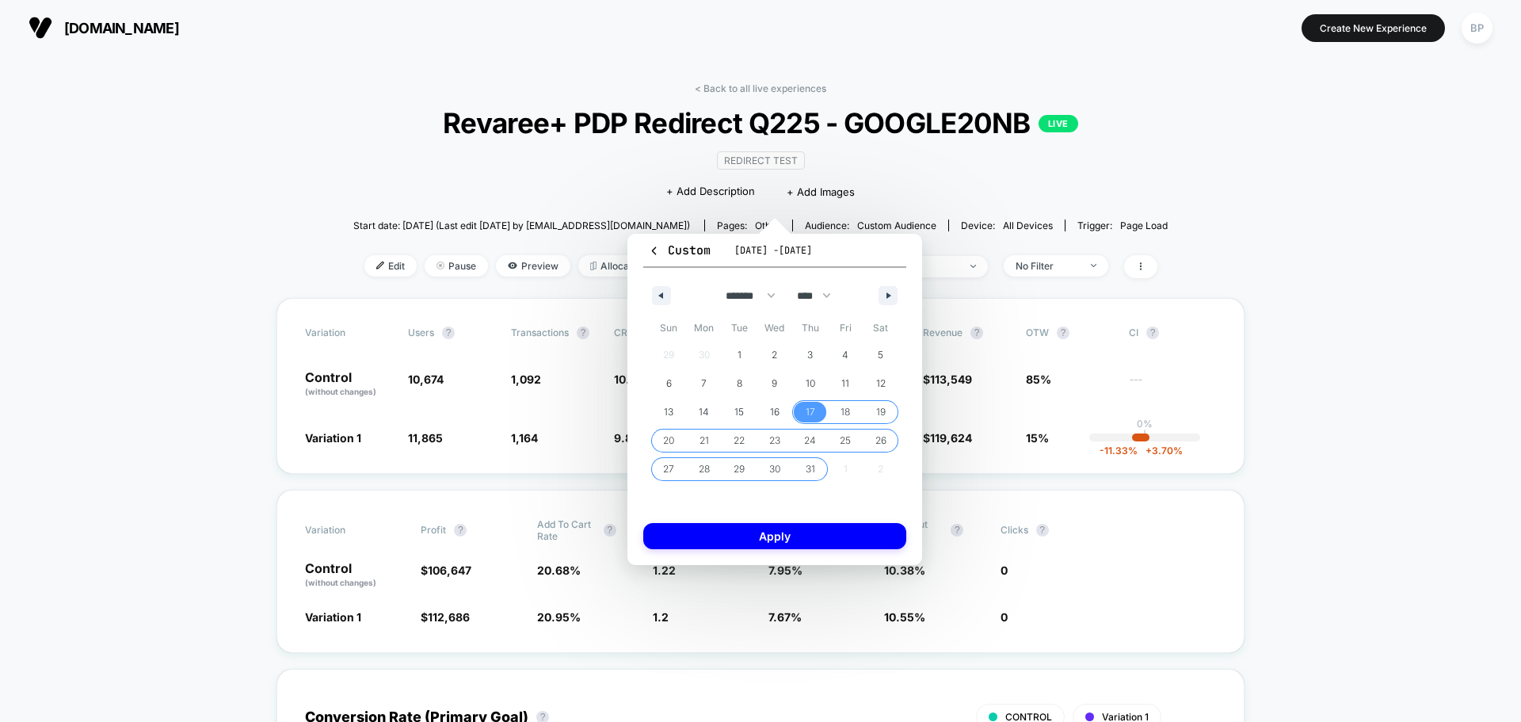
scroll to position [158, 0]
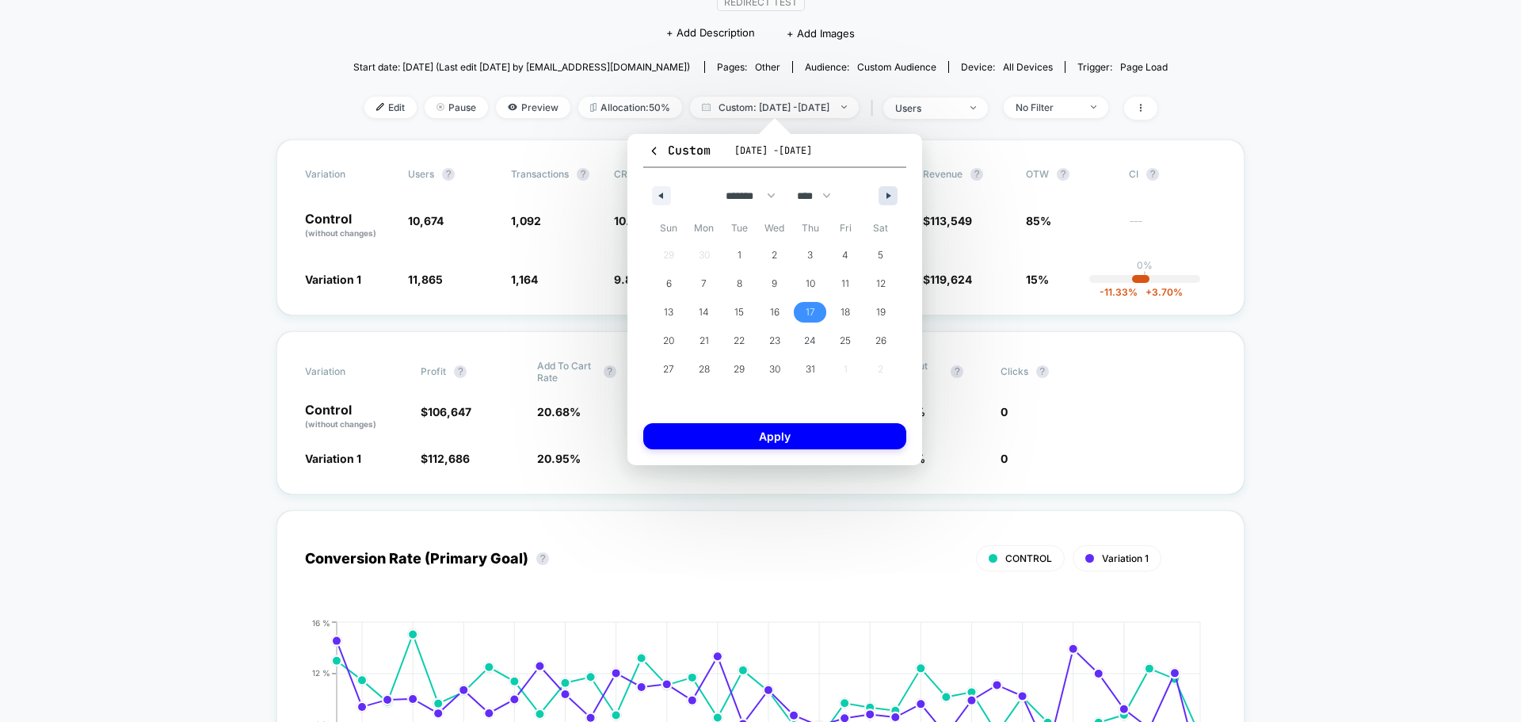
click at [890, 196] on icon "button" at bounding box center [891, 196] width 8 height 6
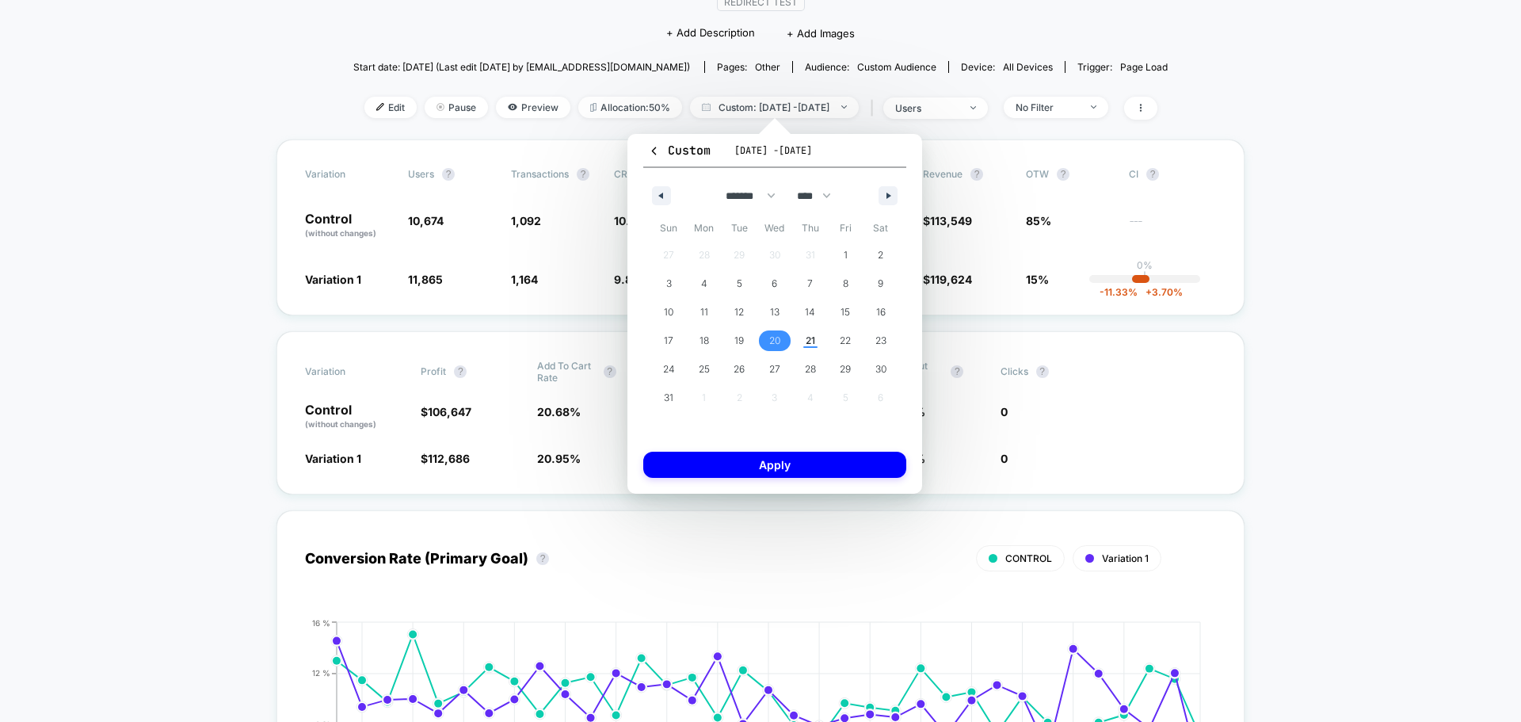
click at [780, 348] on span "20" at bounding box center [774, 340] width 11 height 29
select select "*"
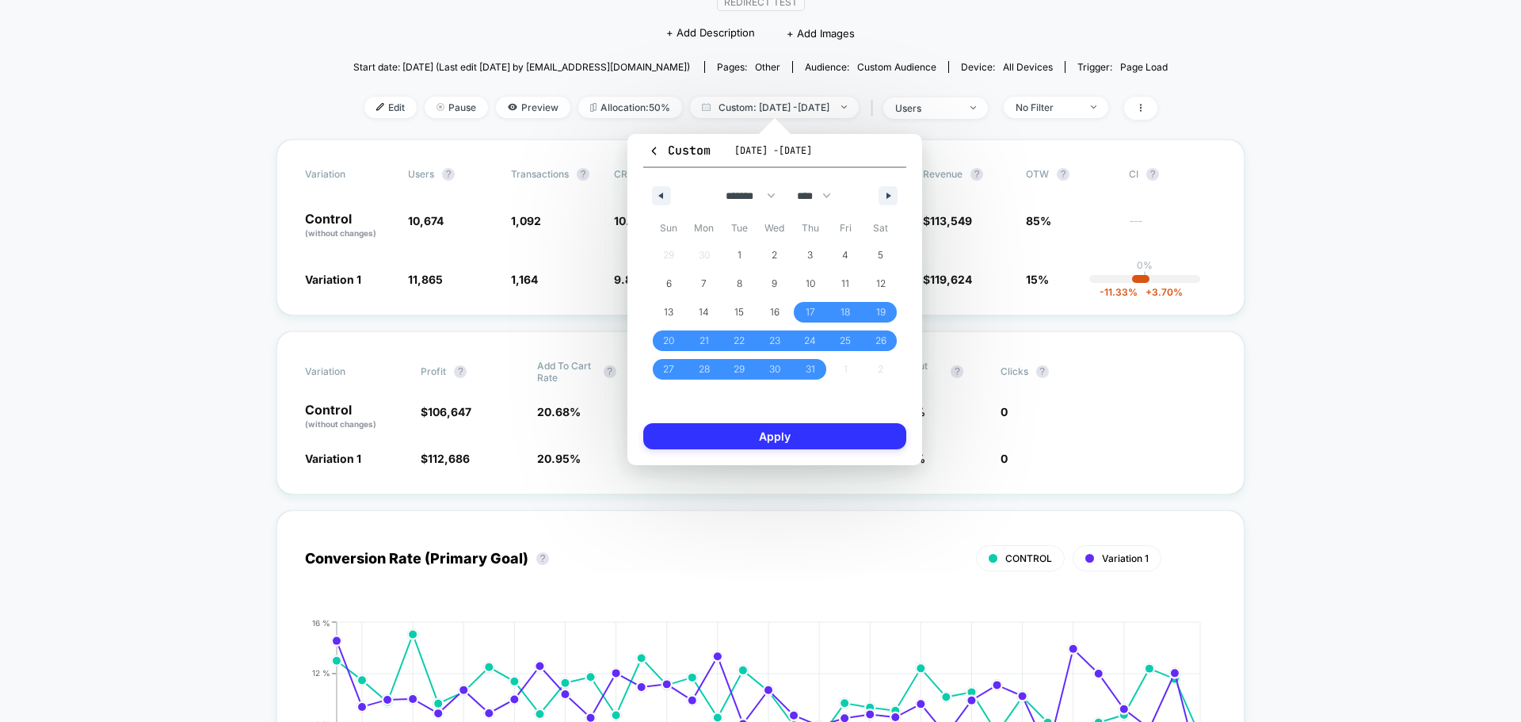
click at [784, 446] on button "Apply" at bounding box center [774, 436] width 263 height 26
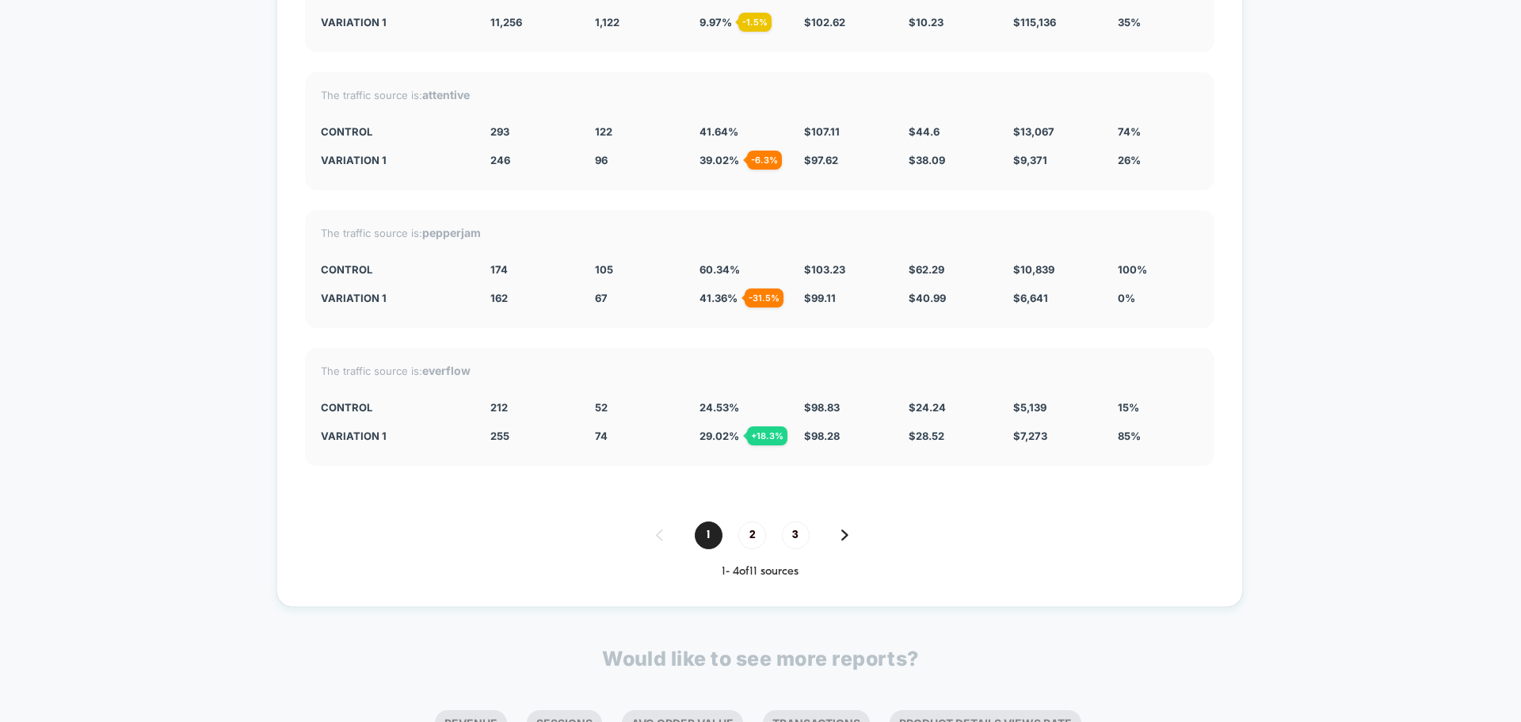
scroll to position [5075, 0]
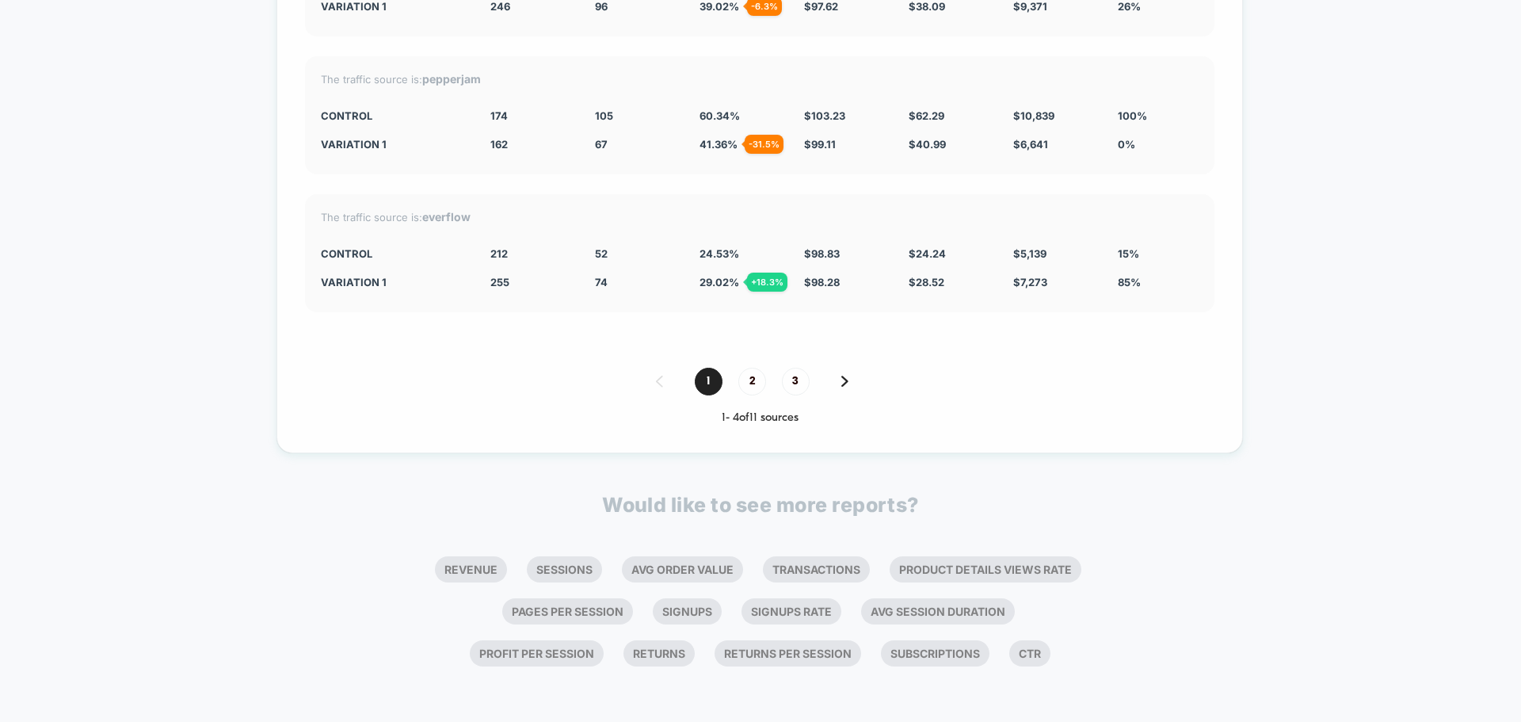
click at [843, 364] on div "Split By Traffic source Variation Sessions ? Transactions ? CR ? AOV ? PSV ? Re…" at bounding box center [760, 61] width 967 height 783
click at [843, 400] on div "1 2 3 1 - 4 of 11 sources" at bounding box center [760, 396] width 910 height 57
click at [851, 379] on div "1 2 3" at bounding box center [760, 382] width 910 height 28
click at [843, 381] on img at bounding box center [844, 381] width 7 height 11
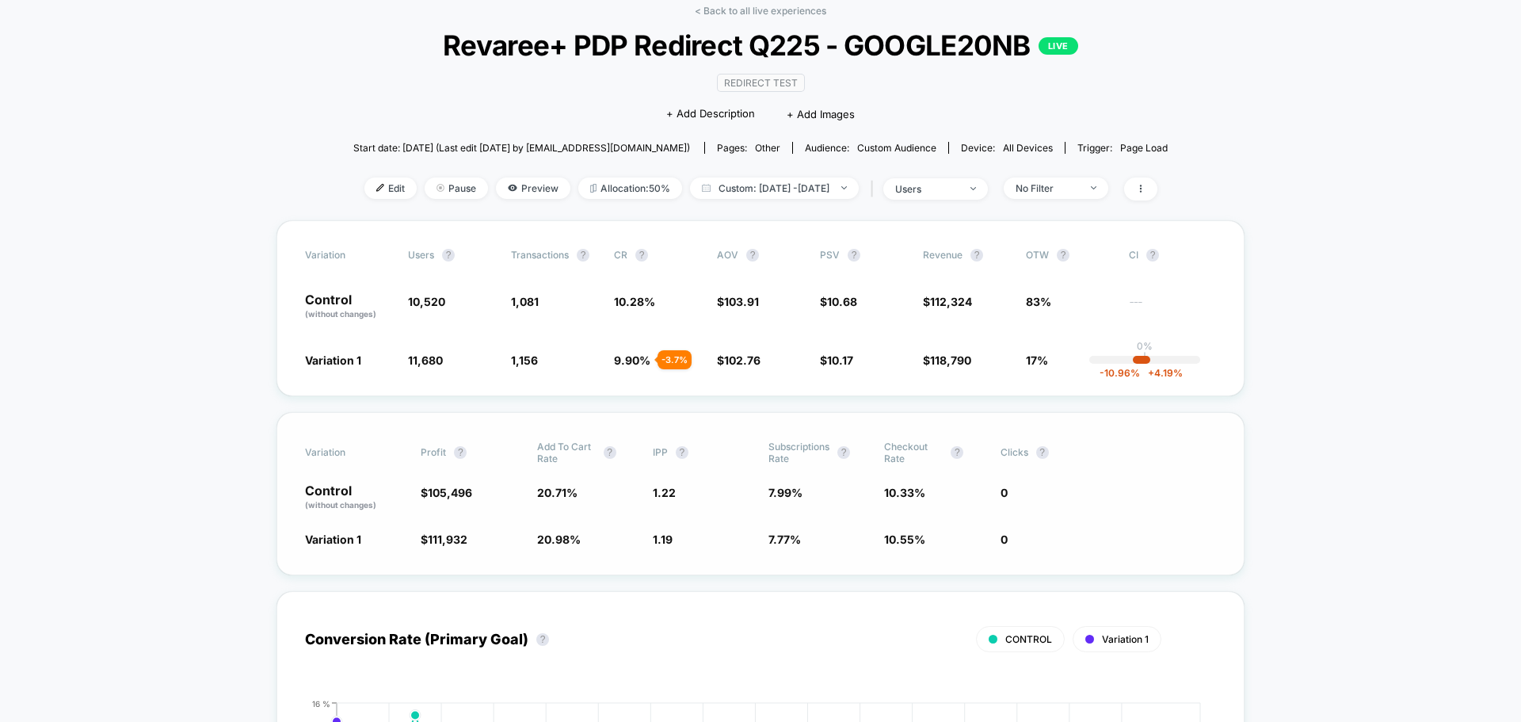
scroll to position [0, 0]
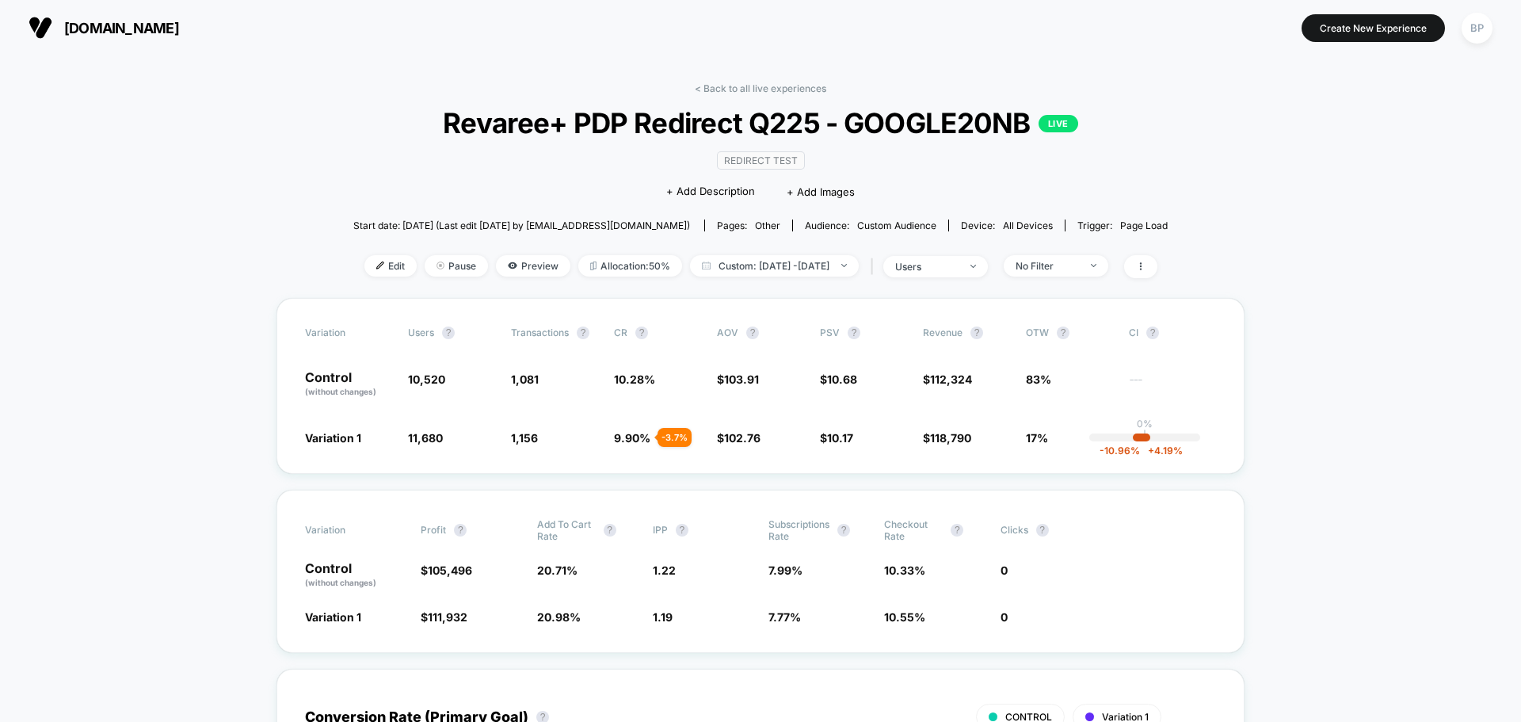
drag, startPoint x: 990, startPoint y: 33, endPoint x: 322, endPoint y: 113, distance: 672.6
